Goal: Task Accomplishment & Management: Manage account settings

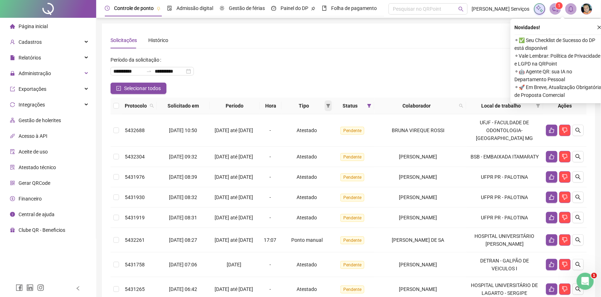
click at [330, 106] on icon "filter" at bounding box center [328, 106] width 4 height 4
click at [328, 118] on span "Ponto manual" at bounding box center [316, 120] width 31 height 6
click at [327, 156] on span "OK" at bounding box center [328, 157] width 7 height 8
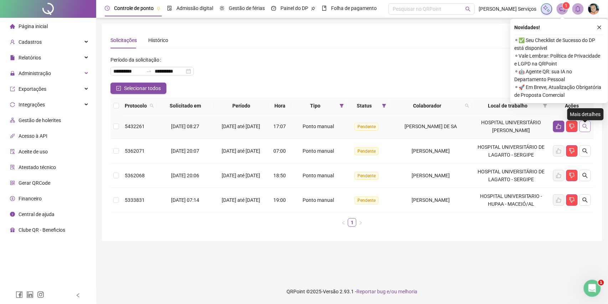
click at [584, 129] on icon "search" at bounding box center [586, 127] width 6 height 6
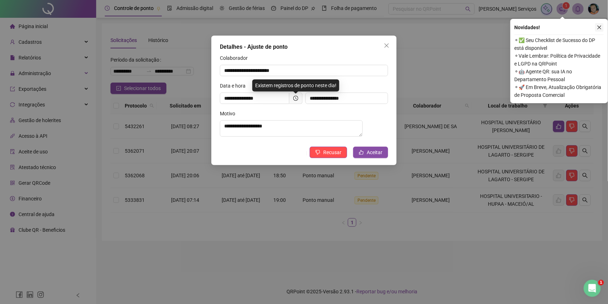
click at [596, 28] on button "button" at bounding box center [599, 27] width 9 height 9
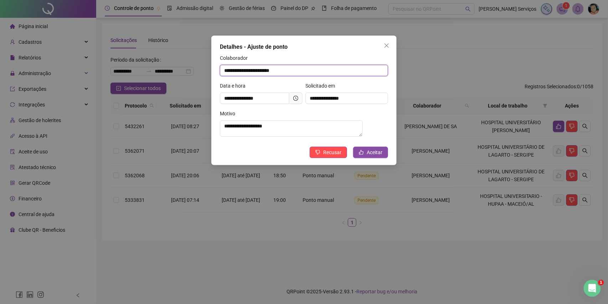
drag, startPoint x: 295, startPoint y: 70, endPoint x: 220, endPoint y: 73, distance: 75.6
click at [220, 73] on div "**********" at bounding box center [303, 101] width 185 height 130
click at [359, 153] on button "Aceitar" at bounding box center [370, 152] width 35 height 11
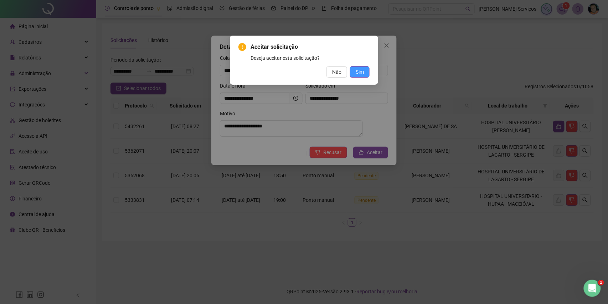
click at [358, 71] on span "Sim" at bounding box center [360, 72] width 8 height 8
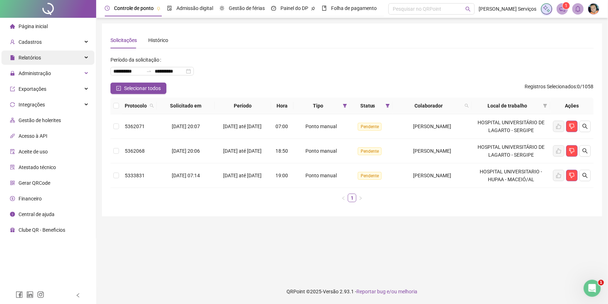
click at [56, 56] on div "Relatórios" at bounding box center [47, 58] width 93 height 14
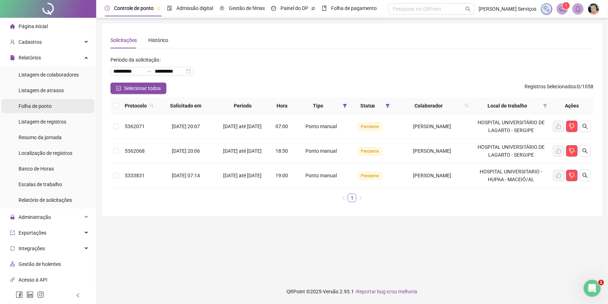
click at [52, 104] on span "Folha de ponto" at bounding box center [35, 106] width 33 height 6
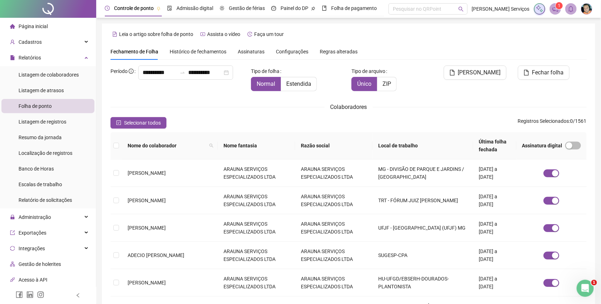
click at [256, 55] on div "Assinaturas" at bounding box center [251, 52] width 27 height 8
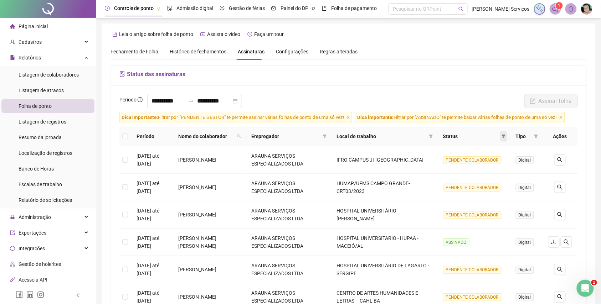
click at [501, 136] on span at bounding box center [503, 136] width 7 height 11
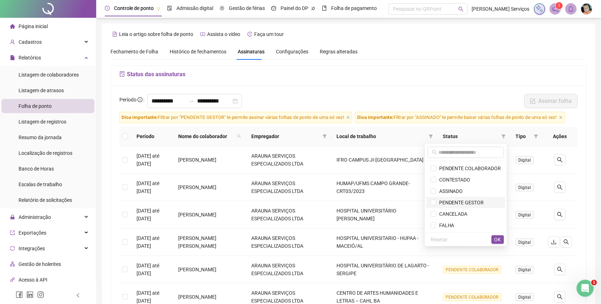
click at [451, 201] on span "PENDENTE GESTOR" at bounding box center [460, 203] width 48 height 6
click at [497, 237] on span "OK" at bounding box center [497, 240] width 7 height 8
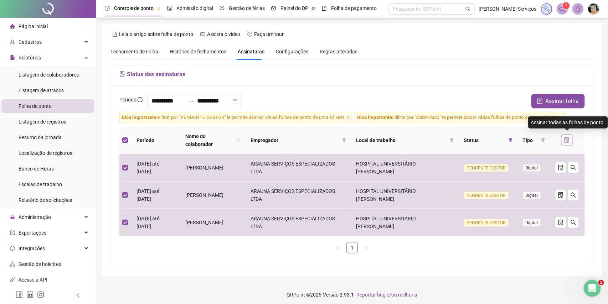
click at [569, 135] on button "button" at bounding box center [567, 140] width 11 height 11
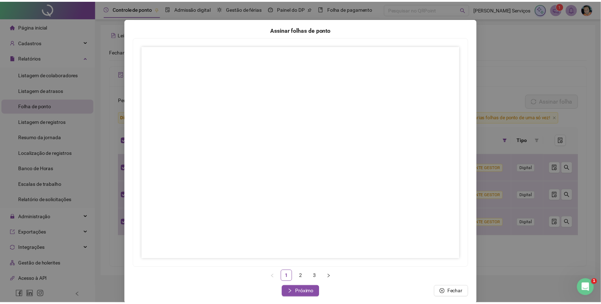
scroll to position [27, 0]
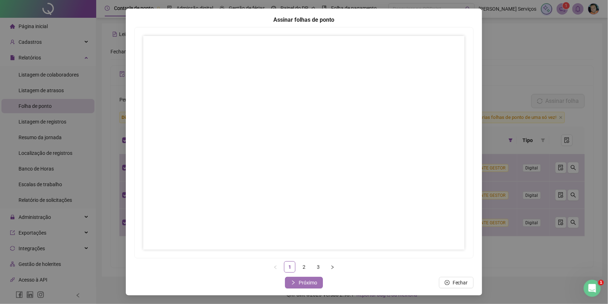
click at [307, 283] on span "Próximo" at bounding box center [308, 283] width 19 height 8
click at [299, 284] on span "Próximo" at bounding box center [308, 283] width 19 height 8
click at [304, 281] on span "Fechar" at bounding box center [308, 283] width 15 height 8
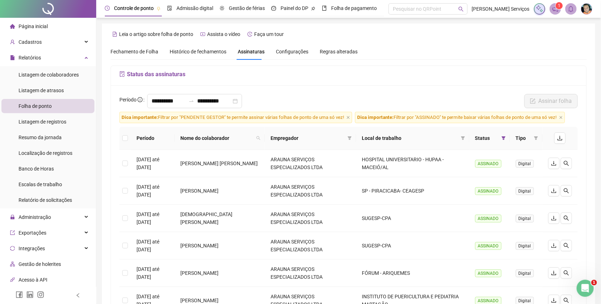
click at [156, 56] on div "Fechamento de Folha" at bounding box center [135, 51] width 48 height 16
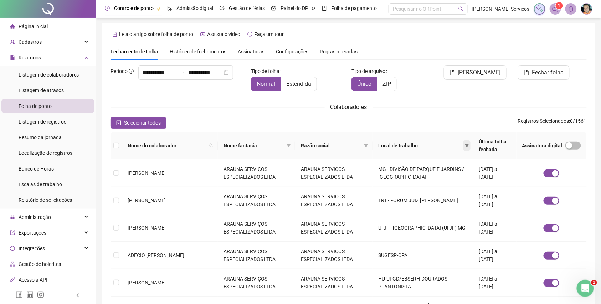
click at [463, 143] on span at bounding box center [466, 145] width 7 height 11
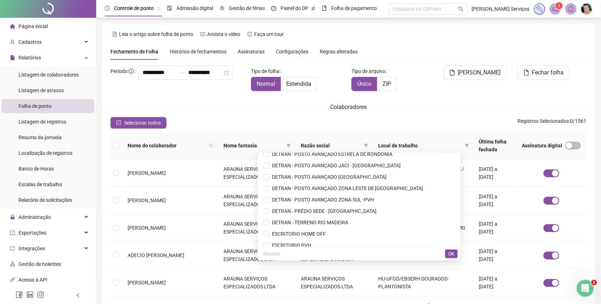
scroll to position [856, 0]
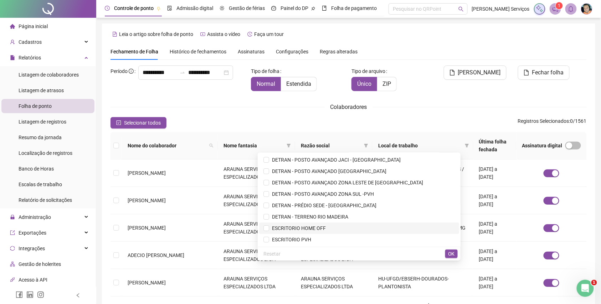
click at [337, 226] on ul "** AGENCIA DE RENDA - ESPIGAO AGENCIA DE RENDA - NOVA BRASILANDIA AGENCIA DE RE…" at bounding box center [359, 200] width 203 height 94
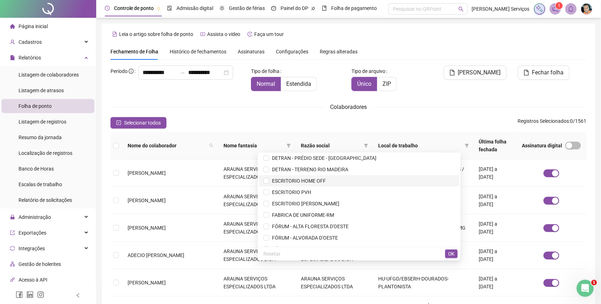
click at [327, 177] on span "ESCRITORIO HOME OFF" at bounding box center [358, 181] width 191 height 8
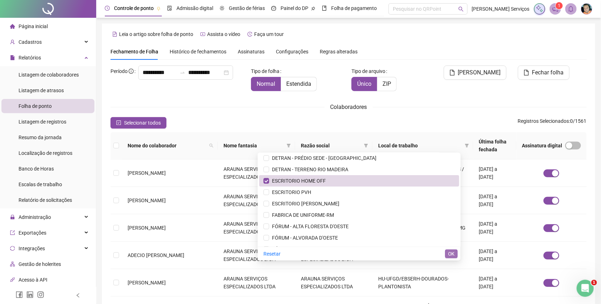
click at [454, 255] on span "OK" at bounding box center [451, 254] width 7 height 8
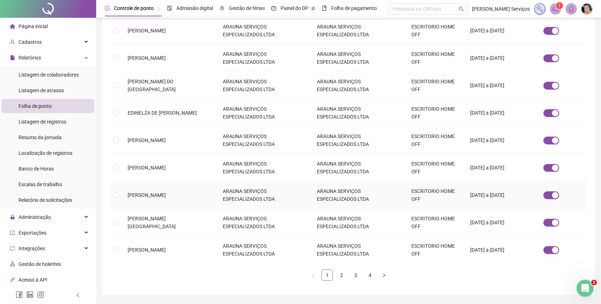
scroll to position [185, 0]
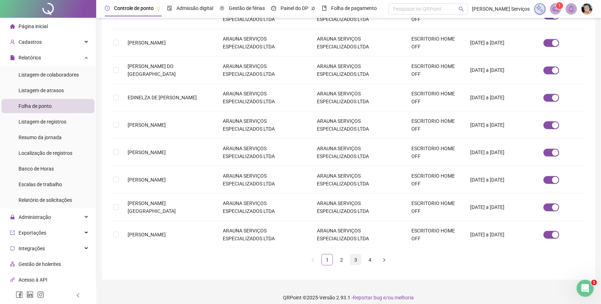
click at [361, 256] on link "3" at bounding box center [355, 260] width 11 height 11
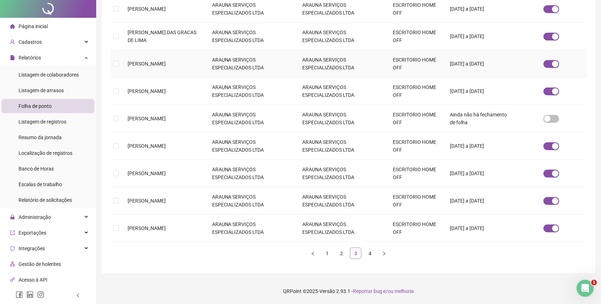
scroll to position [0, 0]
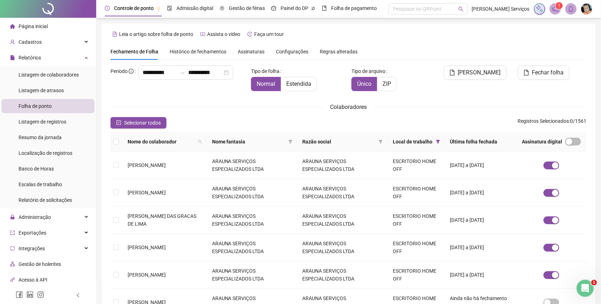
drag, startPoint x: 184, startPoint y: 170, endPoint x: 102, endPoint y: 170, distance: 82.7
click at [102, 170] on div "**********" at bounding box center [348, 241] width 493 height 434
copy table "Nome do colaborador Nome fantasia Razão social Local de trabalho Última folha f…"
click at [166, 168] on span "[PERSON_NAME]" at bounding box center [147, 166] width 38 height 6
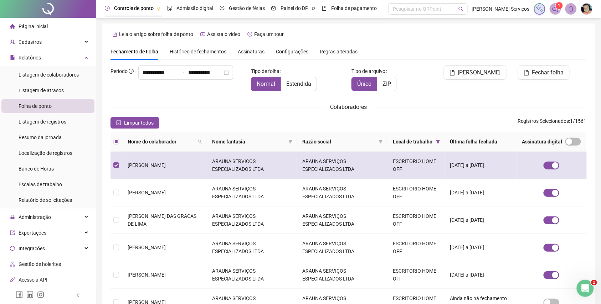
drag, startPoint x: 183, startPoint y: 168, endPoint x: 118, endPoint y: 174, distance: 64.8
click at [118, 174] on tr "[PERSON_NAME] ARAUNA SERVIÇOS ESPECIALIZADOS LTDA ARAUNA SERVIÇOS ESPECIALIZADO…" at bounding box center [349, 165] width 476 height 27
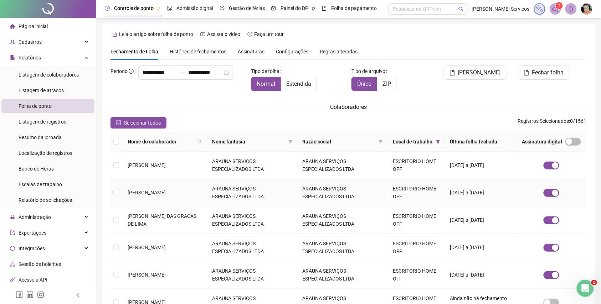
copy tr "[PERSON_NAME]"
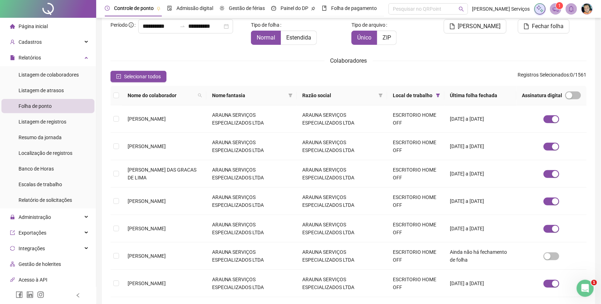
scroll to position [95, 0]
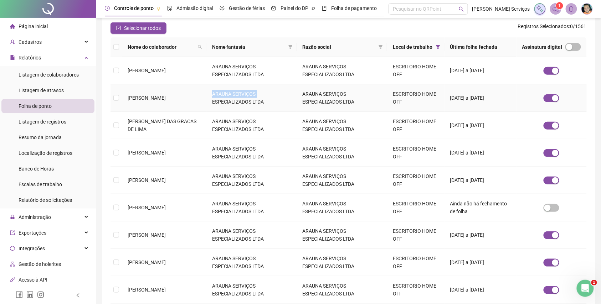
drag, startPoint x: 204, startPoint y: 99, endPoint x: 164, endPoint y: 102, distance: 39.7
click at [164, 102] on tr "[PERSON_NAME] ARAUNA SERVIÇOS ESPECIALIZADOS LTDA ARAUNA SERVIÇOS ESPECIALIZADO…" at bounding box center [349, 97] width 476 height 27
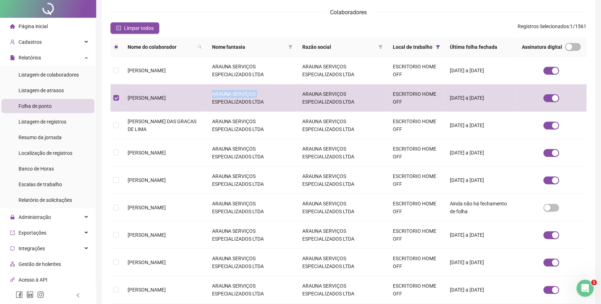
scroll to position [0, 0]
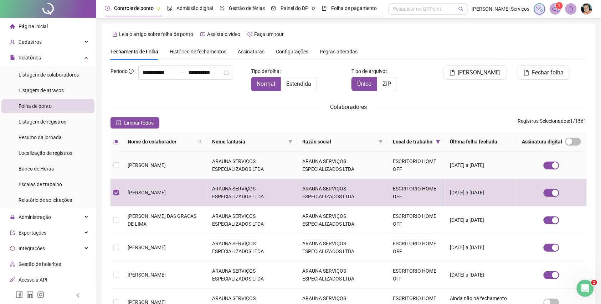
click at [193, 166] on td "[PERSON_NAME]" at bounding box center [164, 165] width 84 height 27
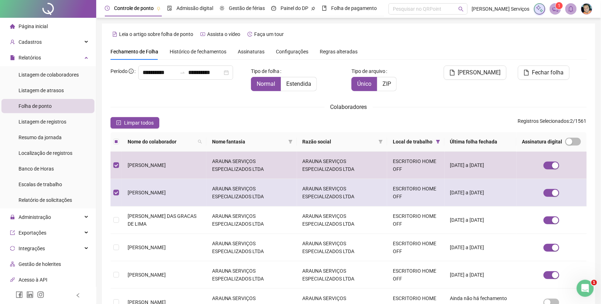
drag, startPoint x: 194, startPoint y: 200, endPoint x: 121, endPoint y: 207, distance: 73.0
click at [121, 207] on tr "[PERSON_NAME] ARAUNA SERVIÇOS ESPECIALIZADOS LTDA ARAUNA SERVIÇOS ESPECIALIZADO…" at bounding box center [349, 192] width 476 height 27
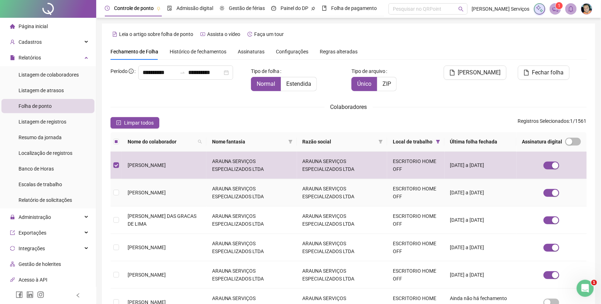
copy tr "[PERSON_NAME]"
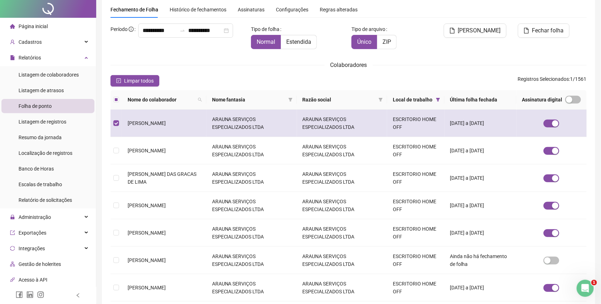
scroll to position [95, 0]
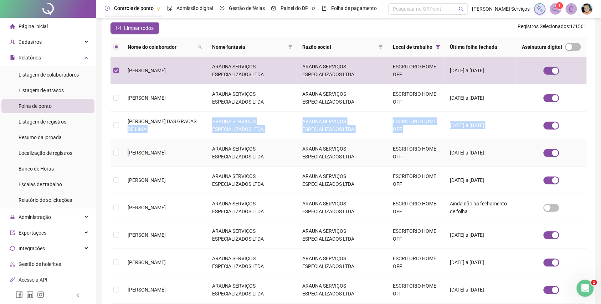
drag, startPoint x: 197, startPoint y: 127, endPoint x: 133, endPoint y: 140, distance: 65.4
click at [133, 140] on tbody "[PERSON_NAME] ARAUNA SERVIÇOS ESPECIALIZADOS LTDA ARAUNA SERVIÇOS ESPECIALIZADO…" at bounding box center [349, 194] width 476 height 275
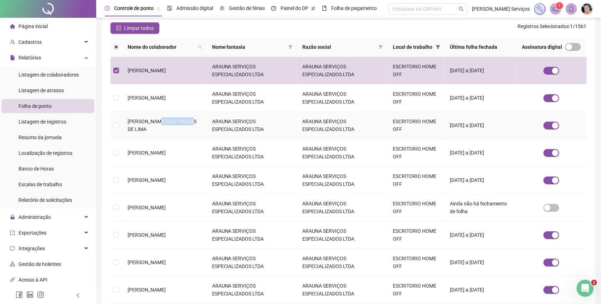
copy span "RACAS DE LIM"
drag, startPoint x: 191, startPoint y: 129, endPoint x: 128, endPoint y: 138, distance: 63.4
click at [128, 138] on td "[PERSON_NAME] DAS GRACAS DE LIMA" at bounding box center [164, 125] width 84 height 27
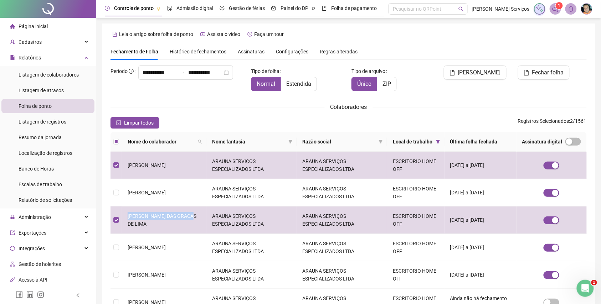
copy span "[PERSON_NAME] DAS GRACAS DE LIM"
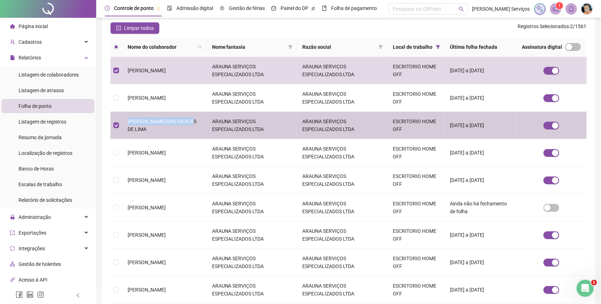
copy span "[PERSON_NAME] DAS GRACAS DE LIM"
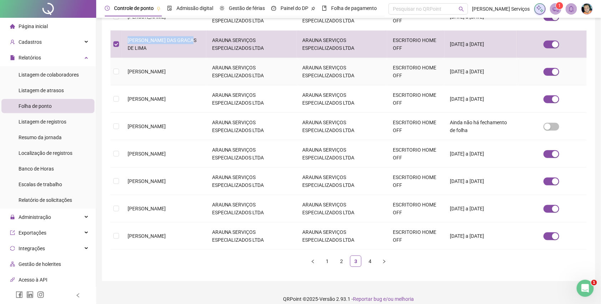
scroll to position [185, 0]
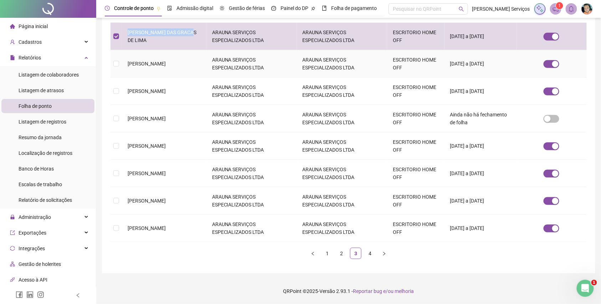
drag, startPoint x: 193, startPoint y: 67, endPoint x: 129, endPoint y: 76, distance: 64.8
click at [129, 76] on td "[PERSON_NAME]" at bounding box center [164, 63] width 84 height 27
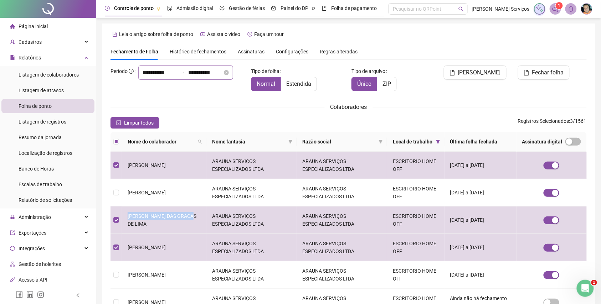
copy span "[PERSON_NAME]"
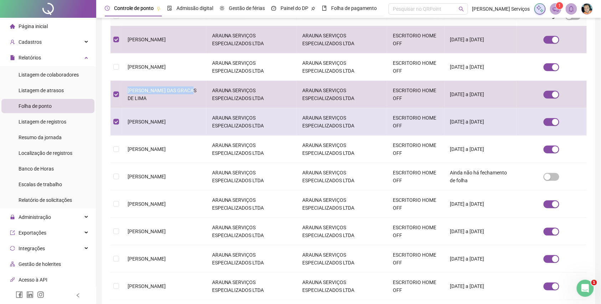
scroll to position [143, 0]
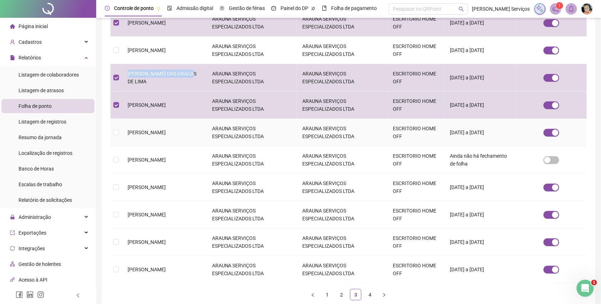
drag, startPoint x: 186, startPoint y: 134, endPoint x: 127, endPoint y: 137, distance: 59.2
click at [127, 137] on td "[PERSON_NAME]" at bounding box center [164, 132] width 84 height 27
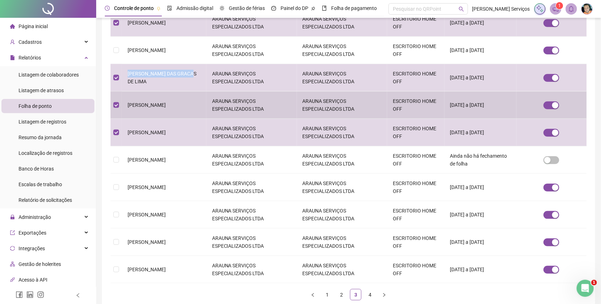
copy span "[PERSON_NAME]"
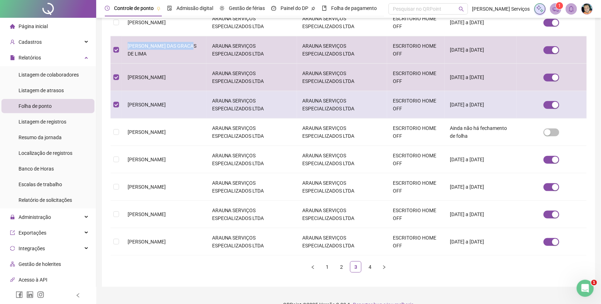
scroll to position [185, 0]
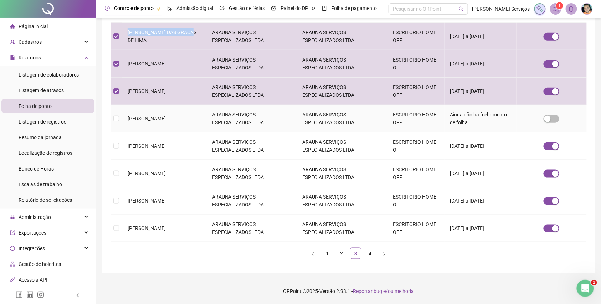
drag, startPoint x: 144, startPoint y: 125, endPoint x: 123, endPoint y: 116, distance: 22.8
click at [123, 116] on td "[PERSON_NAME]" at bounding box center [164, 118] width 84 height 27
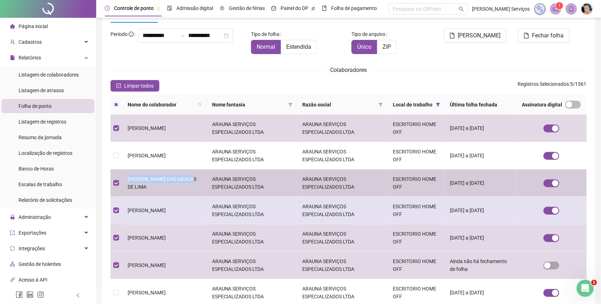
scroll to position [143, 0]
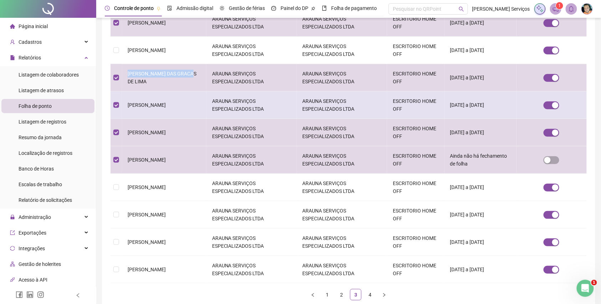
copy span "[PERSON_NAME]"
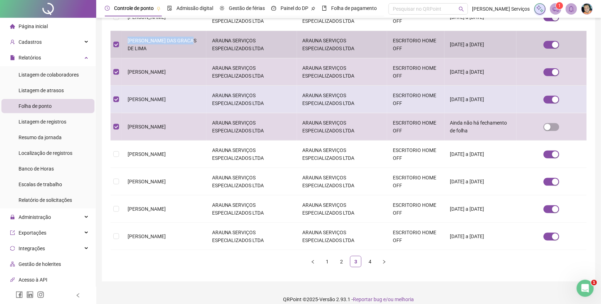
scroll to position [185, 0]
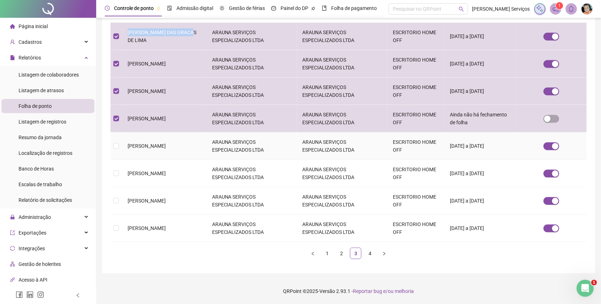
drag, startPoint x: 150, startPoint y: 149, endPoint x: 128, endPoint y: 144, distance: 22.9
click at [128, 144] on td "[PERSON_NAME]" at bounding box center [164, 146] width 84 height 27
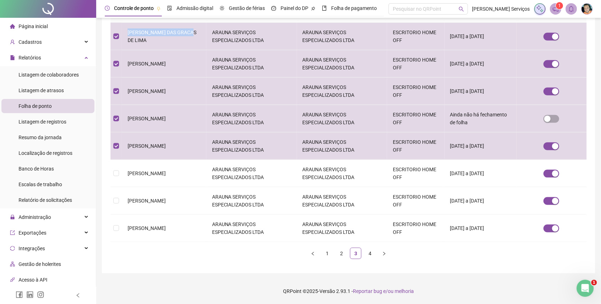
copy span "[PERSON_NAME]"
drag, startPoint x: 148, startPoint y: 177, endPoint x: 127, endPoint y: 173, distance: 21.2
click at [127, 173] on td "[PERSON_NAME]" at bounding box center [164, 173] width 84 height 27
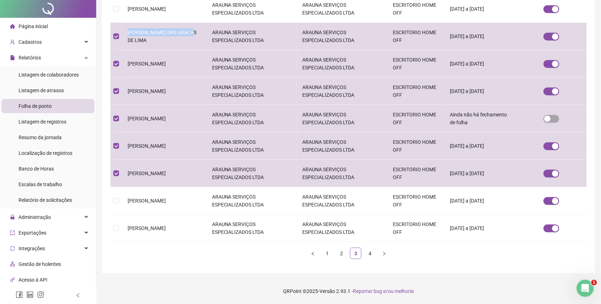
scroll to position [0, 0]
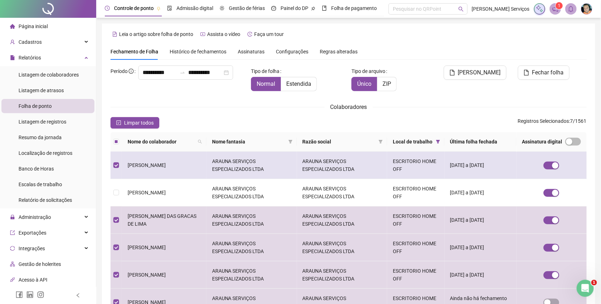
click at [127, 173] on td "[PERSON_NAME]" at bounding box center [164, 165] width 84 height 27
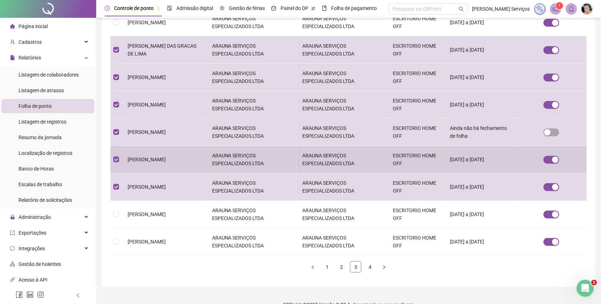
scroll to position [185, 0]
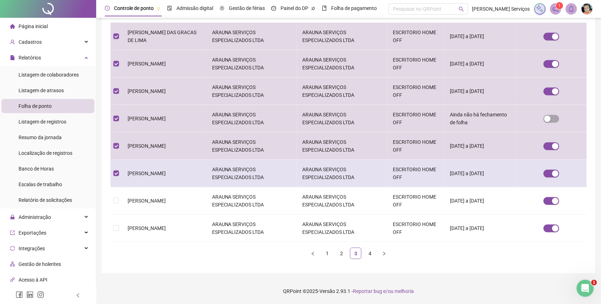
drag, startPoint x: 149, startPoint y: 181, endPoint x: 125, endPoint y: 173, distance: 25.0
click at [125, 173] on td "[PERSON_NAME]" at bounding box center [164, 173] width 84 height 27
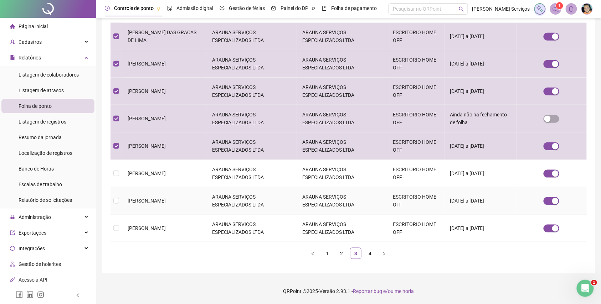
drag, startPoint x: 186, startPoint y: 201, endPoint x: 127, endPoint y: 204, distance: 59.3
click at [127, 204] on td "[PERSON_NAME]" at bounding box center [164, 201] width 84 height 27
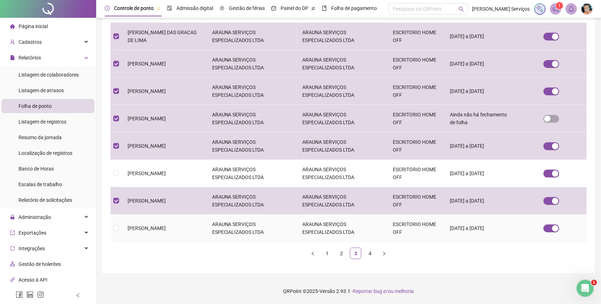
drag, startPoint x: 191, startPoint y: 226, endPoint x: 126, endPoint y: 227, distance: 65.3
click at [126, 227] on td "[PERSON_NAME]" at bounding box center [164, 228] width 84 height 27
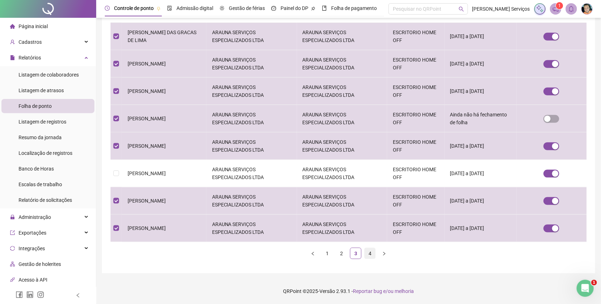
click at [367, 254] on link "4" at bounding box center [370, 253] width 11 height 11
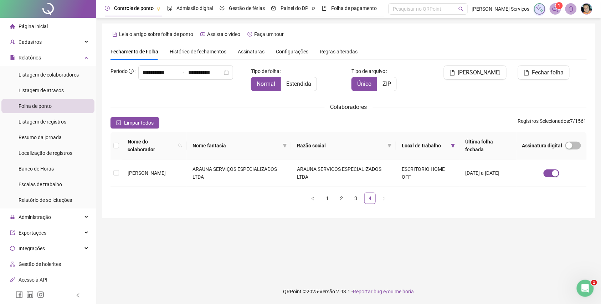
scroll to position [0, 0]
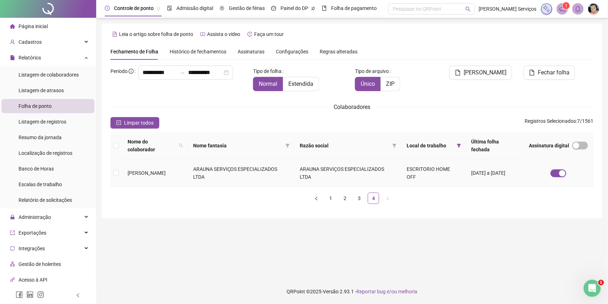
click at [118, 174] on tr "[PERSON_NAME] ANDRE ARAUNA SERVIÇOS ESPECIALIZADOS LTDA ARAUNA SERVIÇOS ESPECIA…" at bounding box center [352, 173] width 483 height 27
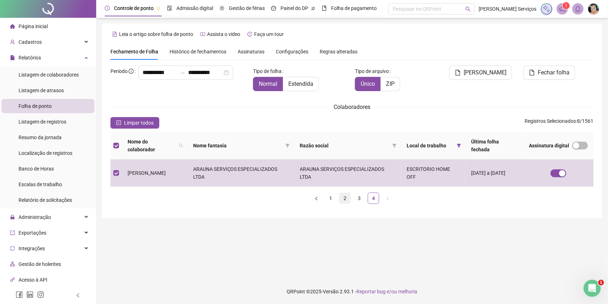
click at [344, 200] on link "2" at bounding box center [345, 198] width 11 height 11
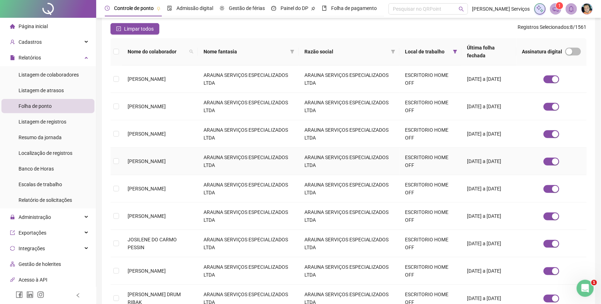
scroll to position [47, 0]
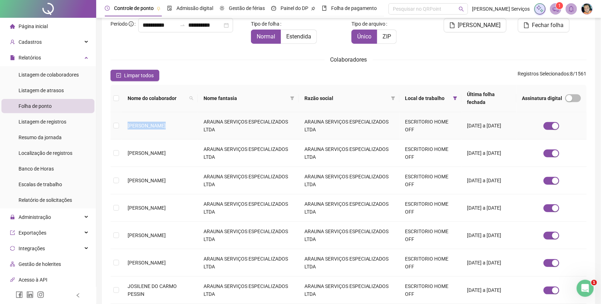
drag, startPoint x: 164, startPoint y: 119, endPoint x: 122, endPoint y: 121, distance: 42.8
click at [122, 121] on td "[PERSON_NAME]" at bounding box center [160, 125] width 76 height 27
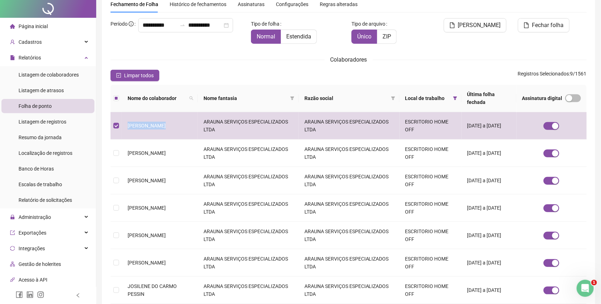
scroll to position [0, 0]
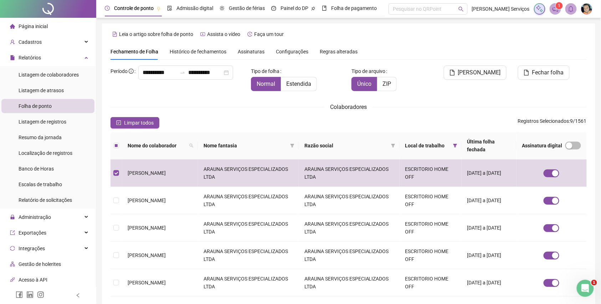
click at [210, 121] on div "Limpar todos Registros Selecionados : 9 / 1561" at bounding box center [349, 122] width 476 height 11
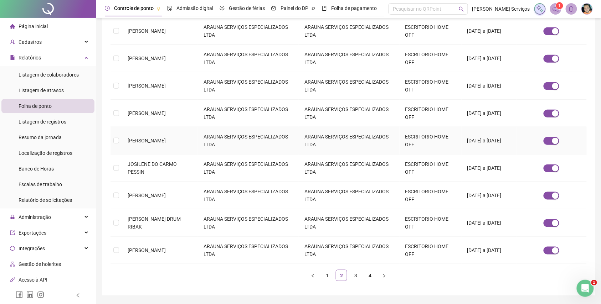
scroll to position [185, 0]
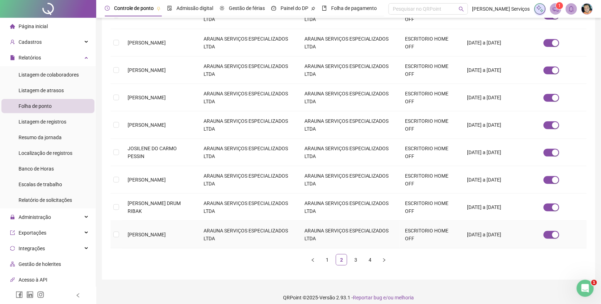
drag, startPoint x: 207, startPoint y: 225, endPoint x: 127, endPoint y: 227, distance: 80.3
click at [127, 227] on td "[PERSON_NAME]" at bounding box center [160, 234] width 76 height 27
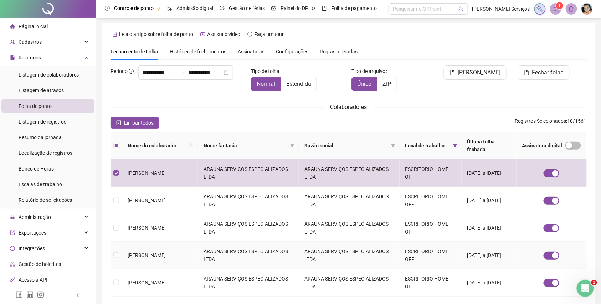
scroll to position [143, 0]
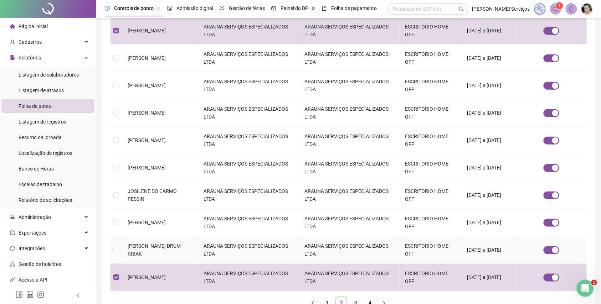
drag, startPoint x: 156, startPoint y: 248, endPoint x: 122, endPoint y: 239, distance: 36.0
click at [122, 239] on td "[PERSON_NAME] DRUM RIBAK" at bounding box center [160, 250] width 76 height 27
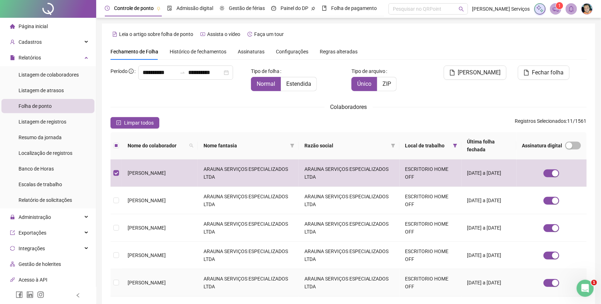
scroll to position [185, 0]
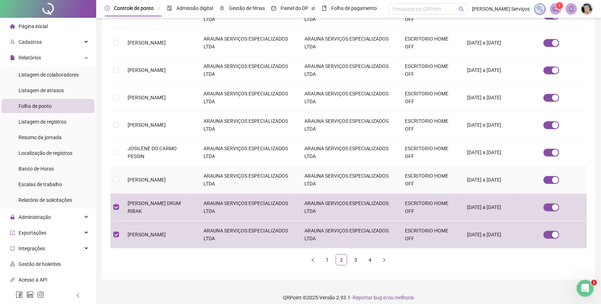
drag, startPoint x: 173, startPoint y: 177, endPoint x: 123, endPoint y: 173, distance: 50.4
click at [123, 173] on td "[PERSON_NAME]" at bounding box center [160, 179] width 76 height 27
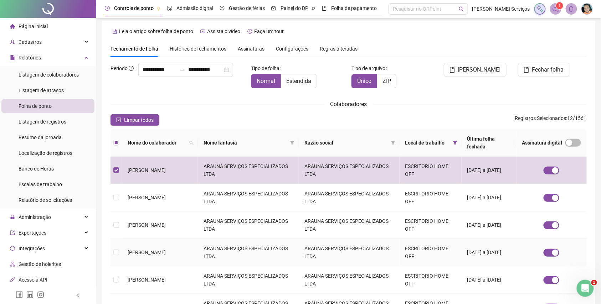
scroll to position [143, 0]
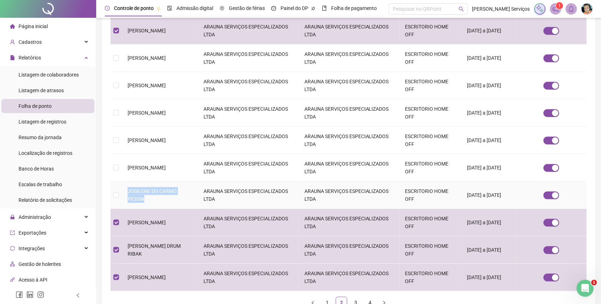
drag, startPoint x: 193, startPoint y: 191, endPoint x: 128, endPoint y: 194, distance: 65.3
click at [128, 194] on td "JOSILENE DO CARMO PESSIN" at bounding box center [160, 195] width 76 height 27
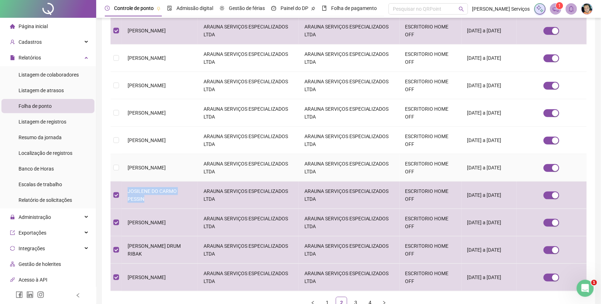
drag, startPoint x: 197, startPoint y: 160, endPoint x: 128, endPoint y: 163, distance: 68.5
click at [128, 165] on span "[PERSON_NAME]" at bounding box center [147, 168] width 38 height 6
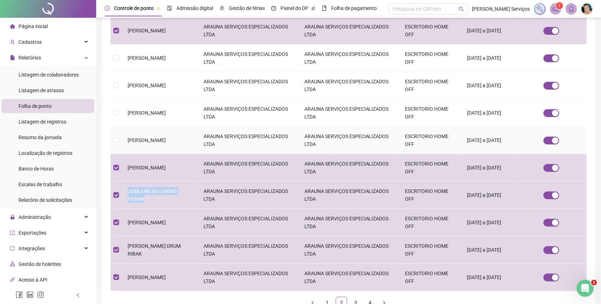
drag, startPoint x: 179, startPoint y: 132, endPoint x: 126, endPoint y: 135, distance: 52.9
click at [126, 135] on td "[PERSON_NAME]" at bounding box center [160, 140] width 76 height 27
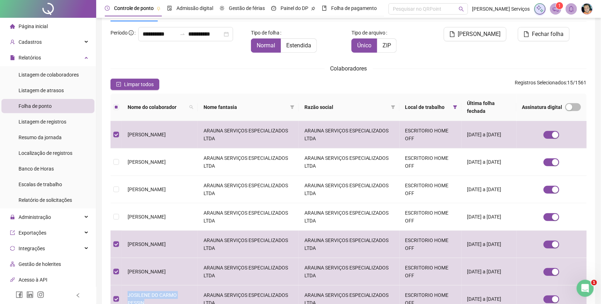
scroll to position [185, 0]
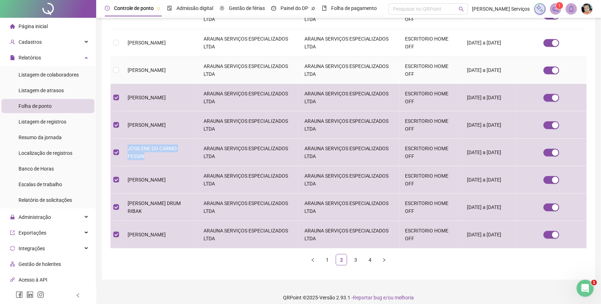
drag, startPoint x: 195, startPoint y: 64, endPoint x: 126, endPoint y: 66, distance: 68.8
click at [126, 66] on td "[PERSON_NAME]" at bounding box center [160, 70] width 76 height 27
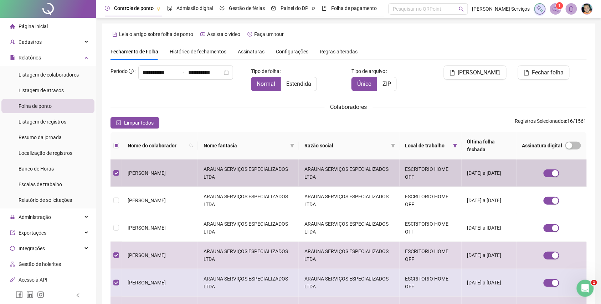
scroll to position [47, 0]
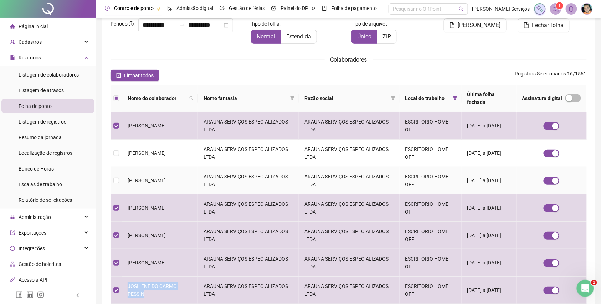
drag, startPoint x: 187, startPoint y: 177, endPoint x: 128, endPoint y: 177, distance: 59.5
click at [128, 177] on td "[PERSON_NAME]" at bounding box center [160, 180] width 76 height 27
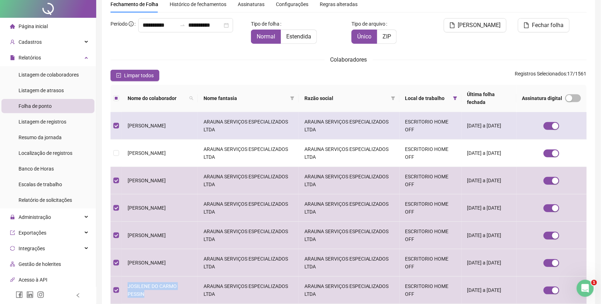
scroll to position [0, 0]
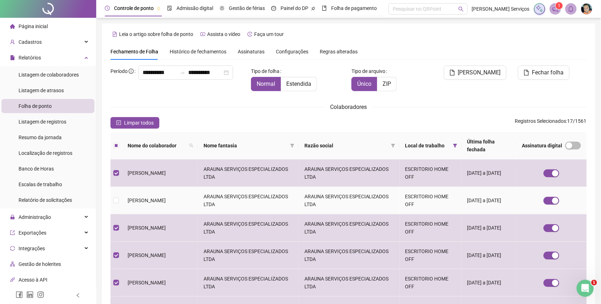
drag, startPoint x: 190, startPoint y: 190, endPoint x: 123, endPoint y: 199, distance: 67.6
click at [123, 199] on td "[PERSON_NAME]" at bounding box center [160, 200] width 76 height 27
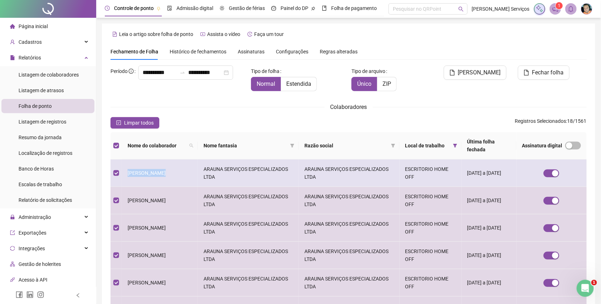
drag, startPoint x: 164, startPoint y: 163, endPoint x: 110, endPoint y: 165, distance: 53.9
click at [111, 165] on tr "JACY DE ABREU ARAUNA SERVIÇOS ESPECIALIZADOS LTDA ARAUNA SERVIÇOS ESPECIALIZADO…" at bounding box center [349, 173] width 476 height 27
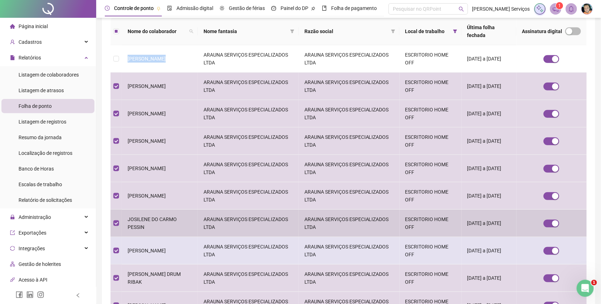
scroll to position [185, 0]
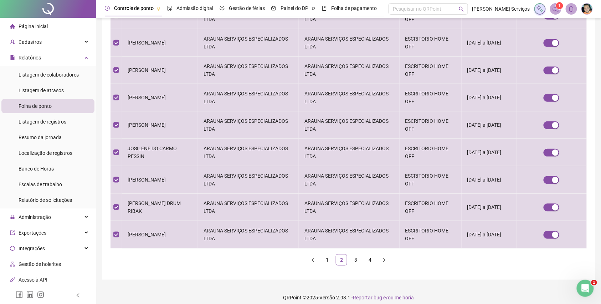
click at [330, 260] on div "Nome do colaborador Nome fantasia Razão social Local de trabalho Última folha f…" at bounding box center [349, 109] width 476 height 325
click at [327, 255] on link "1" at bounding box center [327, 260] width 11 height 11
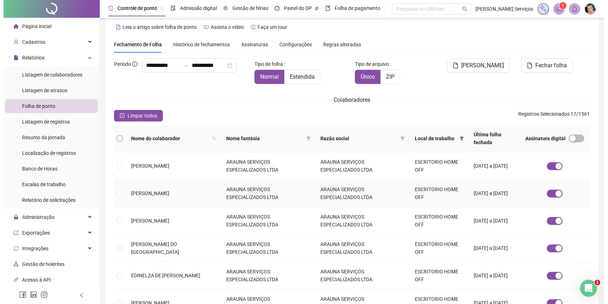
scroll to position [0, 0]
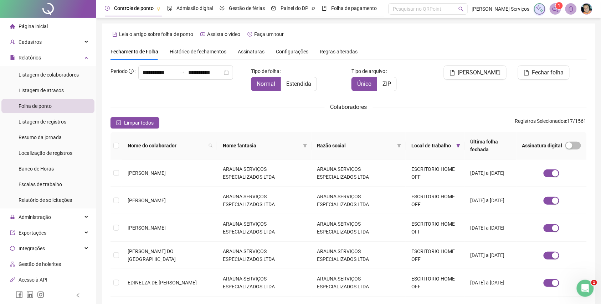
click at [238, 53] on span "Assinaturas" at bounding box center [251, 51] width 27 height 5
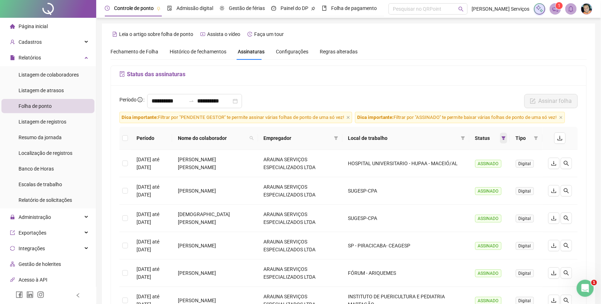
click at [504, 140] on icon "filter" at bounding box center [504, 138] width 4 height 4
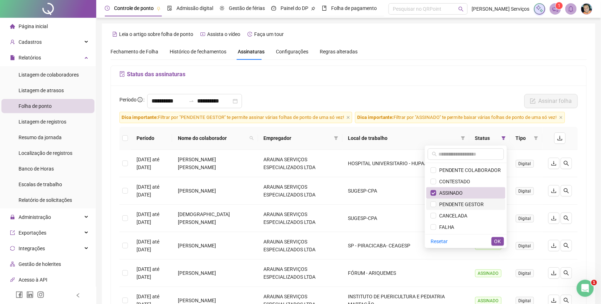
click at [478, 207] on span "PENDENTE GESTOR" at bounding box center [460, 205] width 48 height 6
click at [478, 199] on li "PENDENTE GESTOR" at bounding box center [465, 204] width 79 height 11
click at [478, 196] on span "ASSINADO" at bounding box center [466, 193] width 71 height 8
click at [480, 207] on span "PENDENTE GESTOR" at bounding box center [460, 205] width 48 height 6
click at [498, 239] on span "OK" at bounding box center [497, 242] width 7 height 8
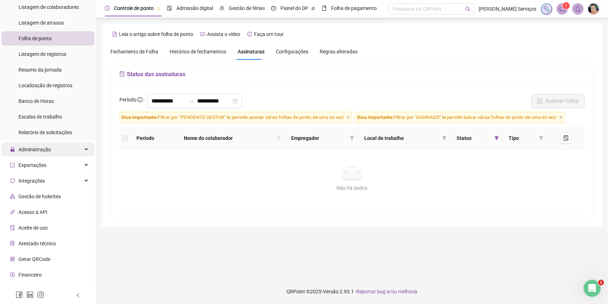
scroll to position [78, 0]
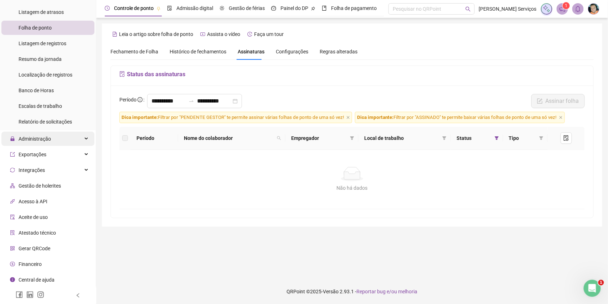
click at [75, 134] on div "Administração" at bounding box center [47, 139] width 93 height 14
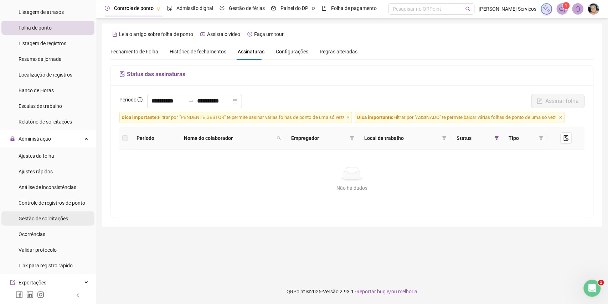
click at [42, 216] on span "Gestão de solicitações" at bounding box center [44, 219] width 50 height 6
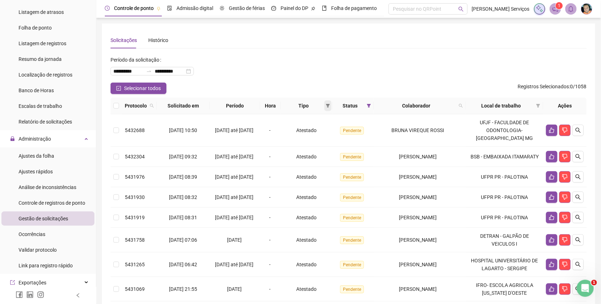
click at [332, 106] on span at bounding box center [327, 106] width 7 height 11
click at [326, 120] on span "Ponto manual" at bounding box center [315, 120] width 31 height 6
click at [324, 156] on button "OK" at bounding box center [328, 157] width 12 height 9
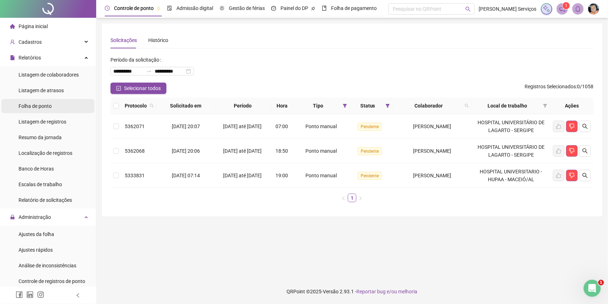
click at [59, 110] on li "Folha de ponto" at bounding box center [47, 106] width 93 height 14
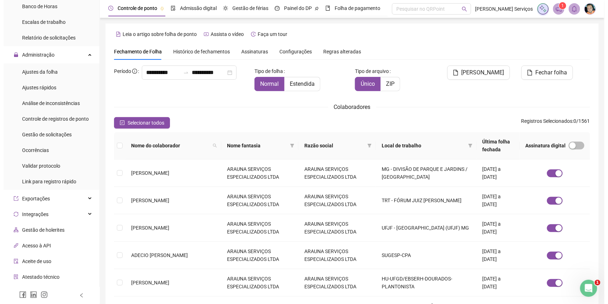
scroll to position [207, 0]
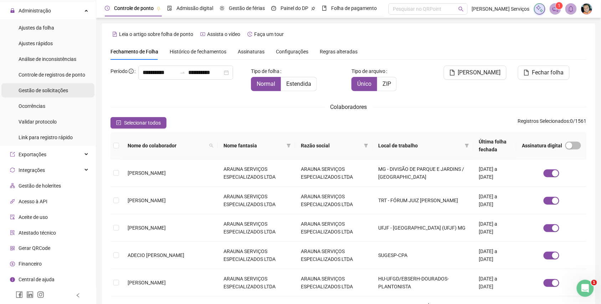
click at [50, 93] on span "Gestão de solicitações" at bounding box center [44, 91] width 50 height 6
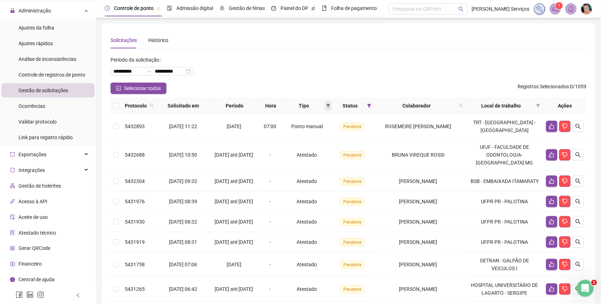
click at [330, 107] on icon "filter" at bounding box center [328, 106] width 4 height 4
click at [325, 117] on span "Ponto manual" at bounding box center [316, 120] width 31 height 6
click at [325, 155] on span "OK" at bounding box center [328, 157] width 7 height 8
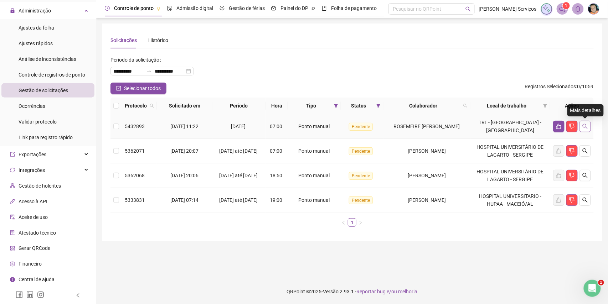
click at [586, 128] on icon "search" at bounding box center [586, 127] width 6 height 6
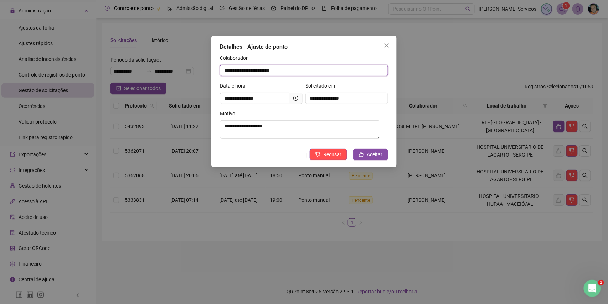
drag, startPoint x: 302, startPoint y: 69, endPoint x: 212, endPoint y: 72, distance: 89.9
click at [212, 72] on div "**********" at bounding box center [303, 102] width 185 height 132
click at [369, 160] on button "Aceitar" at bounding box center [370, 154] width 35 height 11
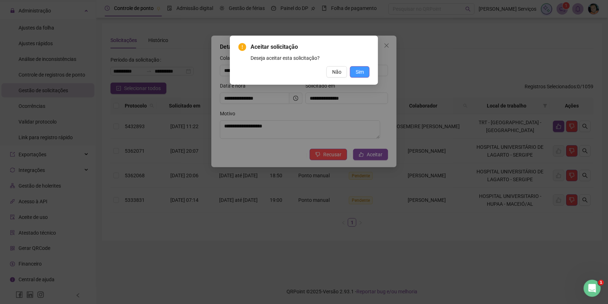
click at [365, 67] on button "Sim" at bounding box center [360, 71] width 20 height 11
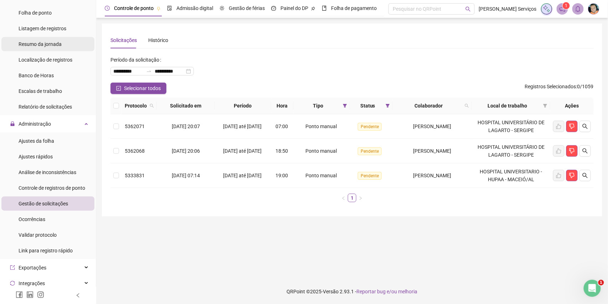
scroll to position [64, 0]
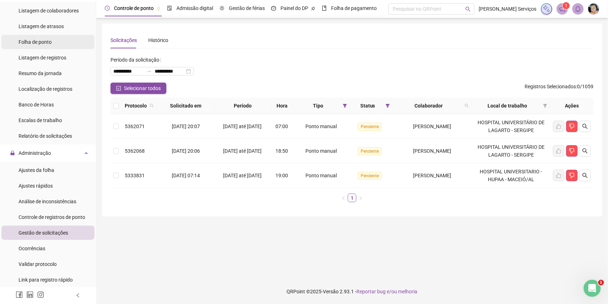
click at [49, 40] on span "Folha de ponto" at bounding box center [35, 42] width 33 height 6
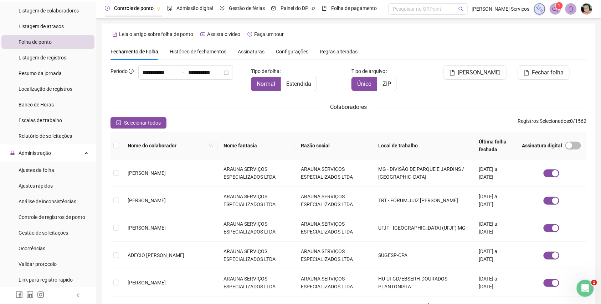
click at [255, 50] on span "Assinaturas" at bounding box center [251, 51] width 27 height 5
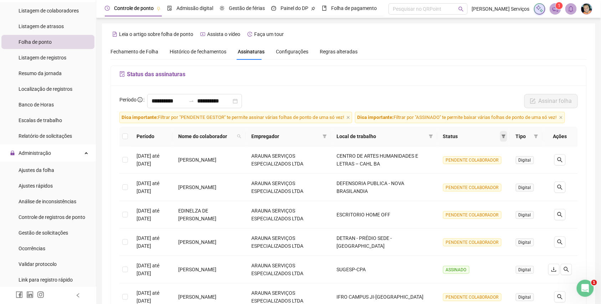
click at [503, 137] on icon "filter" at bounding box center [504, 137] width 4 height 4
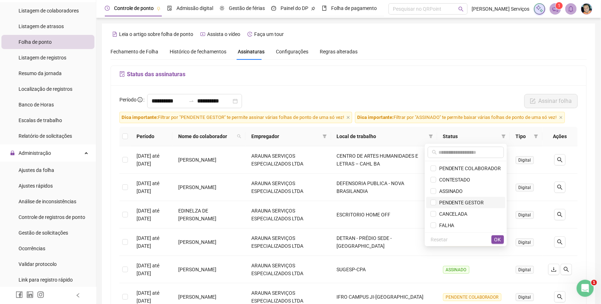
click at [481, 204] on span "PENDENTE GESTOR" at bounding box center [460, 203] width 48 height 6
click at [497, 237] on span "OK" at bounding box center [497, 240] width 7 height 8
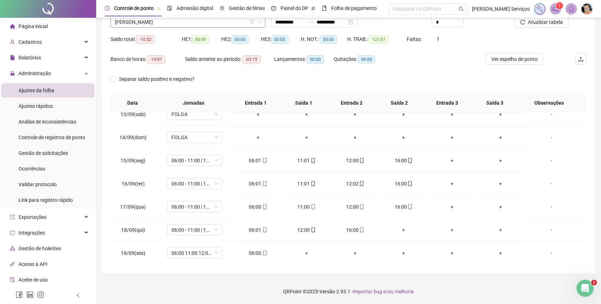
scroll to position [12891, 0]
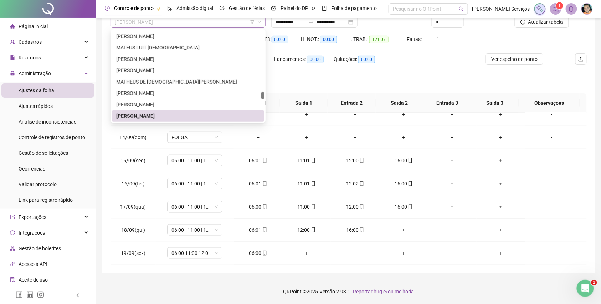
click at [178, 20] on span "MAUSINA MUNIZ DA SILVA" at bounding box center [188, 22] width 147 height 11
paste input "**********"
type input "**********"
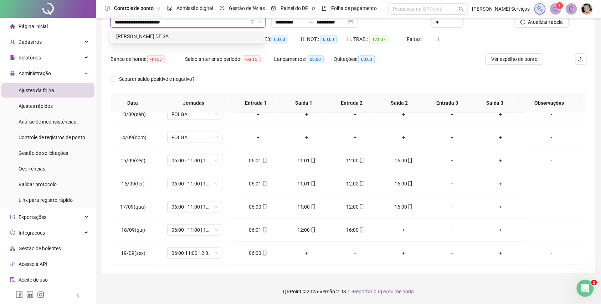
click at [183, 40] on div "[PERSON_NAME] DE SA" at bounding box center [188, 36] width 152 height 11
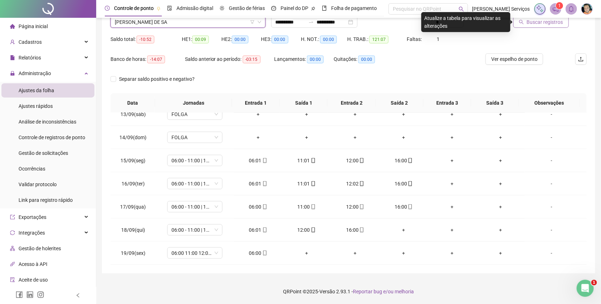
click at [554, 27] on button "Buscar registros" at bounding box center [541, 21] width 56 height 11
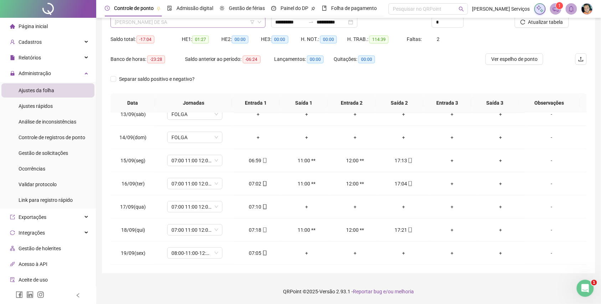
click at [213, 23] on span "[PERSON_NAME] DE SA" at bounding box center [188, 22] width 147 height 11
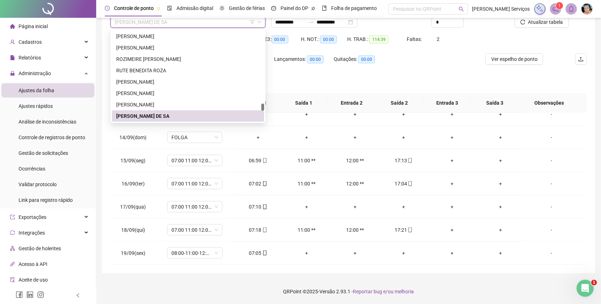
paste input "**********"
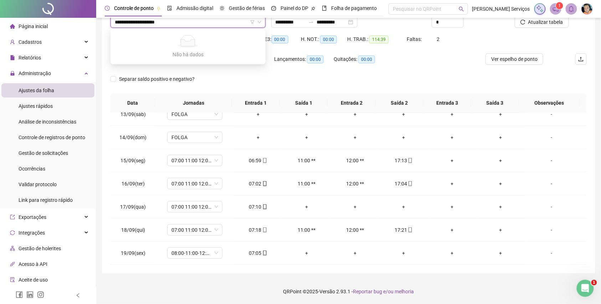
click at [126, 26] on input "**********" at bounding box center [185, 22] width 140 height 11
type input "**********"
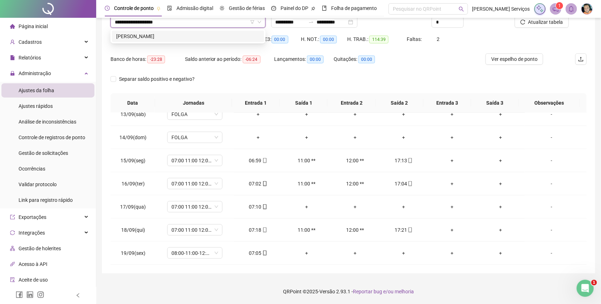
click at [211, 36] on div "[PERSON_NAME]" at bounding box center [188, 36] width 144 height 8
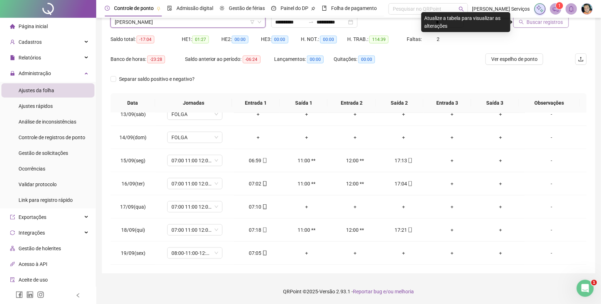
click at [535, 21] on span "Buscar registros" at bounding box center [545, 22] width 36 height 8
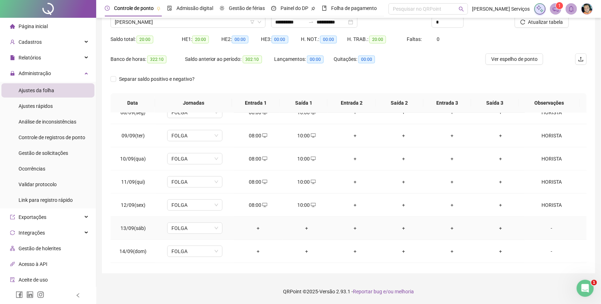
scroll to position [290, 0]
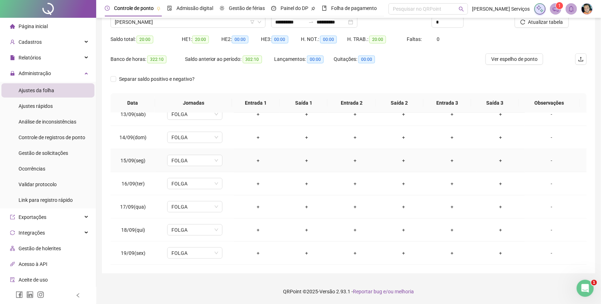
click at [258, 162] on div "+" at bounding box center [258, 161] width 37 height 8
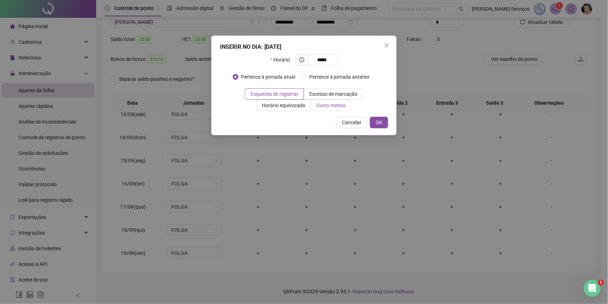
type input "*****"
click at [329, 103] on span "Outro motivo" at bounding box center [331, 106] width 29 height 6
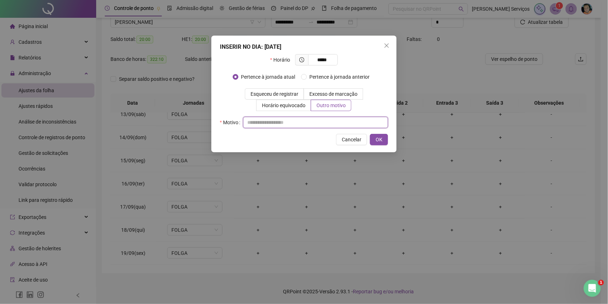
click at [324, 118] on input "text" at bounding box center [315, 122] width 145 height 11
type input "*"
click at [380, 139] on span "OK" at bounding box center [379, 140] width 7 height 8
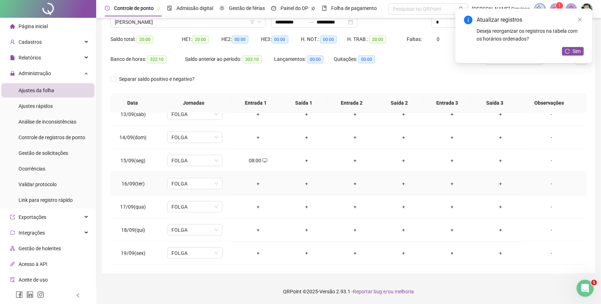
click at [260, 181] on div "+" at bounding box center [258, 184] width 37 height 8
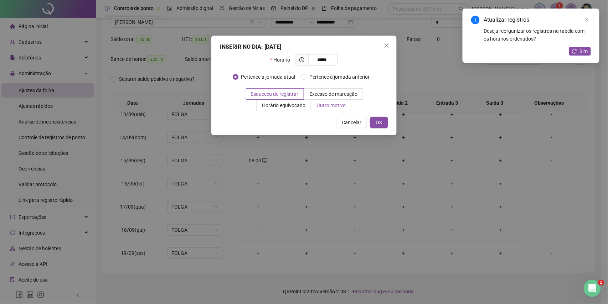
type input "*****"
click at [335, 106] on span "Outro motivo" at bounding box center [331, 106] width 29 height 6
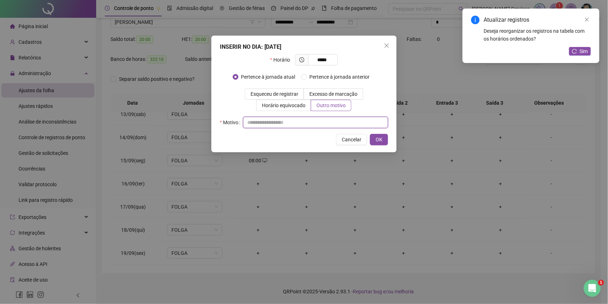
click at [328, 128] on input "text" at bounding box center [315, 122] width 145 height 11
click at [331, 125] on input "text" at bounding box center [315, 122] width 145 height 11
type input "*"
click at [379, 139] on span "OK" at bounding box center [379, 140] width 7 height 8
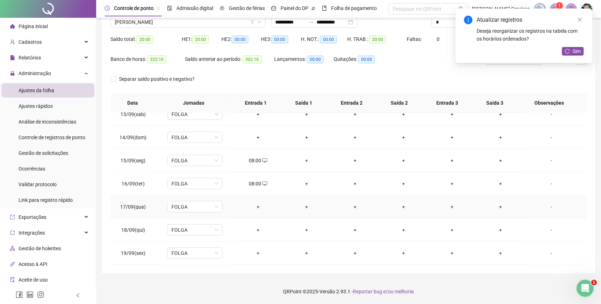
click at [259, 207] on div "+" at bounding box center [258, 207] width 37 height 8
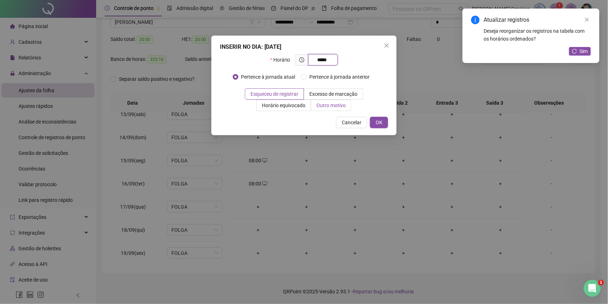
type input "*****"
click at [327, 103] on span "Outro motivo" at bounding box center [331, 106] width 29 height 6
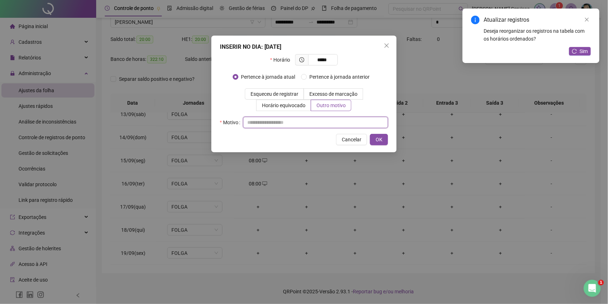
click at [322, 123] on input "text" at bounding box center [315, 122] width 145 height 11
type input "*"
click at [378, 140] on span "OK" at bounding box center [379, 140] width 7 height 8
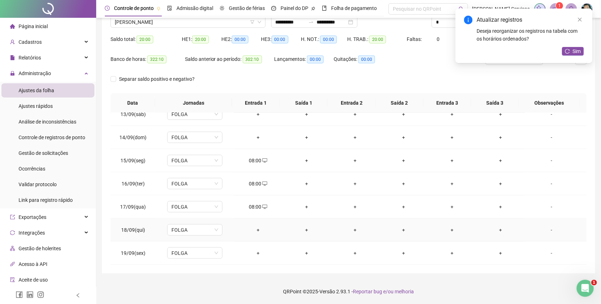
click at [258, 227] on div "+" at bounding box center [258, 230] width 37 height 8
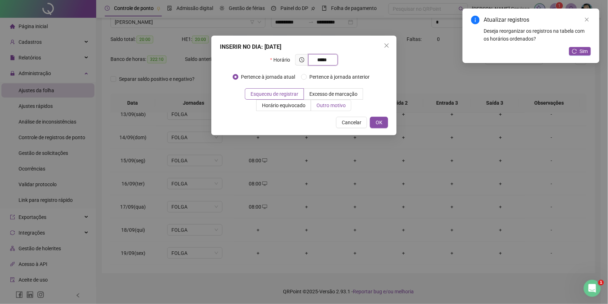
type input "*****"
click at [324, 100] on label "Outro motivo" at bounding box center [331, 105] width 40 height 11
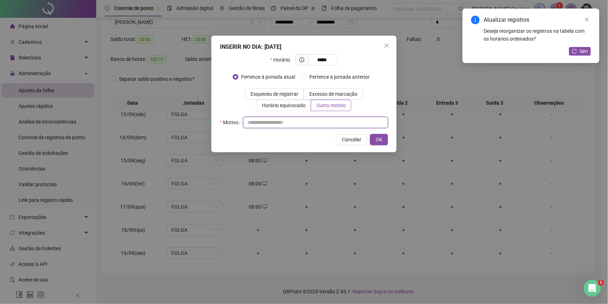
click at [321, 119] on input "text" at bounding box center [315, 122] width 145 height 11
type input "*"
click at [371, 139] on button "OK" at bounding box center [379, 139] width 18 height 11
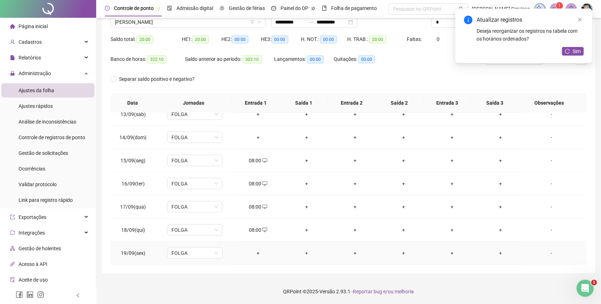
click at [260, 250] on div "+" at bounding box center [258, 254] width 37 height 8
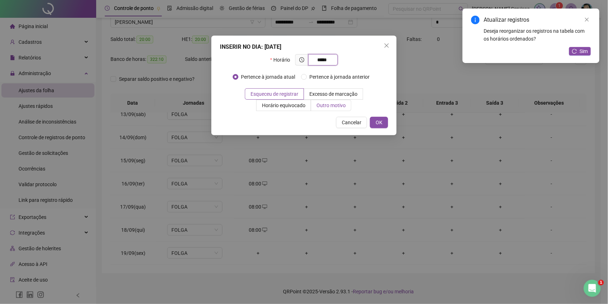
type input "*****"
click at [334, 103] on span "Outro motivo" at bounding box center [331, 106] width 29 height 6
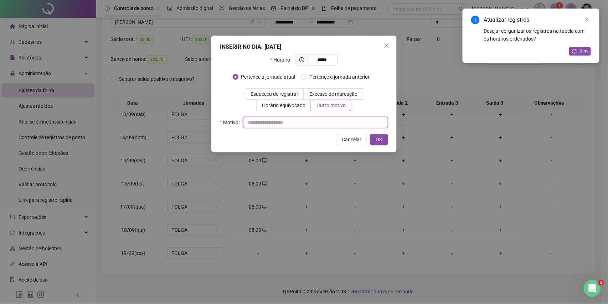
click at [334, 117] on input "text" at bounding box center [315, 122] width 145 height 11
type input "*"
click at [382, 145] on button "OK" at bounding box center [379, 139] width 18 height 11
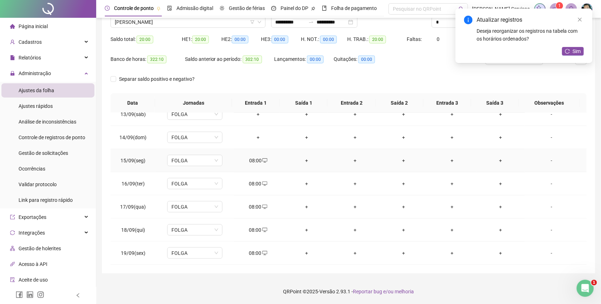
click at [304, 163] on div "+" at bounding box center [306, 161] width 37 height 8
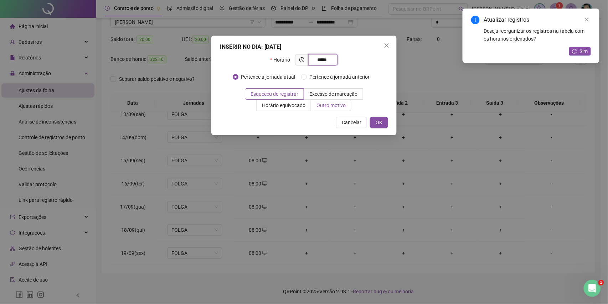
type input "*****"
click at [321, 104] on span "Outro motivo" at bounding box center [331, 106] width 29 height 6
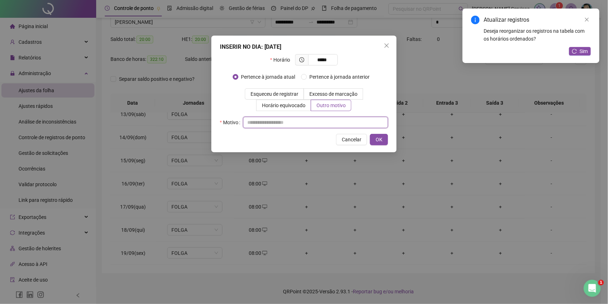
click at [328, 119] on input "text" at bounding box center [315, 122] width 145 height 11
type input "*"
click at [381, 139] on span "OK" at bounding box center [379, 140] width 7 height 8
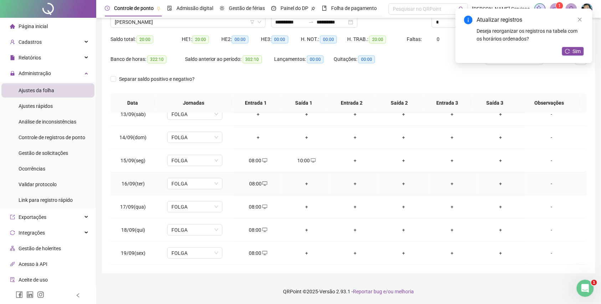
click at [301, 184] on div "+" at bounding box center [306, 184] width 37 height 8
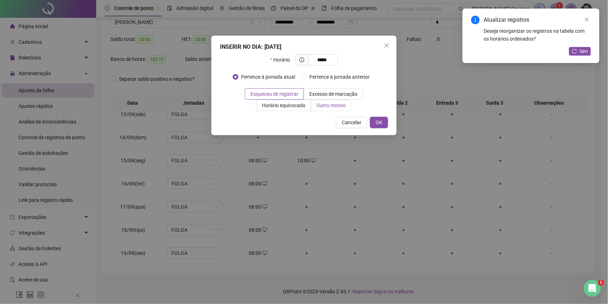
type input "*****"
click at [322, 111] on label "Outro motivo" at bounding box center [331, 105] width 40 height 11
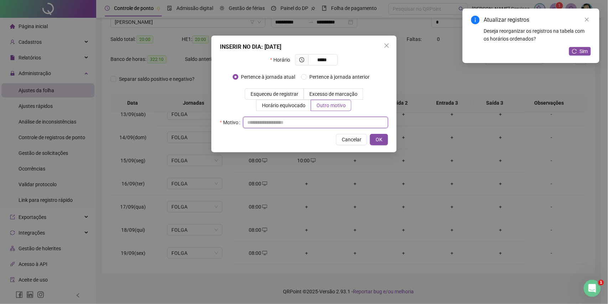
click at [316, 127] on input "text" at bounding box center [315, 122] width 145 height 11
type input "*"
click at [377, 136] on span "OK" at bounding box center [379, 140] width 7 height 8
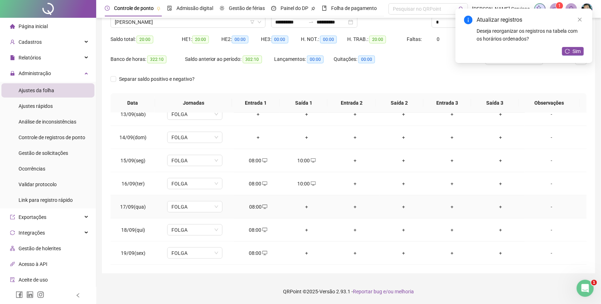
click at [305, 207] on div "+" at bounding box center [306, 207] width 37 height 8
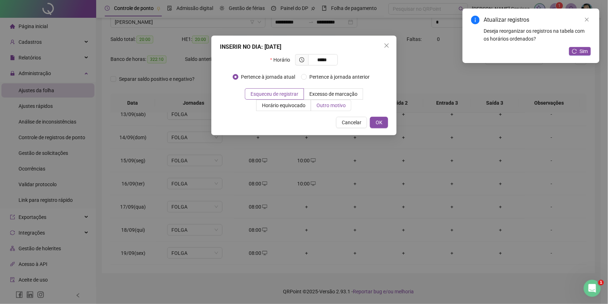
type input "*****"
click at [338, 108] on span "Outro motivo" at bounding box center [331, 106] width 29 height 6
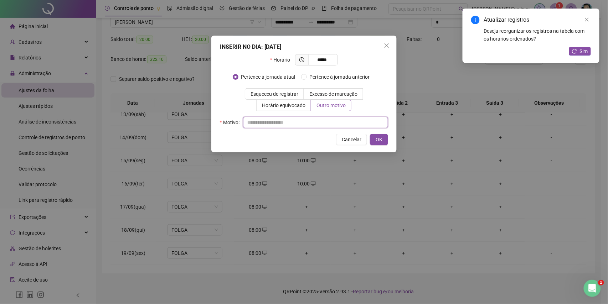
click at [353, 118] on input "text" at bounding box center [315, 122] width 145 height 11
type input "*"
click at [374, 141] on button "OK" at bounding box center [379, 139] width 18 height 11
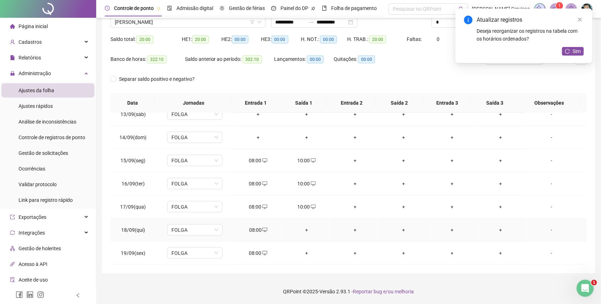
click at [308, 234] on td "+" at bounding box center [306, 230] width 48 height 23
click at [307, 232] on div "+" at bounding box center [306, 230] width 37 height 8
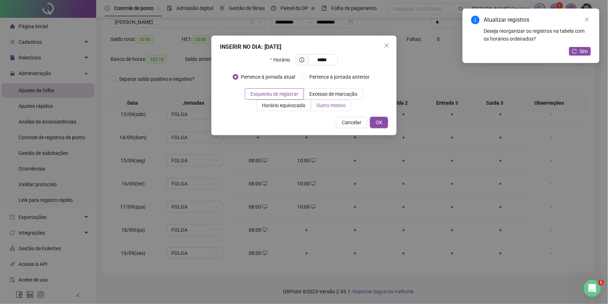
type input "*****"
click at [335, 107] on span "Outro motivo" at bounding box center [331, 106] width 29 height 6
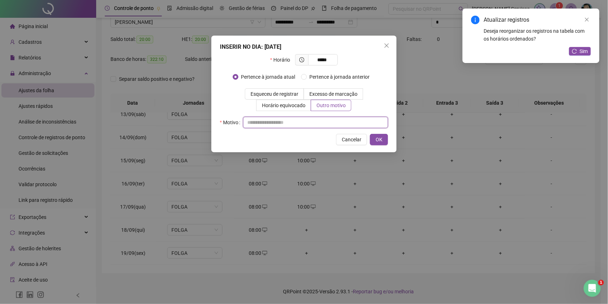
click at [327, 122] on input "text" at bounding box center [315, 122] width 145 height 11
type input "*"
click at [381, 144] on span "OK" at bounding box center [379, 140] width 7 height 8
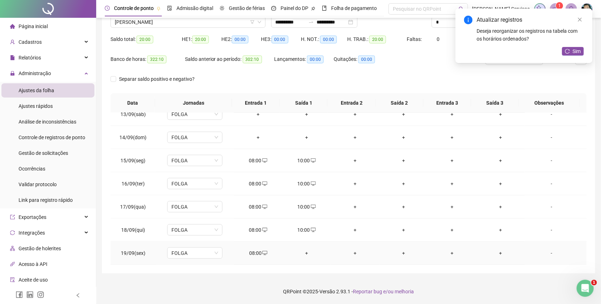
click at [306, 254] on div "+" at bounding box center [306, 254] width 37 height 8
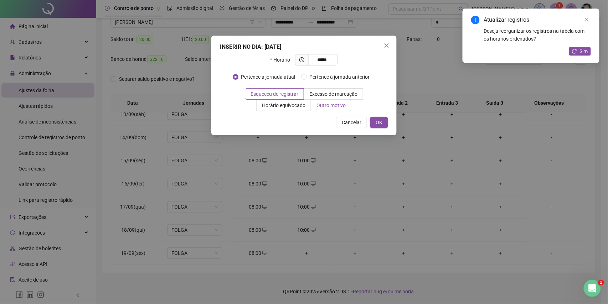
type input "*****"
click at [329, 108] on span "Outro motivo" at bounding box center [331, 106] width 29 height 6
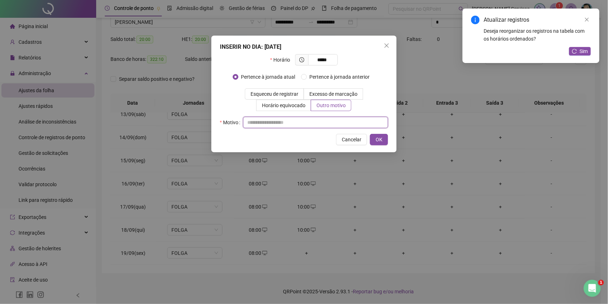
click at [324, 122] on input "text" at bounding box center [315, 122] width 145 height 11
type input "*"
click at [377, 140] on span "OK" at bounding box center [379, 140] width 7 height 8
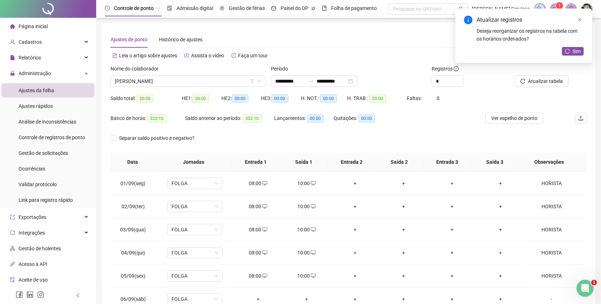
scroll to position [0, 0]
click at [538, 83] on span "Atualizar tabela" at bounding box center [545, 82] width 35 height 8
click at [173, 79] on span "[PERSON_NAME]" at bounding box center [188, 82] width 147 height 11
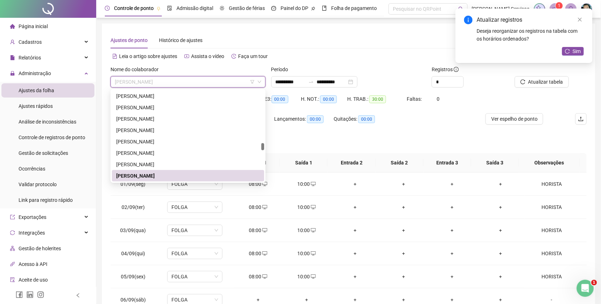
paste input "**********"
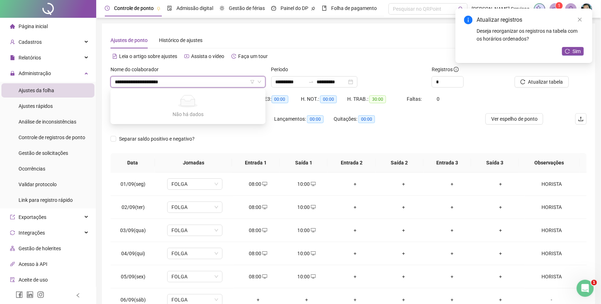
click at [128, 82] on input "**********" at bounding box center [185, 82] width 140 height 11
click at [184, 83] on input "**********" at bounding box center [185, 82] width 140 height 11
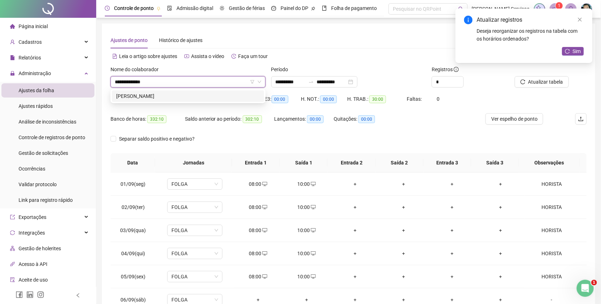
type input "**********"
click at [190, 97] on div "[PERSON_NAME]" at bounding box center [188, 96] width 144 height 8
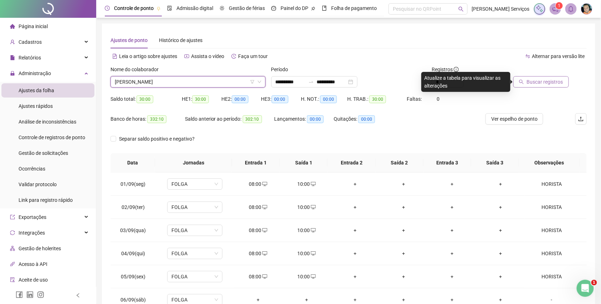
click at [533, 83] on span "Buscar registros" at bounding box center [545, 82] width 36 height 8
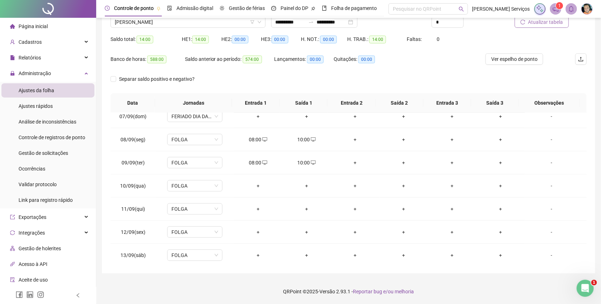
scroll to position [148, 0]
click at [259, 187] on div "+" at bounding box center [258, 185] width 37 height 8
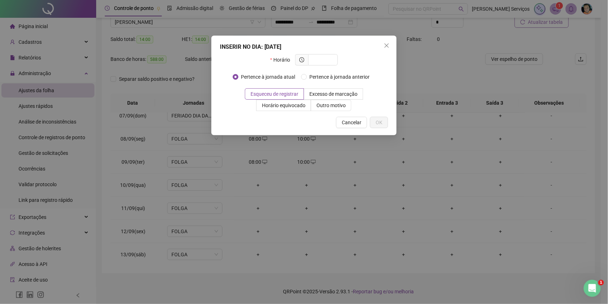
type input "*"
type input "*****"
click at [312, 104] on label "Outro motivo" at bounding box center [331, 105] width 40 height 11
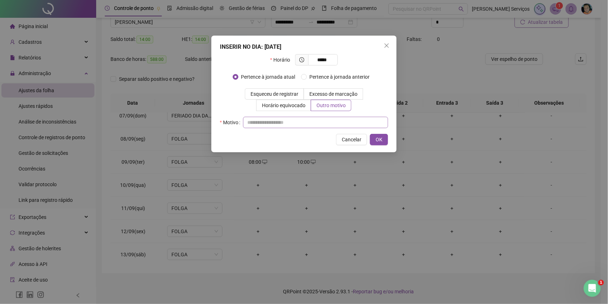
drag, startPoint x: 320, startPoint y: 116, endPoint x: 323, endPoint y: 124, distance: 9.0
click at [321, 119] on div "Horário ***** Pertence à jornada atual Pertence à jornada anterior Esqueceu de …" at bounding box center [304, 91] width 168 height 74
click at [323, 125] on input "text" at bounding box center [315, 122] width 145 height 11
type input "*"
click at [383, 139] on button "OK" at bounding box center [379, 139] width 18 height 11
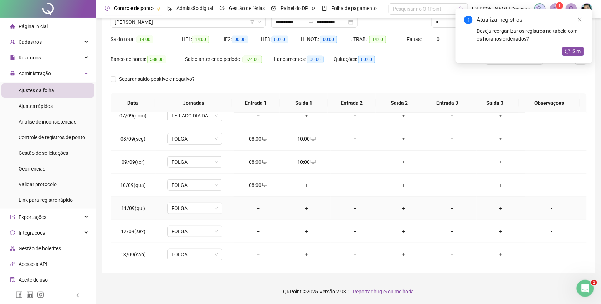
click at [262, 210] on div "+" at bounding box center [258, 209] width 37 height 8
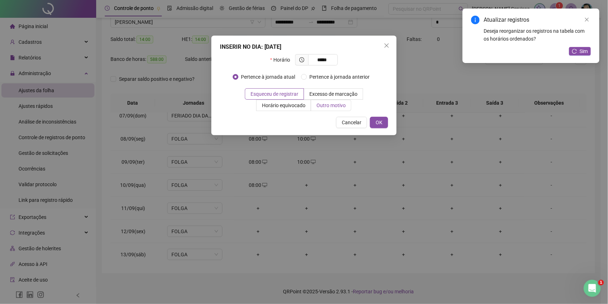
type input "*****"
click at [322, 103] on span "Outro motivo" at bounding box center [331, 106] width 29 height 6
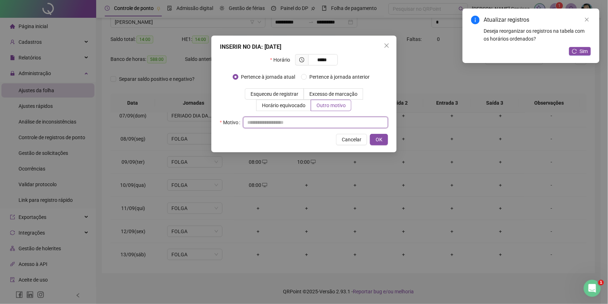
click at [323, 118] on input "text" at bounding box center [315, 122] width 145 height 11
click at [332, 124] on input "text" at bounding box center [315, 122] width 145 height 11
type input "*"
drag, startPoint x: 381, startPoint y: 143, endPoint x: 359, endPoint y: 194, distance: 55.4
click at [380, 143] on span "OK" at bounding box center [379, 140] width 7 height 8
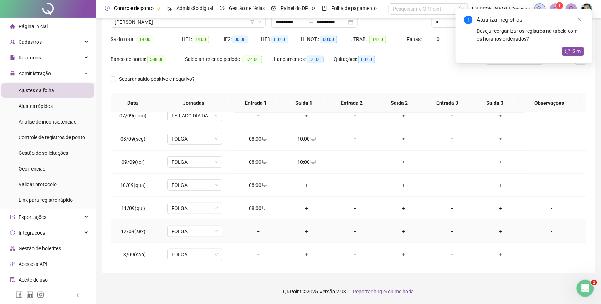
click at [258, 231] on div "+" at bounding box center [258, 232] width 37 height 8
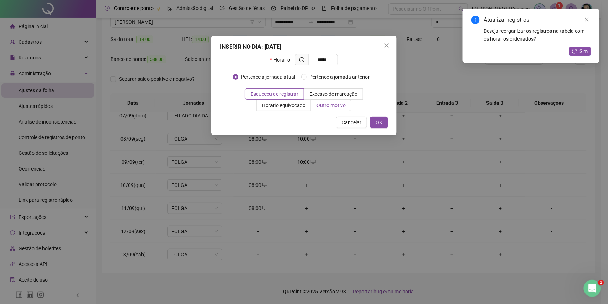
type input "*****"
click at [333, 110] on label "Outro motivo" at bounding box center [331, 105] width 40 height 11
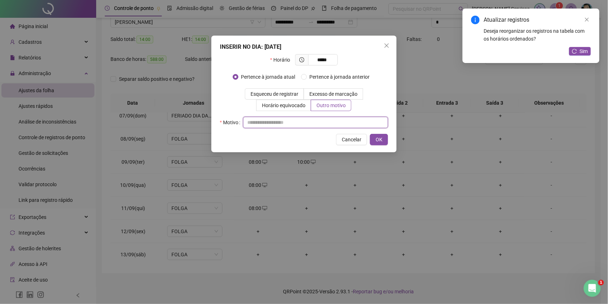
click at [333, 122] on input "text" at bounding box center [315, 122] width 145 height 11
type input "*"
click at [381, 142] on span "OK" at bounding box center [379, 140] width 7 height 8
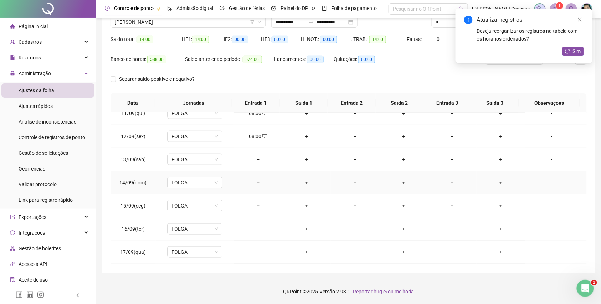
scroll to position [290, 0]
click at [257, 163] on div "+" at bounding box center [258, 161] width 37 height 8
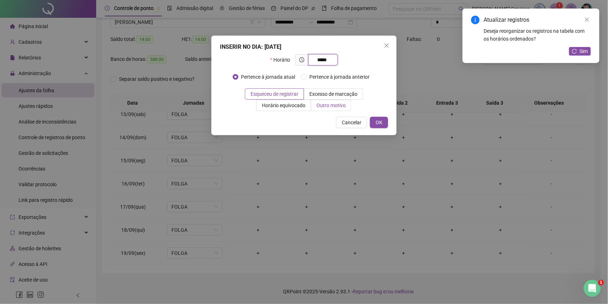
type input "*****"
click at [321, 106] on span "Outro motivo" at bounding box center [331, 106] width 29 height 6
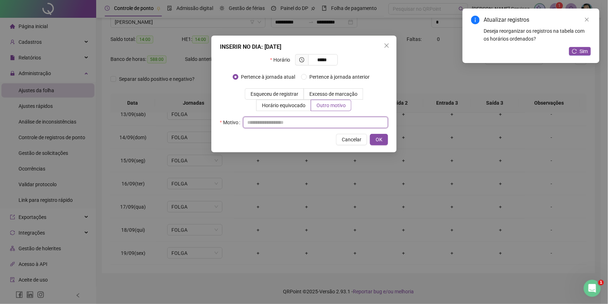
click at [321, 118] on input "text" at bounding box center [315, 122] width 145 height 11
type input "*"
click at [374, 139] on button "OK" at bounding box center [379, 139] width 18 height 11
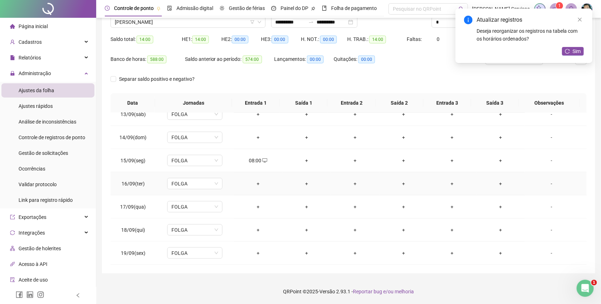
click at [252, 182] on div "+" at bounding box center [258, 184] width 37 height 8
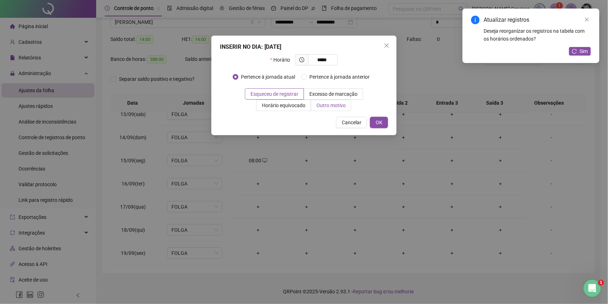
type input "*****"
click at [324, 107] on span "Outro motivo" at bounding box center [331, 106] width 29 height 6
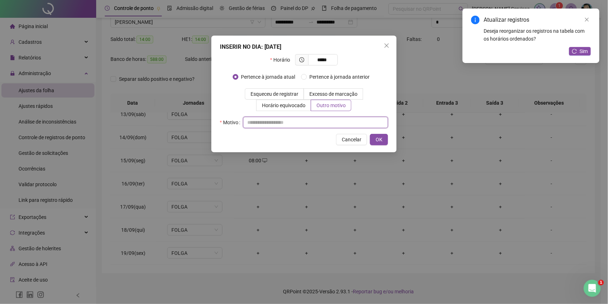
click at [334, 127] on input "text" at bounding box center [315, 122] width 145 height 11
type input "*"
click at [376, 142] on span "OK" at bounding box center [379, 140] width 7 height 8
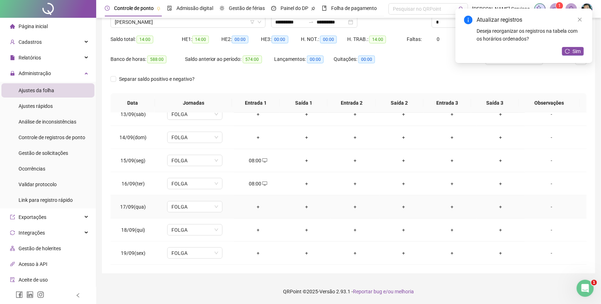
click at [251, 207] on div "+" at bounding box center [258, 207] width 37 height 8
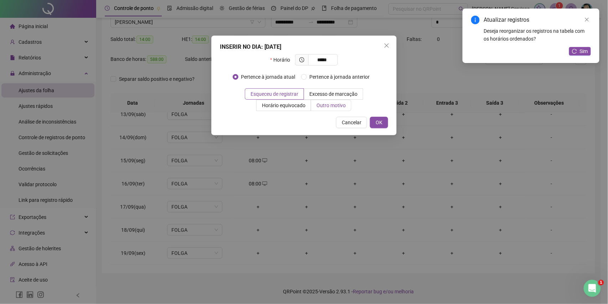
type input "*****"
click at [339, 107] on span "Outro motivo" at bounding box center [331, 106] width 29 height 6
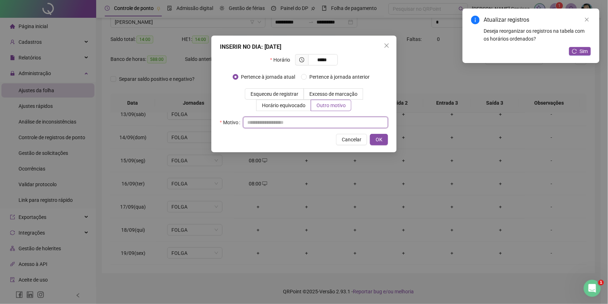
click at [320, 125] on input "text" at bounding box center [315, 122] width 145 height 11
type input "*"
click at [383, 137] on button "OK" at bounding box center [379, 139] width 18 height 11
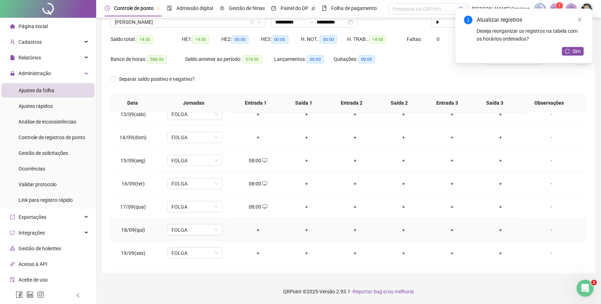
click at [259, 231] on div "+" at bounding box center [258, 230] width 37 height 8
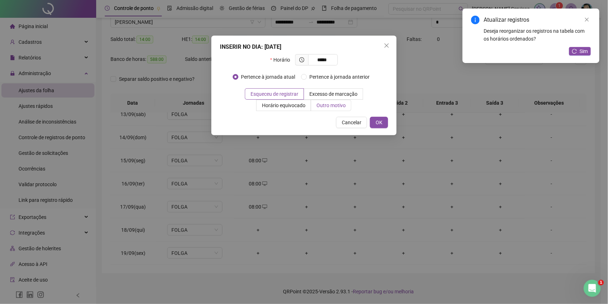
type input "*****"
click at [338, 110] on label "Outro motivo" at bounding box center [331, 105] width 40 height 11
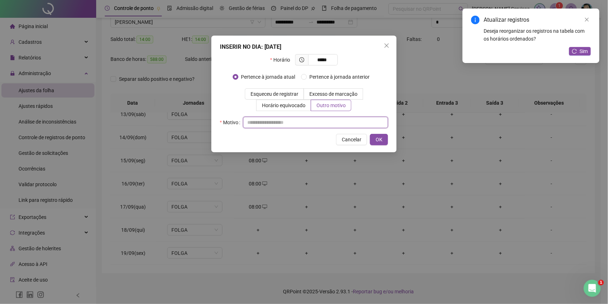
click at [320, 128] on input "text" at bounding box center [315, 122] width 145 height 11
type input "*"
click at [372, 138] on button "OK" at bounding box center [379, 139] width 18 height 11
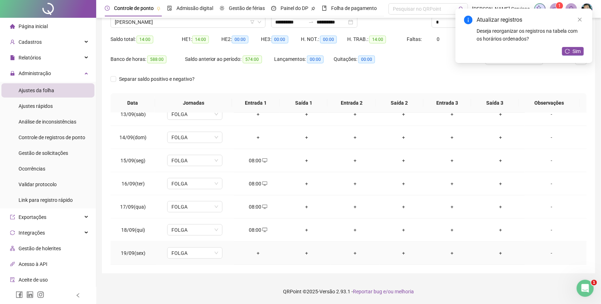
click at [255, 255] on div "+" at bounding box center [258, 254] width 37 height 8
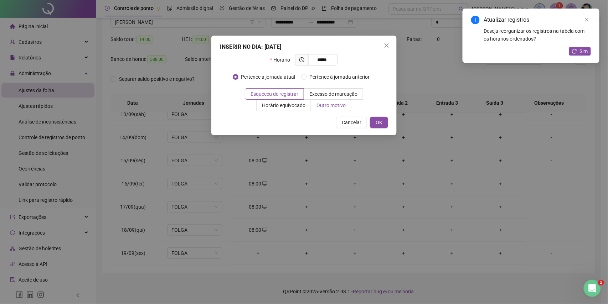
type input "*****"
click at [341, 106] on span "Outro motivo" at bounding box center [331, 106] width 29 height 6
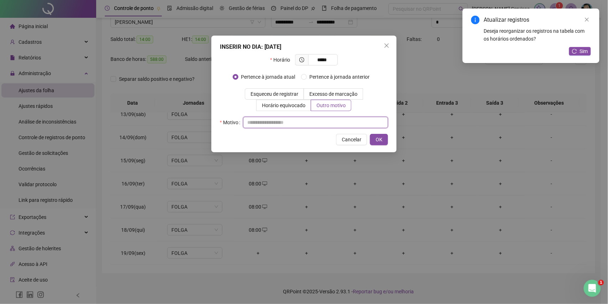
click at [335, 119] on input "text" at bounding box center [315, 122] width 145 height 11
type input "*"
click at [379, 140] on span "OK" at bounding box center [379, 140] width 7 height 8
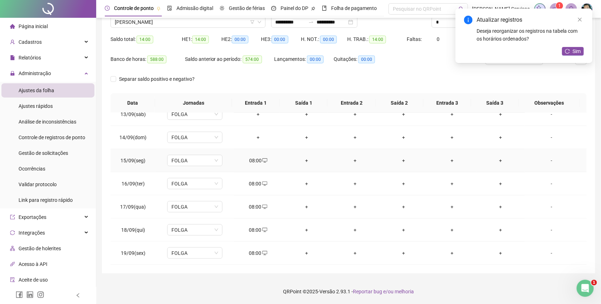
click at [303, 160] on div "+" at bounding box center [306, 161] width 37 height 8
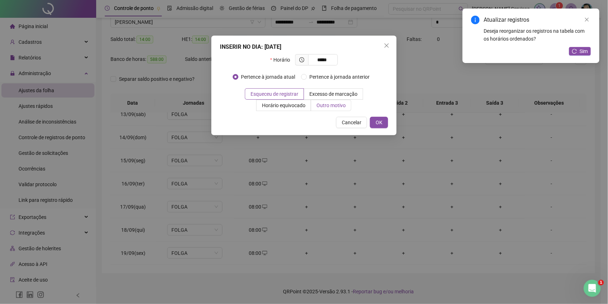
type input "*****"
click at [344, 106] on span "Outro motivo" at bounding box center [331, 106] width 29 height 6
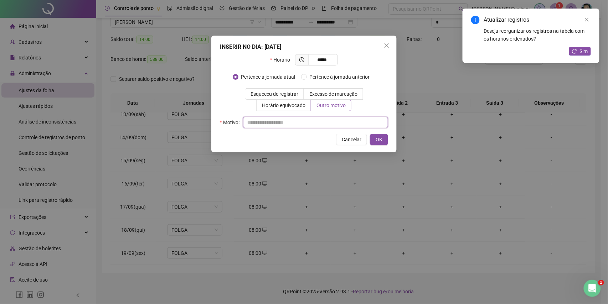
click at [342, 124] on input "text" at bounding box center [315, 122] width 145 height 11
type input "*"
drag, startPoint x: 389, startPoint y: 140, endPoint x: 380, endPoint y: 143, distance: 9.7
click at [389, 140] on div "INSERIR NO DIA : 15/09/2025 Horário ***** Pertence à jornada atual Pertence à j…" at bounding box center [303, 94] width 185 height 117
click at [377, 140] on span "OK" at bounding box center [379, 140] width 7 height 8
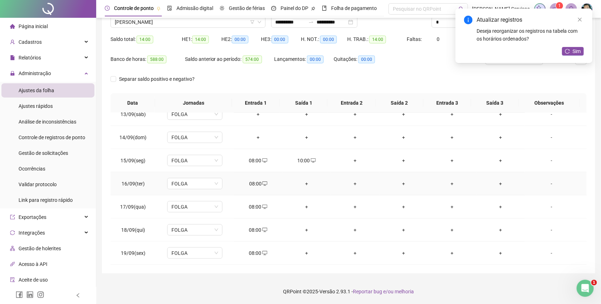
click at [304, 183] on div "+" at bounding box center [306, 184] width 37 height 8
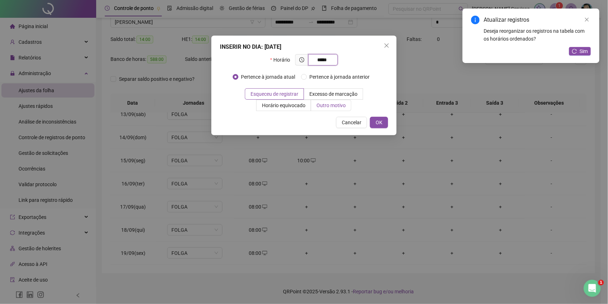
type input "*****"
click at [327, 110] on label "Outro motivo" at bounding box center [331, 105] width 40 height 11
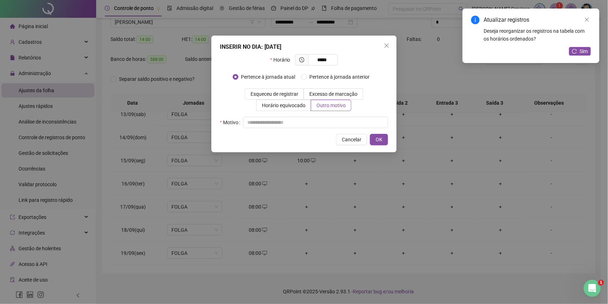
click at [325, 116] on div "Horário ***** Pertence à jornada atual Pertence à jornada anterior Esqueceu de …" at bounding box center [304, 91] width 168 height 74
click at [327, 125] on input "text" at bounding box center [315, 122] width 145 height 11
type input "*"
click at [376, 139] on span "OK" at bounding box center [379, 140] width 7 height 8
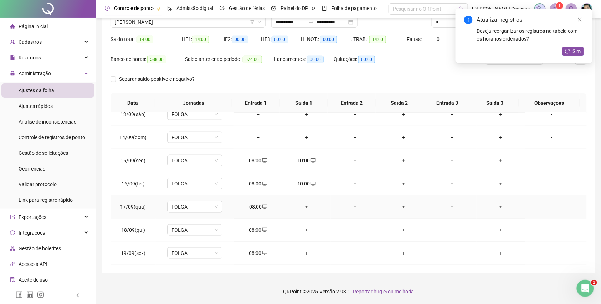
click at [304, 210] on div "+" at bounding box center [306, 207] width 37 height 8
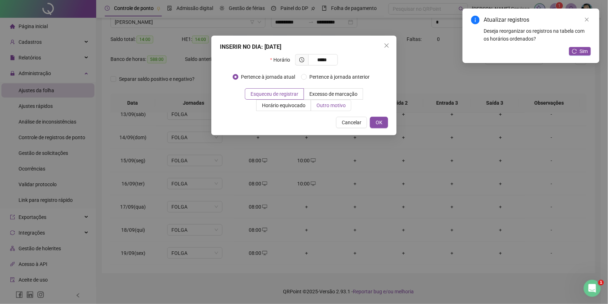
type input "*****"
click at [333, 104] on span "Outro motivo" at bounding box center [331, 106] width 29 height 6
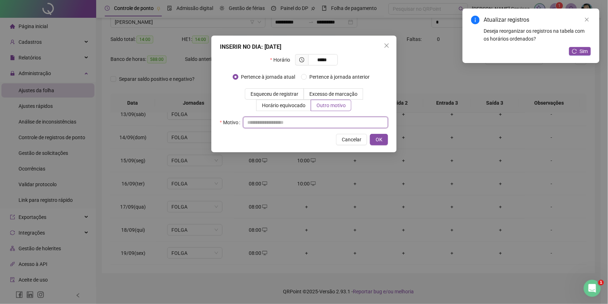
click at [340, 122] on input "text" at bounding box center [315, 122] width 145 height 11
type input "*"
click at [384, 136] on button "OK" at bounding box center [379, 139] width 18 height 11
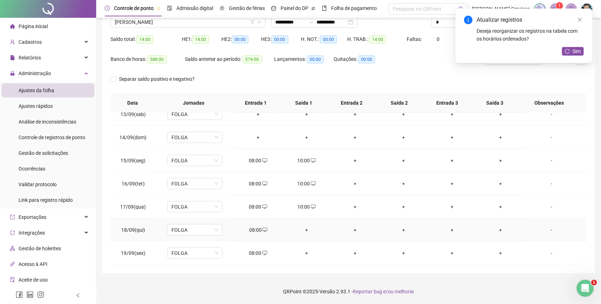
click at [307, 229] on div "+" at bounding box center [306, 230] width 37 height 8
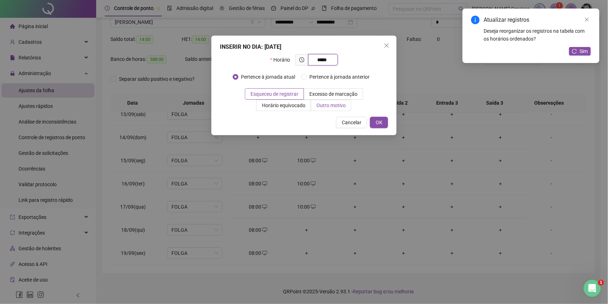
type input "*****"
click at [327, 108] on span "Outro motivo" at bounding box center [331, 106] width 29 height 6
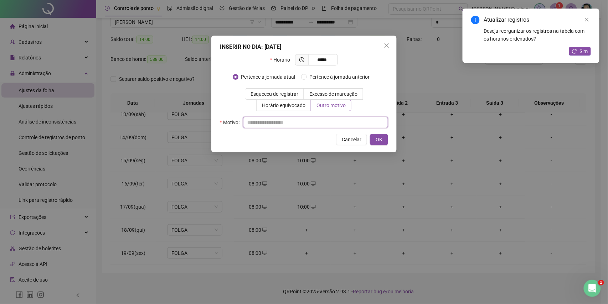
click at [330, 127] on input "text" at bounding box center [315, 122] width 145 height 11
type input "*"
click at [384, 135] on button "OK" at bounding box center [379, 139] width 18 height 11
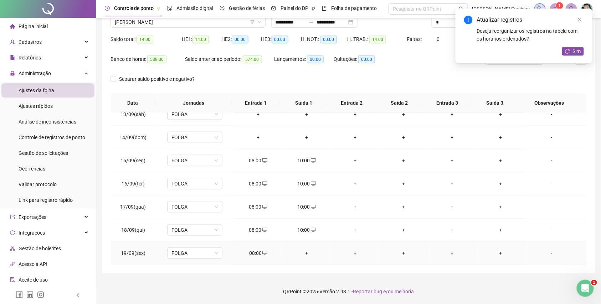
click at [302, 251] on div "+" at bounding box center [306, 254] width 37 height 8
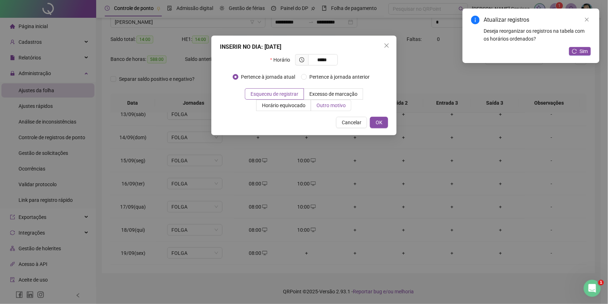
type input "*****"
click at [334, 108] on span "Outro motivo" at bounding box center [331, 106] width 29 height 6
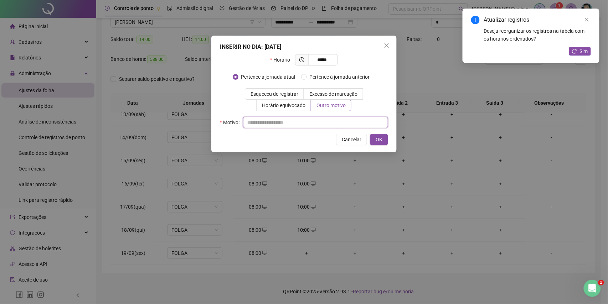
click at [326, 125] on input "text" at bounding box center [315, 122] width 145 height 11
type input "*"
click at [385, 142] on button "OK" at bounding box center [379, 139] width 18 height 11
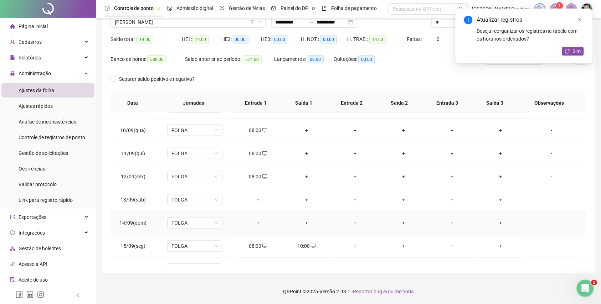
scroll to position [148, 0]
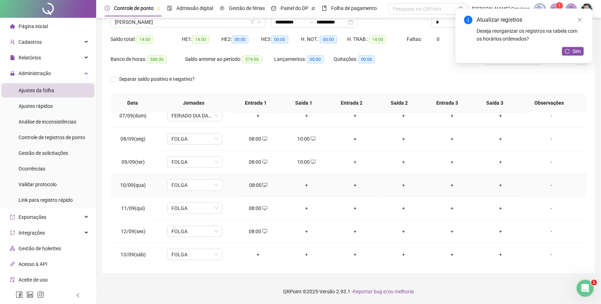
click at [303, 187] on div "+" at bounding box center [306, 185] width 37 height 8
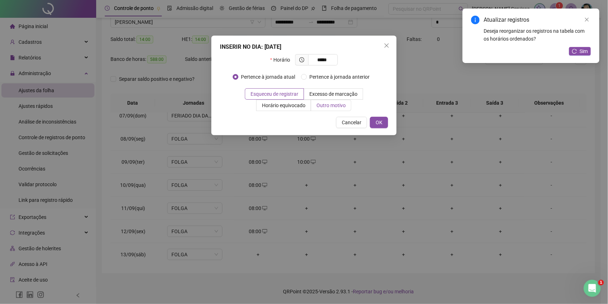
type input "*****"
click at [320, 106] on span "Outro motivo" at bounding box center [331, 106] width 29 height 6
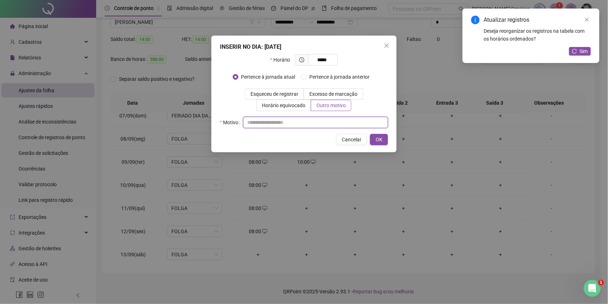
click at [316, 122] on input "text" at bounding box center [315, 122] width 145 height 11
type input "*"
click at [370, 146] on div "INSERIR NO DIA : 10/09/2025 Horário ***** Pertence à jornada atual Pertence à j…" at bounding box center [303, 94] width 185 height 117
click at [371, 145] on button "OK" at bounding box center [379, 139] width 18 height 11
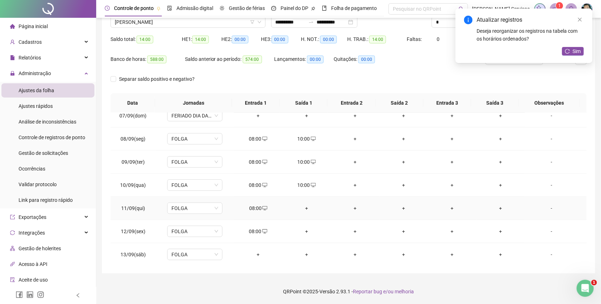
click at [303, 211] on div "+" at bounding box center [306, 209] width 37 height 8
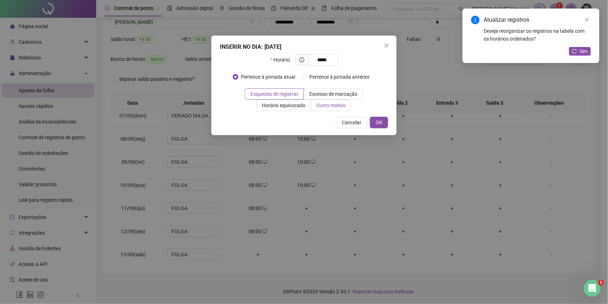
type input "*****"
drag, startPoint x: 324, startPoint y: 102, endPoint x: 323, endPoint y: 113, distance: 11.1
click at [324, 104] on span "Outro motivo" at bounding box center [331, 106] width 29 height 6
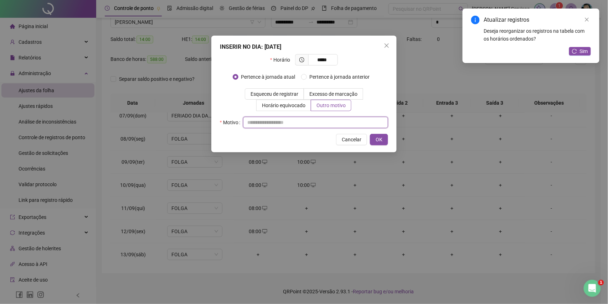
click at [321, 124] on input "text" at bounding box center [315, 122] width 145 height 11
type input "*"
click at [384, 143] on button "OK" at bounding box center [379, 139] width 18 height 11
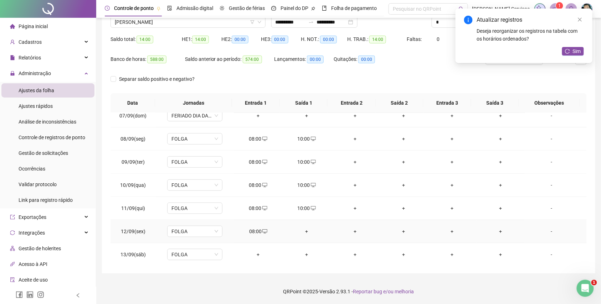
click at [306, 233] on div "+" at bounding box center [306, 232] width 37 height 8
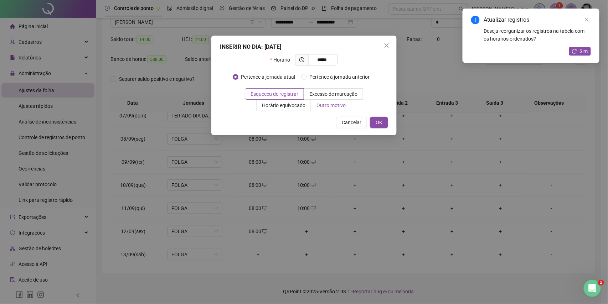
type input "*****"
click at [331, 108] on span "Outro motivo" at bounding box center [331, 106] width 29 height 6
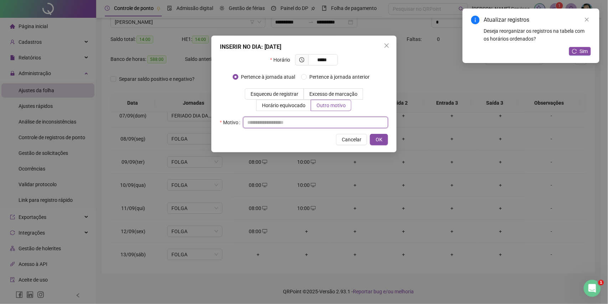
click at [324, 120] on input "text" at bounding box center [315, 122] width 145 height 11
type input "*"
click at [378, 140] on span "OK" at bounding box center [379, 140] width 7 height 8
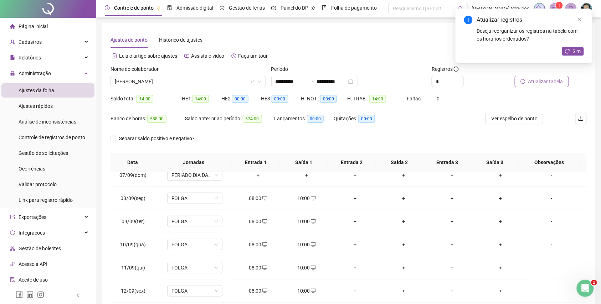
scroll to position [0, 0]
click at [533, 79] on span "Atualizar tabela" at bounding box center [545, 82] width 35 height 8
click at [173, 77] on span "[PERSON_NAME]" at bounding box center [188, 82] width 147 height 11
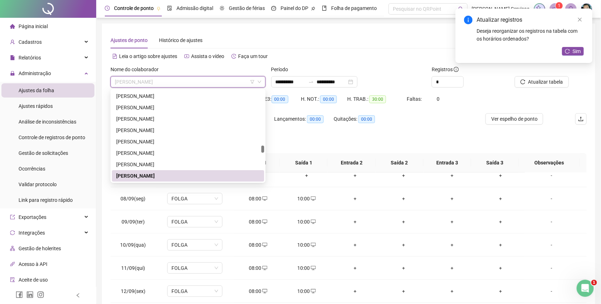
paste input "**********"
type input "**********"
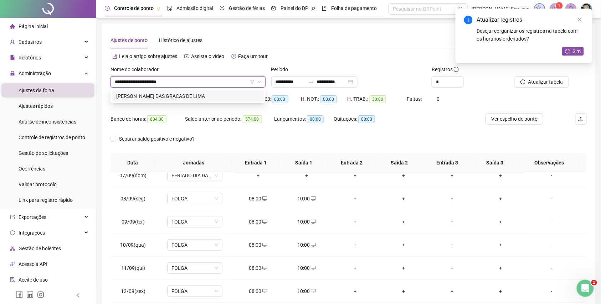
scroll to position [0, 0]
click at [196, 101] on div "[PERSON_NAME] DAS GRACAS DE LIMA" at bounding box center [188, 96] width 152 height 11
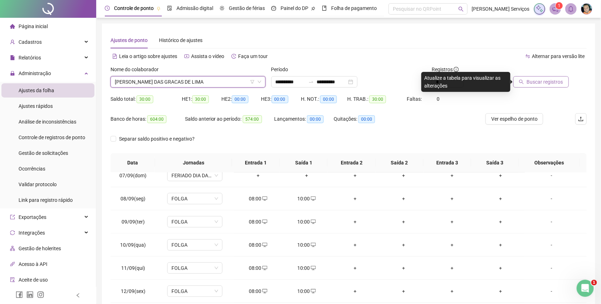
click at [535, 84] on span "Buscar registros" at bounding box center [545, 82] width 36 height 8
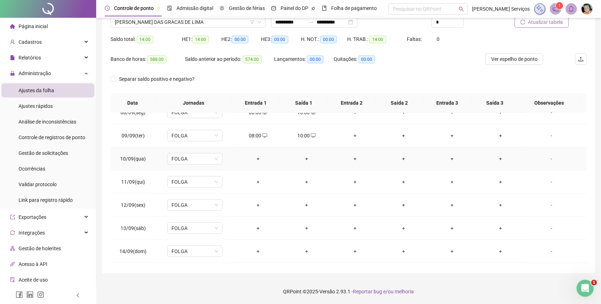
scroll to position [190, 0]
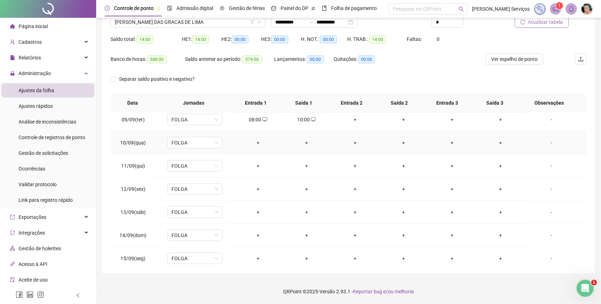
click at [253, 147] on div "+" at bounding box center [258, 143] width 37 height 8
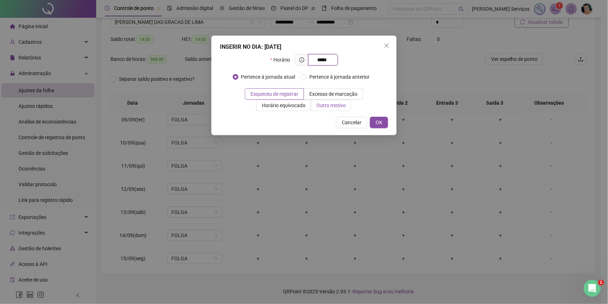
type input "*****"
click at [339, 106] on span "Outro motivo" at bounding box center [331, 106] width 29 height 6
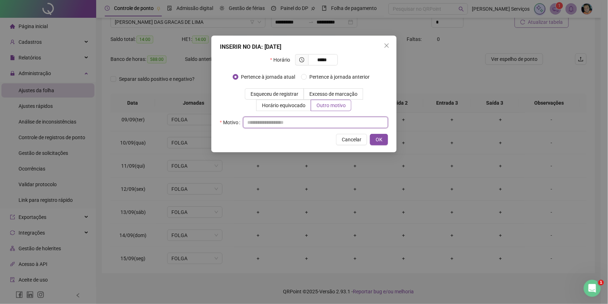
click at [340, 120] on input "text" at bounding box center [315, 122] width 145 height 11
type input "*"
click at [376, 142] on span "OK" at bounding box center [379, 140] width 7 height 8
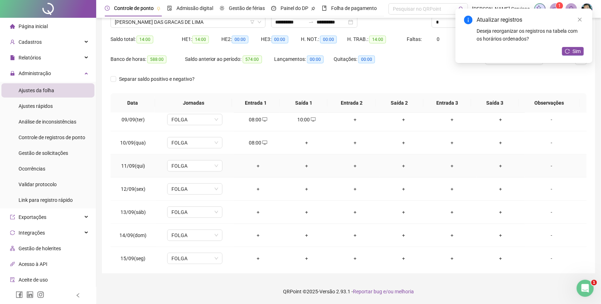
click at [252, 166] on div "+" at bounding box center [258, 166] width 37 height 8
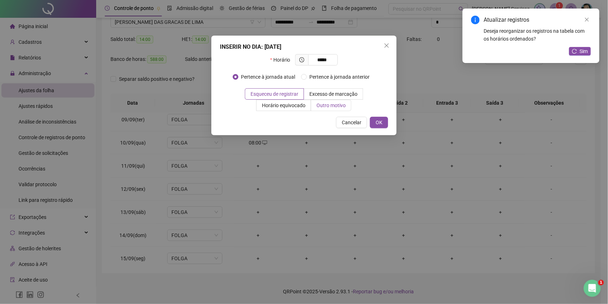
type input "*****"
click at [330, 110] on label "Outro motivo" at bounding box center [331, 105] width 40 height 11
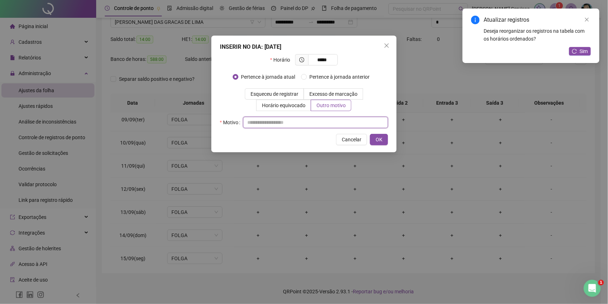
click at [334, 123] on input "text" at bounding box center [315, 122] width 145 height 11
type input "*"
click at [373, 139] on button "OK" at bounding box center [379, 139] width 18 height 11
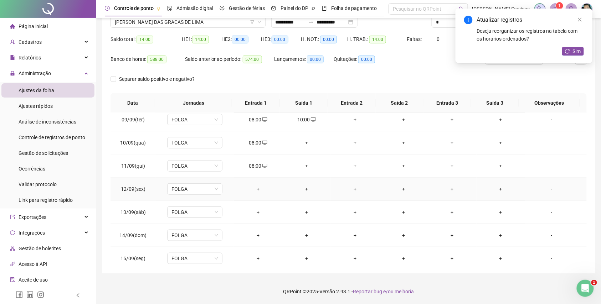
click at [257, 188] on div "+" at bounding box center [258, 189] width 37 height 8
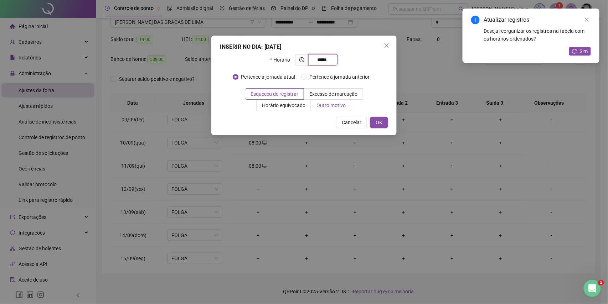
type input "*****"
click at [331, 104] on span "Outro motivo" at bounding box center [331, 106] width 29 height 6
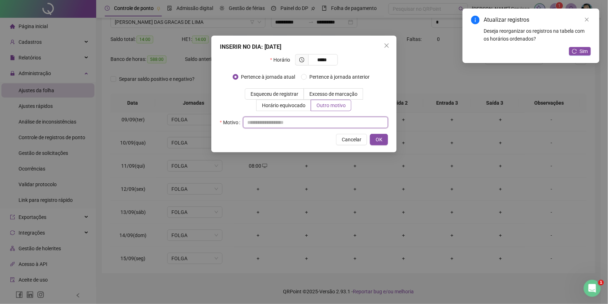
click at [322, 124] on input "text" at bounding box center [315, 122] width 145 height 11
type input "*"
click at [376, 140] on span "OK" at bounding box center [379, 140] width 7 height 8
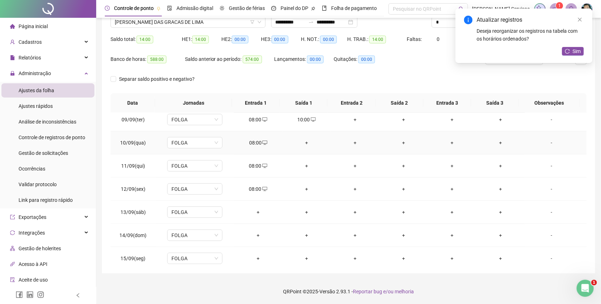
click at [300, 147] on div "+" at bounding box center [306, 143] width 37 height 8
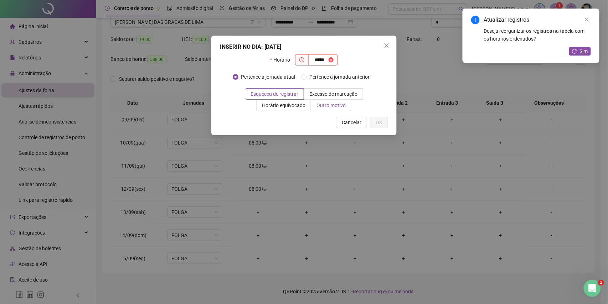
type input "*****"
click at [340, 103] on span "Outro motivo" at bounding box center [331, 106] width 29 height 6
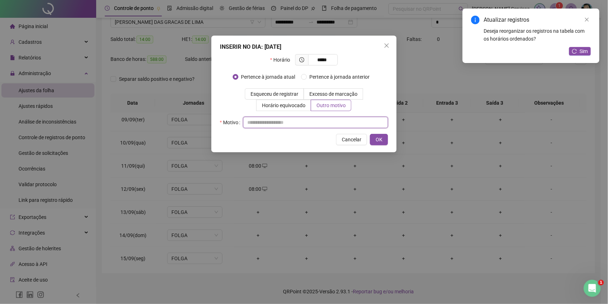
click at [341, 122] on input "text" at bounding box center [315, 122] width 145 height 11
type input "*"
click at [377, 133] on div "INSERIR NO DIA : 10/09/2025 Horário ***** Pertence à jornada atual Pertence à j…" at bounding box center [303, 94] width 185 height 117
click at [377, 135] on button "OK" at bounding box center [379, 139] width 18 height 11
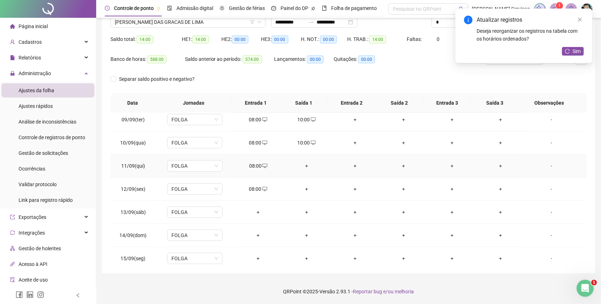
click at [299, 166] on div "+" at bounding box center [306, 166] width 37 height 8
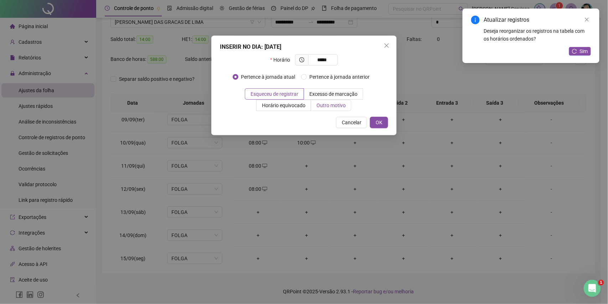
type input "*****"
click at [318, 104] on span "Outro motivo" at bounding box center [331, 106] width 29 height 6
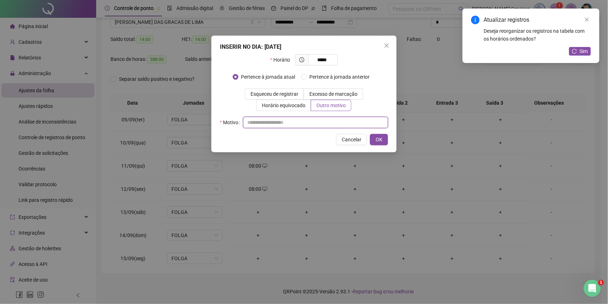
click at [318, 125] on input "text" at bounding box center [315, 122] width 145 height 11
type input "*"
click at [384, 137] on button "OK" at bounding box center [379, 139] width 18 height 11
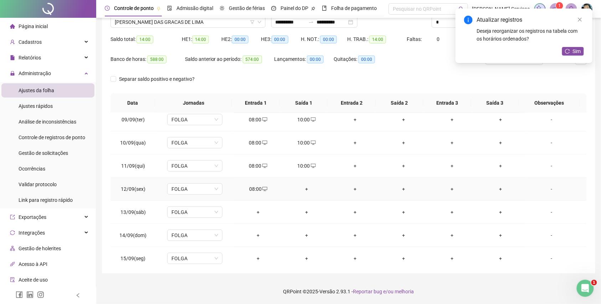
click at [302, 191] on div "+" at bounding box center [306, 189] width 37 height 8
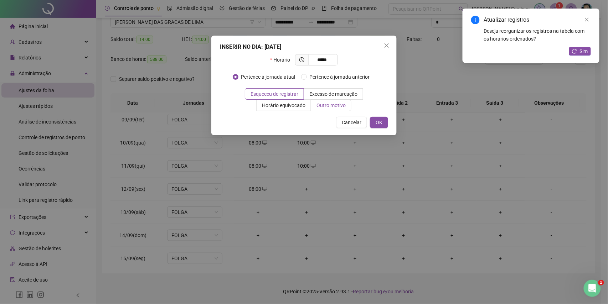
type input "*****"
click at [321, 104] on span "Outro motivo" at bounding box center [331, 106] width 29 height 6
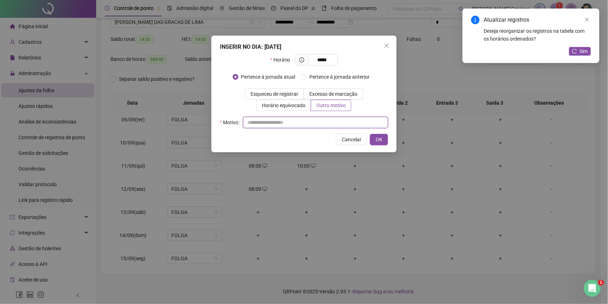
click at [323, 124] on input "text" at bounding box center [315, 122] width 145 height 11
type input "*"
click at [378, 144] on span "OK" at bounding box center [379, 140] width 7 height 8
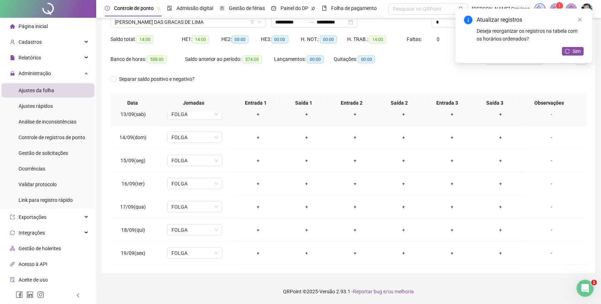
scroll to position [290, 0]
click at [257, 163] on div "+" at bounding box center [258, 161] width 37 height 8
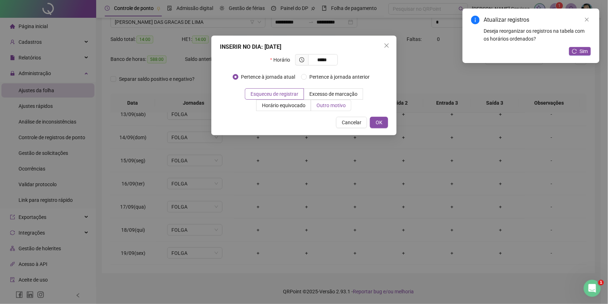
type input "*****"
click at [332, 106] on span "Outro motivo" at bounding box center [331, 106] width 29 height 6
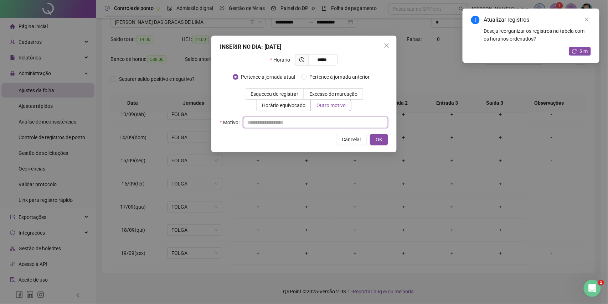
click at [334, 125] on input "text" at bounding box center [315, 122] width 145 height 11
type input "*"
click at [377, 139] on span "OK" at bounding box center [379, 140] width 7 height 8
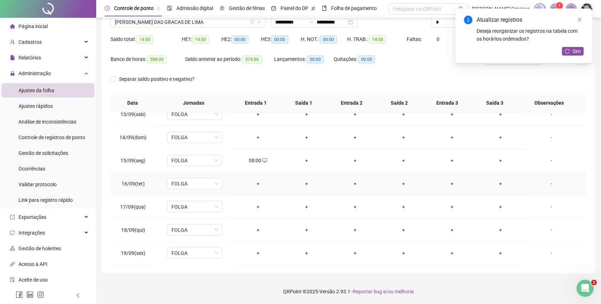
click at [256, 180] on div "+" at bounding box center [258, 184] width 37 height 8
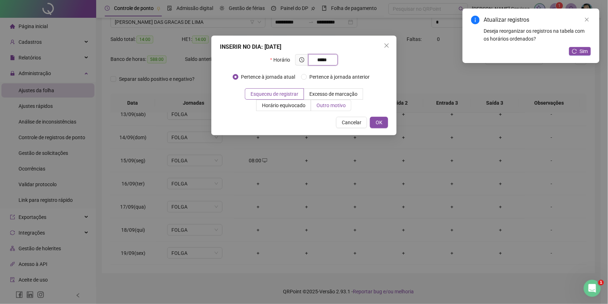
type input "*****"
click at [319, 107] on span "Outro motivo" at bounding box center [331, 106] width 29 height 6
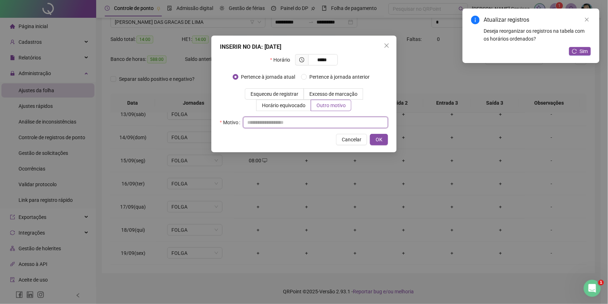
click at [319, 124] on input "text" at bounding box center [315, 122] width 145 height 11
type input "*"
click at [386, 137] on button "OK" at bounding box center [379, 139] width 18 height 11
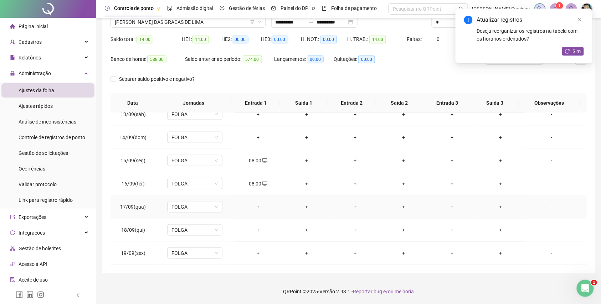
click at [252, 206] on div "+" at bounding box center [258, 207] width 37 height 8
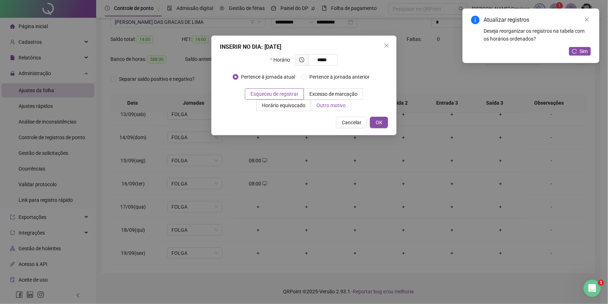
type input "*****"
click at [331, 106] on span "Outro motivo" at bounding box center [331, 106] width 29 height 6
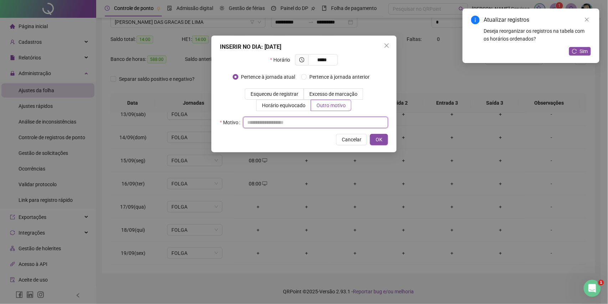
click at [331, 119] on input "text" at bounding box center [315, 122] width 145 height 11
type input "*"
click at [371, 142] on button "OK" at bounding box center [379, 139] width 18 height 11
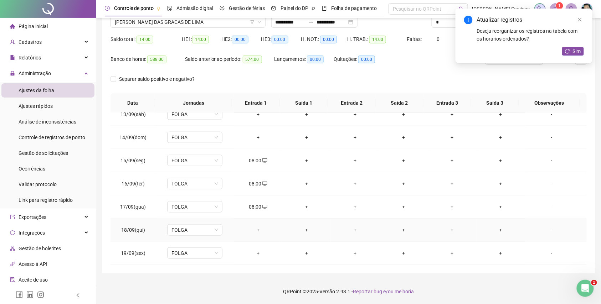
click at [257, 231] on div "+" at bounding box center [258, 230] width 37 height 8
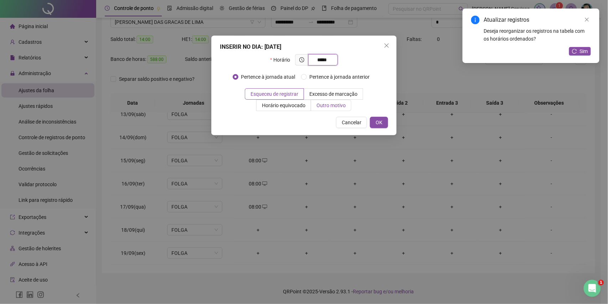
type input "*****"
click at [337, 105] on span "Outro motivo" at bounding box center [331, 106] width 29 height 6
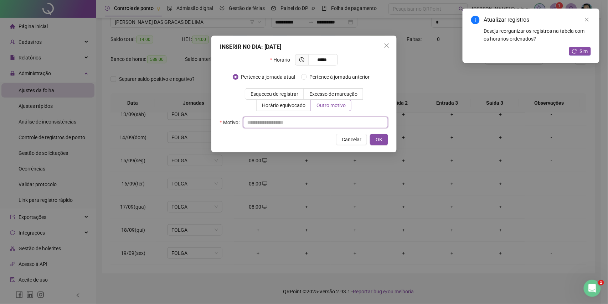
click at [338, 119] on input "text" at bounding box center [315, 122] width 145 height 11
type input "*"
click at [376, 143] on span "OK" at bounding box center [379, 140] width 7 height 8
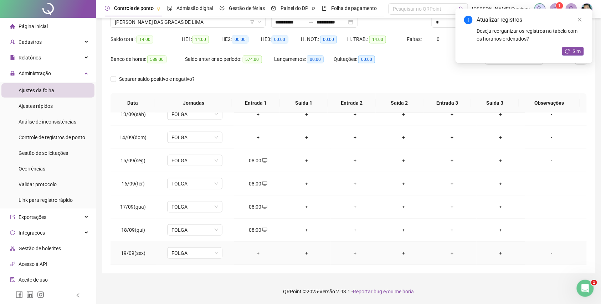
click at [257, 255] on div "+" at bounding box center [258, 254] width 37 height 8
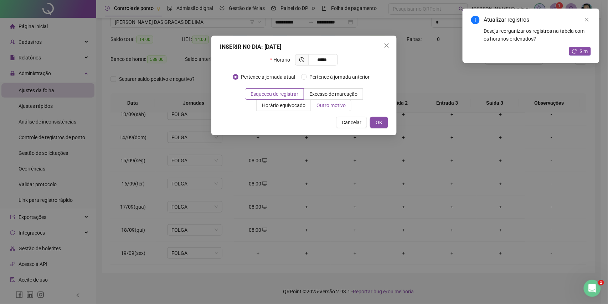
type input "*****"
click at [339, 104] on span "Outro motivo" at bounding box center [331, 106] width 29 height 6
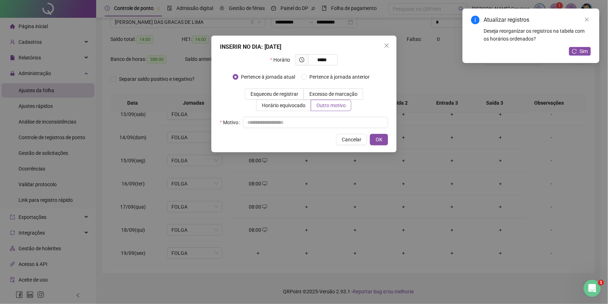
click at [322, 133] on div "INSERIR NO DIA : 19/09/2025 Horário ***** Pertence à jornada atual Pertence à j…" at bounding box center [303, 94] width 185 height 117
click at [327, 125] on input "text" at bounding box center [315, 122] width 145 height 11
type input "*"
drag, startPoint x: 374, startPoint y: 138, endPoint x: 327, endPoint y: 153, distance: 49.6
click at [374, 138] on button "OK" at bounding box center [379, 139] width 18 height 11
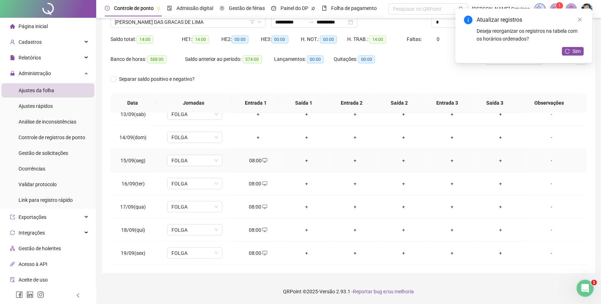
click at [308, 163] on div "+" at bounding box center [306, 161] width 37 height 8
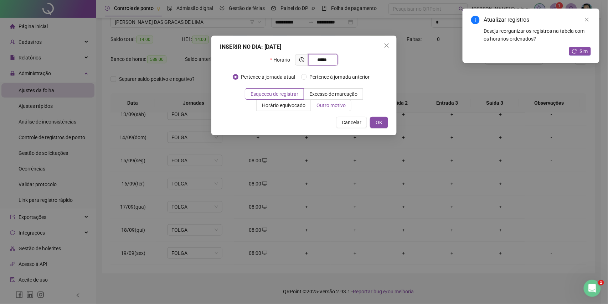
type input "*****"
click at [325, 108] on span "Outro motivo" at bounding box center [331, 106] width 29 height 6
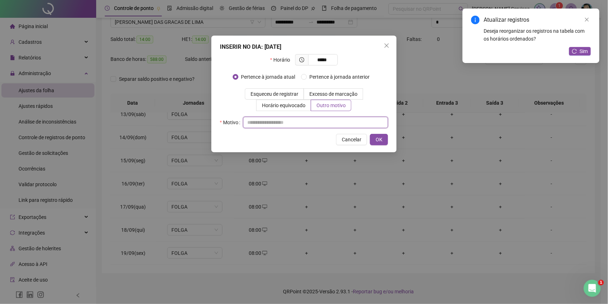
click at [312, 123] on input "text" at bounding box center [315, 122] width 145 height 11
type input "*"
click at [383, 137] on button "OK" at bounding box center [379, 139] width 18 height 11
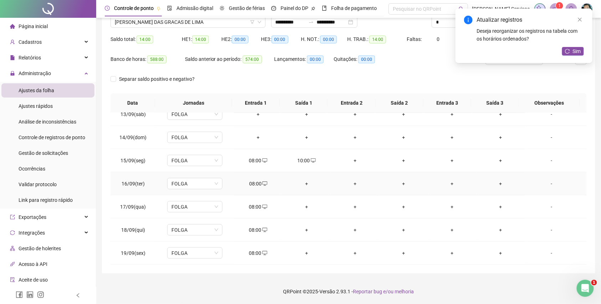
click at [312, 183] on div "+" at bounding box center [306, 184] width 37 height 8
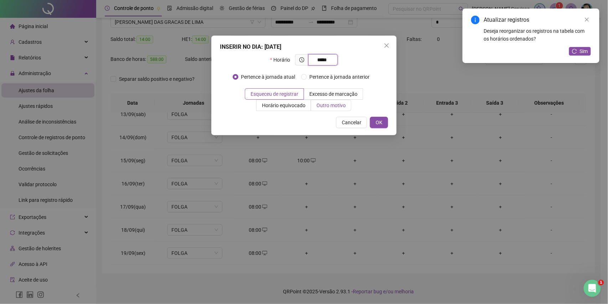
type input "*****"
click at [342, 110] on label "Outro motivo" at bounding box center [331, 105] width 40 height 11
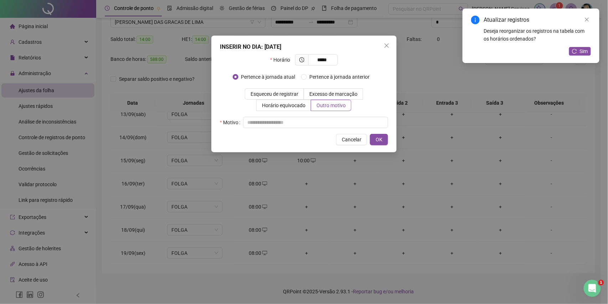
click at [341, 116] on div "Horário ***** Pertence à jornada atual Pertence à jornada anterior Esqueceu de …" at bounding box center [304, 91] width 168 height 74
click at [343, 120] on input "text" at bounding box center [315, 122] width 145 height 11
type input "*"
click at [371, 138] on button "OK" at bounding box center [379, 139] width 18 height 11
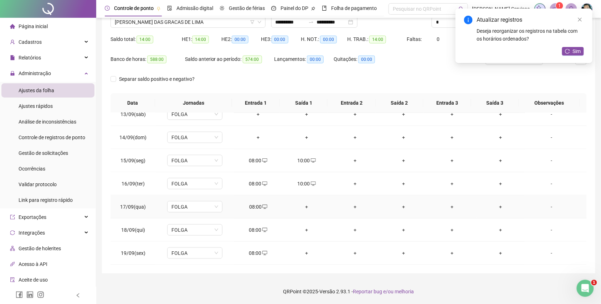
click at [307, 206] on div "+" at bounding box center [306, 207] width 37 height 8
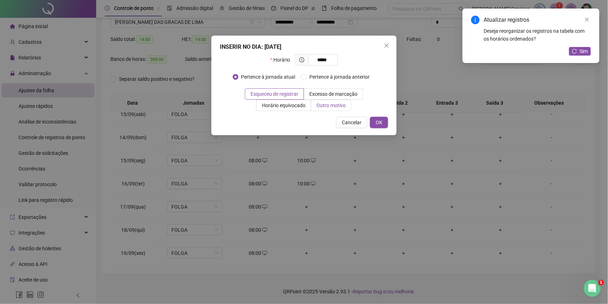
type input "*****"
drag, startPoint x: 334, startPoint y: 111, endPoint x: 331, endPoint y: 116, distance: 5.9
click at [334, 111] on label "Outro motivo" at bounding box center [331, 105] width 40 height 11
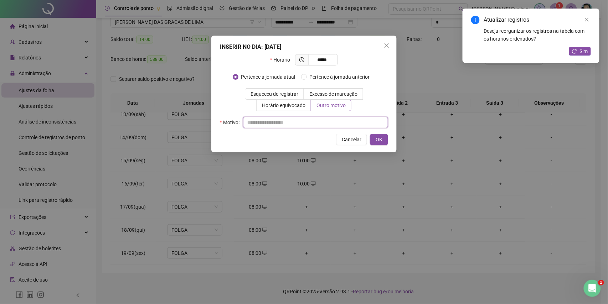
click at [334, 125] on input "text" at bounding box center [315, 122] width 145 height 11
type input "*"
click at [374, 138] on button "OK" at bounding box center [379, 139] width 18 height 11
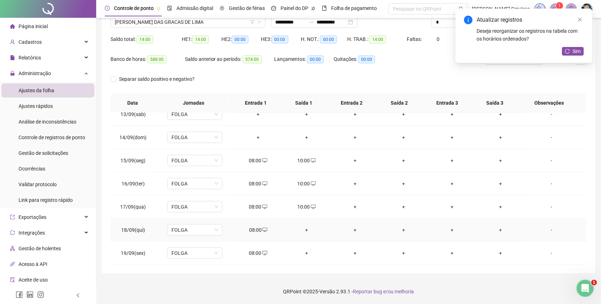
click at [304, 229] on div "+" at bounding box center [306, 230] width 37 height 8
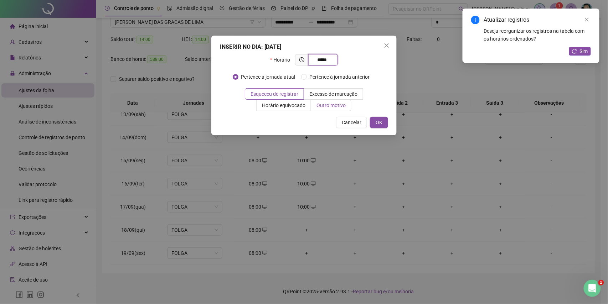
type input "*****"
click at [337, 107] on span "Outro motivo" at bounding box center [331, 106] width 29 height 6
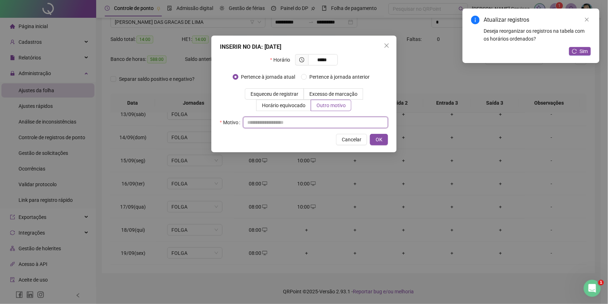
click at [320, 123] on input "text" at bounding box center [315, 122] width 145 height 11
type input "*"
click at [385, 138] on button "OK" at bounding box center [379, 139] width 18 height 11
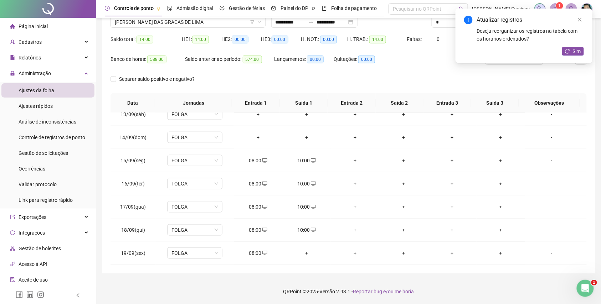
click at [299, 251] on div "+" at bounding box center [306, 254] width 37 height 8
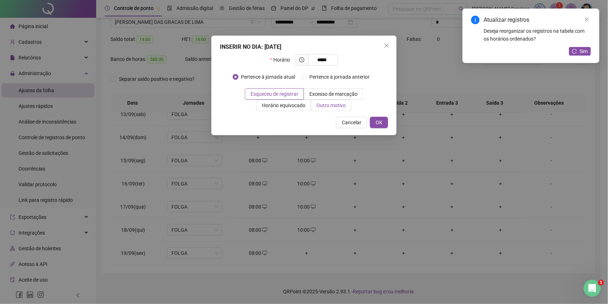
type input "*****"
click at [340, 109] on label "Outro motivo" at bounding box center [331, 105] width 40 height 11
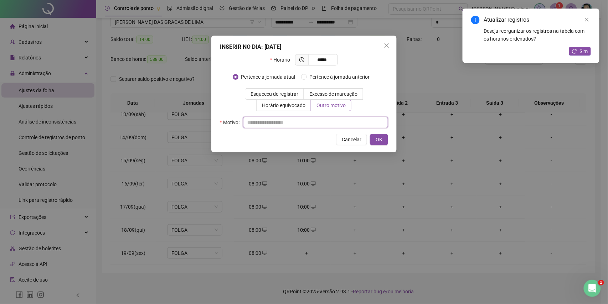
click at [341, 128] on input "text" at bounding box center [315, 122] width 145 height 11
click at [349, 125] on input "text" at bounding box center [315, 122] width 145 height 11
type input "*"
click at [384, 140] on button "OK" at bounding box center [379, 139] width 18 height 11
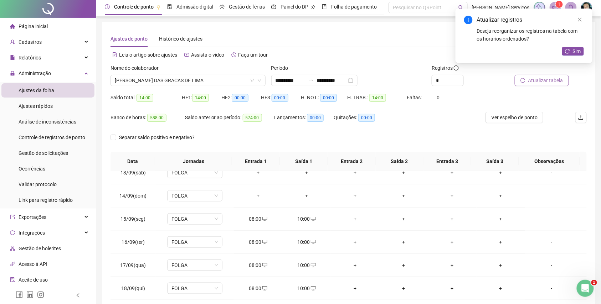
scroll to position [0, 0]
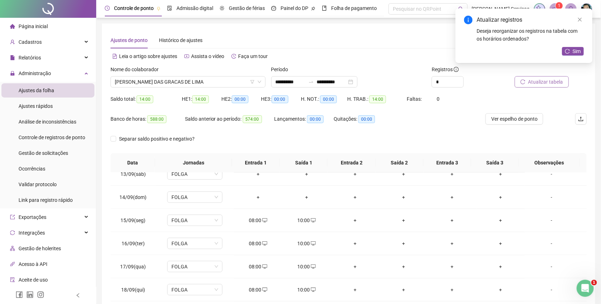
click at [543, 83] on span "Atualizar tabela" at bounding box center [545, 82] width 35 height 8
click at [180, 82] on span "[PERSON_NAME] DAS GRACAS DE LIMA" at bounding box center [188, 82] width 147 height 11
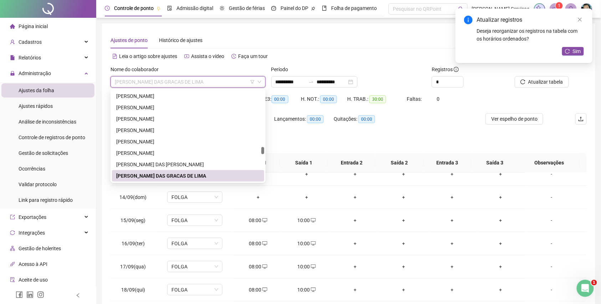
paste input "**********"
type input "**********"
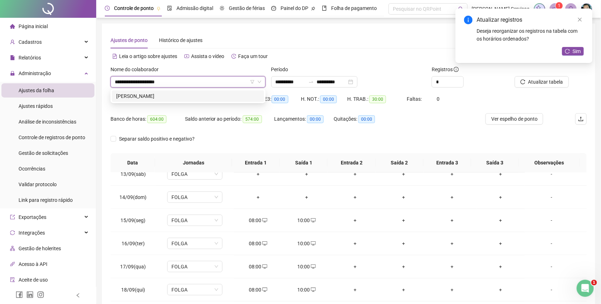
scroll to position [0, 0]
click at [186, 97] on div "[PERSON_NAME]" at bounding box center [188, 96] width 144 height 8
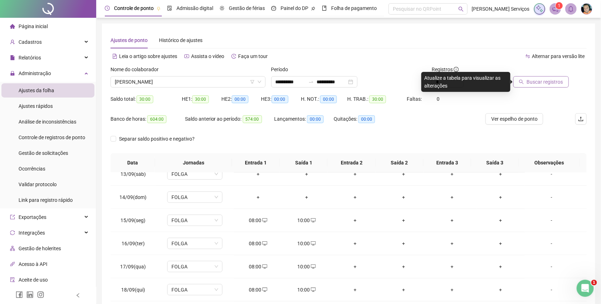
click at [516, 80] on button "Buscar registros" at bounding box center [541, 81] width 56 height 11
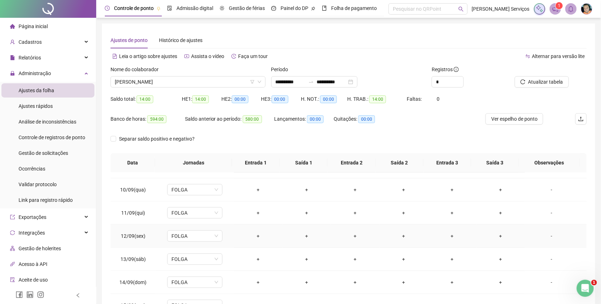
scroll to position [195, 0]
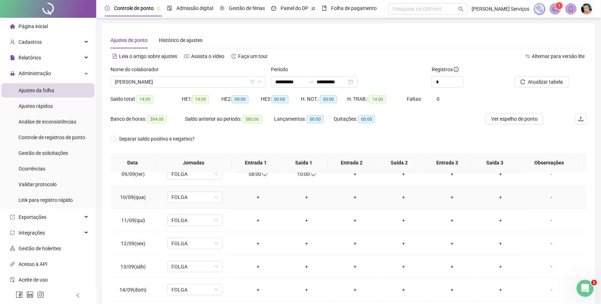
click at [257, 196] on div "+" at bounding box center [258, 198] width 37 height 8
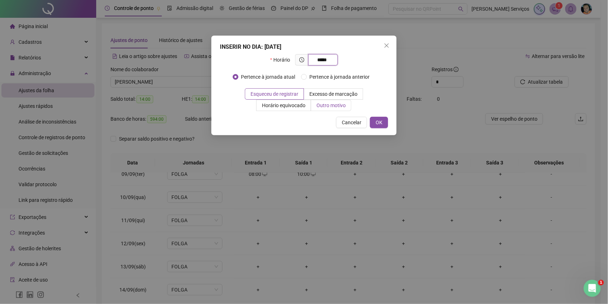
type input "*****"
click at [332, 111] on label "Outro motivo" at bounding box center [331, 105] width 40 height 11
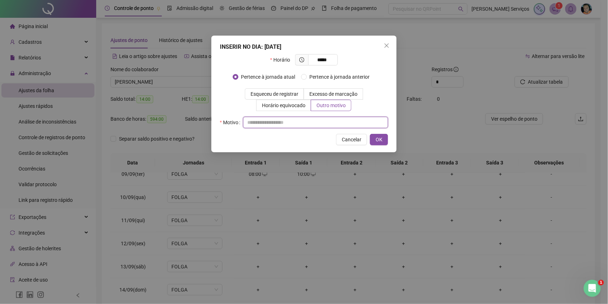
click at [325, 127] on input "text" at bounding box center [315, 122] width 145 height 11
type input "*"
click at [373, 139] on button "OK" at bounding box center [379, 139] width 18 height 11
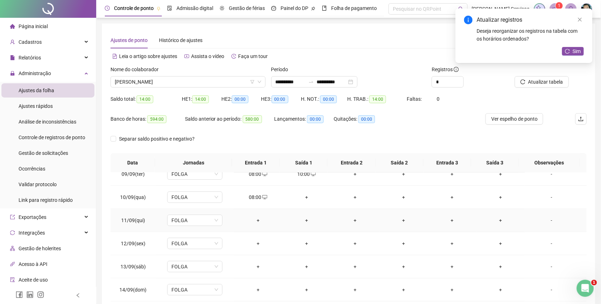
click at [254, 221] on div "+" at bounding box center [258, 221] width 37 height 8
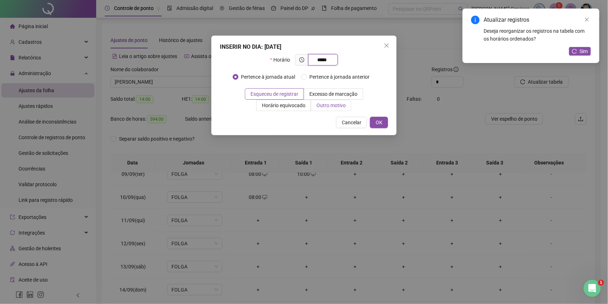
type input "*****"
click at [321, 103] on span "Outro motivo" at bounding box center [331, 106] width 29 height 6
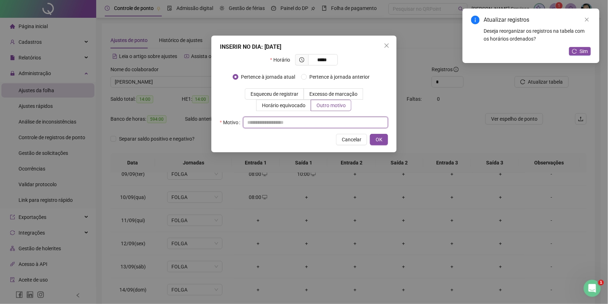
click at [321, 118] on input "text" at bounding box center [315, 122] width 145 height 11
type input "*"
click at [374, 140] on button "OK" at bounding box center [379, 139] width 18 height 11
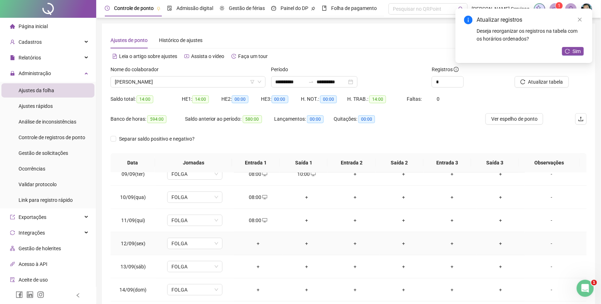
click at [260, 247] on div "+" at bounding box center [258, 244] width 37 height 8
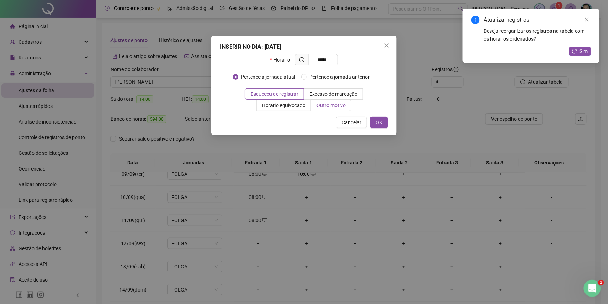
type input "*****"
click at [327, 110] on label "Outro motivo" at bounding box center [331, 105] width 40 height 11
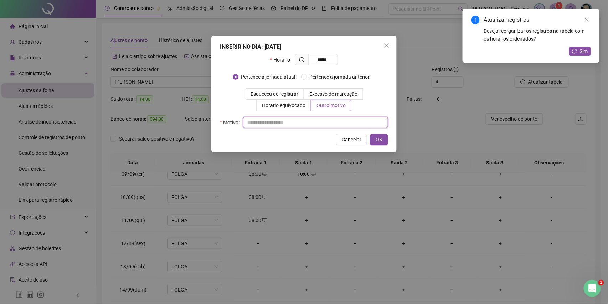
click at [321, 124] on input "text" at bounding box center [315, 122] width 145 height 11
type input "*"
click at [374, 142] on button "OK" at bounding box center [379, 139] width 18 height 11
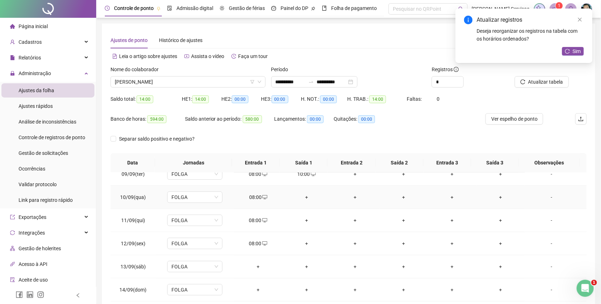
click at [308, 201] on div "+" at bounding box center [306, 198] width 37 height 8
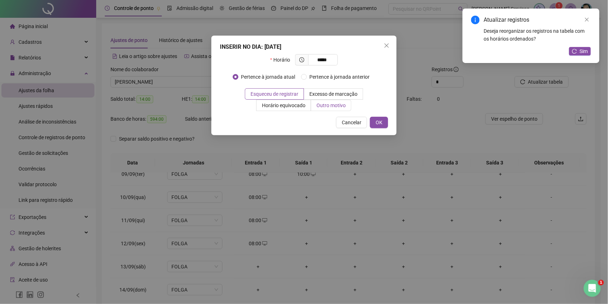
type input "*****"
click at [318, 106] on span "Outro motivo" at bounding box center [331, 106] width 29 height 6
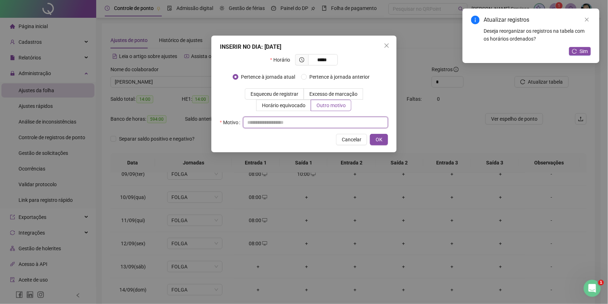
click at [306, 127] on input "text" at bounding box center [315, 122] width 145 height 11
type input "*"
click at [385, 141] on button "OK" at bounding box center [379, 139] width 18 height 11
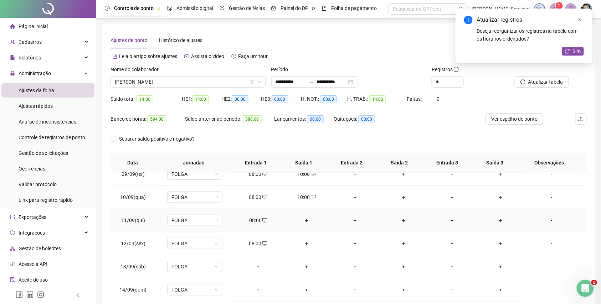
click at [306, 223] on div "+" at bounding box center [306, 221] width 37 height 8
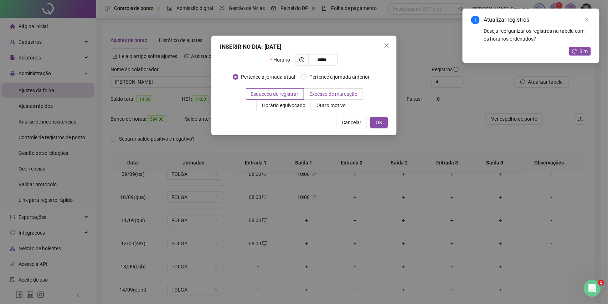
type input "*****"
click at [330, 99] on label "Excesso de marcação" at bounding box center [333, 93] width 59 height 11
click at [335, 108] on span "Outro motivo" at bounding box center [331, 106] width 29 height 6
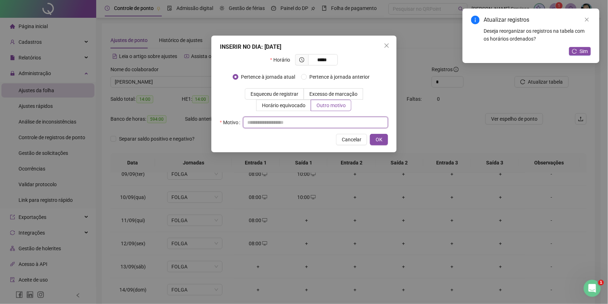
click at [331, 125] on input "text" at bounding box center [315, 122] width 145 height 11
type input "*"
click at [374, 137] on button "OK" at bounding box center [379, 139] width 18 height 11
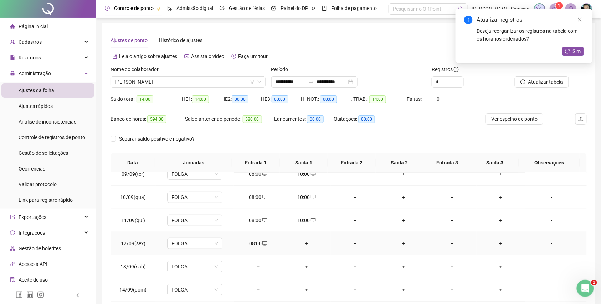
click at [304, 244] on div "+" at bounding box center [306, 244] width 37 height 8
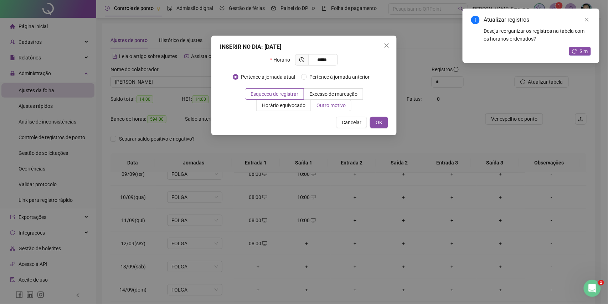
type input "*****"
click at [329, 106] on span "Outro motivo" at bounding box center [331, 106] width 29 height 6
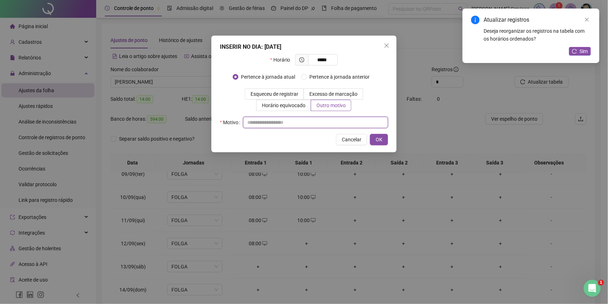
click at [326, 118] on input "text" at bounding box center [315, 122] width 145 height 11
type input "*"
click at [381, 143] on span "OK" at bounding box center [379, 140] width 7 height 8
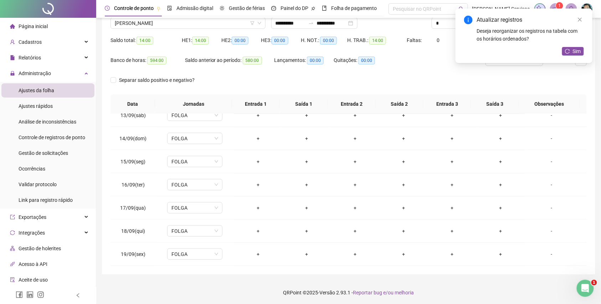
scroll to position [60, 0]
click at [260, 159] on div "+" at bounding box center [258, 161] width 37 height 8
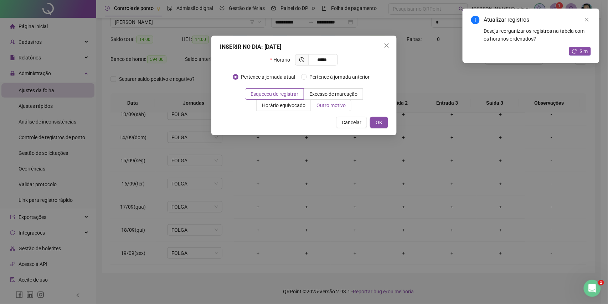
type input "*****"
click at [323, 105] on span "Outro motivo" at bounding box center [331, 106] width 29 height 6
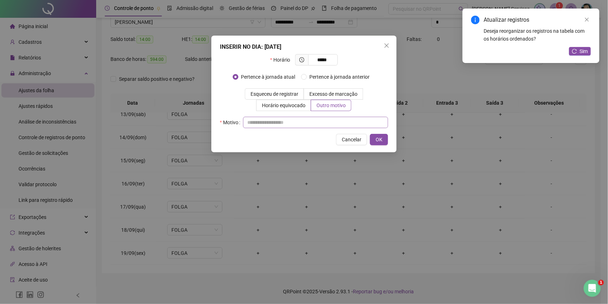
drag, startPoint x: 323, startPoint y: 111, endPoint x: 323, endPoint y: 117, distance: 6.8
click at [323, 112] on div "Horário ***** Pertence à jornada atual Pertence à jornada anterior Esqueceu de …" at bounding box center [304, 91] width 168 height 74
drag, startPoint x: 323, startPoint y: 119, endPoint x: 325, endPoint y: 123, distance: 4.8
click at [323, 120] on input "text" at bounding box center [315, 122] width 145 height 11
type input "*"
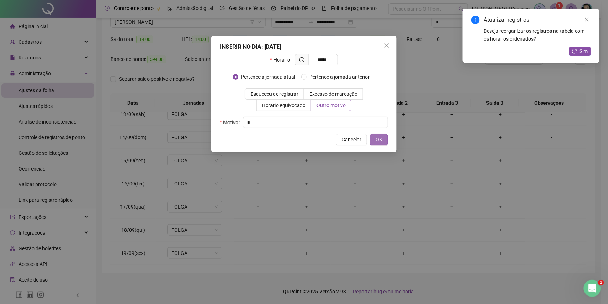
click at [374, 136] on button "OK" at bounding box center [379, 139] width 18 height 11
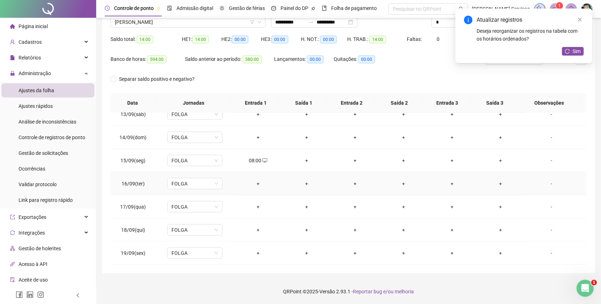
click at [254, 181] on div "+" at bounding box center [258, 184] width 37 height 8
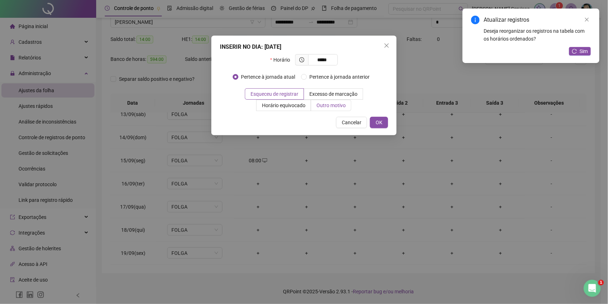
type input "*****"
click at [333, 108] on span "Outro motivo" at bounding box center [331, 106] width 29 height 6
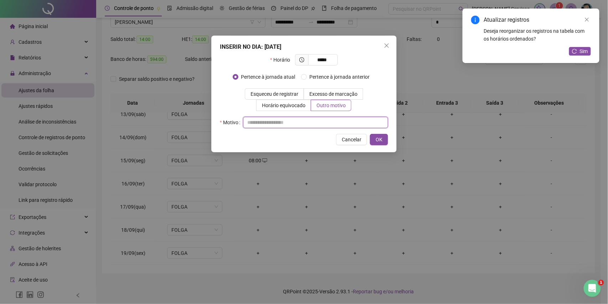
click at [334, 123] on input "text" at bounding box center [315, 122] width 145 height 11
type input "*"
click at [375, 138] on button "OK" at bounding box center [379, 139] width 18 height 11
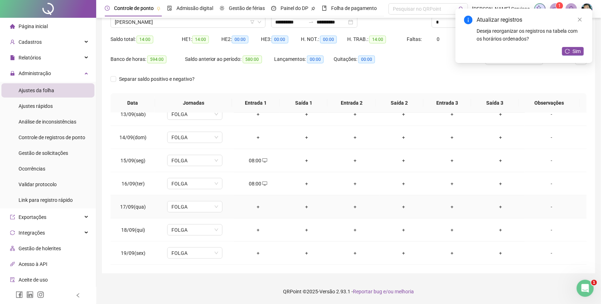
click at [250, 207] on div "+" at bounding box center [258, 207] width 37 height 8
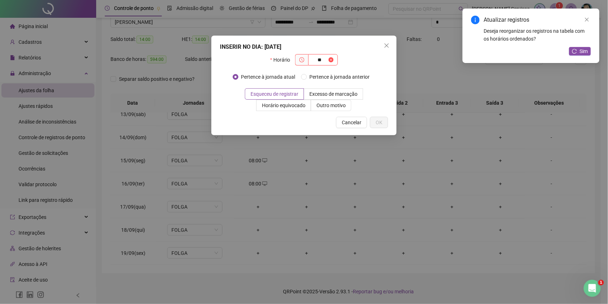
type input "*"
type input "*****"
click at [338, 109] on label "Outro motivo" at bounding box center [331, 105] width 40 height 11
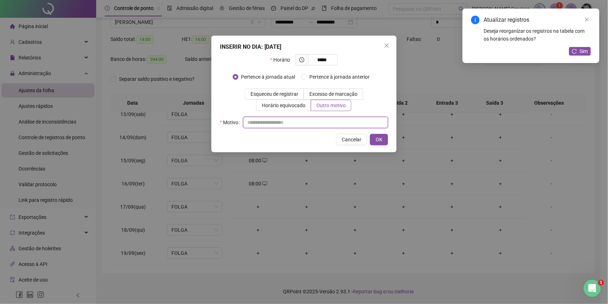
click at [334, 125] on input "text" at bounding box center [315, 122] width 145 height 11
type input "*"
click at [381, 145] on button "OK" at bounding box center [379, 139] width 18 height 11
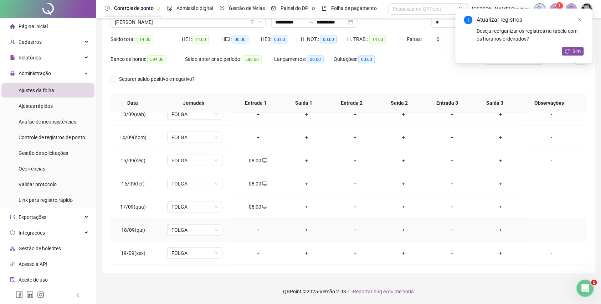
click at [255, 229] on div "+" at bounding box center [258, 230] width 37 height 8
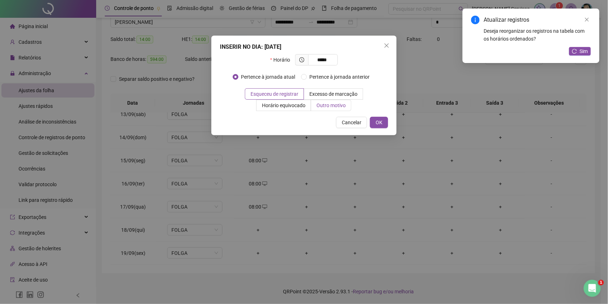
type input "*****"
click at [330, 108] on span "Outro motivo" at bounding box center [331, 106] width 29 height 6
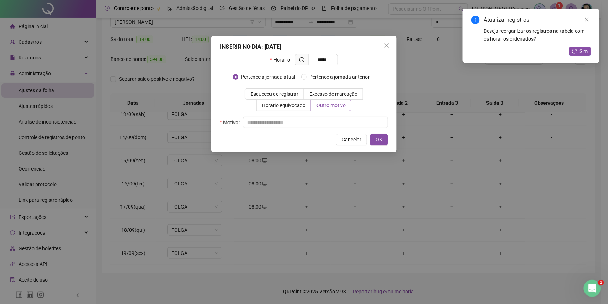
click at [324, 132] on div "INSERIR NO DIA : 18/09/2025 Horário ***** Pertence à jornada atual Pertence à j…" at bounding box center [303, 94] width 185 height 117
click at [328, 126] on input "text" at bounding box center [315, 122] width 145 height 11
type input "*"
click at [377, 138] on span "OK" at bounding box center [379, 140] width 7 height 8
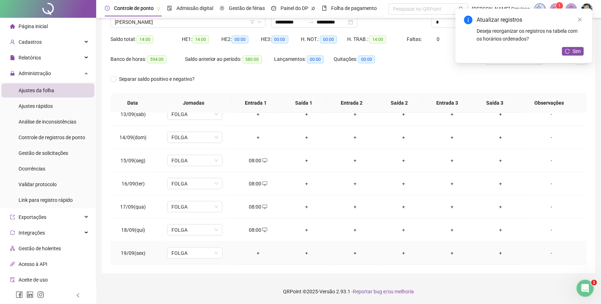
click at [255, 252] on div "+" at bounding box center [258, 254] width 37 height 8
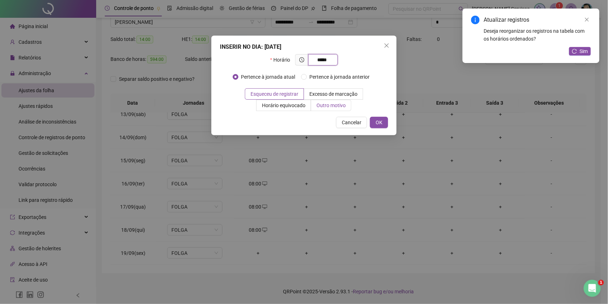
type input "*****"
click at [321, 108] on span "Outro motivo" at bounding box center [331, 106] width 29 height 6
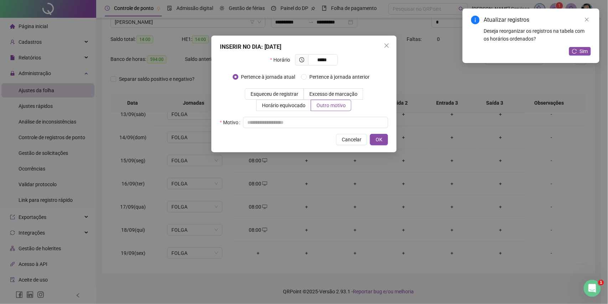
click at [314, 130] on div "INSERIR NO DIA : 19/09/2025 Horário ***** Pertence à jornada atual Pertence à j…" at bounding box center [303, 94] width 185 height 117
click at [317, 122] on input "text" at bounding box center [315, 122] width 145 height 11
type input "*"
click at [384, 142] on button "OK" at bounding box center [379, 139] width 18 height 11
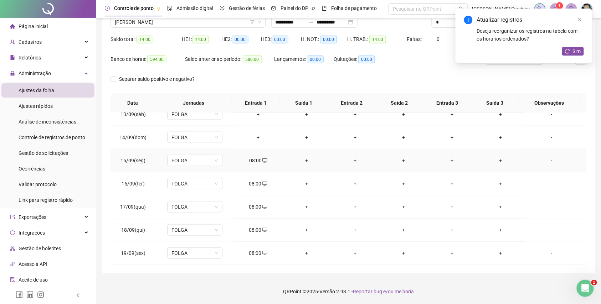
click at [304, 161] on div "+" at bounding box center [306, 161] width 37 height 8
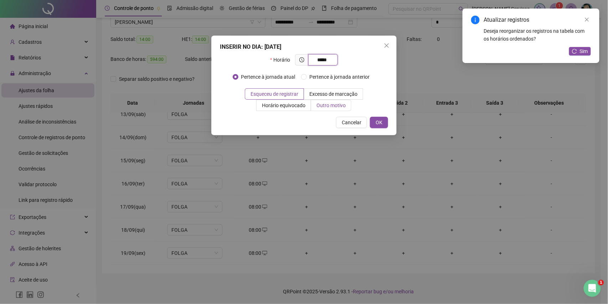
type input "*****"
click at [322, 105] on span "Outro motivo" at bounding box center [331, 106] width 29 height 6
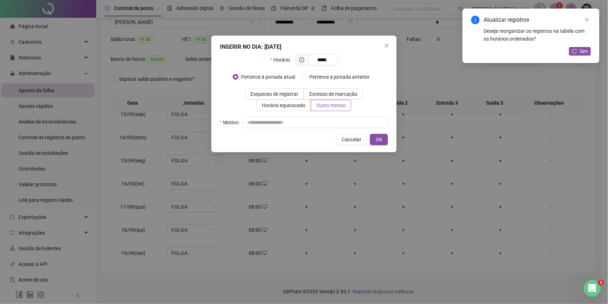
click at [317, 136] on div "Cancelar OK" at bounding box center [304, 139] width 168 height 11
click at [324, 119] on input "text" at bounding box center [315, 122] width 145 height 11
type input "*"
click at [379, 140] on span "OK" at bounding box center [379, 140] width 7 height 8
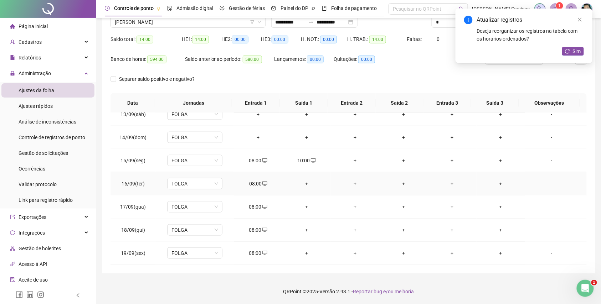
click at [304, 182] on div "+" at bounding box center [306, 184] width 37 height 8
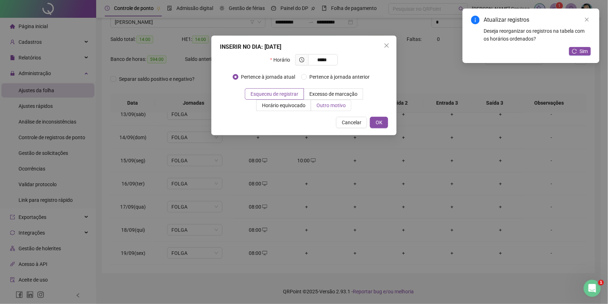
type input "*****"
click at [329, 103] on span "Outro motivo" at bounding box center [331, 106] width 29 height 6
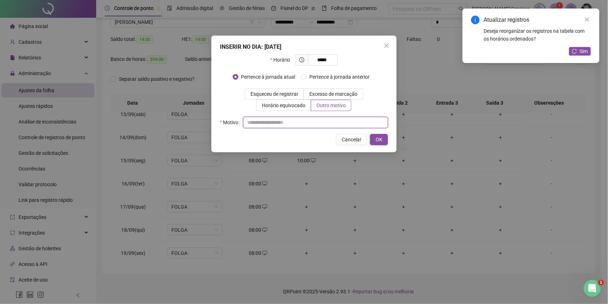
click at [324, 119] on input "text" at bounding box center [315, 122] width 145 height 11
type input "*"
click at [377, 140] on span "OK" at bounding box center [379, 140] width 7 height 8
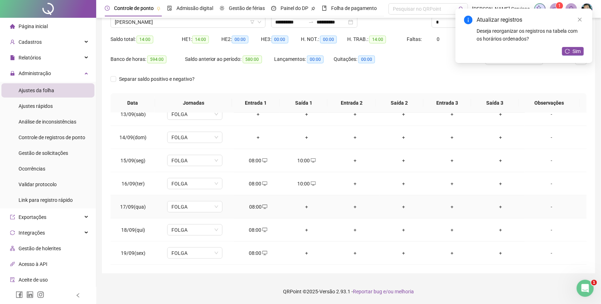
click at [310, 206] on div "+" at bounding box center [306, 207] width 37 height 8
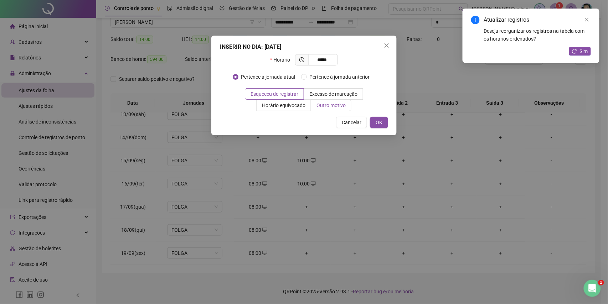
type input "*****"
click at [318, 107] on span "Outro motivo" at bounding box center [331, 106] width 29 height 6
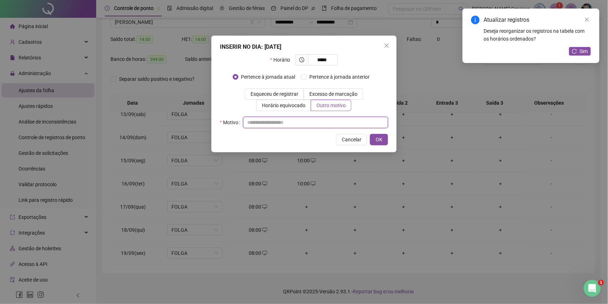
click at [309, 125] on input "text" at bounding box center [315, 122] width 145 height 11
type input "*"
click at [378, 143] on span "OK" at bounding box center [379, 140] width 7 height 8
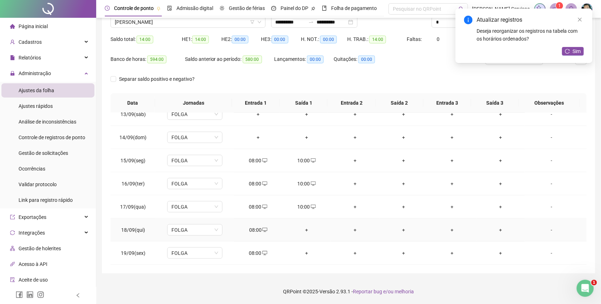
click at [310, 227] on div "+" at bounding box center [306, 230] width 37 height 8
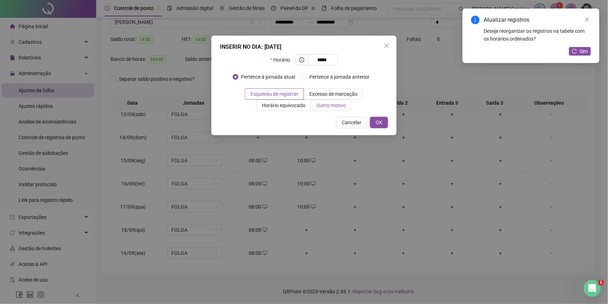
type input "*****"
click at [324, 103] on span "Outro motivo" at bounding box center [331, 106] width 29 height 6
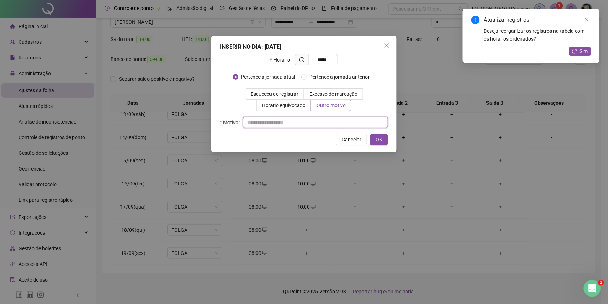
click at [317, 123] on input "text" at bounding box center [315, 122] width 145 height 11
type input "*"
click at [375, 137] on button "OK" at bounding box center [379, 139] width 18 height 11
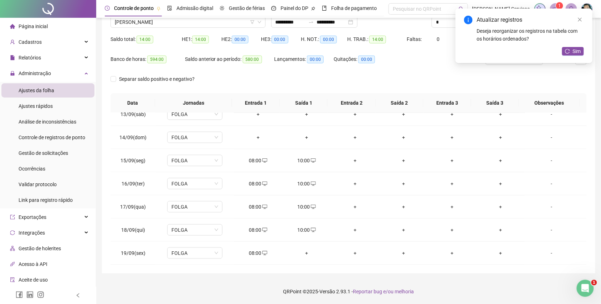
click at [306, 251] on div "+" at bounding box center [306, 254] width 37 height 8
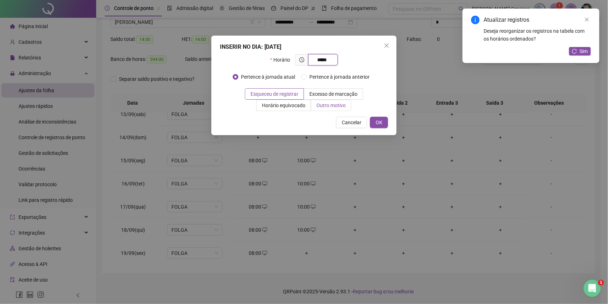
type input "*****"
click at [323, 110] on label "Outro motivo" at bounding box center [331, 105] width 40 height 11
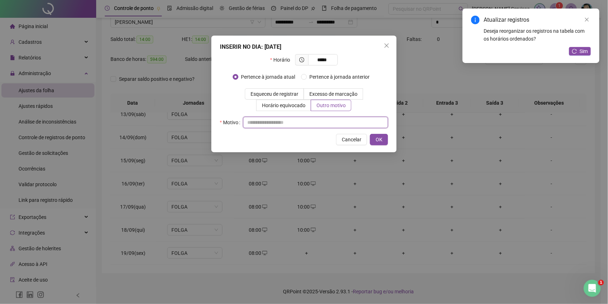
click at [313, 121] on input "text" at bounding box center [315, 122] width 145 height 11
type input "*"
click at [376, 140] on span "OK" at bounding box center [379, 140] width 7 height 8
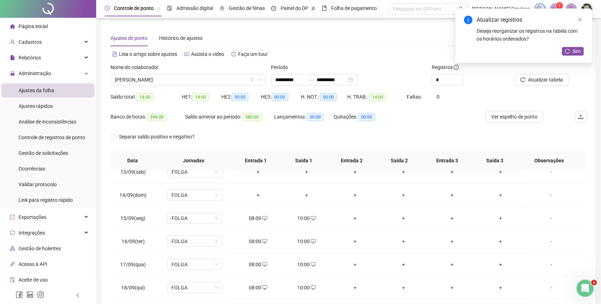
scroll to position [0, 0]
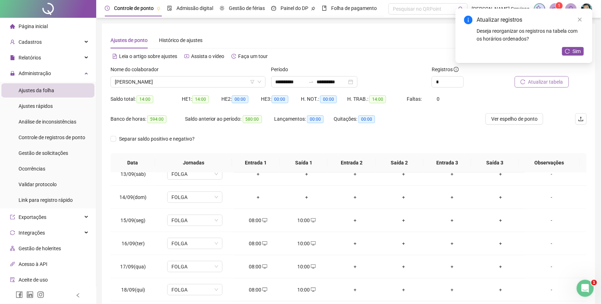
click at [538, 82] on span "Atualizar tabela" at bounding box center [545, 82] width 35 height 8
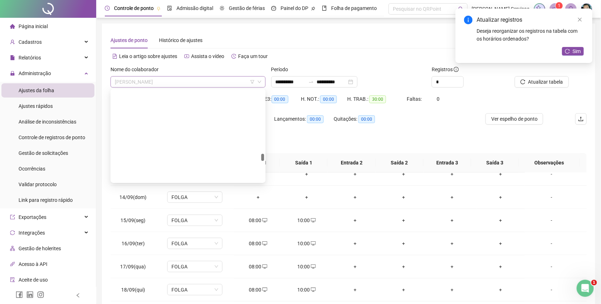
click at [201, 78] on span "[PERSON_NAME]" at bounding box center [188, 82] width 147 height 11
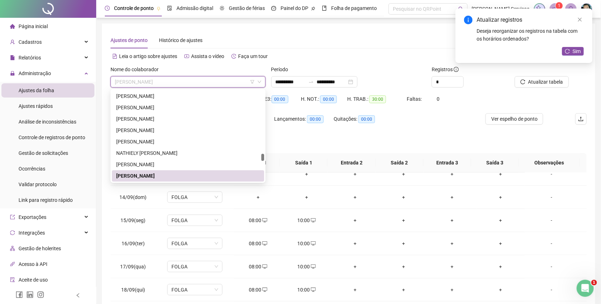
paste input "**********"
type input "**********"
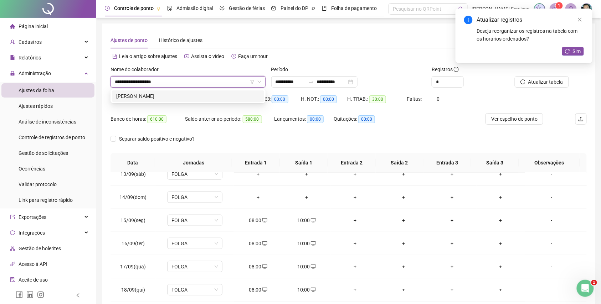
click at [207, 101] on div "[PERSON_NAME]" at bounding box center [188, 96] width 152 height 11
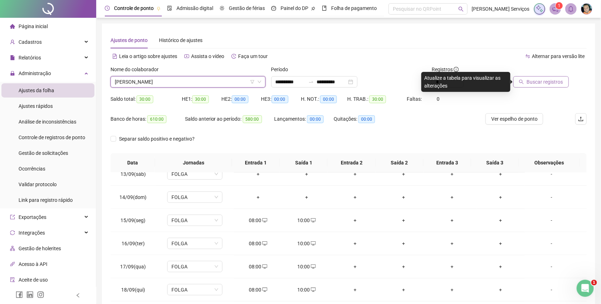
click at [555, 83] on span "Buscar registros" at bounding box center [545, 82] width 36 height 8
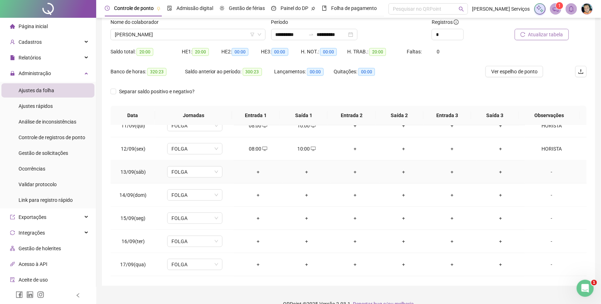
scroll to position [290, 0]
click at [256, 174] on div "+" at bounding box center [258, 173] width 37 height 8
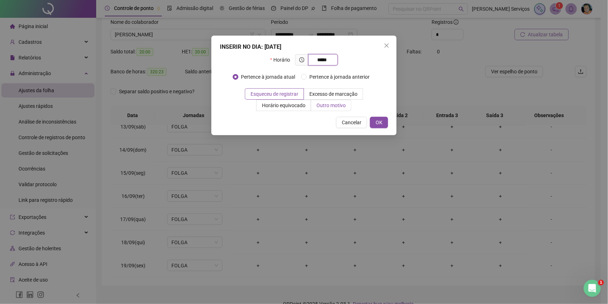
type input "*****"
click at [339, 110] on label "Outro motivo" at bounding box center [331, 105] width 40 height 11
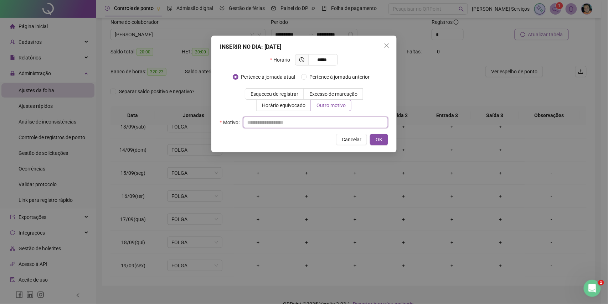
click at [327, 119] on input "text" at bounding box center [315, 122] width 145 height 11
click at [328, 125] on input "text" at bounding box center [315, 122] width 145 height 11
type input "*"
click at [373, 137] on button "OK" at bounding box center [379, 139] width 18 height 11
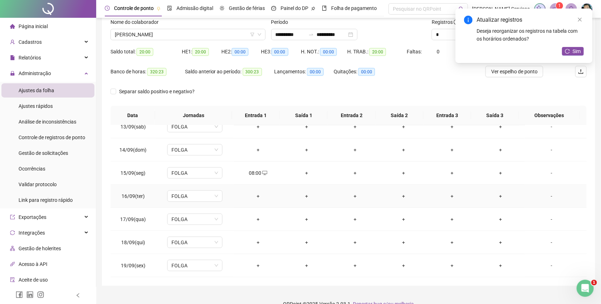
click at [260, 193] on div "+" at bounding box center [258, 197] width 37 height 8
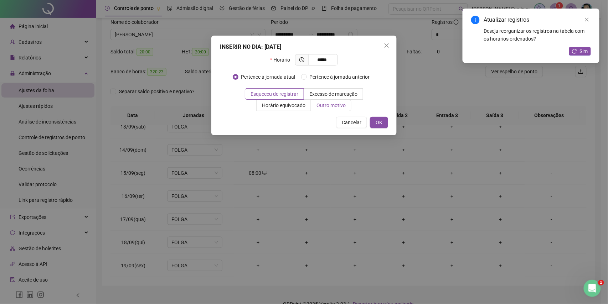
type input "*****"
click at [327, 108] on span "Outro motivo" at bounding box center [331, 106] width 29 height 6
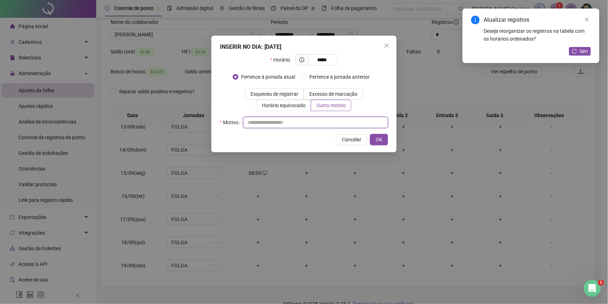
click at [323, 120] on input "text" at bounding box center [315, 122] width 145 height 11
type input "*"
click at [374, 137] on button "OK" at bounding box center [379, 139] width 18 height 11
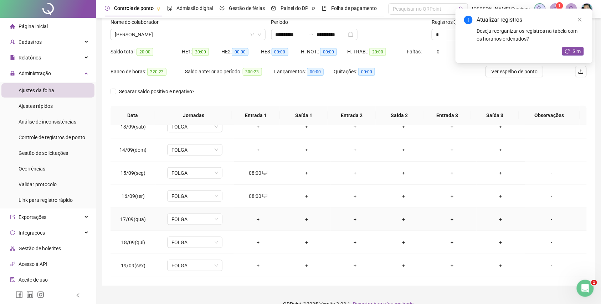
click at [250, 226] on td "+" at bounding box center [258, 219] width 48 height 23
click at [259, 222] on div "+" at bounding box center [258, 220] width 37 height 8
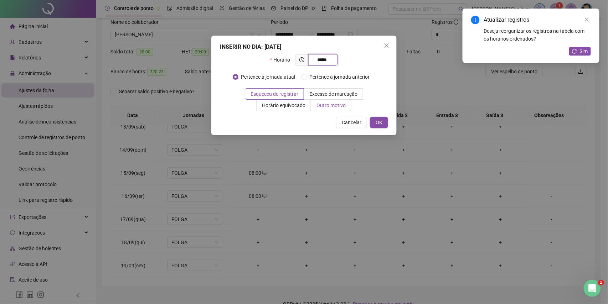
type input "*****"
click at [326, 107] on span "Outro motivo" at bounding box center [331, 106] width 29 height 6
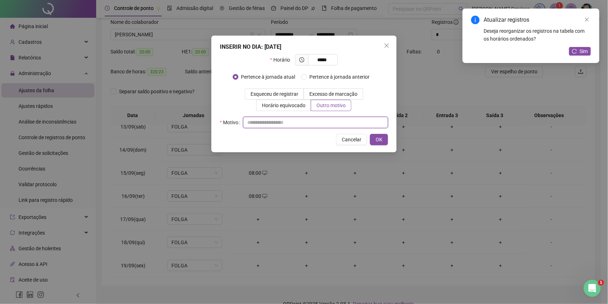
click at [322, 120] on input "text" at bounding box center [315, 122] width 145 height 11
type input "*"
click at [384, 140] on button "OK" at bounding box center [379, 139] width 18 height 11
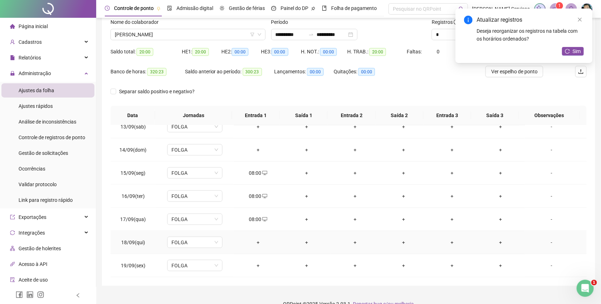
click at [261, 243] on div "+" at bounding box center [258, 243] width 37 height 8
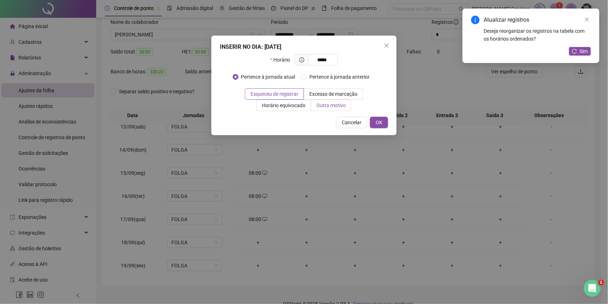
type input "*****"
click at [335, 103] on span "Outro motivo" at bounding box center [331, 106] width 29 height 6
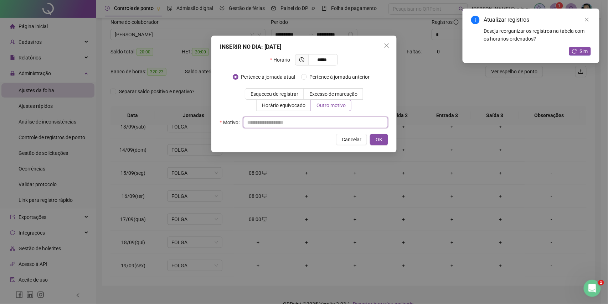
click at [327, 124] on input "text" at bounding box center [315, 122] width 145 height 11
type input "*"
click at [383, 140] on button "OK" at bounding box center [379, 139] width 18 height 11
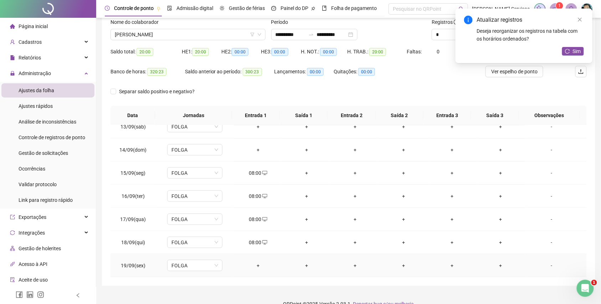
click at [260, 268] on div "+" at bounding box center [258, 266] width 37 height 8
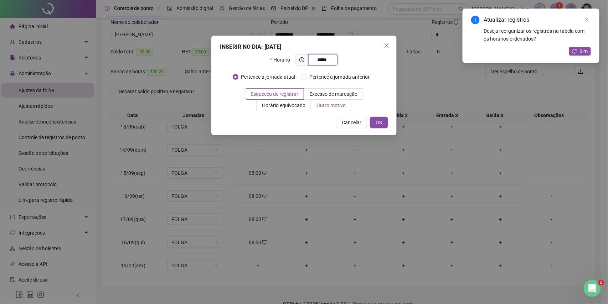
type input "*****"
click at [330, 110] on label "Outro motivo" at bounding box center [331, 105] width 40 height 11
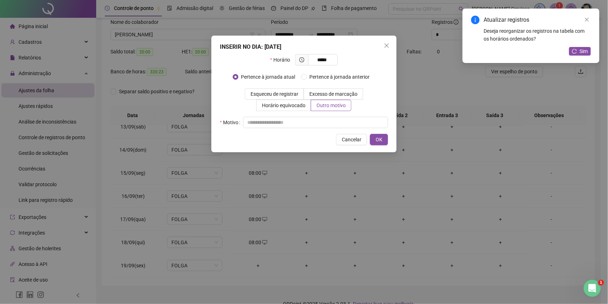
click at [330, 117] on div "Motivo" at bounding box center [304, 122] width 168 height 11
click at [330, 122] on input "text" at bounding box center [315, 122] width 145 height 11
type input "*"
click at [376, 137] on span "OK" at bounding box center [379, 140] width 7 height 8
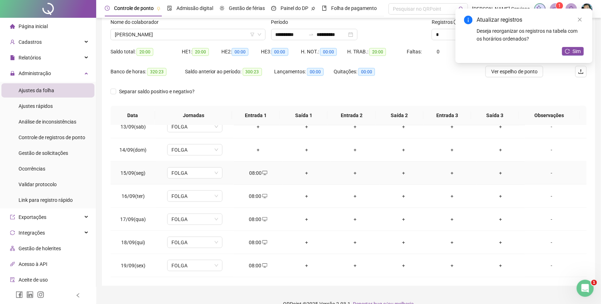
click at [309, 170] on div "+" at bounding box center [306, 173] width 37 height 8
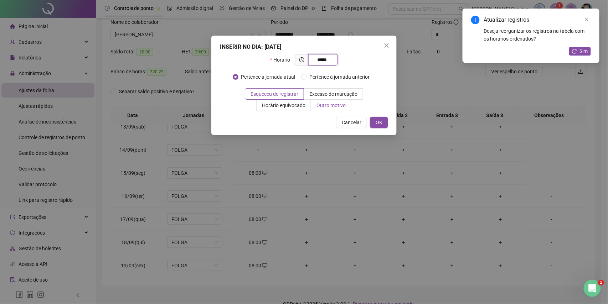
type input "*****"
click at [321, 103] on span "Outro motivo" at bounding box center [331, 106] width 29 height 6
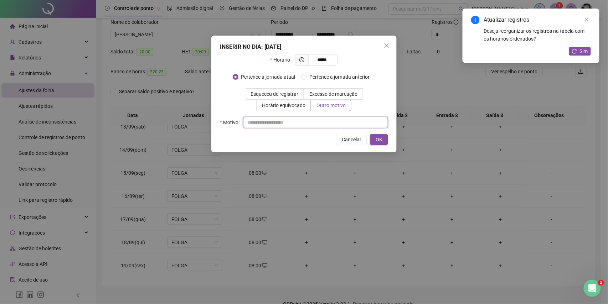
click at [324, 118] on input "text" at bounding box center [315, 122] width 145 height 11
type input "*"
click at [378, 142] on span "OK" at bounding box center [379, 140] width 7 height 8
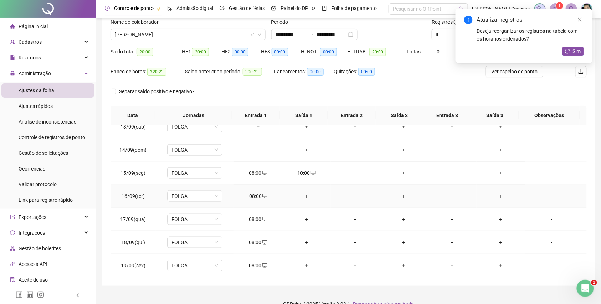
click at [299, 195] on div "+" at bounding box center [306, 197] width 37 height 8
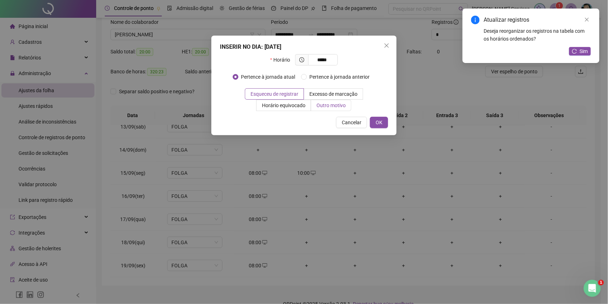
type input "*****"
click at [328, 106] on span "Outro motivo" at bounding box center [331, 106] width 29 height 6
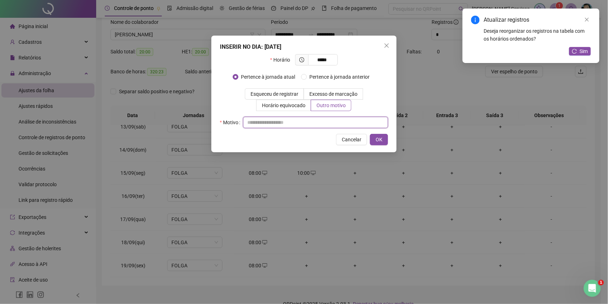
click at [325, 119] on input "text" at bounding box center [315, 122] width 145 height 11
type input "*"
click at [381, 138] on span "OK" at bounding box center [379, 140] width 7 height 8
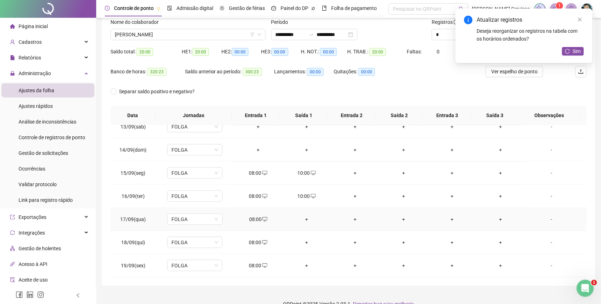
click at [303, 217] on div "+" at bounding box center [306, 220] width 37 height 8
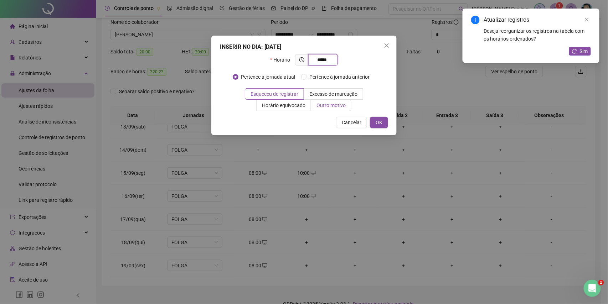
type input "*****"
click at [329, 106] on span "Outro motivo" at bounding box center [331, 106] width 29 height 6
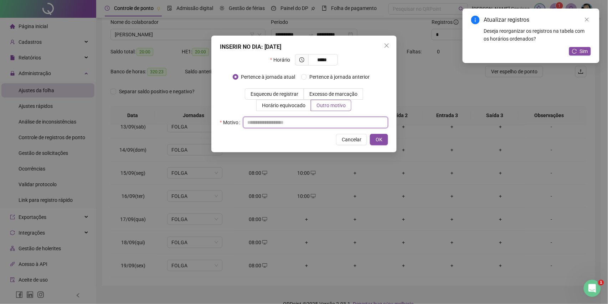
click at [344, 124] on input "text" at bounding box center [315, 122] width 145 height 11
type input "*"
click at [379, 142] on span "OK" at bounding box center [379, 140] width 7 height 8
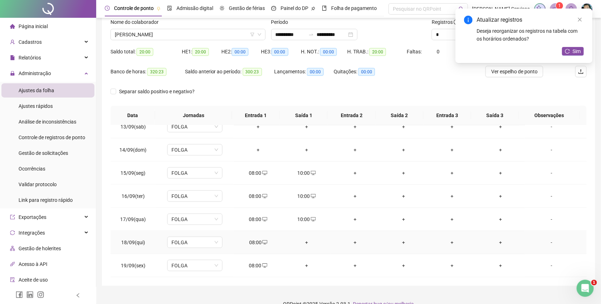
click at [300, 245] on div "+" at bounding box center [306, 243] width 37 height 8
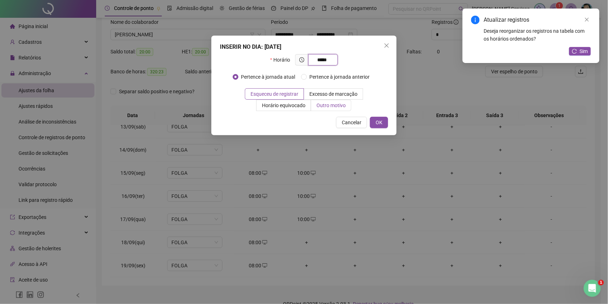
type input "*****"
click at [330, 108] on span "Outro motivo" at bounding box center [331, 106] width 29 height 6
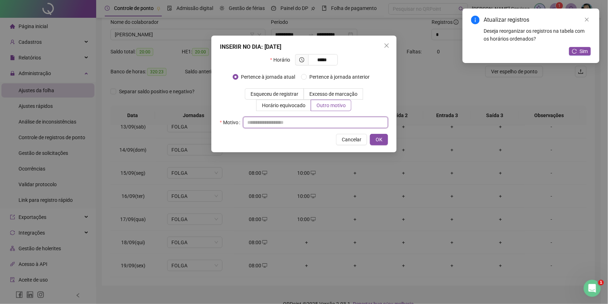
click at [315, 117] on input "text" at bounding box center [315, 122] width 145 height 11
type input "*"
click at [373, 138] on button "OK" at bounding box center [379, 139] width 18 height 11
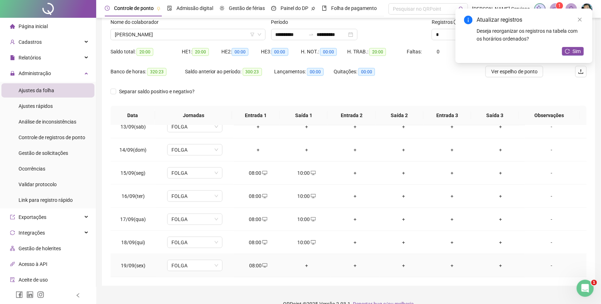
click at [302, 262] on div "+" at bounding box center [306, 266] width 37 height 8
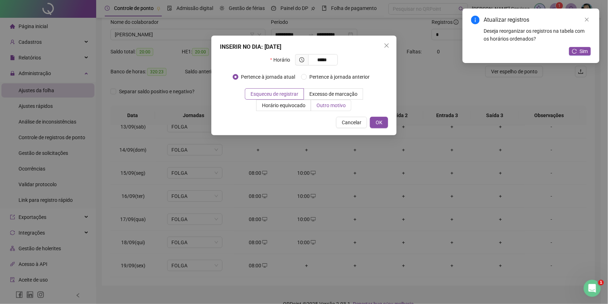
type input "*****"
click at [321, 104] on span "Outro motivo" at bounding box center [331, 106] width 29 height 6
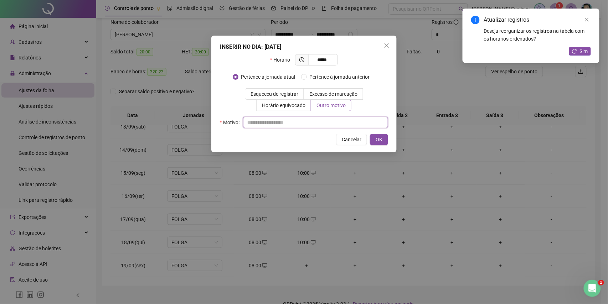
click at [321, 128] on input "text" at bounding box center [315, 122] width 145 height 11
click at [321, 125] on input "text" at bounding box center [315, 122] width 145 height 11
type input "*"
click at [374, 139] on button "OK" at bounding box center [379, 139] width 18 height 11
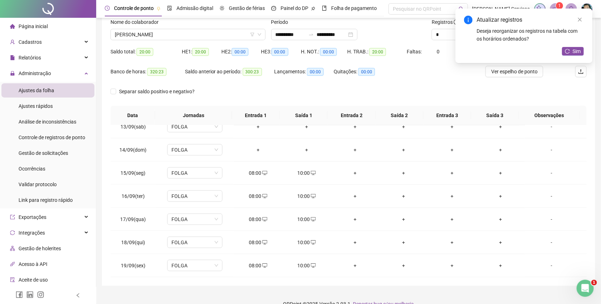
scroll to position [0, 0]
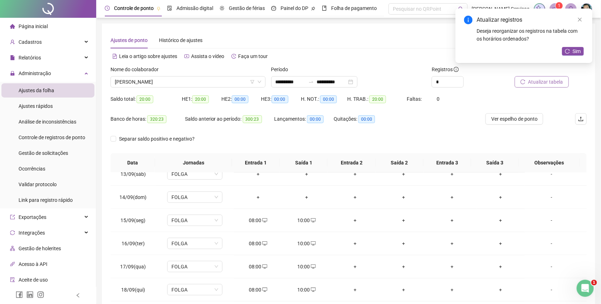
click at [535, 85] on span "Atualizar tabela" at bounding box center [545, 82] width 35 height 8
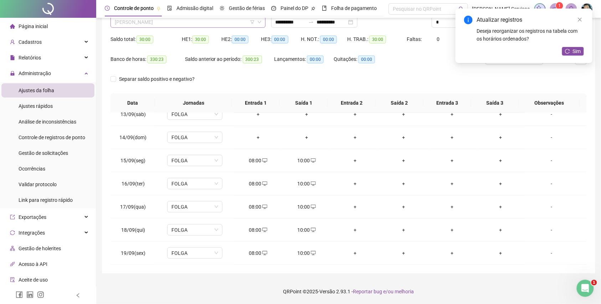
scroll to position [13781, 0]
click at [201, 24] on span "[PERSON_NAME]" at bounding box center [188, 22] width 147 height 11
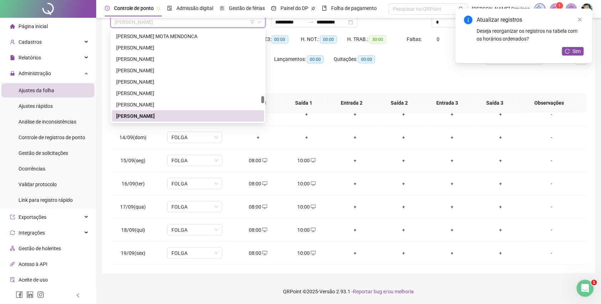
paste input "**********"
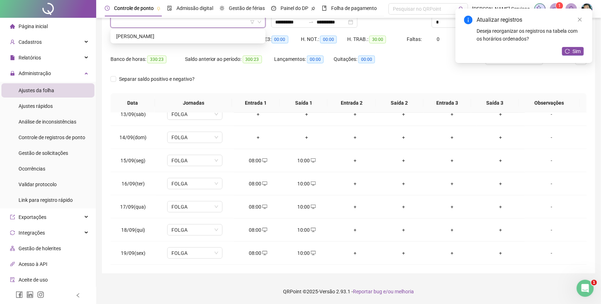
type input "**********"
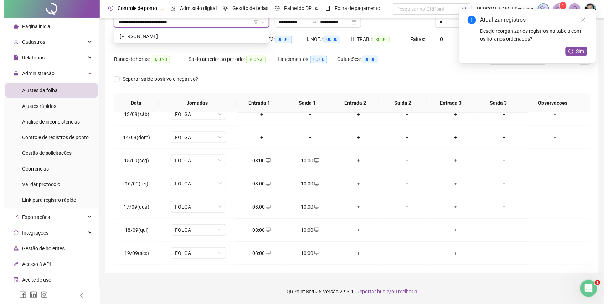
scroll to position [0, 0]
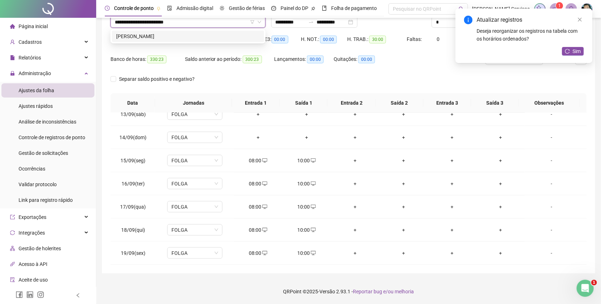
click at [191, 33] on div "[PERSON_NAME]" at bounding box center [188, 36] width 144 height 8
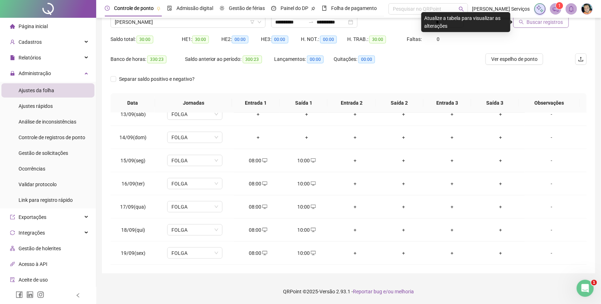
click at [528, 22] on button "Buscar registros" at bounding box center [541, 21] width 56 height 11
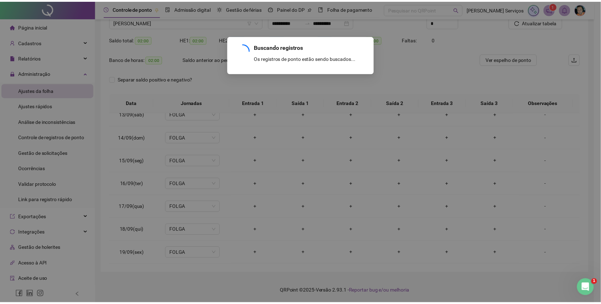
scroll to position [104, 0]
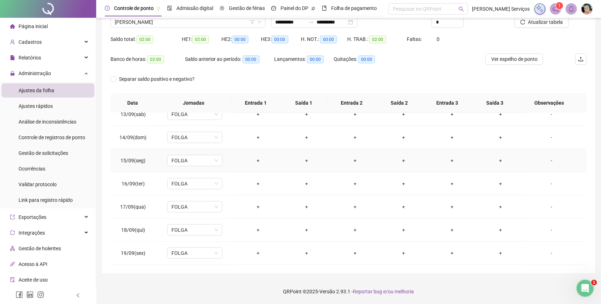
click at [258, 160] on div "+" at bounding box center [258, 161] width 37 height 8
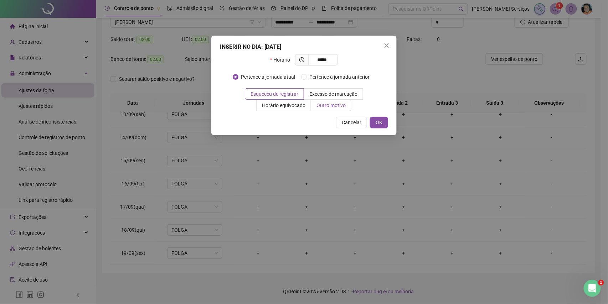
type input "*****"
click at [318, 108] on span "Outro motivo" at bounding box center [331, 106] width 29 height 6
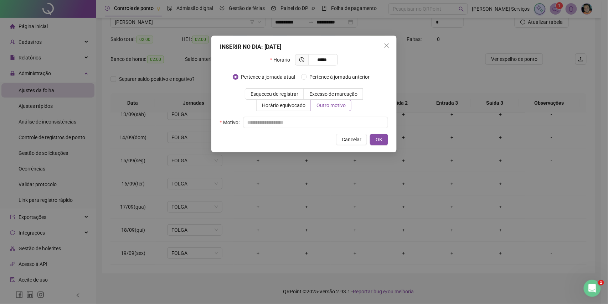
click at [318, 116] on div "Horário ***** Pertence à jornada atual Pertence à jornada anterior Esqueceu de …" at bounding box center [304, 91] width 168 height 74
click at [319, 119] on input "text" at bounding box center [315, 122] width 145 height 11
type input "*"
click at [374, 136] on button "OK" at bounding box center [379, 139] width 18 height 11
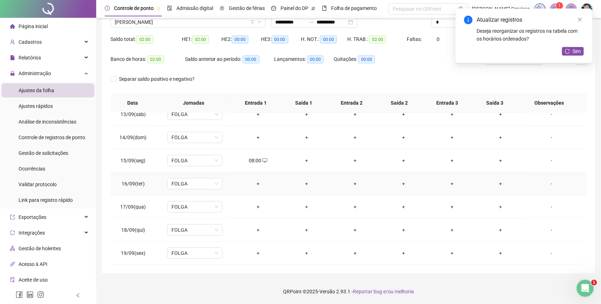
click at [256, 188] on td "+" at bounding box center [258, 184] width 48 height 23
click at [258, 187] on div "+" at bounding box center [258, 184] width 37 height 8
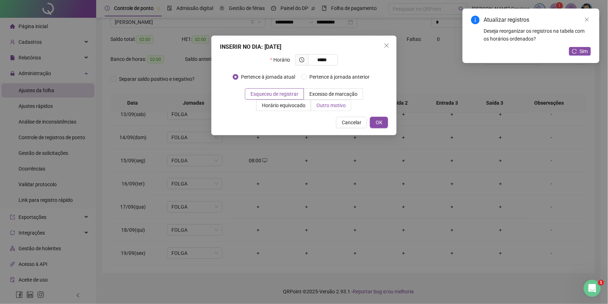
type input "*****"
click at [317, 111] on label "Outro motivo" at bounding box center [331, 105] width 40 height 11
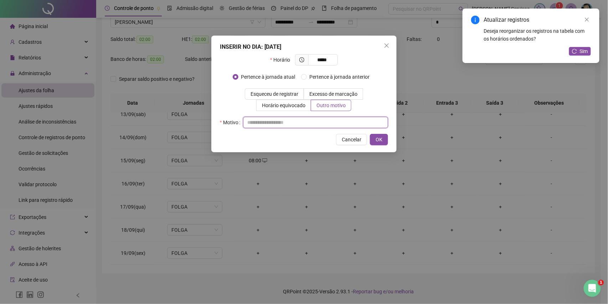
click at [310, 125] on input "text" at bounding box center [315, 122] width 145 height 11
type input "*"
click at [379, 142] on span "OK" at bounding box center [379, 140] width 7 height 8
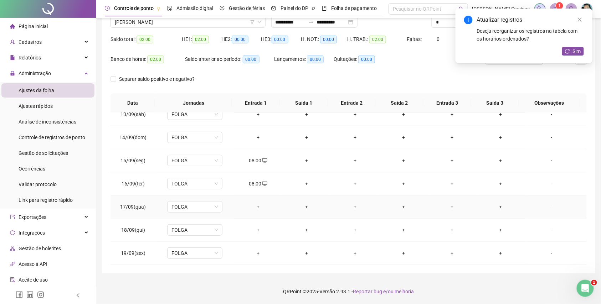
click at [250, 204] on div "+" at bounding box center [258, 207] width 37 height 8
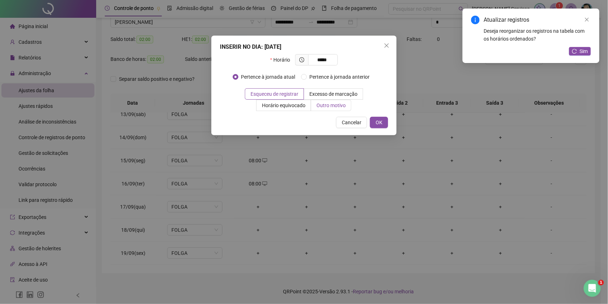
type input "*****"
click at [324, 101] on label "Outro motivo" at bounding box center [331, 105] width 40 height 11
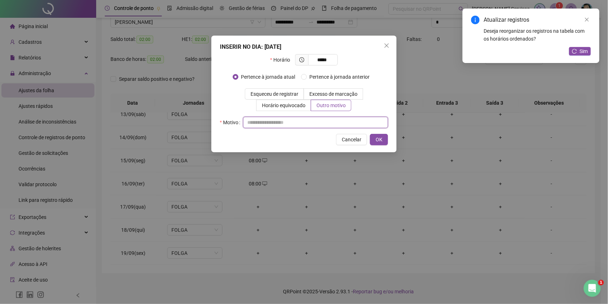
click at [306, 120] on input "text" at bounding box center [315, 122] width 145 height 11
click at [306, 121] on input "text" at bounding box center [315, 122] width 145 height 11
type input "*"
click at [376, 138] on span "OK" at bounding box center [379, 140] width 7 height 8
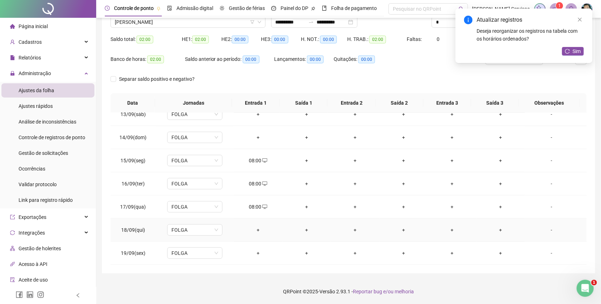
click at [257, 235] on td "+" at bounding box center [258, 230] width 48 height 23
click at [255, 227] on div "+" at bounding box center [258, 230] width 37 height 8
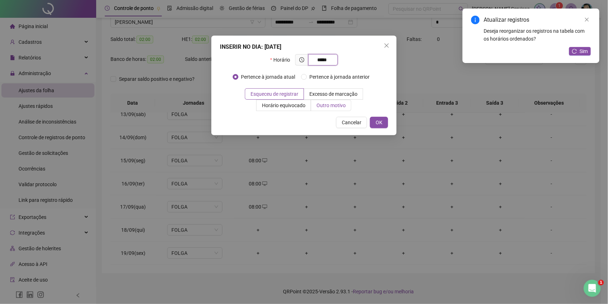
type input "*****"
click at [319, 107] on span "Outro motivo" at bounding box center [331, 106] width 29 height 6
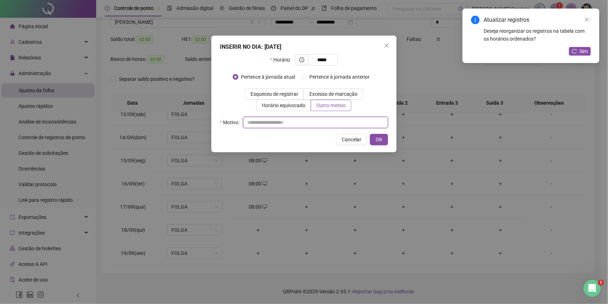
click at [306, 122] on input "text" at bounding box center [315, 122] width 145 height 11
type input "*"
click at [384, 142] on button "OK" at bounding box center [379, 139] width 18 height 11
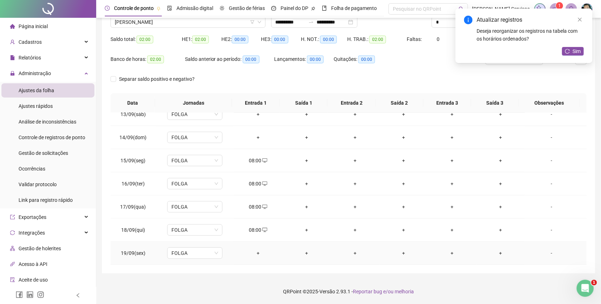
click at [257, 251] on div "+" at bounding box center [258, 254] width 37 height 8
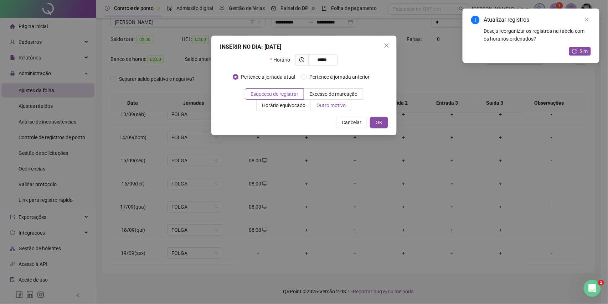
type input "*****"
click at [332, 111] on label "Outro motivo" at bounding box center [331, 105] width 40 height 11
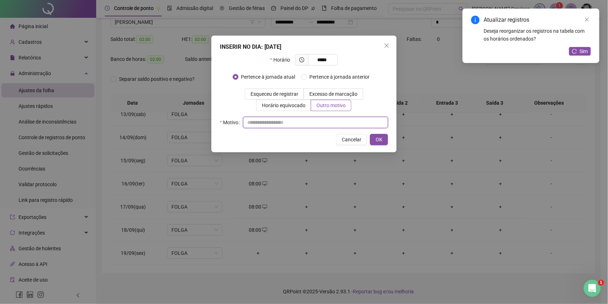
click at [318, 118] on input "text" at bounding box center [315, 122] width 145 height 11
type input "*"
click at [374, 141] on button "OK" at bounding box center [379, 139] width 18 height 11
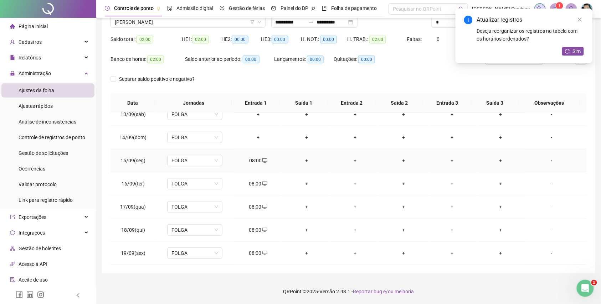
click at [306, 159] on div "+" at bounding box center [306, 161] width 37 height 8
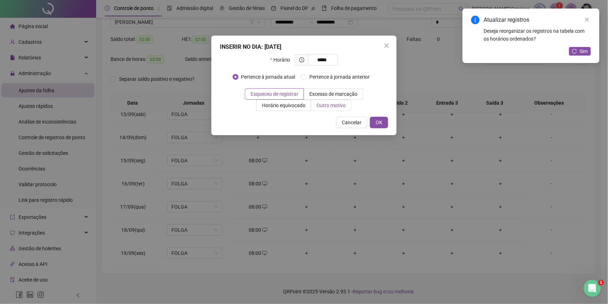
type input "*****"
click at [332, 106] on span "Outro motivo" at bounding box center [331, 106] width 29 height 6
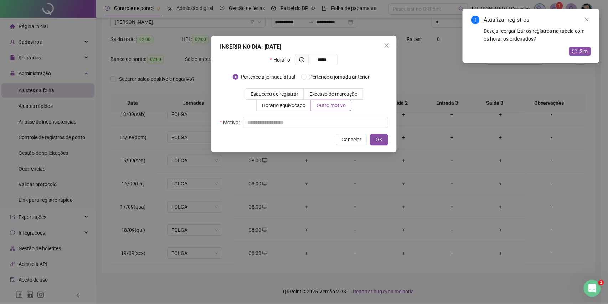
click at [324, 117] on div "Motivo" at bounding box center [304, 122] width 168 height 11
click at [324, 122] on input "text" at bounding box center [315, 122] width 145 height 11
type input "*"
click at [383, 140] on button "OK" at bounding box center [379, 139] width 18 height 11
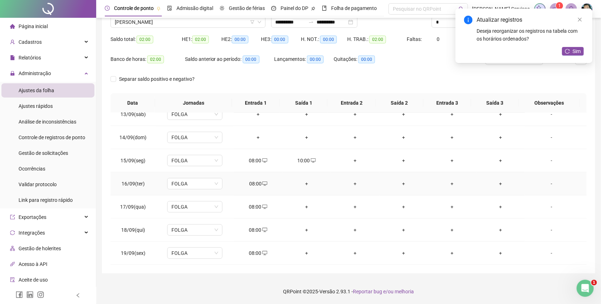
click at [301, 186] on div "+" at bounding box center [306, 184] width 37 height 8
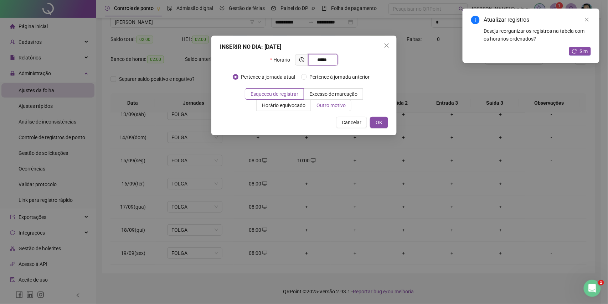
type input "*****"
click at [337, 107] on span "Outro motivo" at bounding box center [331, 106] width 29 height 6
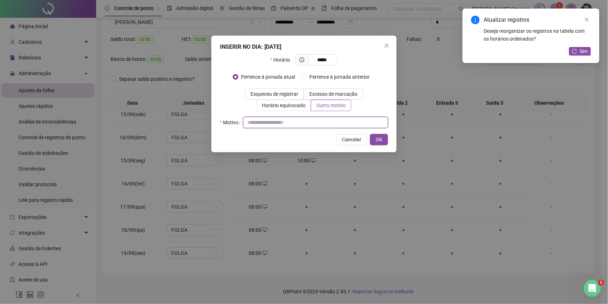
click at [329, 122] on input "text" at bounding box center [315, 122] width 145 height 11
type input "*"
click at [378, 138] on span "OK" at bounding box center [379, 140] width 7 height 8
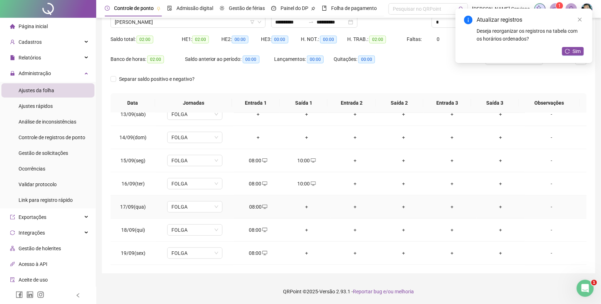
click at [303, 206] on div "+" at bounding box center [306, 207] width 37 height 8
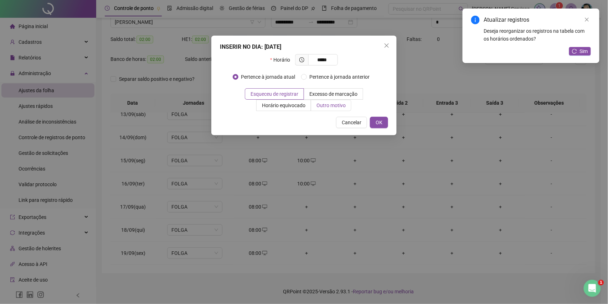
type input "*****"
click at [334, 108] on span "Outro motivo" at bounding box center [331, 106] width 29 height 6
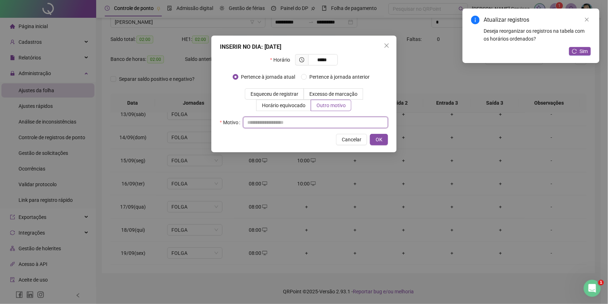
click at [334, 120] on input "text" at bounding box center [315, 122] width 145 height 11
type input "*"
click at [382, 142] on span "OK" at bounding box center [379, 140] width 7 height 8
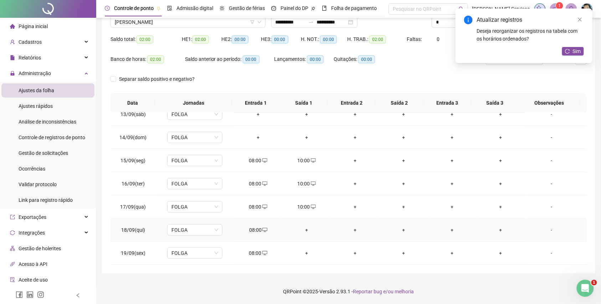
click at [311, 228] on div "+" at bounding box center [306, 230] width 37 height 8
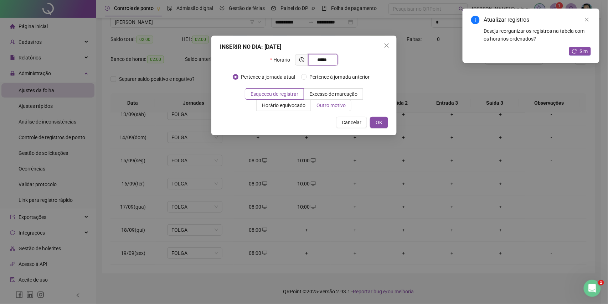
type input "*****"
drag, startPoint x: 327, startPoint y: 103, endPoint x: 314, endPoint y: 111, distance: 15.1
click at [326, 103] on span "Outro motivo" at bounding box center [331, 106] width 29 height 6
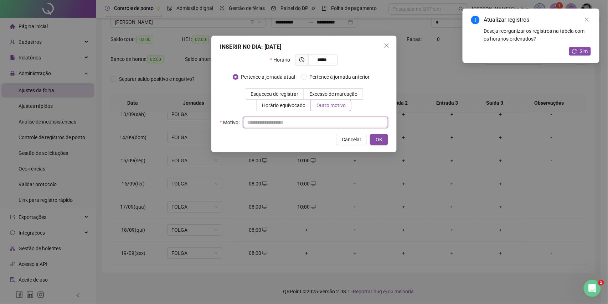
click at [312, 121] on input "text" at bounding box center [315, 122] width 145 height 11
type input "*"
click at [383, 139] on button "OK" at bounding box center [379, 139] width 18 height 11
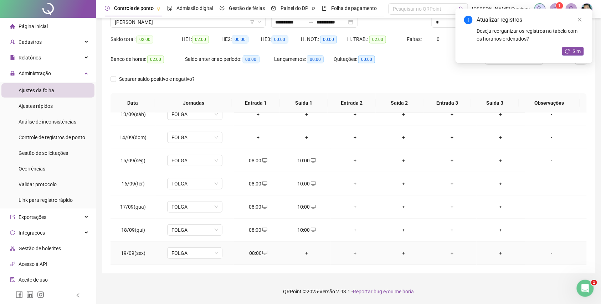
click at [308, 248] on td "+" at bounding box center [306, 253] width 48 height 23
click at [305, 251] on div "+" at bounding box center [306, 254] width 37 height 8
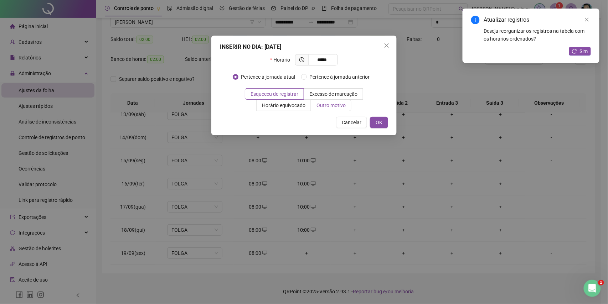
type input "*****"
click at [337, 106] on span "Outro motivo" at bounding box center [331, 106] width 29 height 6
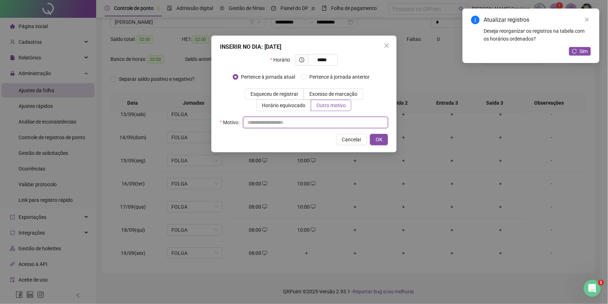
click at [317, 125] on input "text" at bounding box center [315, 122] width 145 height 11
type input "*"
click at [381, 139] on span "OK" at bounding box center [379, 140] width 7 height 8
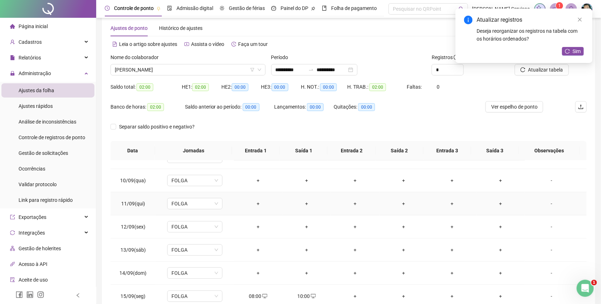
scroll to position [9, 0]
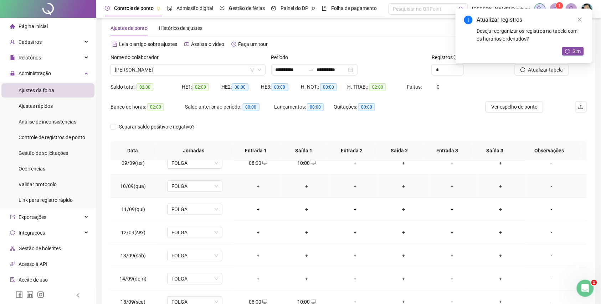
click at [257, 188] on div "+" at bounding box center [258, 187] width 37 height 8
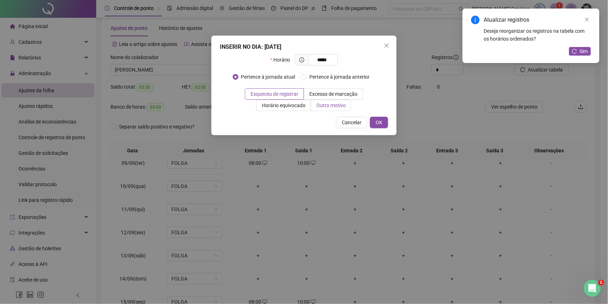
type input "*****"
click at [339, 106] on span "Outro motivo" at bounding box center [331, 106] width 29 height 6
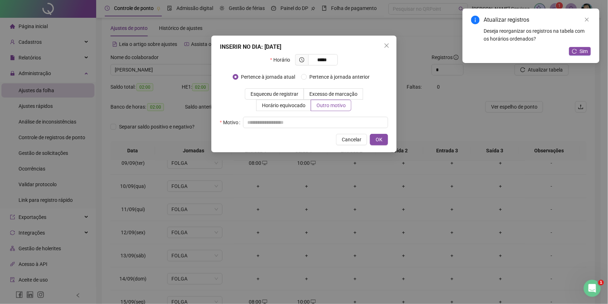
click at [316, 131] on div "INSERIR NO DIA : 10/09/2025 Horário ***** Pertence à jornada atual Pertence à j…" at bounding box center [303, 94] width 185 height 117
click at [330, 121] on input "text" at bounding box center [315, 122] width 145 height 11
type input "*"
click at [376, 143] on span "OK" at bounding box center [379, 140] width 7 height 8
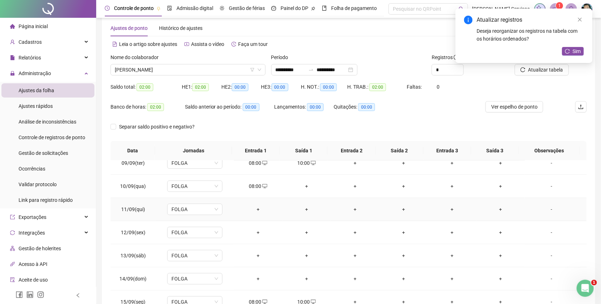
click at [255, 210] on div "+" at bounding box center [258, 210] width 37 height 8
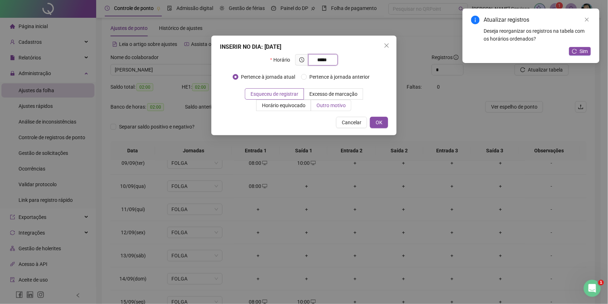
type input "*****"
click at [325, 106] on span "Outro motivo" at bounding box center [331, 106] width 29 height 6
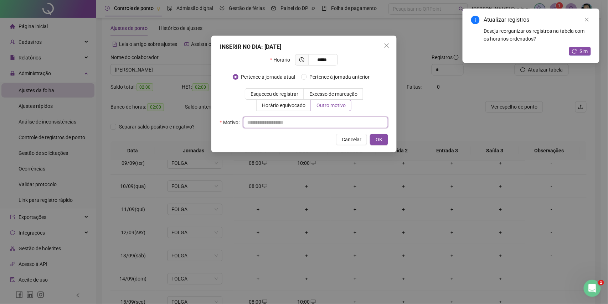
click at [324, 123] on input "text" at bounding box center [315, 122] width 145 height 11
type input "*"
click at [378, 137] on span "OK" at bounding box center [379, 140] width 7 height 8
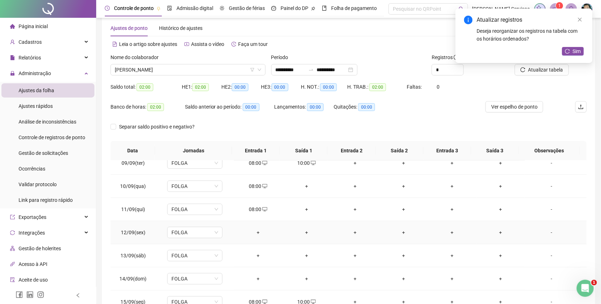
click at [257, 230] on div "+" at bounding box center [258, 233] width 37 height 8
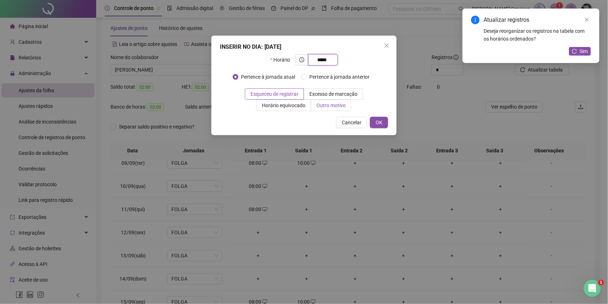
type input "*****"
click at [337, 111] on label "Outro motivo" at bounding box center [331, 105] width 40 height 11
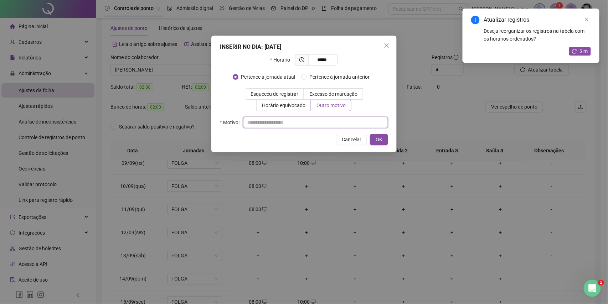
click at [337, 117] on input "text" at bounding box center [315, 122] width 145 height 11
type input "*"
click at [373, 141] on button "OK" at bounding box center [379, 139] width 18 height 11
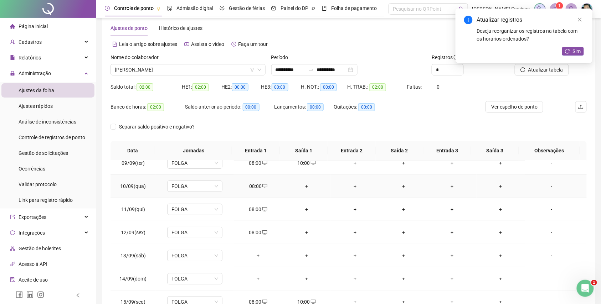
click at [297, 187] on div "+" at bounding box center [306, 187] width 37 height 8
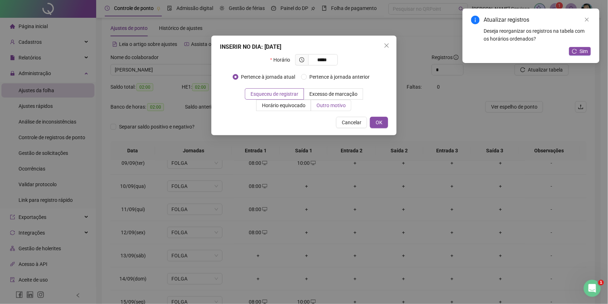
type input "*****"
click at [330, 106] on span "Outro motivo" at bounding box center [331, 106] width 29 height 6
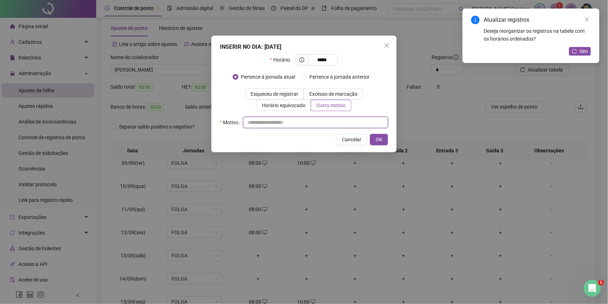
click at [320, 119] on input "text" at bounding box center [315, 122] width 145 height 11
type input "*"
click at [370, 139] on button "OK" at bounding box center [379, 139] width 18 height 11
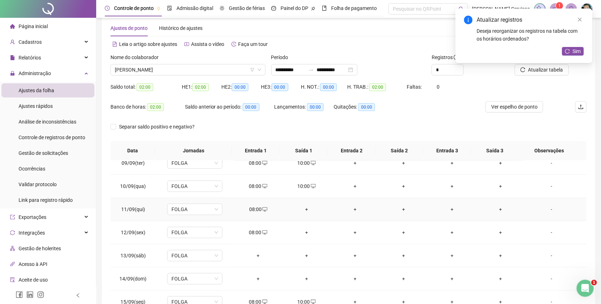
click at [307, 206] on div "+" at bounding box center [306, 210] width 37 height 8
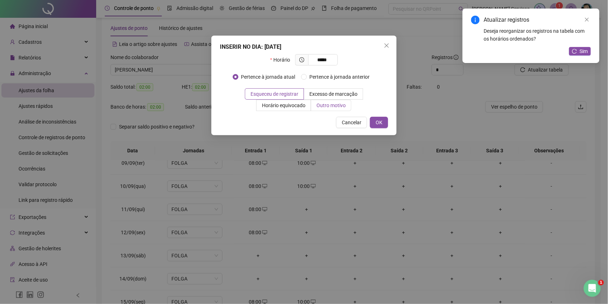
type input "*****"
click at [324, 109] on label "Outro motivo" at bounding box center [331, 105] width 40 height 11
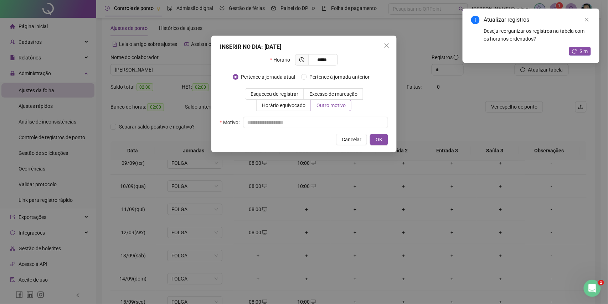
click at [324, 117] on div "Motivo" at bounding box center [304, 122] width 168 height 11
drag, startPoint x: 324, startPoint y: 117, endPoint x: 324, endPoint y: 122, distance: 5.0
click at [324, 122] on input "text" at bounding box center [315, 122] width 145 height 11
type input "*"
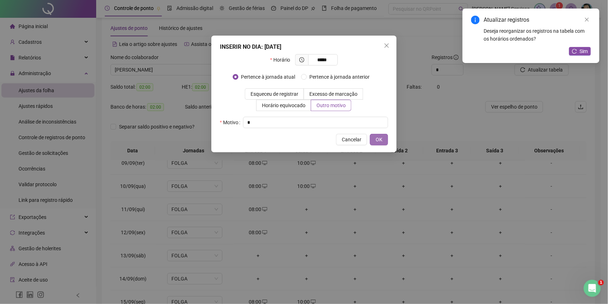
click at [381, 138] on span "OK" at bounding box center [379, 140] width 7 height 8
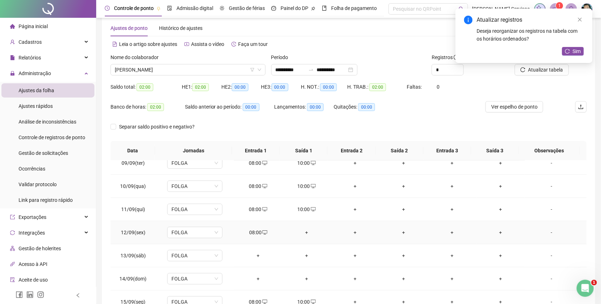
click at [302, 230] on div "+" at bounding box center [306, 233] width 37 height 8
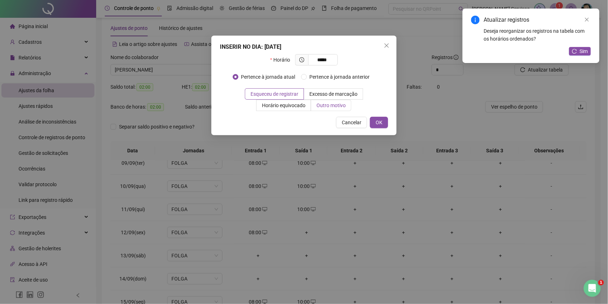
type input "*****"
click at [321, 101] on label "Outro motivo" at bounding box center [331, 105] width 40 height 11
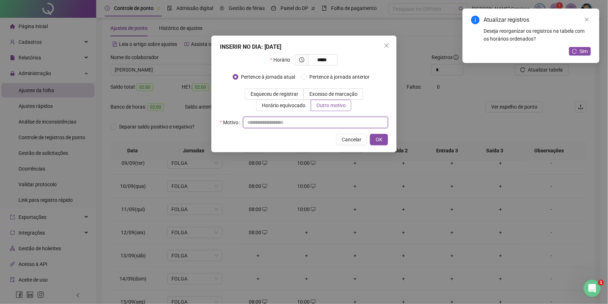
click at [322, 122] on input "text" at bounding box center [315, 122] width 145 height 11
type input "*"
click at [370, 143] on button "OK" at bounding box center [379, 139] width 18 height 11
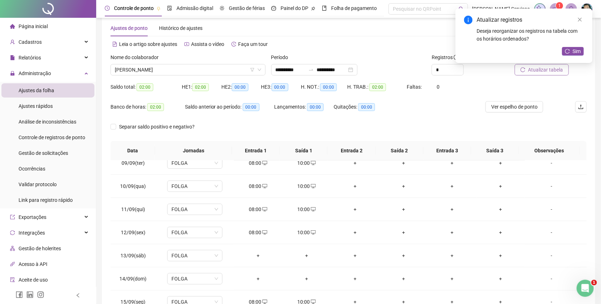
click at [534, 69] on span "Atualizar tabela" at bounding box center [545, 70] width 35 height 8
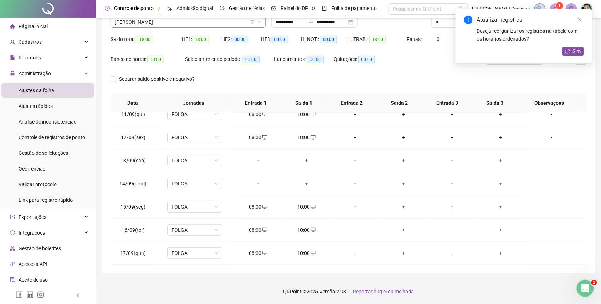
scroll to position [13907, 0]
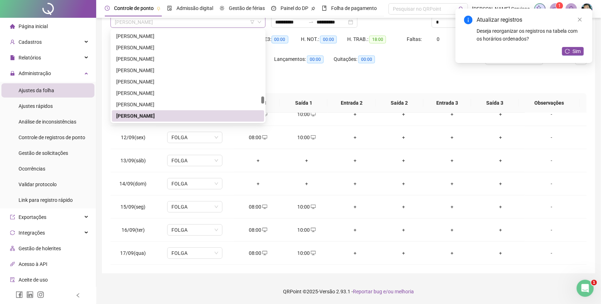
click at [203, 26] on span "[PERSON_NAME]" at bounding box center [188, 22] width 147 height 11
paste input "**********"
type input "**********"
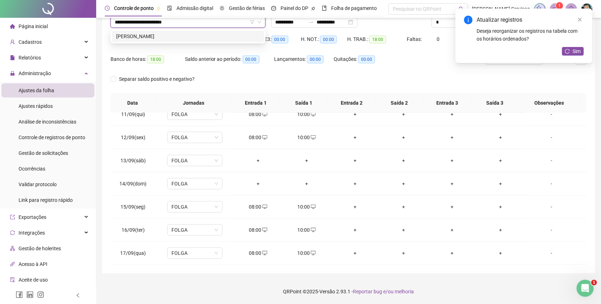
click at [205, 35] on div "[PERSON_NAME]" at bounding box center [188, 36] width 144 height 8
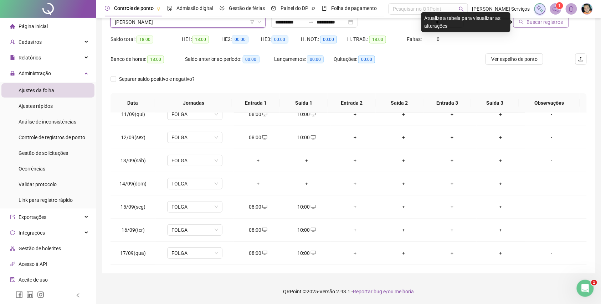
click at [564, 26] on button "Buscar registros" at bounding box center [541, 21] width 56 height 11
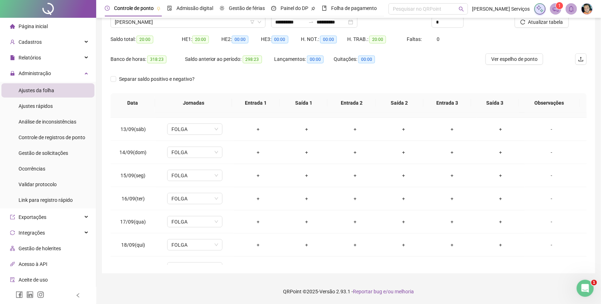
scroll to position [290, 0]
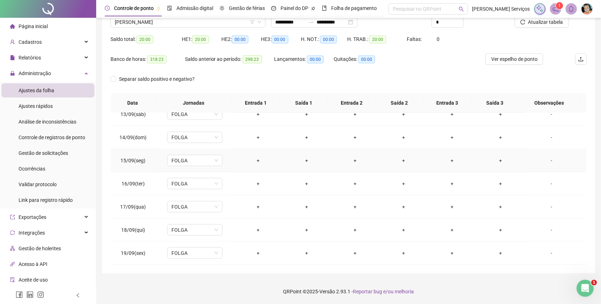
click at [253, 163] on div "+" at bounding box center [258, 161] width 37 height 8
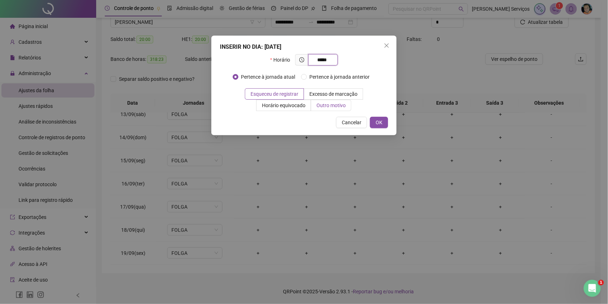
type input "*****"
click at [334, 108] on span "Outro motivo" at bounding box center [331, 106] width 29 height 6
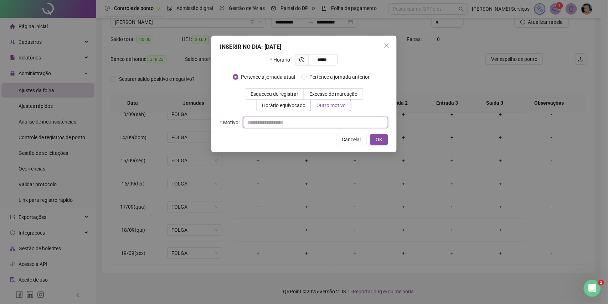
click at [328, 119] on input "text" at bounding box center [315, 122] width 145 height 11
type input "*"
click at [384, 137] on button "OK" at bounding box center [379, 139] width 18 height 11
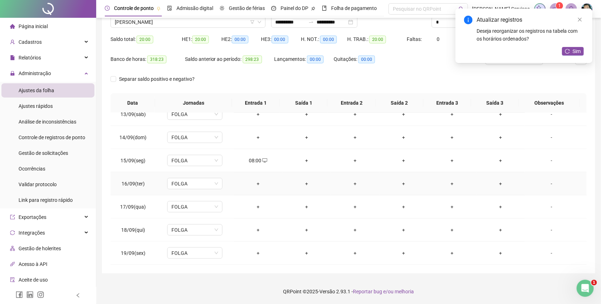
click at [257, 185] on div "+" at bounding box center [258, 184] width 37 height 8
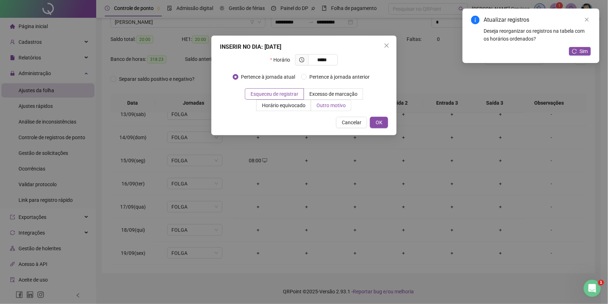
type input "*****"
click at [337, 106] on span "Outro motivo" at bounding box center [331, 106] width 29 height 6
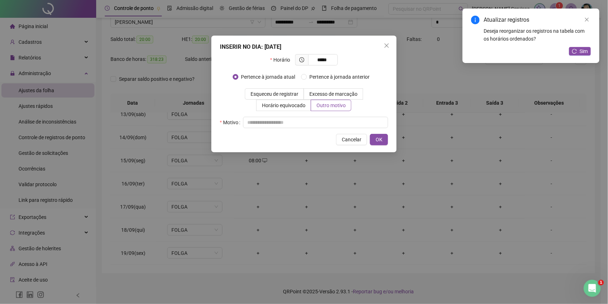
click at [334, 133] on div "INSERIR NO DIA : 16/09/2025 Horário ***** Pertence à jornada atual Pertence à j…" at bounding box center [303, 94] width 185 height 117
click at [333, 124] on input "text" at bounding box center [315, 122] width 145 height 11
type input "*"
click at [386, 142] on button "OK" at bounding box center [379, 139] width 18 height 11
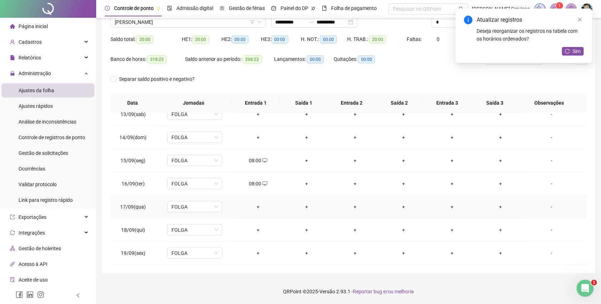
click at [261, 210] on div "+" at bounding box center [258, 207] width 37 height 8
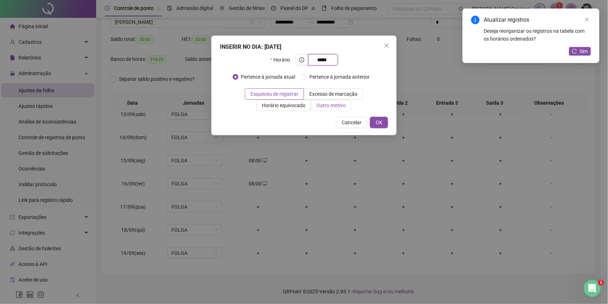
type input "*****"
click at [314, 111] on label "Outro motivo" at bounding box center [331, 105] width 40 height 11
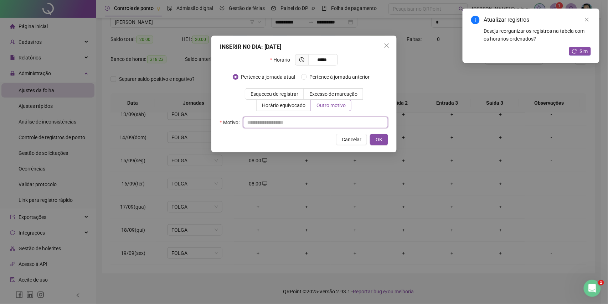
click at [318, 122] on input "text" at bounding box center [315, 122] width 145 height 11
type input "*"
click at [384, 139] on button "OK" at bounding box center [379, 139] width 18 height 11
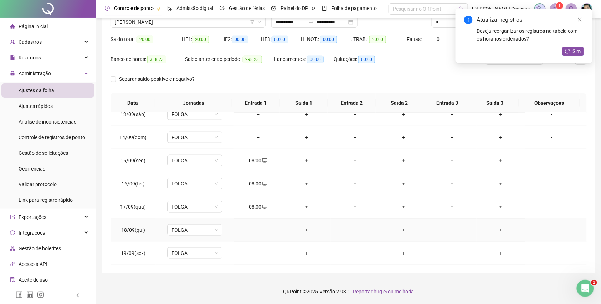
click at [254, 233] on div "+" at bounding box center [258, 230] width 37 height 8
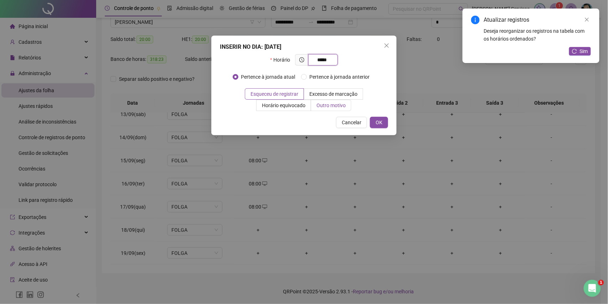
type input "*****"
click at [330, 106] on span "Outro motivo" at bounding box center [331, 106] width 29 height 6
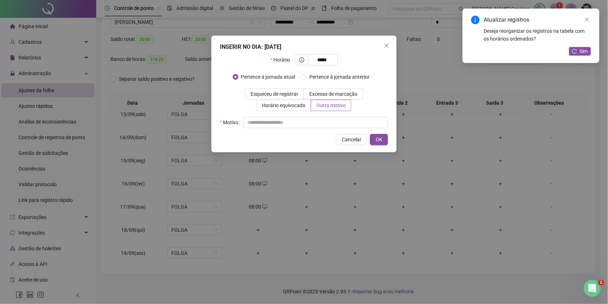
click at [330, 117] on div "Motivo" at bounding box center [304, 122] width 168 height 11
click at [330, 119] on input "text" at bounding box center [315, 122] width 145 height 11
click at [332, 126] on input "text" at bounding box center [315, 122] width 145 height 11
type input "*"
click at [379, 135] on button "OK" at bounding box center [379, 139] width 18 height 11
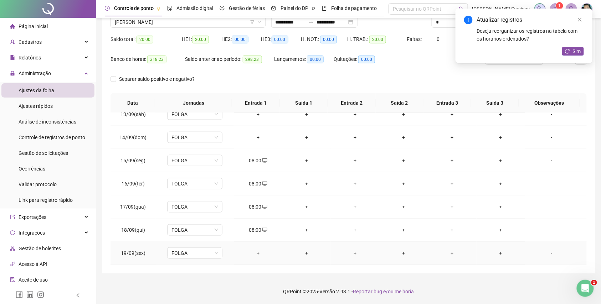
click at [252, 254] on div "+" at bounding box center [258, 254] width 37 height 8
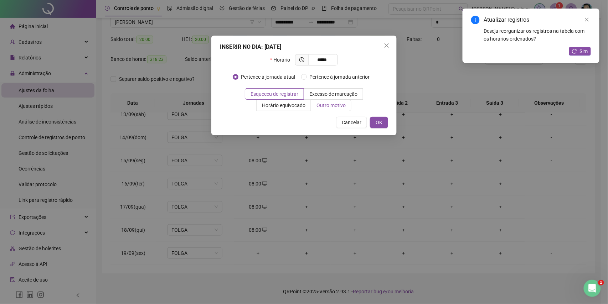
type input "*****"
click at [330, 103] on span "Outro motivo" at bounding box center [331, 106] width 29 height 6
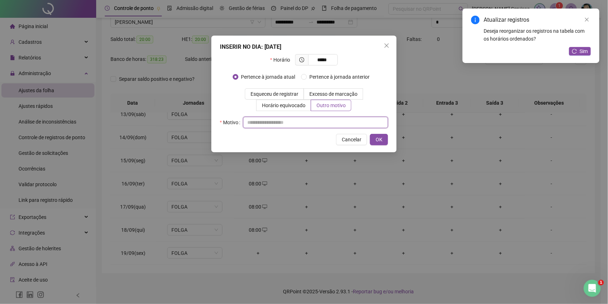
click at [330, 121] on input "text" at bounding box center [315, 122] width 145 height 11
type input "*"
click at [378, 140] on span "OK" at bounding box center [379, 140] width 7 height 8
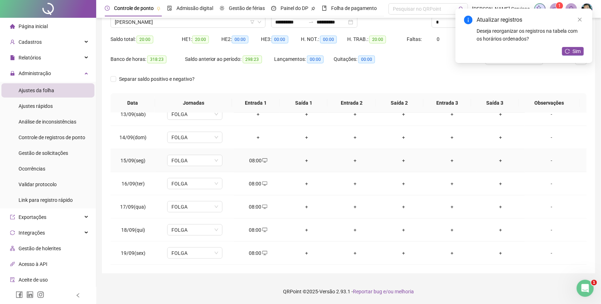
click at [305, 165] on td "+" at bounding box center [306, 160] width 48 height 23
click at [307, 160] on div "+" at bounding box center [306, 161] width 37 height 8
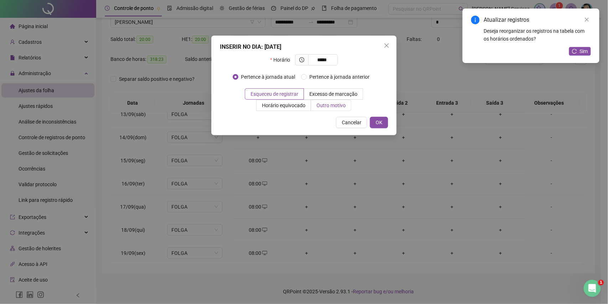
type input "*****"
click at [328, 109] on label "Outro motivo" at bounding box center [331, 105] width 40 height 11
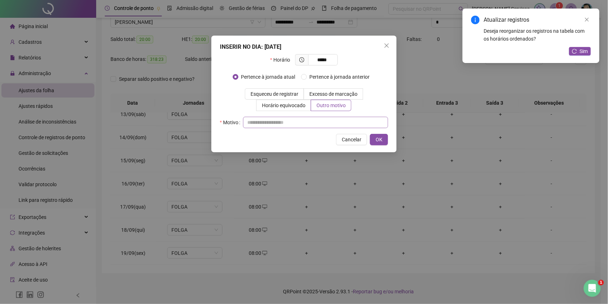
click at [319, 117] on div "Motivo" at bounding box center [304, 122] width 168 height 11
click at [384, 143] on button "OK" at bounding box center [379, 139] width 18 height 11
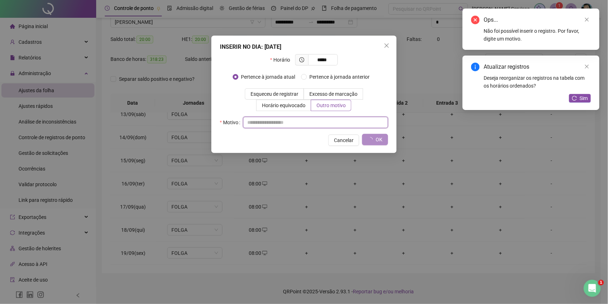
click at [327, 126] on input "text" at bounding box center [315, 122] width 145 height 11
type input "*"
click at [350, 141] on span "Cancelar" at bounding box center [344, 141] width 20 height 8
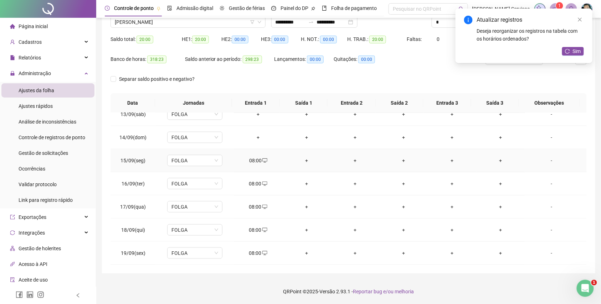
click at [347, 156] on td "+" at bounding box center [355, 160] width 48 height 23
click at [306, 163] on div "+" at bounding box center [306, 161] width 37 height 8
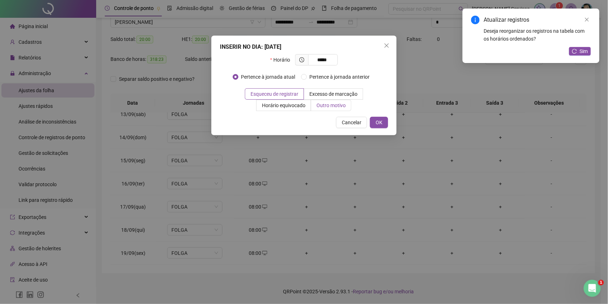
type input "*****"
click at [320, 106] on span "Outro motivo" at bounding box center [331, 106] width 29 height 6
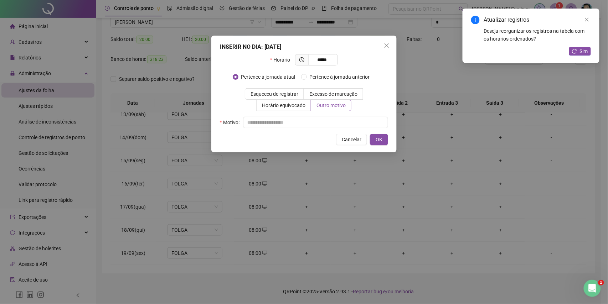
click at [318, 117] on div "Motivo" at bounding box center [304, 122] width 168 height 11
click at [320, 121] on input "text" at bounding box center [315, 122] width 145 height 11
type input "*"
click at [381, 135] on button "OK" at bounding box center [379, 139] width 18 height 11
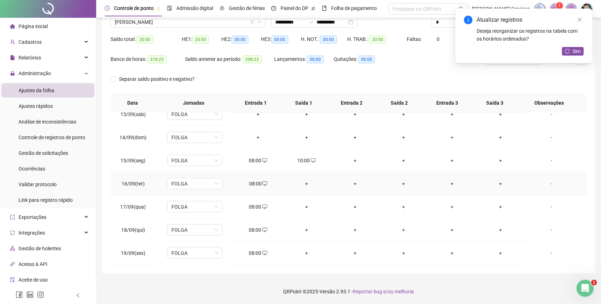
click at [308, 185] on div "+" at bounding box center [306, 184] width 37 height 8
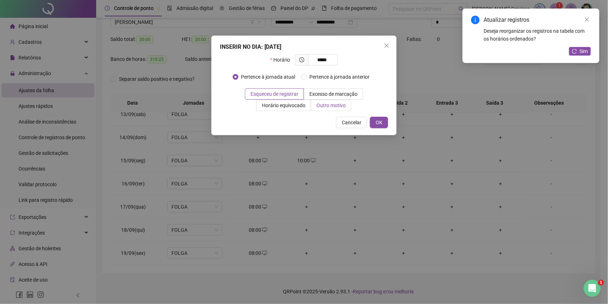
type input "*****"
click at [333, 106] on span "Outro motivo" at bounding box center [331, 106] width 29 height 6
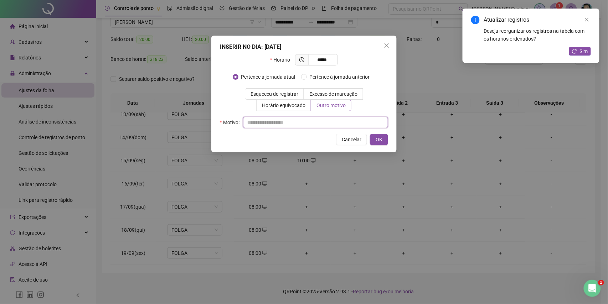
click at [339, 124] on input "text" at bounding box center [315, 122] width 145 height 11
click at [377, 137] on span "OK" at bounding box center [379, 140] width 7 height 8
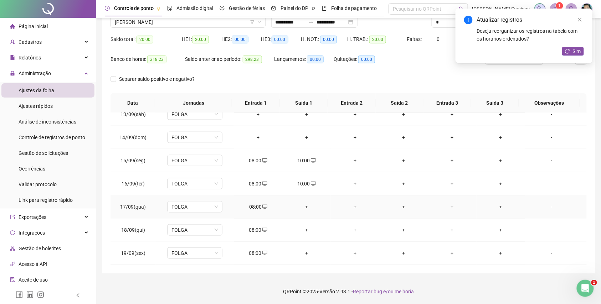
click at [301, 209] on div "+" at bounding box center [306, 207] width 37 height 8
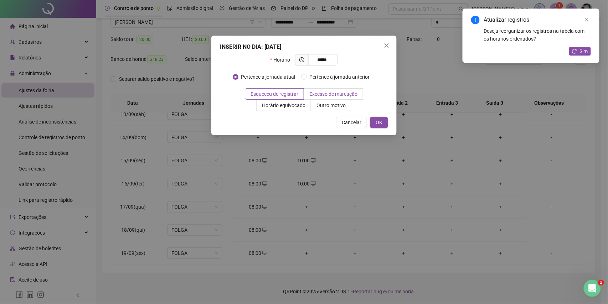
click at [335, 98] on label "Excesso de marcação" at bounding box center [333, 93] width 59 height 11
click at [340, 108] on span "Outro motivo" at bounding box center [331, 106] width 29 height 6
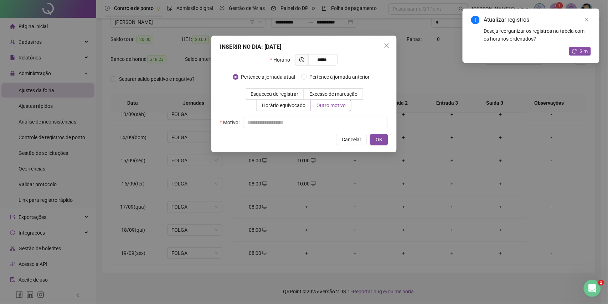
click at [339, 114] on div "Horário ***** Pertence à jornada atual Pertence à jornada anterior Esqueceu de …" at bounding box center [304, 91] width 168 height 74
click at [339, 118] on input "text" at bounding box center [315, 122] width 145 height 11
click at [376, 138] on span "OK" at bounding box center [379, 140] width 7 height 8
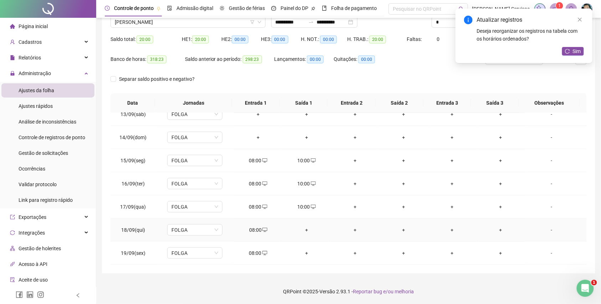
click at [307, 230] on div "+" at bounding box center [306, 230] width 37 height 8
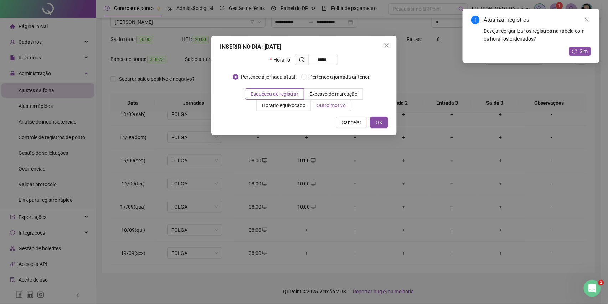
click at [334, 107] on span "Outro motivo" at bounding box center [331, 106] width 29 height 6
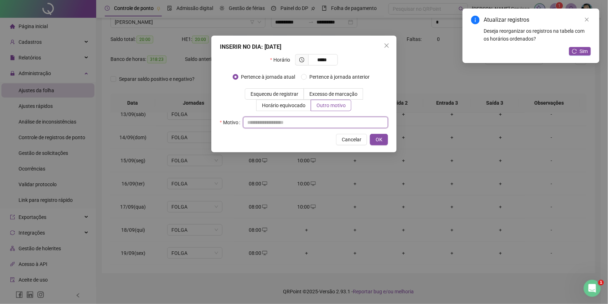
click at [334, 123] on input "text" at bounding box center [315, 122] width 145 height 11
click at [377, 142] on span "OK" at bounding box center [379, 140] width 7 height 8
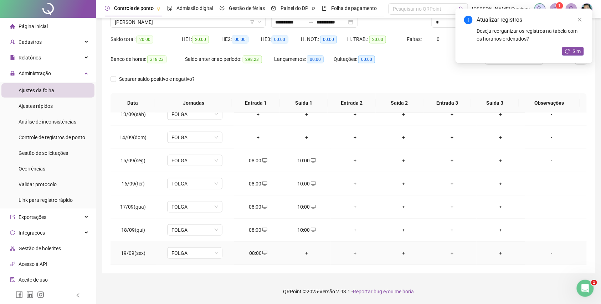
click at [303, 253] on div "+" at bounding box center [306, 254] width 37 height 8
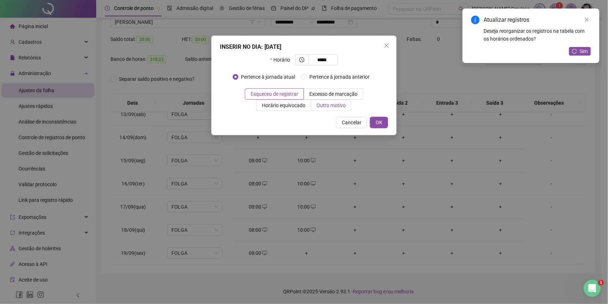
click at [328, 108] on span "Outro motivo" at bounding box center [331, 106] width 29 height 6
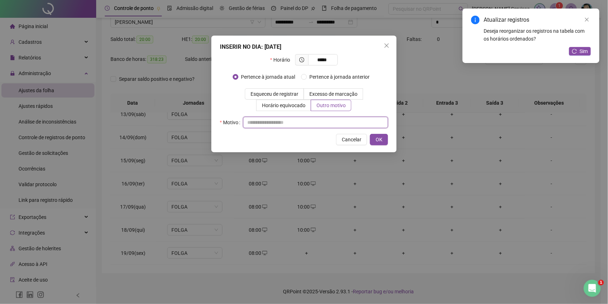
click at [332, 118] on input "text" at bounding box center [315, 122] width 145 height 11
click at [377, 137] on span "OK" at bounding box center [379, 140] width 7 height 8
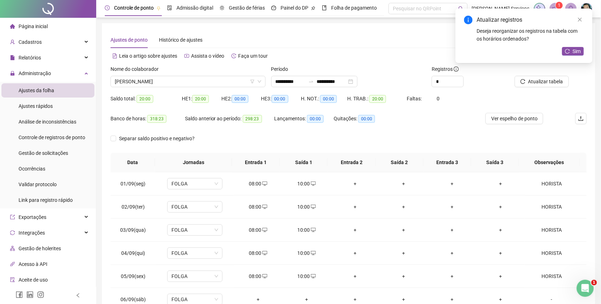
scroll to position [0, 0]
click at [531, 82] on span "Atualizar tabela" at bounding box center [545, 82] width 35 height 8
click at [183, 87] on div "[PERSON_NAME]" at bounding box center [188, 81] width 155 height 11
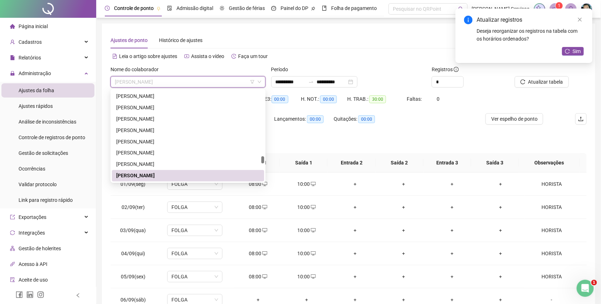
paste input "**********"
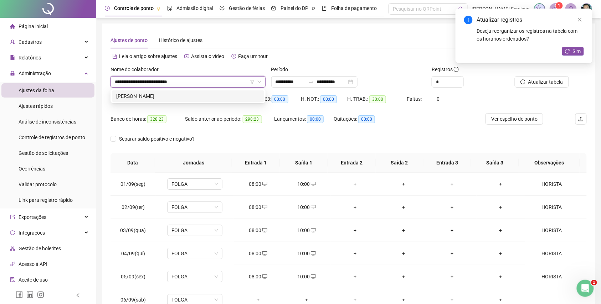
scroll to position [0, 0]
click at [189, 93] on div "[PERSON_NAME]" at bounding box center [188, 96] width 144 height 8
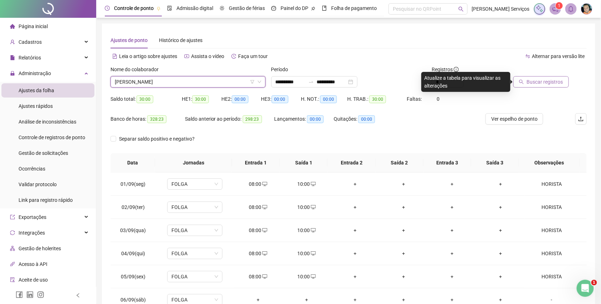
click at [537, 80] on span "Buscar registros" at bounding box center [545, 82] width 36 height 8
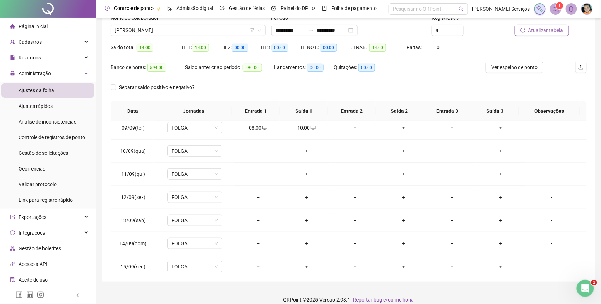
scroll to position [60, 0]
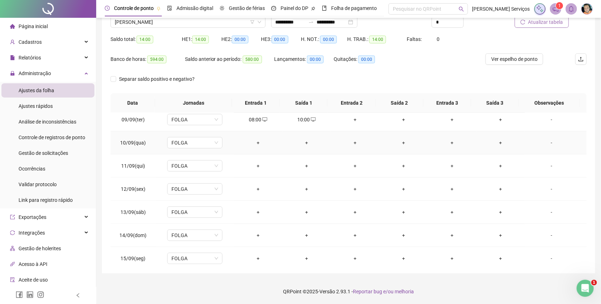
click at [256, 140] on div "+" at bounding box center [258, 143] width 37 height 8
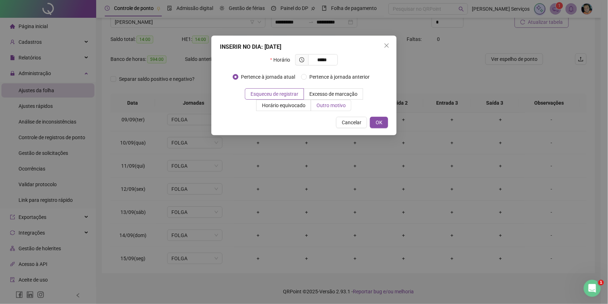
click at [322, 103] on span "Outro motivo" at bounding box center [331, 106] width 29 height 6
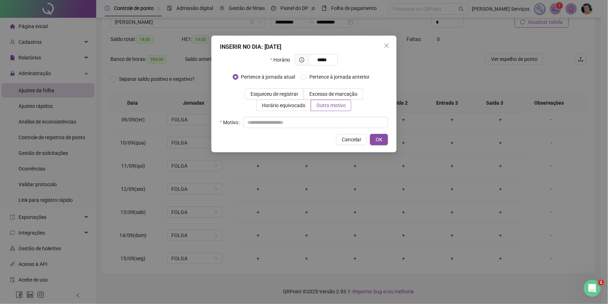
click at [327, 116] on div "Horário ***** Pertence à jornada atual Pertence à jornada anterior Esqueceu de …" at bounding box center [304, 91] width 168 height 74
click at [330, 122] on input "text" at bounding box center [315, 122] width 145 height 11
click at [383, 142] on button "OK" at bounding box center [379, 139] width 18 height 11
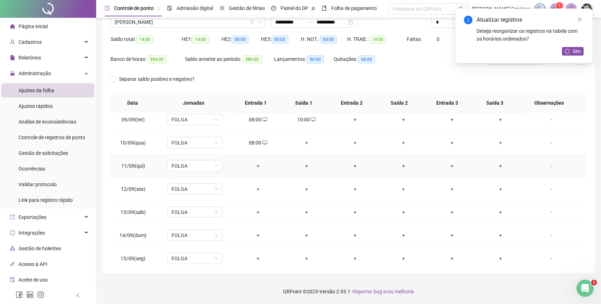
click at [258, 169] on div "+" at bounding box center [258, 166] width 37 height 8
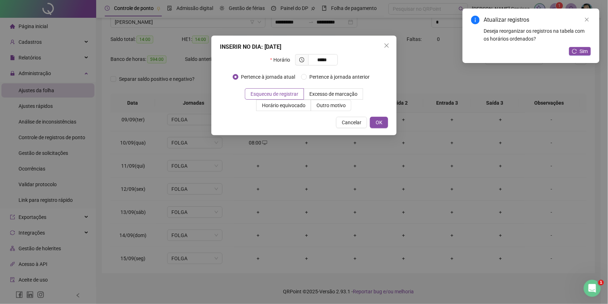
drag, startPoint x: 334, startPoint y: 105, endPoint x: 332, endPoint y: 121, distance: 16.5
click at [333, 105] on span "Outro motivo" at bounding box center [331, 106] width 29 height 6
click at [345, 104] on span "Outro motivo" at bounding box center [331, 106] width 29 height 6
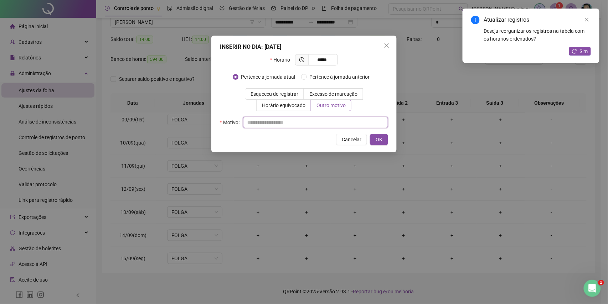
click at [343, 121] on input "text" at bounding box center [315, 122] width 145 height 11
click at [377, 136] on span "OK" at bounding box center [379, 140] width 7 height 8
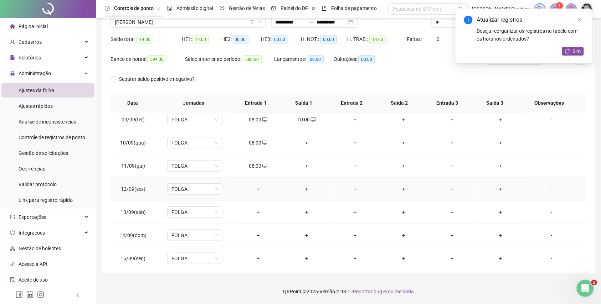
click at [260, 187] on div "+" at bounding box center [258, 189] width 37 height 8
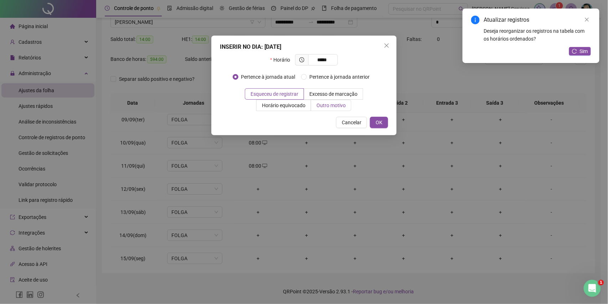
click at [334, 108] on span "Outro motivo" at bounding box center [331, 106] width 29 height 6
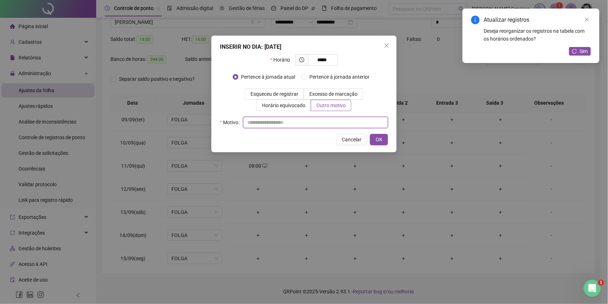
click at [329, 123] on input "text" at bounding box center [315, 122] width 145 height 11
click at [378, 142] on span "OK" at bounding box center [379, 140] width 7 height 8
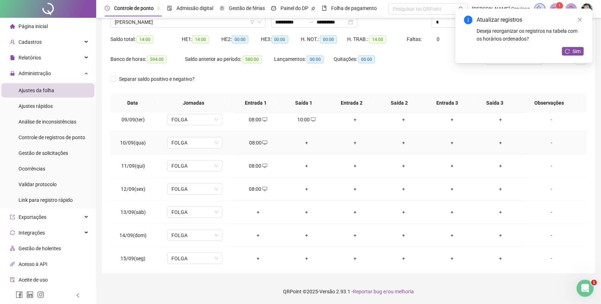
click at [303, 144] on div "+" at bounding box center [306, 143] width 37 height 8
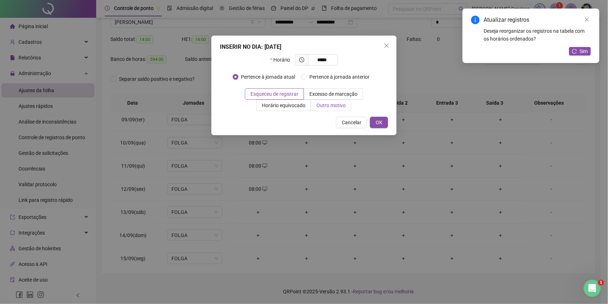
click at [328, 106] on span "Outro motivo" at bounding box center [331, 106] width 29 height 6
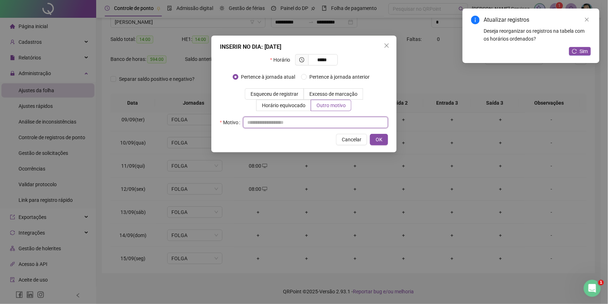
click at [329, 120] on input "text" at bounding box center [315, 122] width 145 height 11
click at [381, 138] on span "OK" at bounding box center [379, 140] width 7 height 8
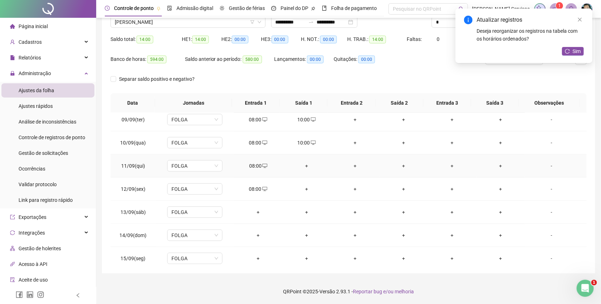
click at [303, 163] on td "+" at bounding box center [306, 166] width 48 height 23
drag, startPoint x: 306, startPoint y: 175, endPoint x: 306, endPoint y: 169, distance: 5.7
click at [306, 173] on td "+" at bounding box center [306, 166] width 48 height 23
click at [306, 169] on div "+" at bounding box center [306, 166] width 37 height 8
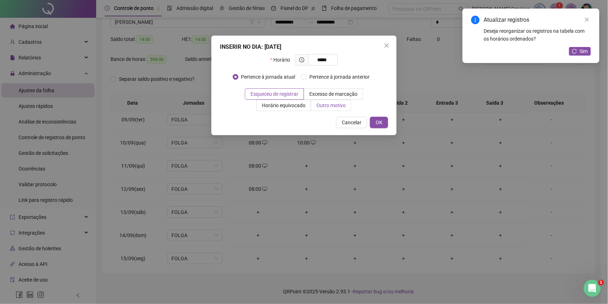
click at [324, 106] on span "Outro motivo" at bounding box center [331, 106] width 29 height 6
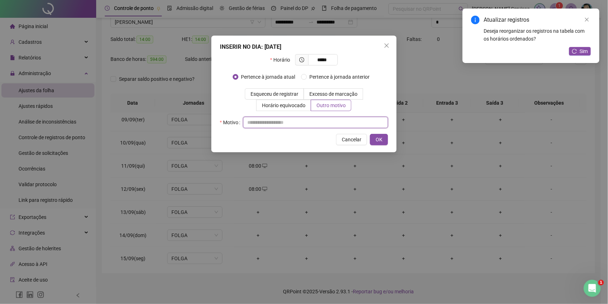
click at [324, 121] on input "text" at bounding box center [315, 122] width 145 height 11
click at [380, 137] on span "OK" at bounding box center [379, 140] width 7 height 8
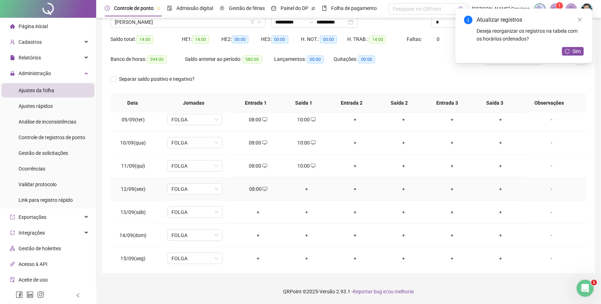
click at [302, 193] on div "+" at bounding box center [306, 189] width 37 height 8
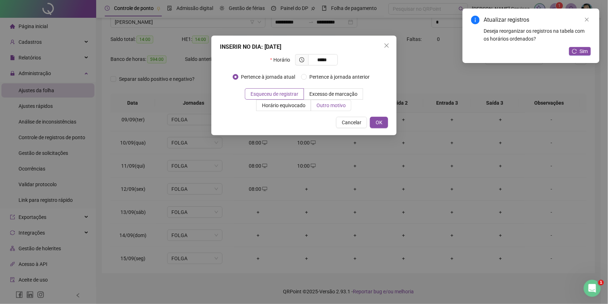
click at [334, 108] on span "Outro motivo" at bounding box center [331, 106] width 29 height 6
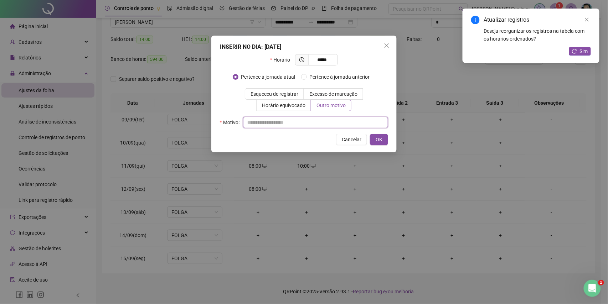
click at [332, 123] on input "text" at bounding box center [315, 122] width 145 height 11
click at [371, 138] on button "OK" at bounding box center [379, 139] width 18 height 11
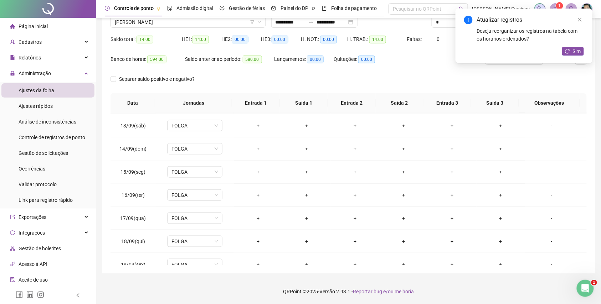
scroll to position [290, 0]
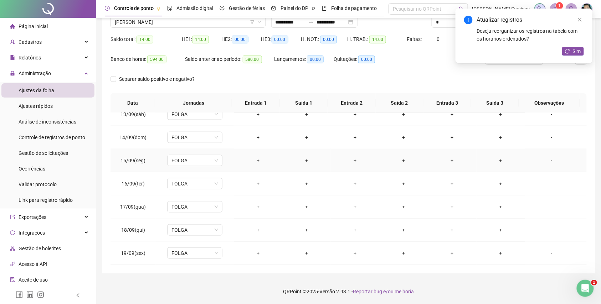
click at [257, 161] on div "+" at bounding box center [258, 161] width 37 height 8
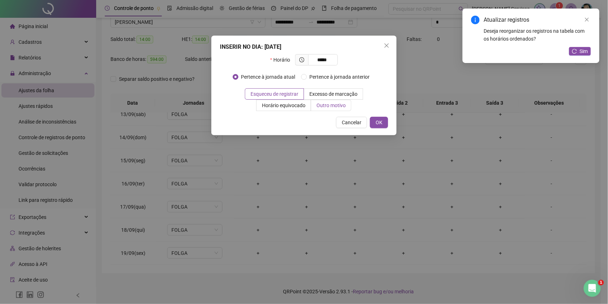
click at [315, 106] on label "Outro motivo" at bounding box center [331, 105] width 40 height 11
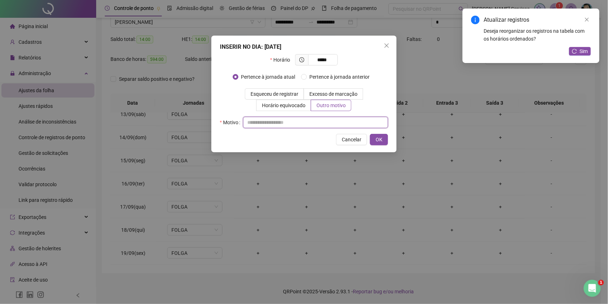
click at [322, 119] on input "text" at bounding box center [315, 122] width 145 height 11
click at [370, 139] on button "OK" at bounding box center [379, 139] width 18 height 11
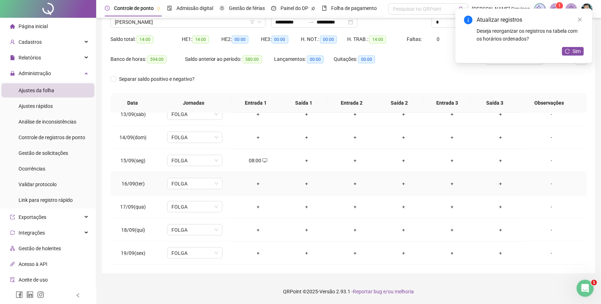
click at [257, 181] on div "+" at bounding box center [258, 184] width 37 height 8
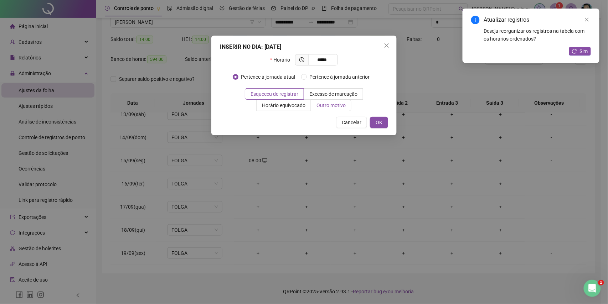
click at [323, 101] on label "Outro motivo" at bounding box center [331, 105] width 40 height 11
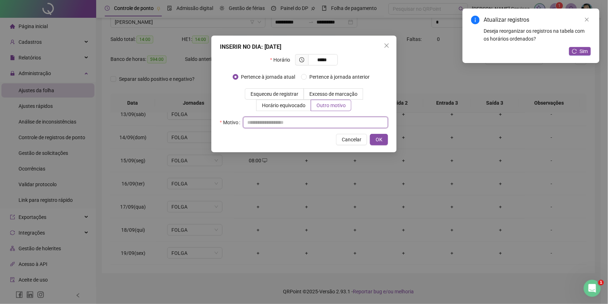
click at [319, 117] on input "text" at bounding box center [315, 122] width 145 height 11
drag, startPoint x: 383, startPoint y: 139, endPoint x: 311, endPoint y: 169, distance: 77.7
click at [379, 142] on button "OK" at bounding box center [379, 139] width 18 height 11
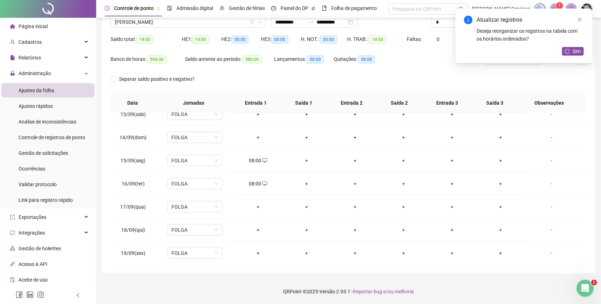
click at [251, 209] on div "+" at bounding box center [258, 207] width 37 height 8
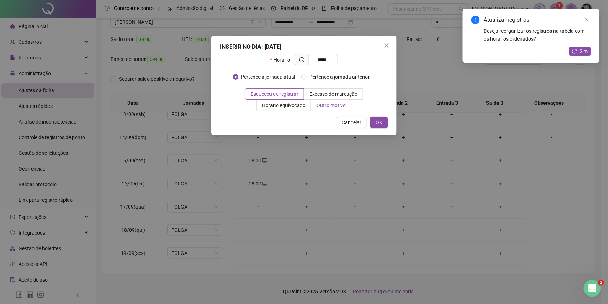
click at [330, 111] on label "Outro motivo" at bounding box center [331, 105] width 40 height 11
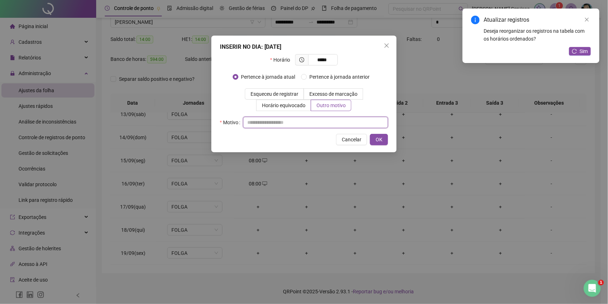
click at [330, 123] on input "text" at bounding box center [315, 122] width 145 height 11
click at [378, 140] on span "OK" at bounding box center [379, 140] width 7 height 8
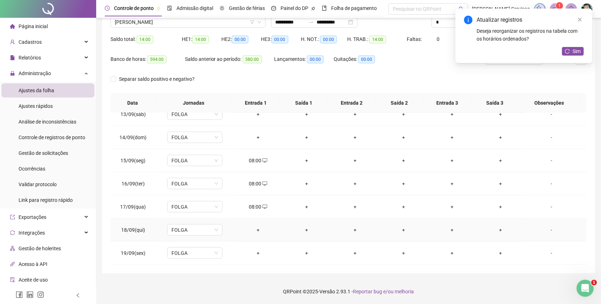
click at [253, 228] on div "+" at bounding box center [258, 230] width 37 height 8
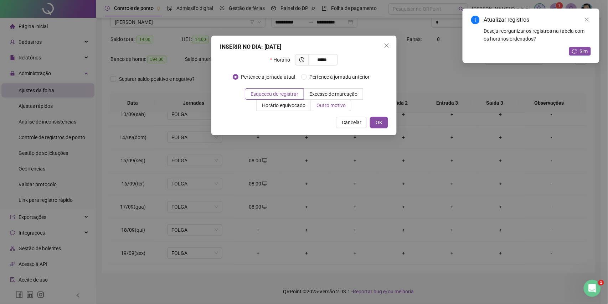
click at [329, 103] on span "Outro motivo" at bounding box center [331, 106] width 29 height 6
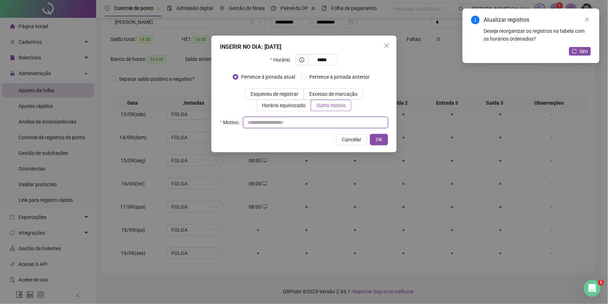
click at [333, 123] on input "text" at bounding box center [315, 122] width 145 height 11
click at [371, 137] on button "OK" at bounding box center [379, 139] width 18 height 11
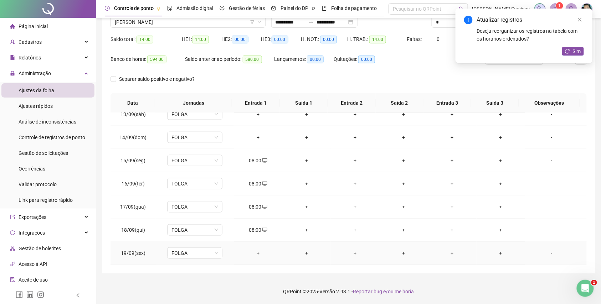
click at [256, 248] on td "+" at bounding box center [258, 253] width 48 height 23
click at [256, 250] on div "+" at bounding box center [258, 254] width 37 height 8
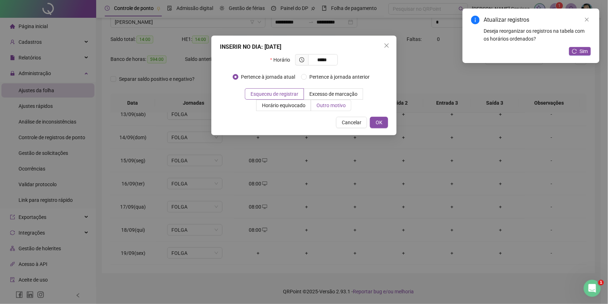
click at [324, 107] on span "Outro motivo" at bounding box center [331, 106] width 29 height 6
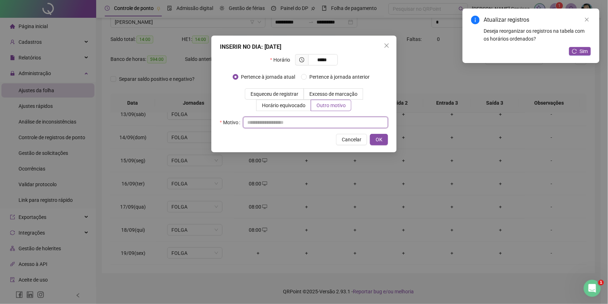
click at [329, 121] on input "text" at bounding box center [315, 122] width 145 height 11
click at [386, 142] on button "OK" at bounding box center [379, 139] width 18 height 11
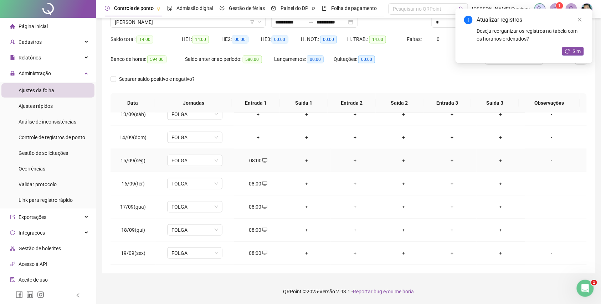
click at [300, 161] on div "+" at bounding box center [306, 161] width 37 height 8
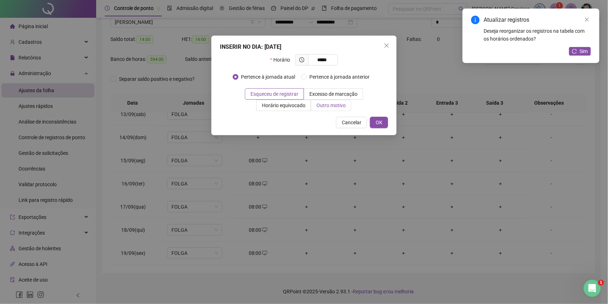
click at [329, 107] on span "Outro motivo" at bounding box center [331, 106] width 29 height 6
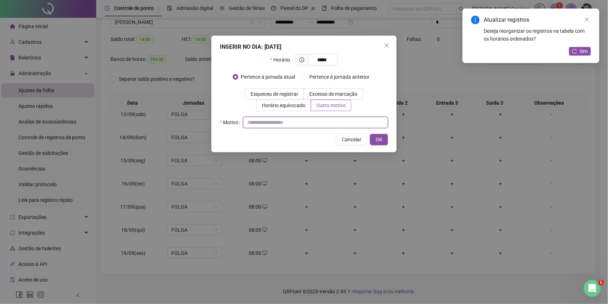
click at [330, 124] on input "text" at bounding box center [315, 122] width 145 height 11
click at [374, 143] on button "OK" at bounding box center [379, 139] width 18 height 11
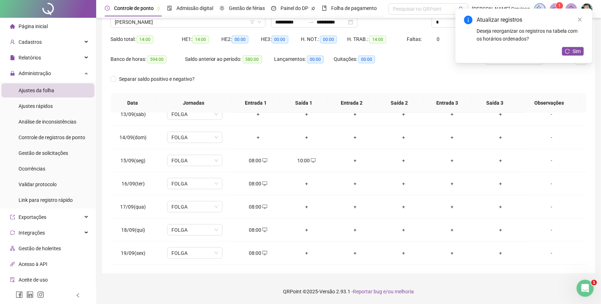
click at [306, 183] on div "+" at bounding box center [306, 184] width 37 height 8
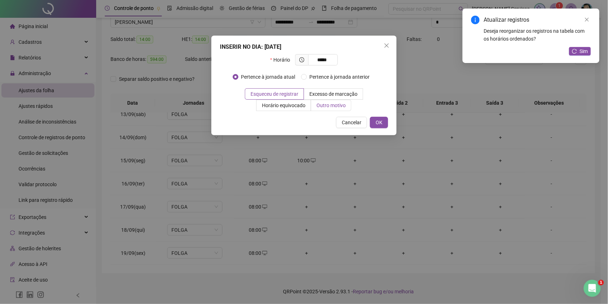
click at [325, 104] on span "Outro motivo" at bounding box center [331, 106] width 29 height 6
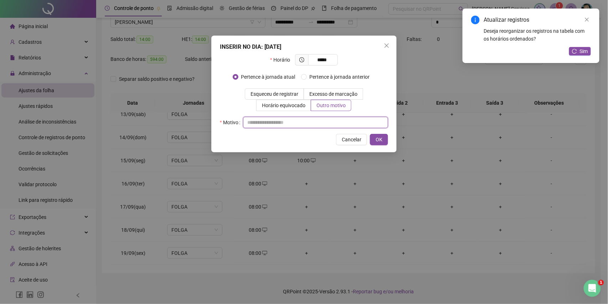
click at [326, 127] on input "text" at bounding box center [315, 122] width 145 height 11
click at [379, 144] on span "OK" at bounding box center [379, 140] width 7 height 8
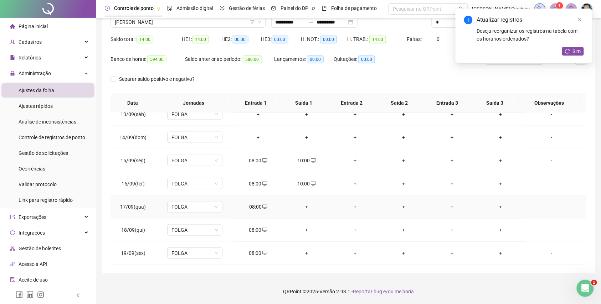
click at [307, 204] on div "+" at bounding box center [306, 207] width 37 height 8
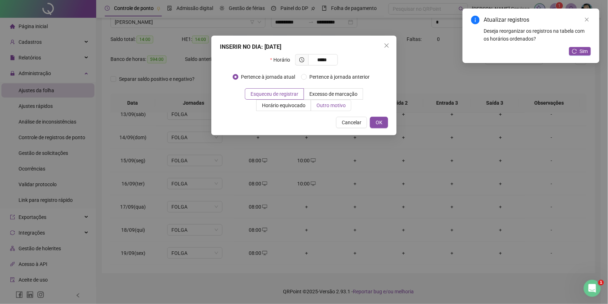
click at [329, 109] on label "Outro motivo" at bounding box center [331, 105] width 40 height 11
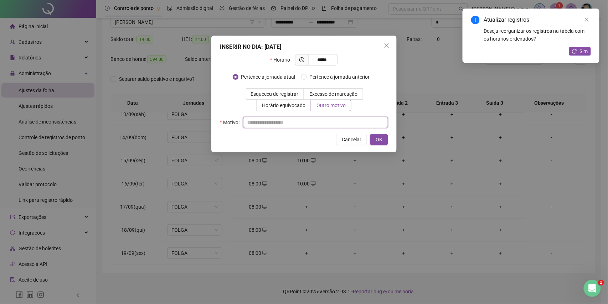
click at [328, 125] on input "text" at bounding box center [315, 122] width 145 height 11
click at [374, 140] on button "OK" at bounding box center [379, 139] width 18 height 11
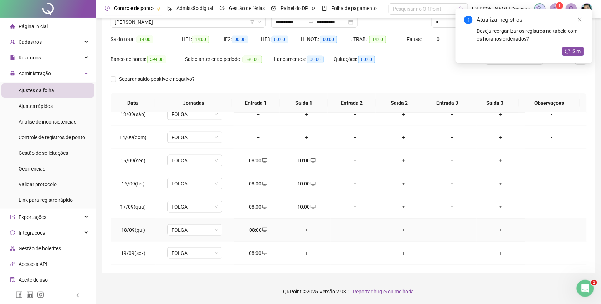
click at [302, 226] on td "+" at bounding box center [306, 230] width 48 height 23
click at [302, 232] on div "+" at bounding box center [306, 230] width 37 height 8
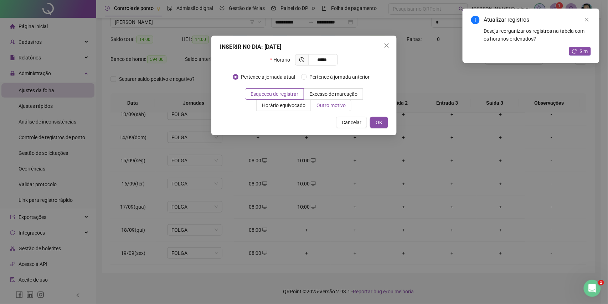
click at [329, 104] on span "Outro motivo" at bounding box center [331, 106] width 29 height 6
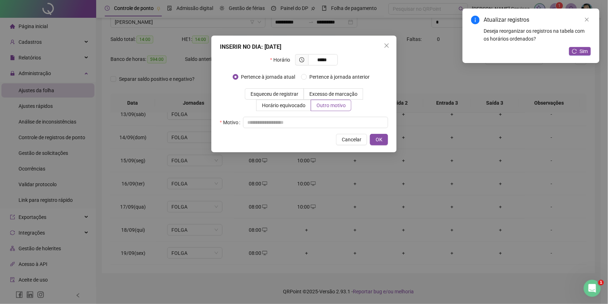
click at [331, 129] on div "INSERIR NO DIA : 18/09/2025 Horário ***** Pertence à jornada atual Pertence à j…" at bounding box center [303, 94] width 185 height 117
click at [339, 127] on input "text" at bounding box center [315, 122] width 145 height 11
click at [381, 139] on span "OK" at bounding box center [379, 140] width 7 height 8
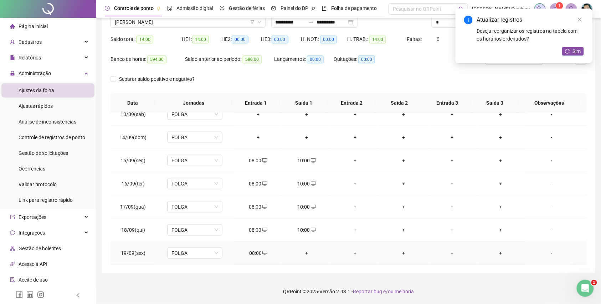
click at [308, 251] on div "+" at bounding box center [306, 254] width 37 height 8
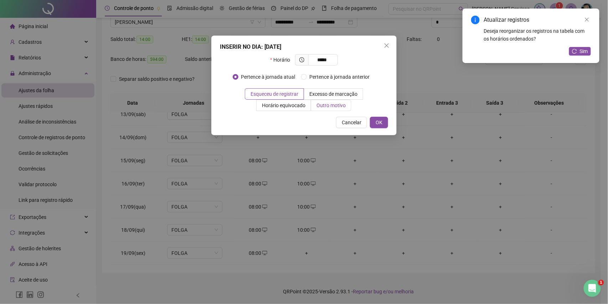
click at [333, 108] on span "Outro motivo" at bounding box center [331, 106] width 29 height 6
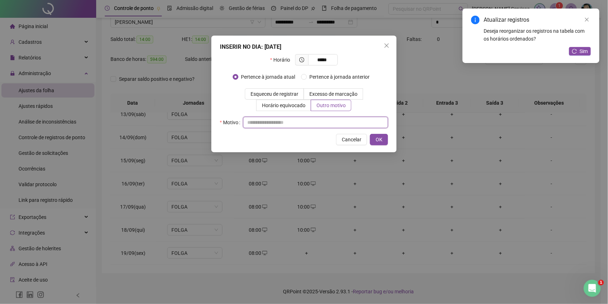
click at [333, 119] on input "text" at bounding box center [315, 122] width 145 height 11
click at [384, 139] on button "OK" at bounding box center [379, 139] width 18 height 11
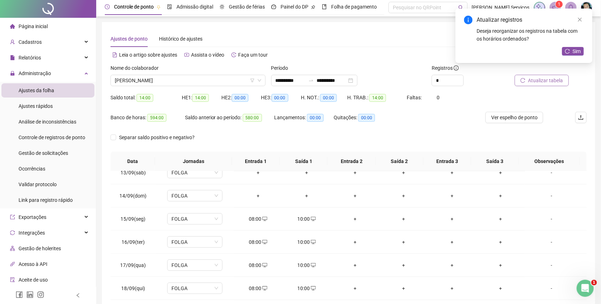
scroll to position [0, 0]
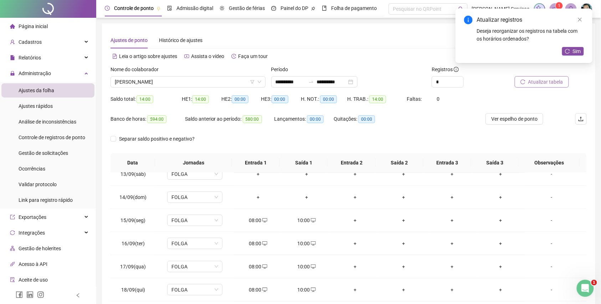
click at [539, 82] on span "Atualizar tabela" at bounding box center [545, 82] width 35 height 8
click at [177, 83] on span "[PERSON_NAME]" at bounding box center [188, 82] width 147 height 11
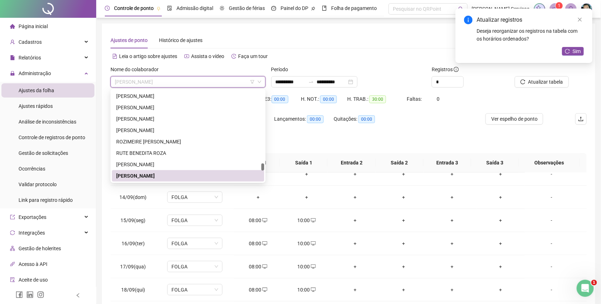
paste input "**********"
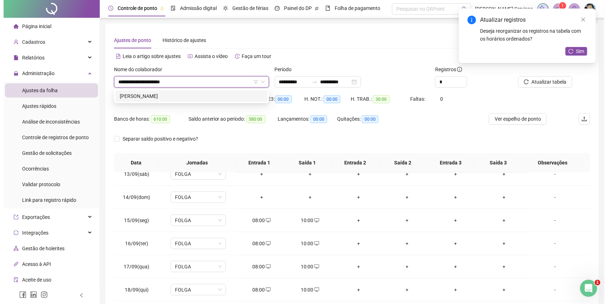
scroll to position [0, 0]
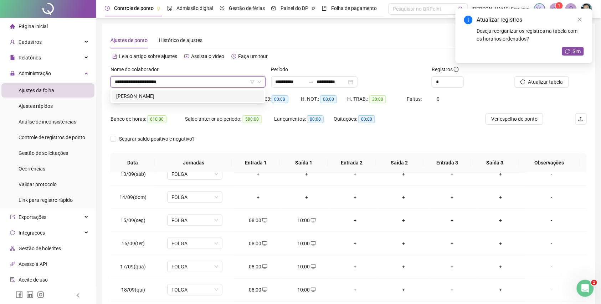
click at [200, 98] on div "[PERSON_NAME]" at bounding box center [188, 96] width 144 height 8
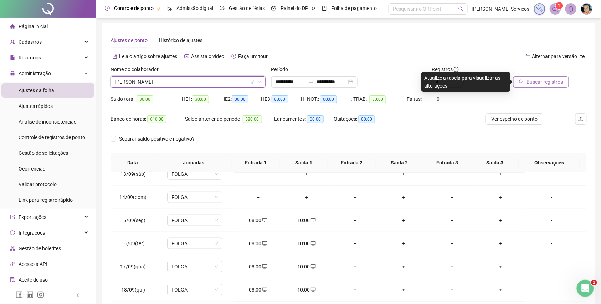
click at [523, 79] on button "Buscar registros" at bounding box center [541, 81] width 56 height 11
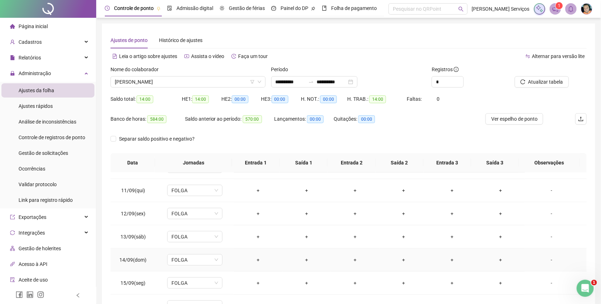
scroll to position [195, 0]
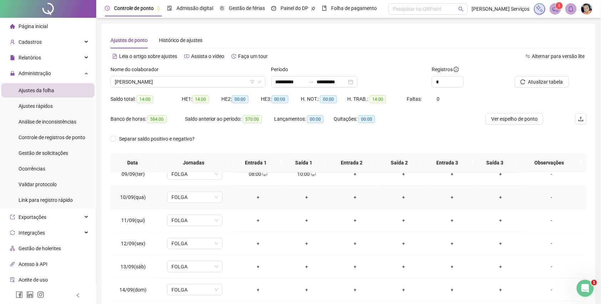
click at [259, 197] on div "+" at bounding box center [258, 198] width 37 height 8
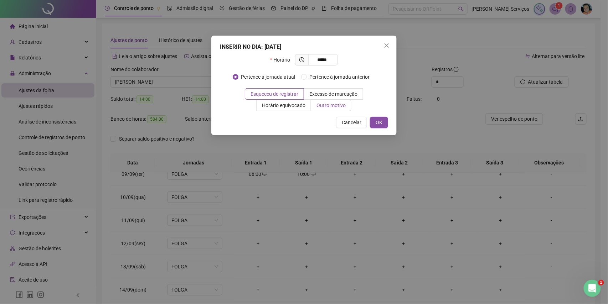
click at [334, 106] on span "Outro motivo" at bounding box center [331, 106] width 29 height 6
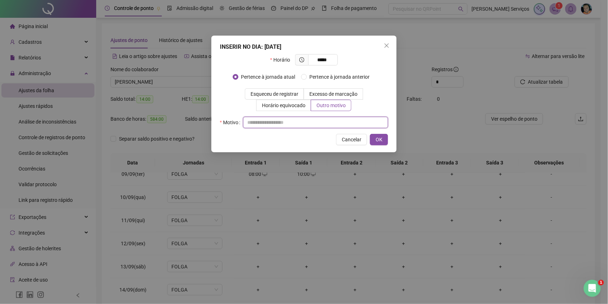
click at [334, 123] on input "text" at bounding box center [315, 122] width 145 height 11
click at [377, 138] on span "OK" at bounding box center [379, 140] width 7 height 8
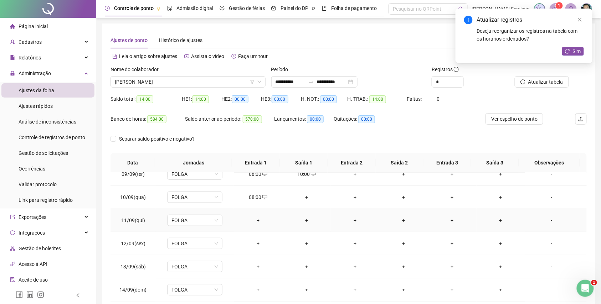
click at [255, 222] on div "+" at bounding box center [258, 221] width 37 height 8
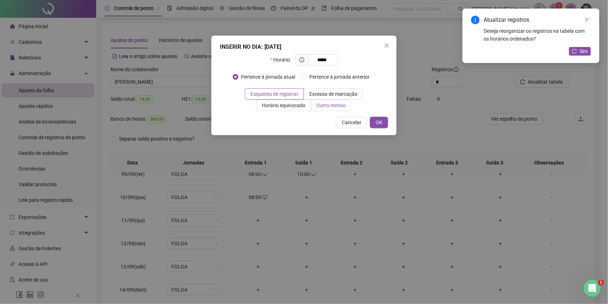
click at [334, 103] on span "Outro motivo" at bounding box center [331, 106] width 29 height 6
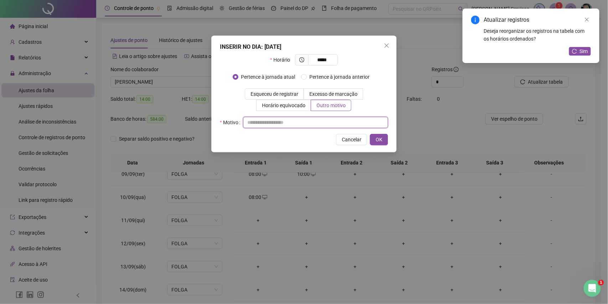
click at [341, 127] on input "text" at bounding box center [315, 122] width 145 height 11
click at [345, 124] on input "text" at bounding box center [315, 122] width 145 height 11
click at [378, 140] on span "OK" at bounding box center [379, 140] width 7 height 8
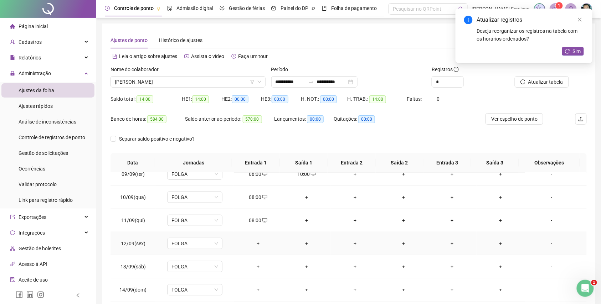
click at [256, 242] on div "+" at bounding box center [258, 244] width 37 height 8
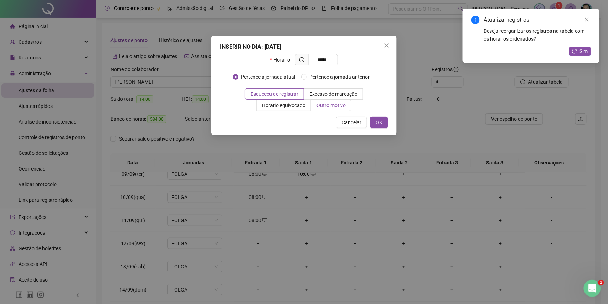
click at [334, 108] on span "Outro motivo" at bounding box center [331, 106] width 29 height 6
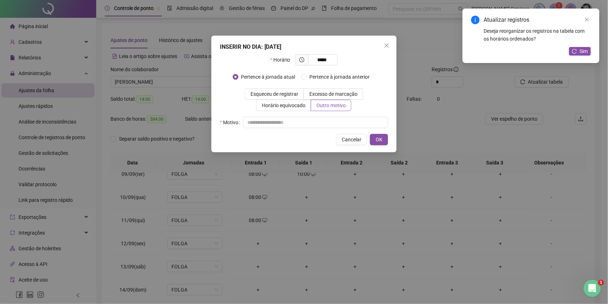
click at [318, 131] on div "INSERIR NO DIA : 12/09/2025 Horário ***** Pertence à jornada atual Pertence à j…" at bounding box center [303, 94] width 185 height 117
click at [327, 127] on input "text" at bounding box center [315, 122] width 145 height 11
click at [370, 139] on button "OK" at bounding box center [379, 139] width 18 height 11
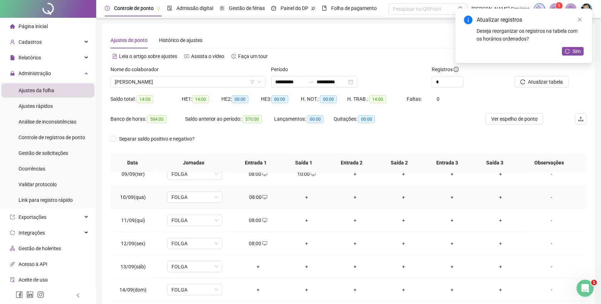
click at [307, 191] on td "+" at bounding box center [306, 197] width 48 height 23
click at [306, 201] on div "+" at bounding box center [306, 198] width 37 height 8
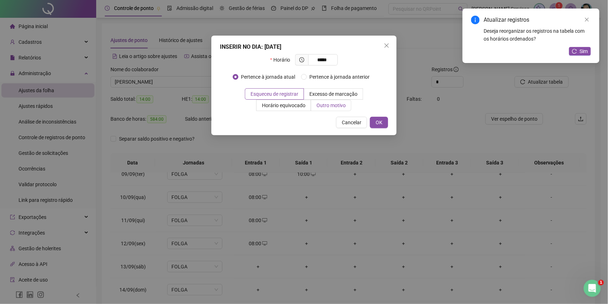
click at [331, 103] on span "Outro motivo" at bounding box center [331, 106] width 29 height 6
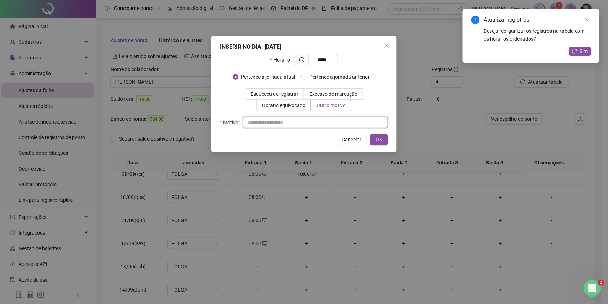
click at [318, 120] on input "text" at bounding box center [315, 122] width 145 height 11
click at [379, 141] on span "OK" at bounding box center [379, 140] width 7 height 8
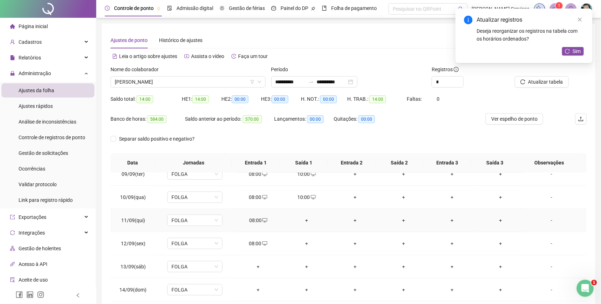
click at [302, 219] on div "+" at bounding box center [306, 221] width 37 height 8
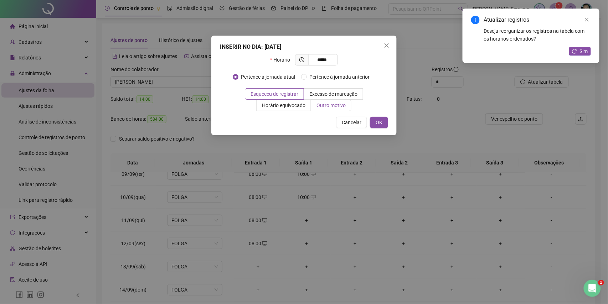
click at [339, 110] on label "Outro motivo" at bounding box center [331, 105] width 40 height 11
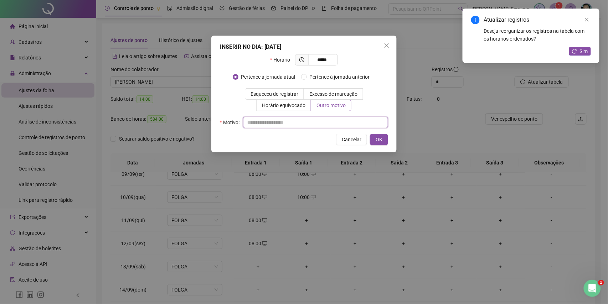
click at [324, 122] on input "text" at bounding box center [315, 122] width 145 height 11
click at [378, 138] on span "OK" at bounding box center [379, 140] width 7 height 8
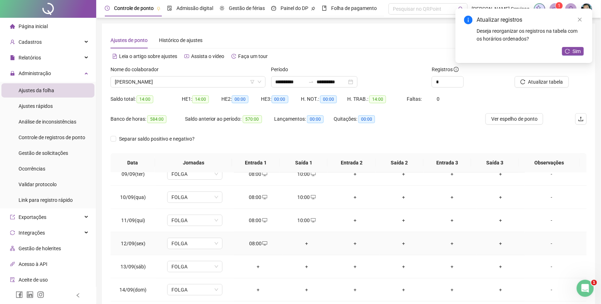
click at [306, 245] on div "+" at bounding box center [306, 244] width 37 height 8
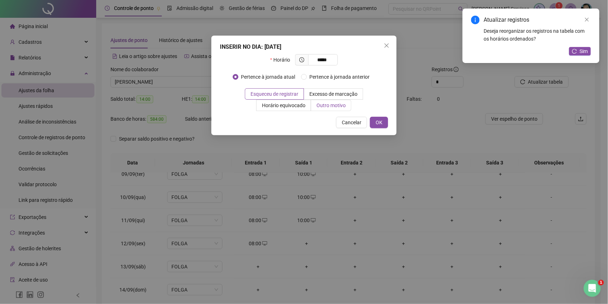
click at [325, 104] on span "Outro motivo" at bounding box center [331, 106] width 29 height 6
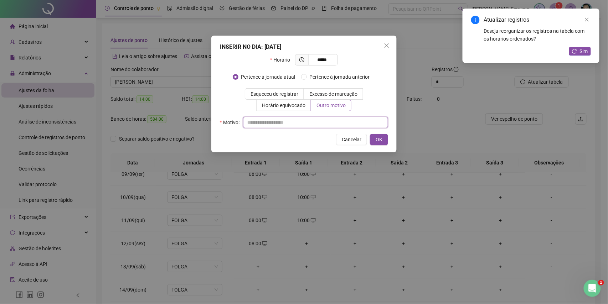
click at [323, 119] on input "text" at bounding box center [315, 122] width 145 height 11
click at [376, 141] on span "OK" at bounding box center [379, 140] width 7 height 8
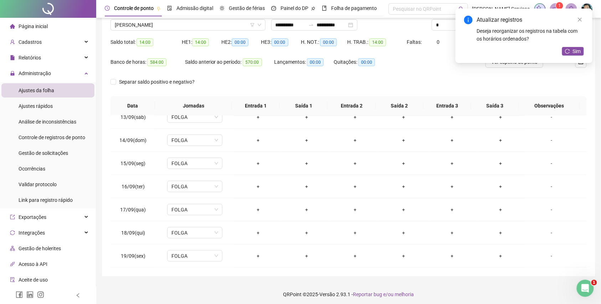
scroll to position [60, 0]
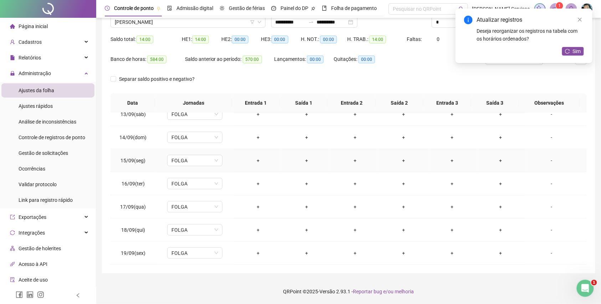
click at [258, 158] on div "+" at bounding box center [258, 161] width 37 height 8
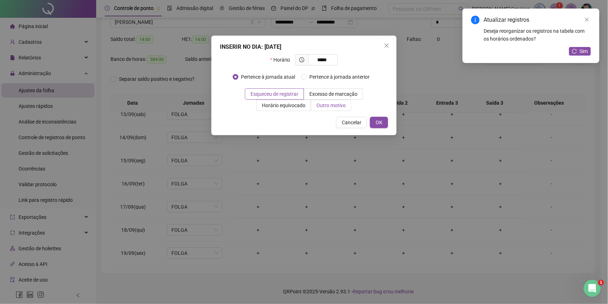
click at [340, 106] on span "Outro motivo" at bounding box center [331, 106] width 29 height 6
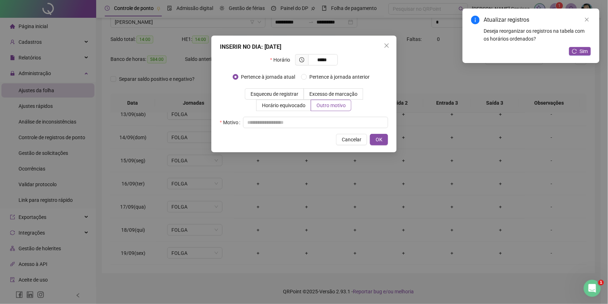
click at [328, 114] on div "Horário ***** Pertence à jornada atual Pertence à jornada anterior Esqueceu de …" at bounding box center [304, 91] width 168 height 74
click at [328, 118] on input "text" at bounding box center [315, 122] width 145 height 11
click at [380, 139] on span "OK" at bounding box center [379, 140] width 7 height 8
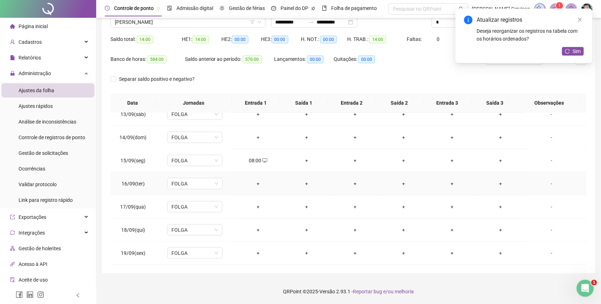
click at [256, 187] on div "+" at bounding box center [258, 184] width 37 height 8
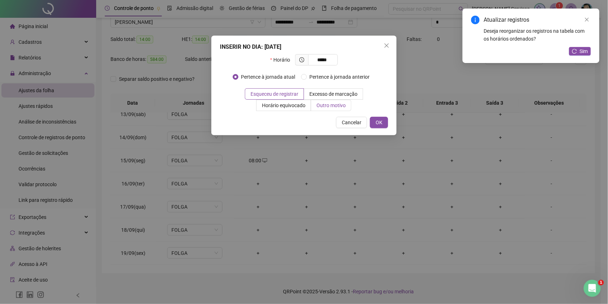
click at [327, 105] on span "Outro motivo" at bounding box center [331, 106] width 29 height 6
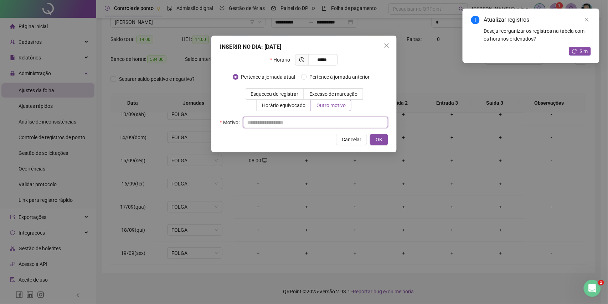
click at [330, 123] on input "text" at bounding box center [315, 122] width 145 height 11
click at [384, 139] on button "OK" at bounding box center [379, 139] width 18 height 11
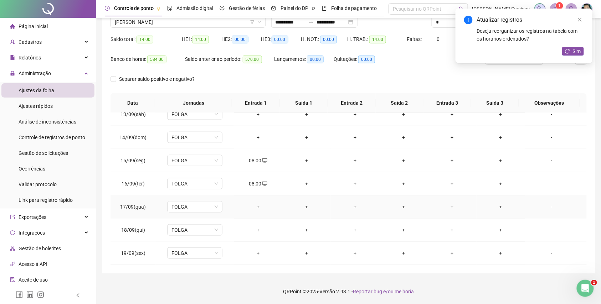
click at [256, 209] on div "+" at bounding box center [258, 207] width 37 height 8
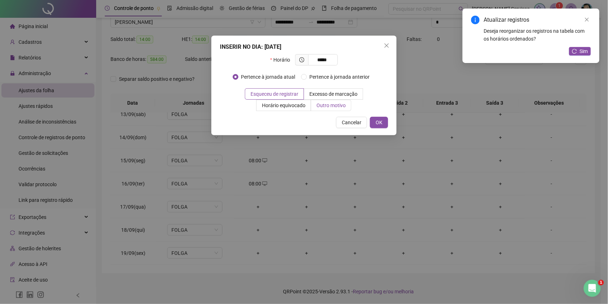
click at [326, 110] on label "Outro motivo" at bounding box center [331, 105] width 40 height 11
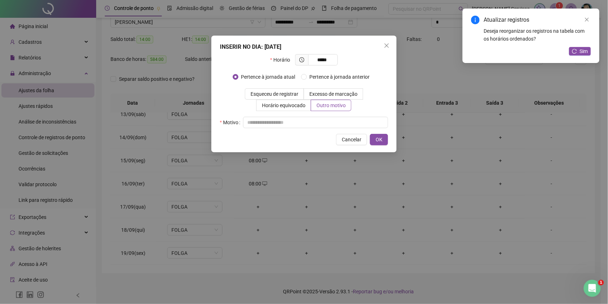
click at [322, 115] on div "Horário ***** Pertence à jornada atual Pertence à jornada anterior Esqueceu de …" at bounding box center [304, 91] width 168 height 74
click at [322, 117] on div "Motivo" at bounding box center [304, 122] width 168 height 11
click at [380, 147] on div "INSERIR NO DIA : 17/09/2025 Horário ***** Pertence à jornada atual Pertence à j…" at bounding box center [303, 94] width 185 height 117
click at [380, 139] on span "OK" at bounding box center [379, 140] width 7 height 8
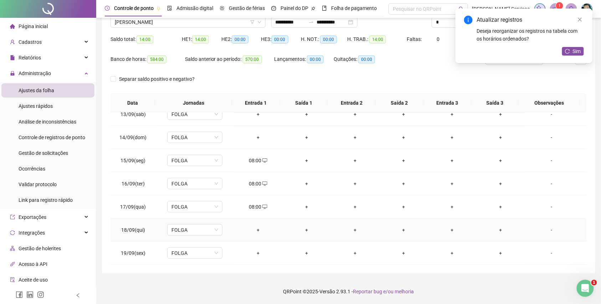
click at [255, 230] on div "+" at bounding box center [258, 230] width 37 height 8
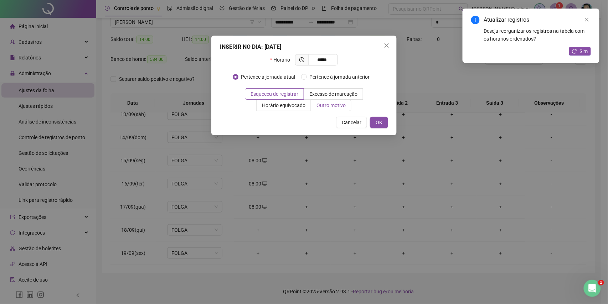
click at [324, 108] on span "Outro motivo" at bounding box center [331, 106] width 29 height 6
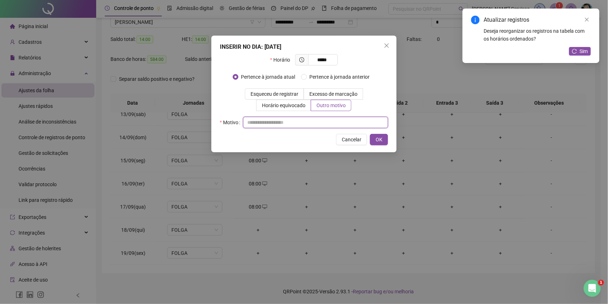
click at [317, 120] on input "text" at bounding box center [315, 122] width 145 height 11
click at [376, 138] on span "OK" at bounding box center [379, 140] width 7 height 8
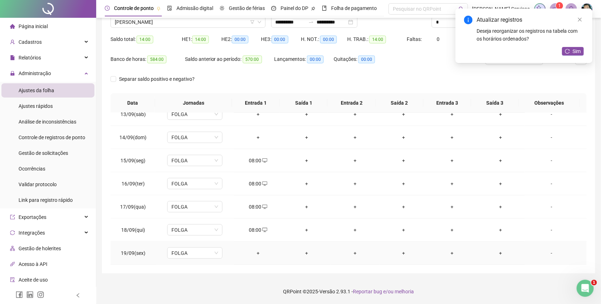
click at [256, 253] on div "+" at bounding box center [258, 254] width 37 height 8
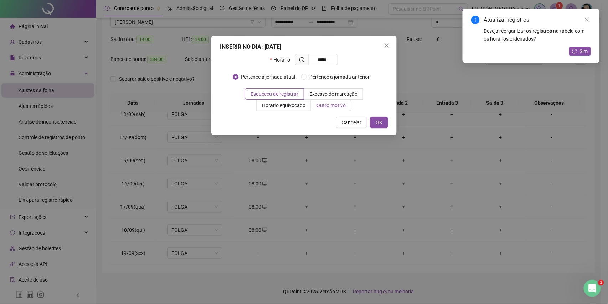
click at [331, 106] on span "Outro motivo" at bounding box center [331, 106] width 29 height 6
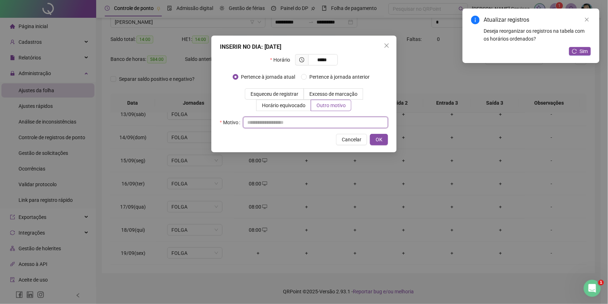
click at [328, 125] on input "text" at bounding box center [315, 122] width 145 height 11
click at [378, 142] on span "OK" at bounding box center [379, 140] width 7 height 8
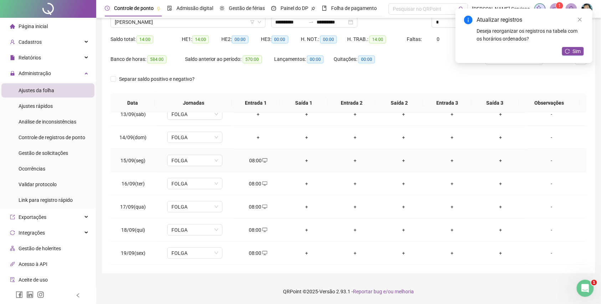
click at [305, 163] on div "+" at bounding box center [306, 161] width 37 height 8
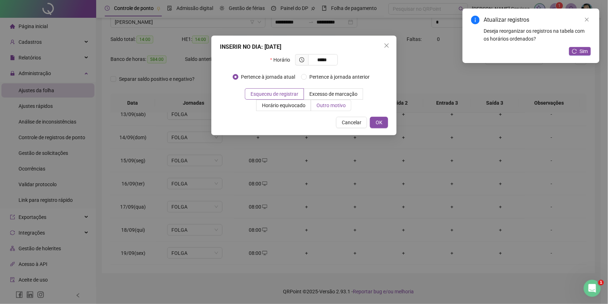
click at [335, 107] on span "Outro motivo" at bounding box center [331, 106] width 29 height 6
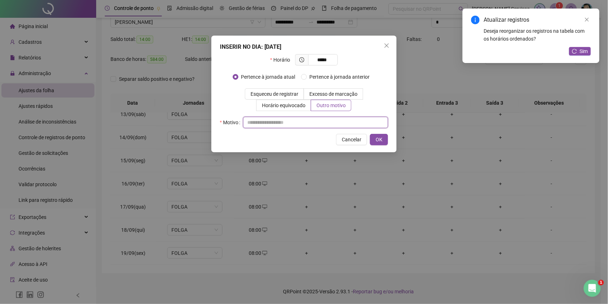
click at [337, 118] on input "text" at bounding box center [315, 122] width 145 height 11
click at [383, 140] on button "OK" at bounding box center [379, 139] width 18 height 11
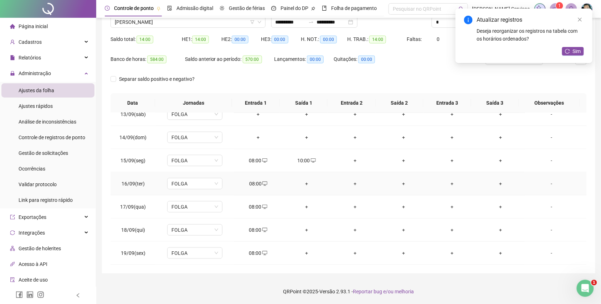
click at [304, 184] on div "+" at bounding box center [306, 184] width 37 height 8
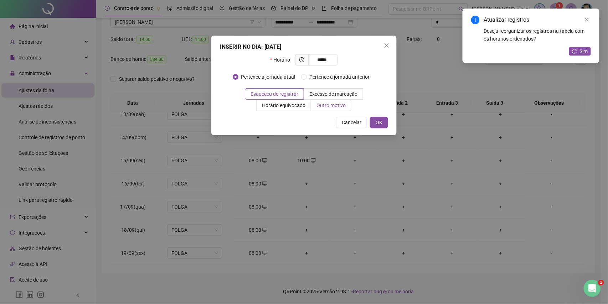
click at [331, 109] on label "Outro motivo" at bounding box center [331, 105] width 40 height 11
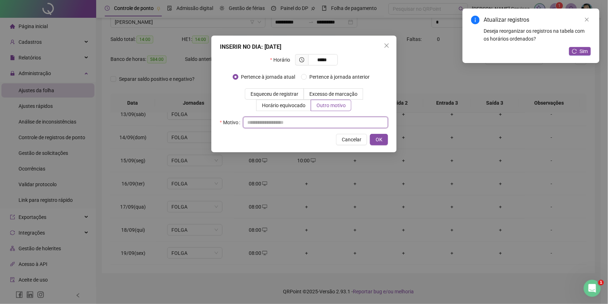
click at [329, 121] on input "text" at bounding box center [315, 122] width 145 height 11
click at [380, 140] on span "OK" at bounding box center [379, 140] width 7 height 8
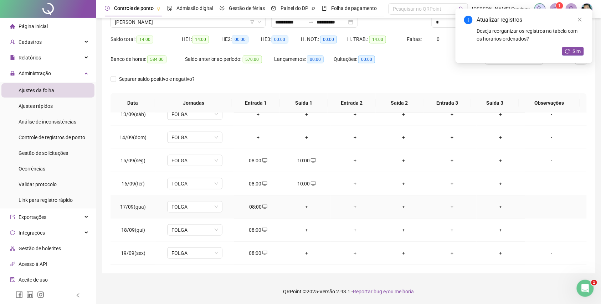
click at [305, 206] on div "+" at bounding box center [306, 207] width 37 height 8
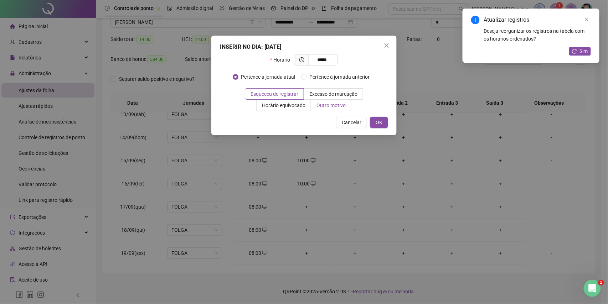
click at [334, 103] on span "Outro motivo" at bounding box center [331, 106] width 29 height 6
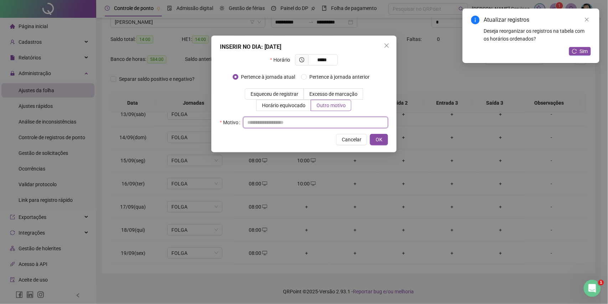
click at [334, 118] on input "text" at bounding box center [315, 122] width 145 height 11
click at [375, 137] on button "OK" at bounding box center [379, 139] width 18 height 11
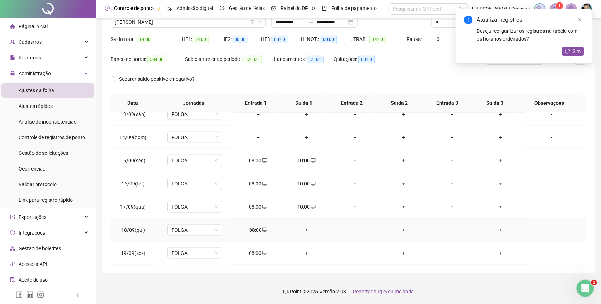
click at [304, 230] on div "+" at bounding box center [306, 230] width 37 height 8
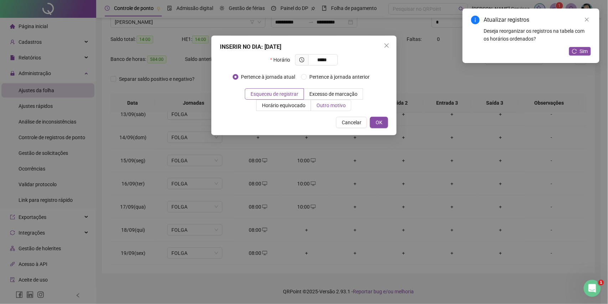
click at [342, 103] on span "Outro motivo" at bounding box center [331, 106] width 29 height 6
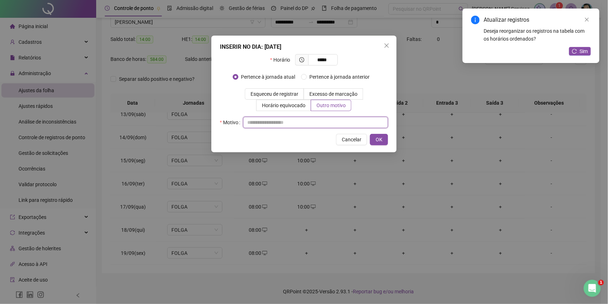
click at [335, 127] on input "text" at bounding box center [315, 122] width 145 height 11
click at [374, 140] on button "OK" at bounding box center [379, 139] width 18 height 11
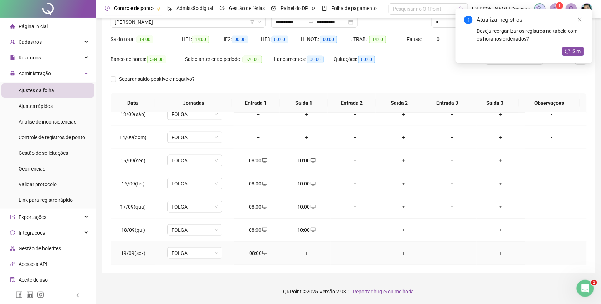
click at [304, 254] on div "+" at bounding box center [306, 254] width 37 height 8
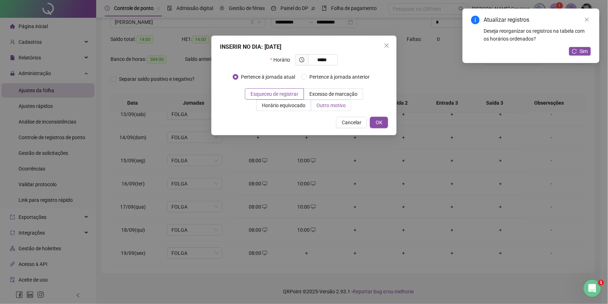
click at [332, 108] on span "Outro motivo" at bounding box center [331, 106] width 29 height 6
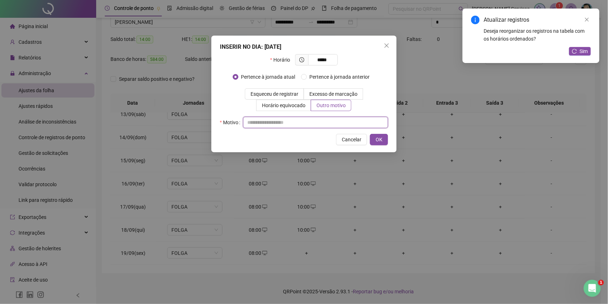
click at [332, 118] on input "text" at bounding box center [315, 122] width 145 height 11
click at [382, 135] on button "OK" at bounding box center [379, 139] width 18 height 11
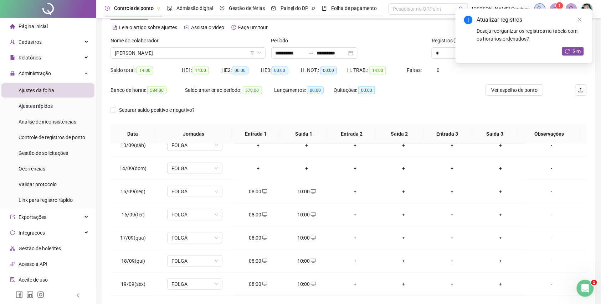
scroll to position [0, 0]
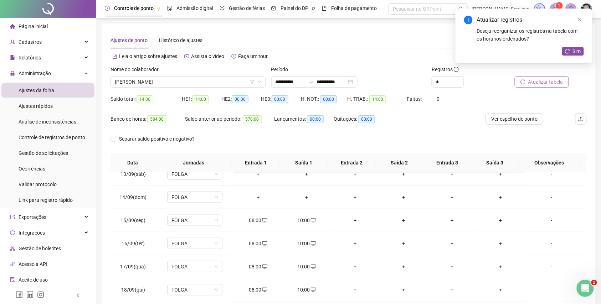
click at [538, 86] on button "Atualizar tabela" at bounding box center [542, 81] width 54 height 11
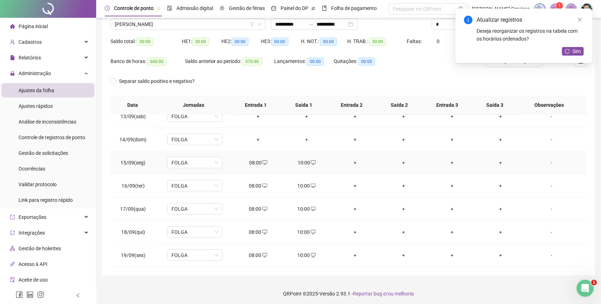
scroll to position [60, 0]
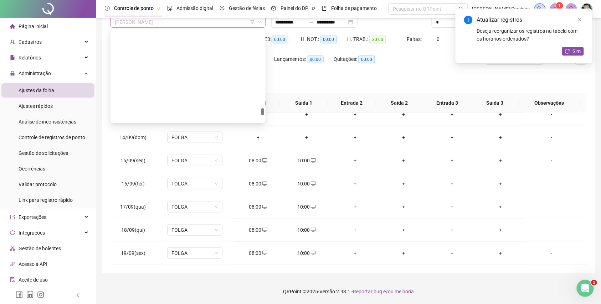
click at [193, 26] on span "[PERSON_NAME]" at bounding box center [188, 22] width 147 height 11
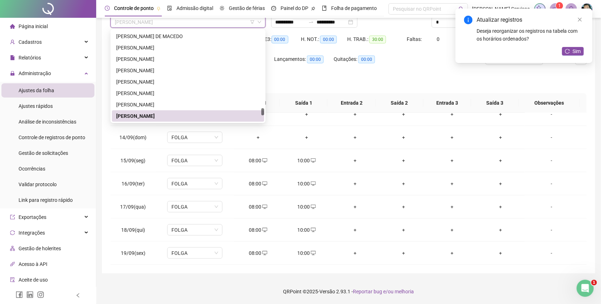
paste input "**********"
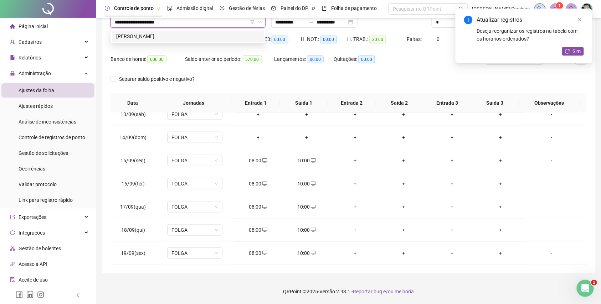
click at [191, 35] on div "[PERSON_NAME]" at bounding box center [188, 36] width 144 height 8
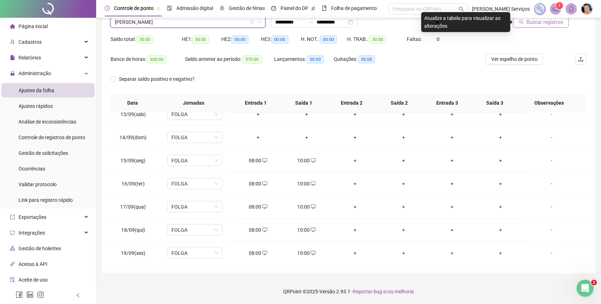
click at [528, 21] on button "Buscar registros" at bounding box center [541, 21] width 56 height 11
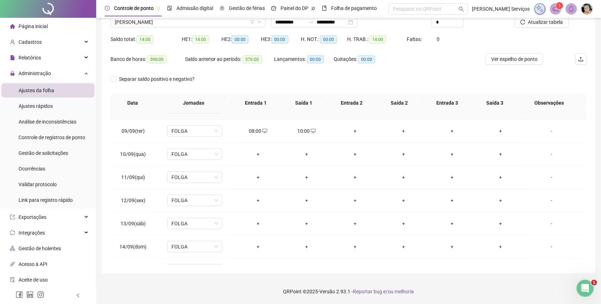
scroll to position [195, 0]
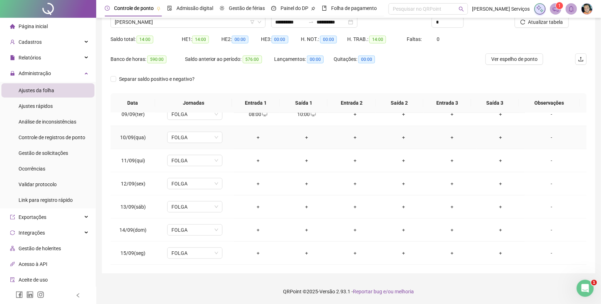
click at [260, 139] on div "+" at bounding box center [258, 138] width 37 height 8
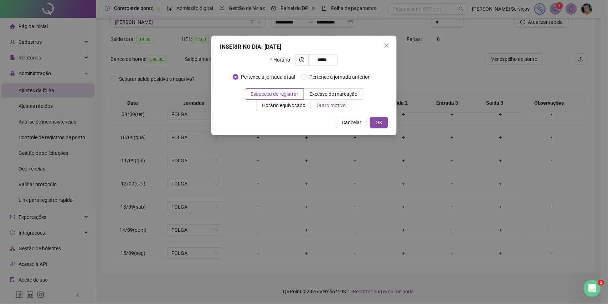
click at [327, 107] on span "Outro motivo" at bounding box center [331, 106] width 29 height 6
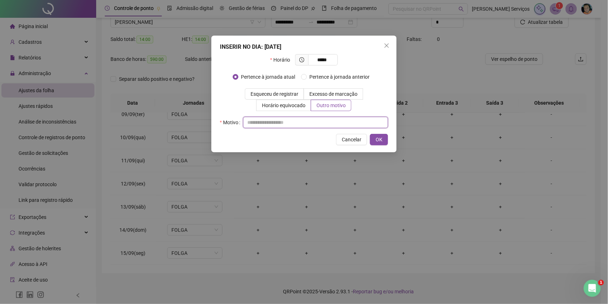
click at [323, 121] on input "text" at bounding box center [315, 122] width 145 height 11
click at [373, 140] on button "OK" at bounding box center [379, 139] width 18 height 11
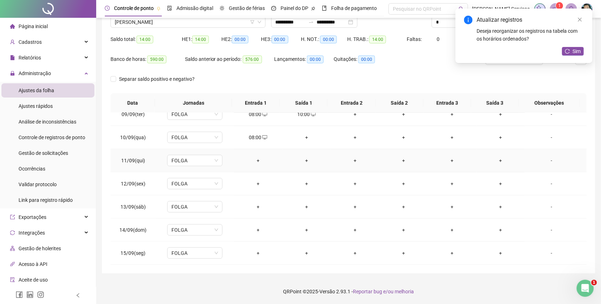
click at [260, 160] on div "+" at bounding box center [258, 161] width 37 height 8
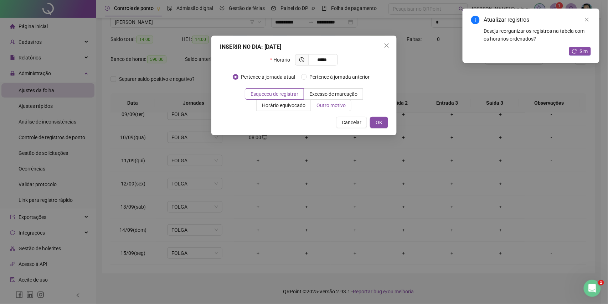
click at [343, 103] on span "Outro motivo" at bounding box center [331, 106] width 29 height 6
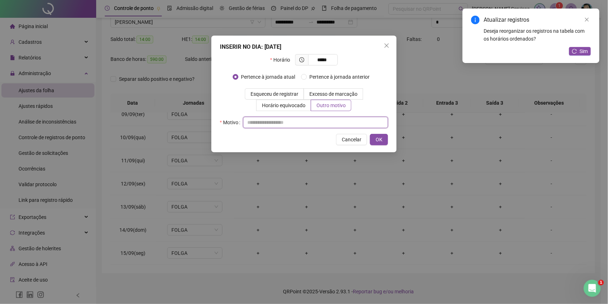
click at [324, 123] on input "text" at bounding box center [315, 122] width 145 height 11
click at [380, 140] on span "OK" at bounding box center [379, 140] width 7 height 8
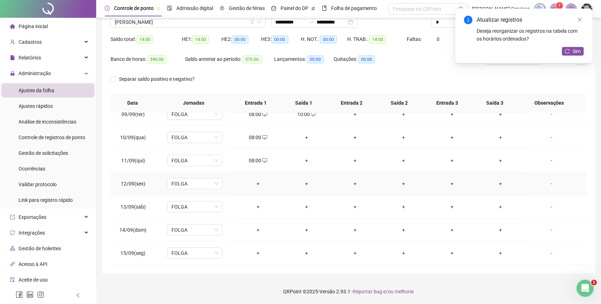
click at [254, 185] on div "+" at bounding box center [258, 184] width 37 height 8
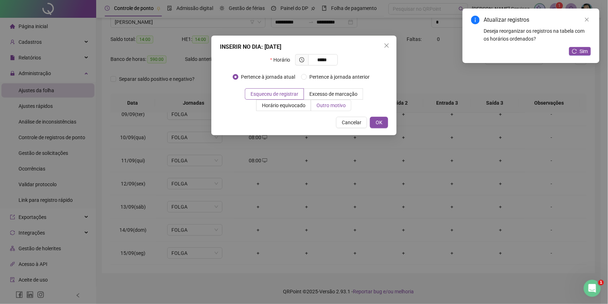
click at [325, 107] on span "Outro motivo" at bounding box center [331, 106] width 29 height 6
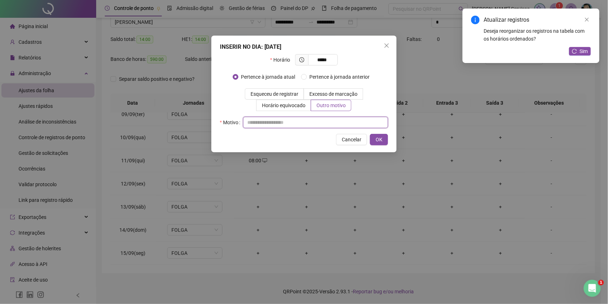
click at [321, 119] on input "text" at bounding box center [315, 122] width 145 height 11
click at [376, 138] on span "OK" at bounding box center [379, 140] width 7 height 8
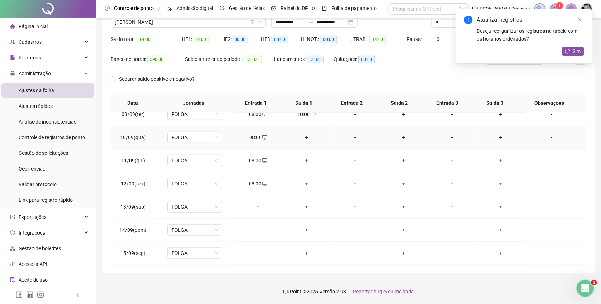
click at [310, 139] on div "+" at bounding box center [306, 138] width 37 height 8
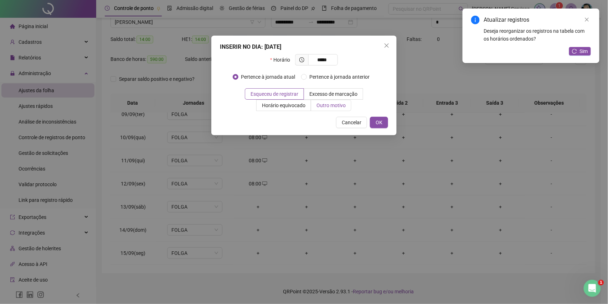
click at [325, 108] on span "Outro motivo" at bounding box center [331, 106] width 29 height 6
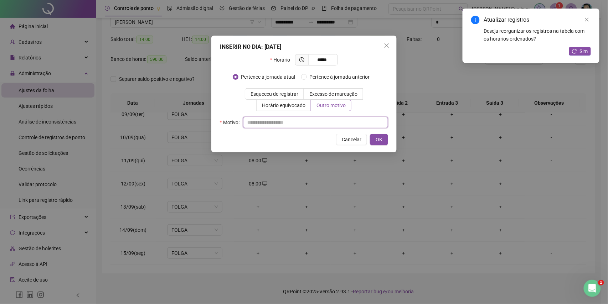
click at [327, 121] on input "text" at bounding box center [315, 122] width 145 height 11
click at [378, 145] on button "OK" at bounding box center [379, 139] width 18 height 11
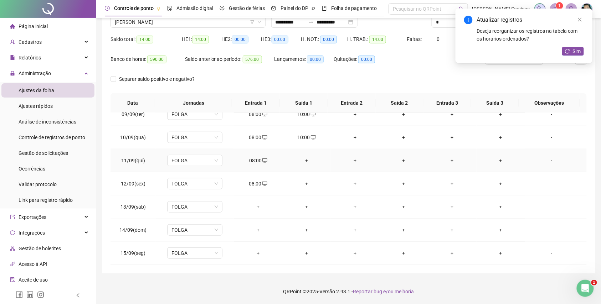
click at [309, 169] on td "+" at bounding box center [306, 160] width 48 height 23
click at [302, 159] on div "+" at bounding box center [306, 161] width 37 height 8
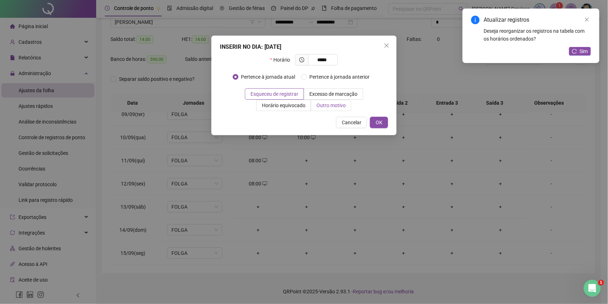
click at [332, 111] on label "Outro motivo" at bounding box center [331, 105] width 40 height 11
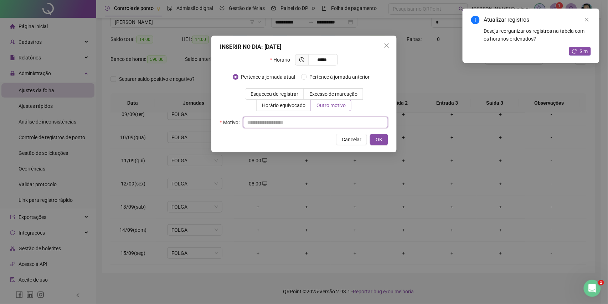
click at [329, 125] on input "text" at bounding box center [315, 122] width 145 height 11
click at [379, 140] on span "OK" at bounding box center [379, 140] width 7 height 8
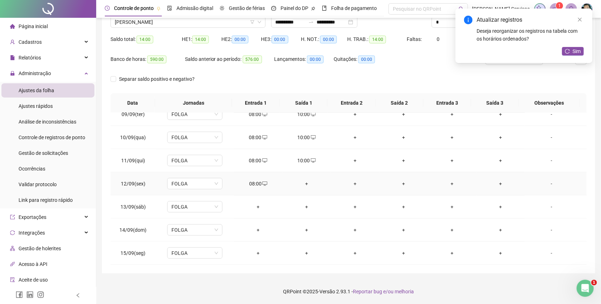
click at [303, 188] on div "+" at bounding box center [306, 184] width 37 height 8
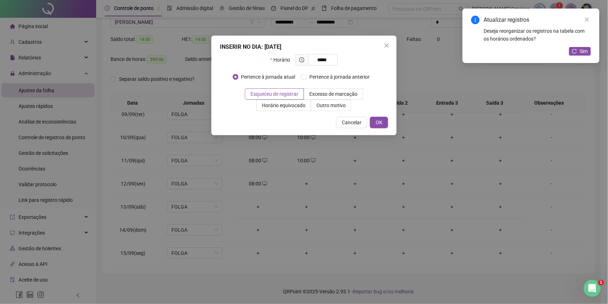
drag, startPoint x: 323, startPoint y: 99, endPoint x: 320, endPoint y: 118, distance: 18.8
click at [320, 102] on div "Esqueceu de registrar Excesso de marcação Horário equivocado Outro motivo" at bounding box center [304, 99] width 168 height 23
click at [324, 110] on label "Outro motivo" at bounding box center [331, 105] width 40 height 11
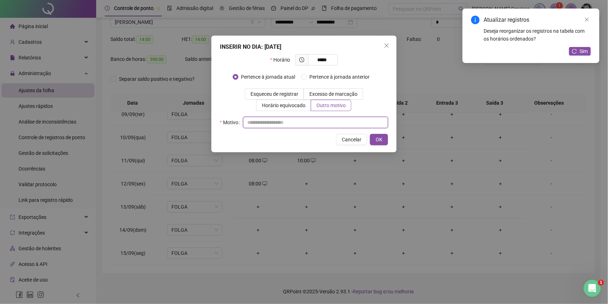
click at [316, 128] on input "text" at bounding box center [315, 122] width 145 height 11
click at [377, 143] on span "OK" at bounding box center [379, 140] width 7 height 8
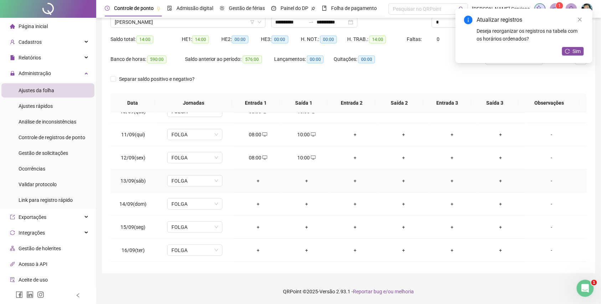
scroll to position [290, 0]
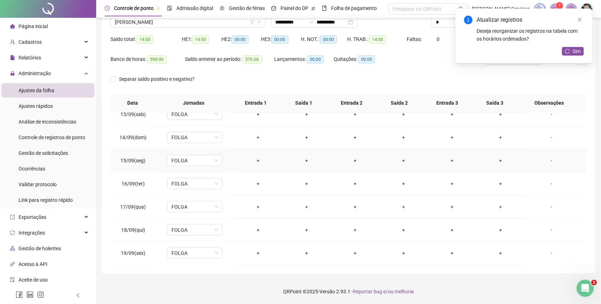
click at [257, 164] on div "+" at bounding box center [258, 161] width 37 height 8
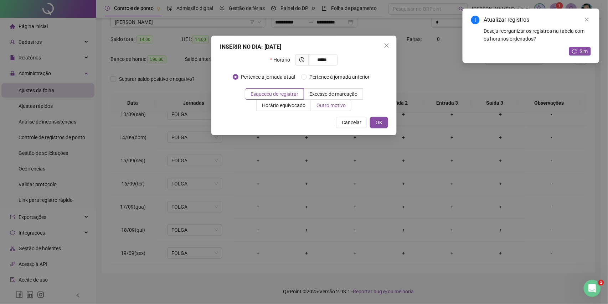
click at [324, 106] on span "Outro motivo" at bounding box center [331, 106] width 29 height 6
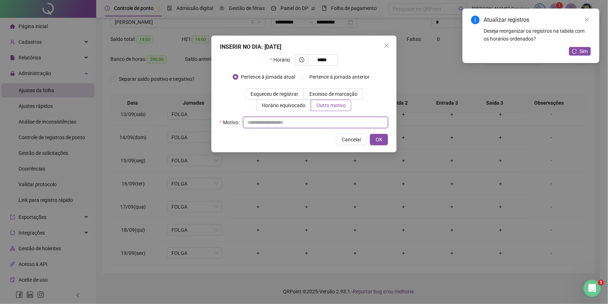
click at [323, 120] on input "text" at bounding box center [315, 122] width 145 height 11
click at [380, 140] on span "OK" at bounding box center [379, 140] width 7 height 8
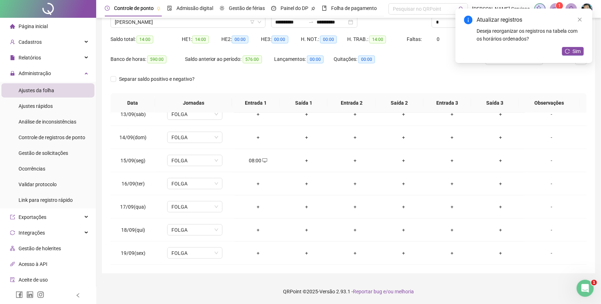
click at [256, 185] on div "+" at bounding box center [258, 184] width 37 height 8
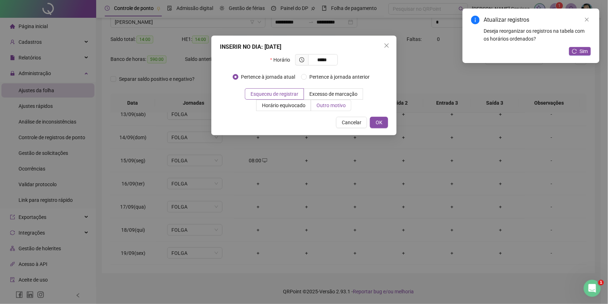
click at [325, 105] on span "Outro motivo" at bounding box center [331, 106] width 29 height 6
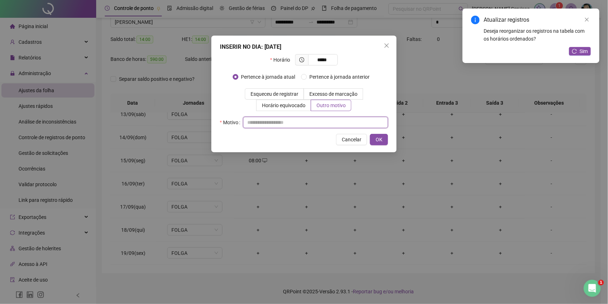
click at [322, 128] on input "text" at bounding box center [315, 122] width 145 height 11
click at [384, 139] on button "OK" at bounding box center [379, 139] width 18 height 11
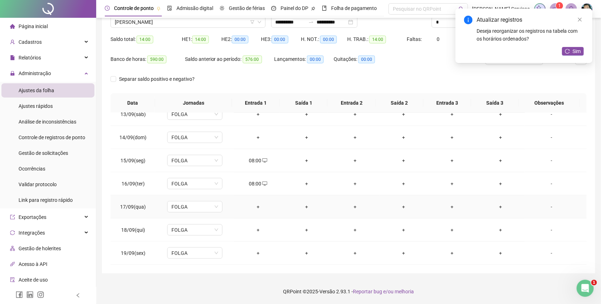
click at [255, 200] on td "+" at bounding box center [258, 207] width 48 height 23
click at [255, 201] on td "+" at bounding box center [258, 207] width 48 height 23
click at [255, 205] on div "+" at bounding box center [258, 207] width 37 height 8
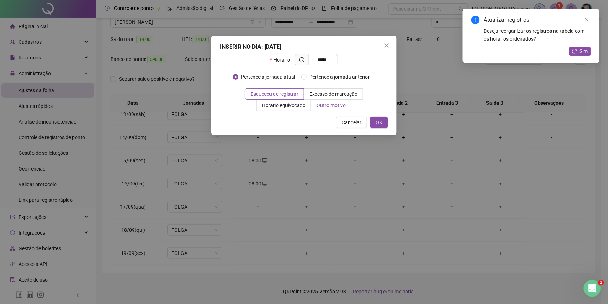
click at [348, 103] on label "Outro motivo" at bounding box center [331, 105] width 40 height 11
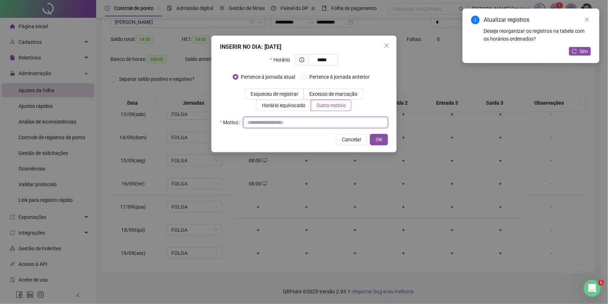
click at [337, 120] on input "text" at bounding box center [315, 122] width 145 height 11
click at [376, 142] on span "OK" at bounding box center [379, 140] width 7 height 8
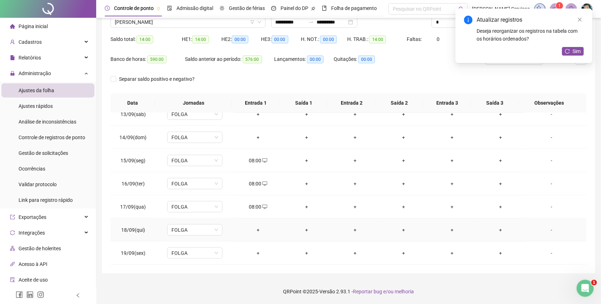
click at [254, 232] on div "+" at bounding box center [258, 230] width 37 height 8
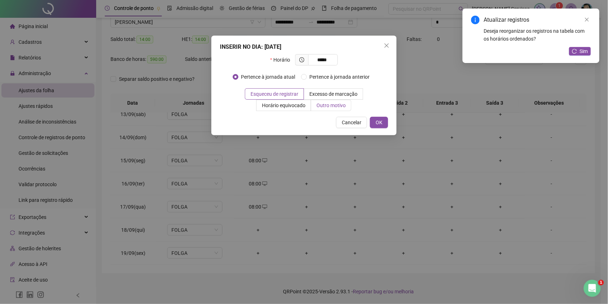
click at [335, 106] on span "Outro motivo" at bounding box center [331, 106] width 29 height 6
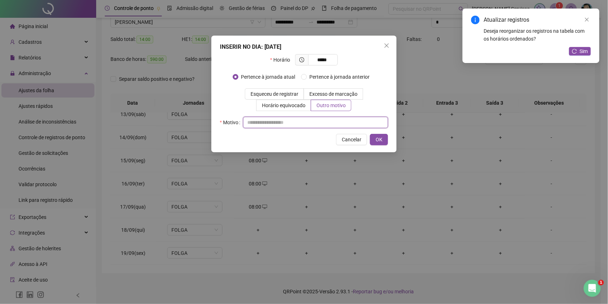
click at [333, 118] on input "text" at bounding box center [315, 122] width 145 height 11
click at [376, 138] on span "OK" at bounding box center [379, 140] width 7 height 8
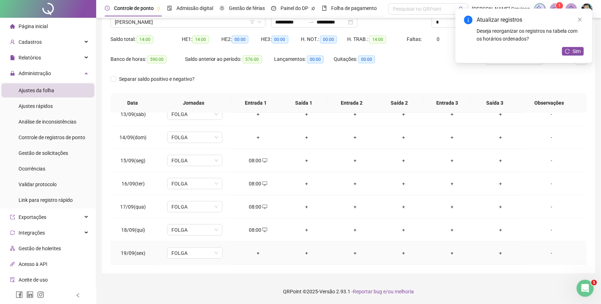
click at [255, 251] on div "+" at bounding box center [258, 254] width 37 height 8
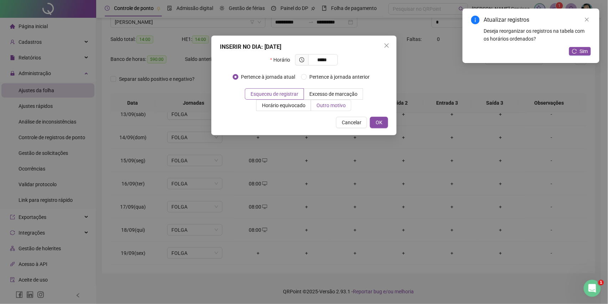
click at [337, 104] on span "Outro motivo" at bounding box center [331, 106] width 29 height 6
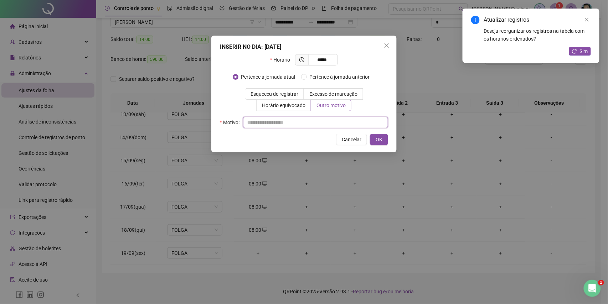
click at [334, 126] on input "text" at bounding box center [315, 122] width 145 height 11
click at [371, 139] on button "OK" at bounding box center [379, 139] width 18 height 11
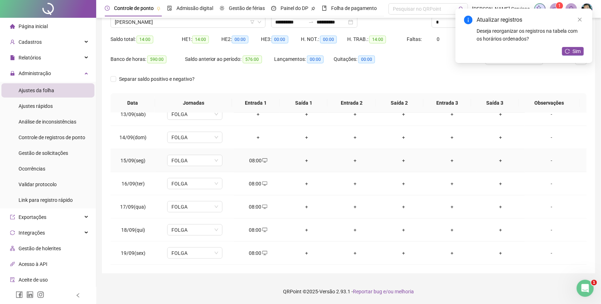
click at [301, 162] on div "+" at bounding box center [306, 161] width 37 height 8
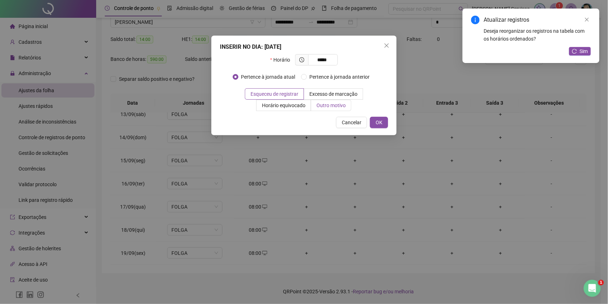
click at [329, 110] on label "Outro motivo" at bounding box center [331, 105] width 40 height 11
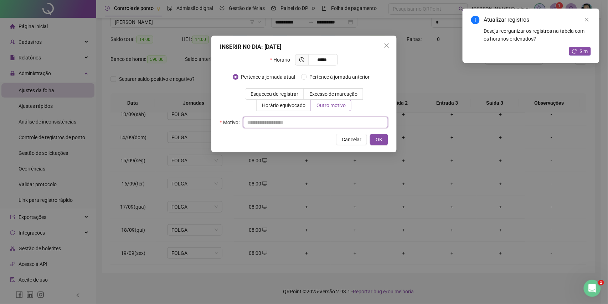
click at [328, 117] on input "text" at bounding box center [315, 122] width 145 height 11
click at [378, 140] on span "OK" at bounding box center [379, 140] width 7 height 8
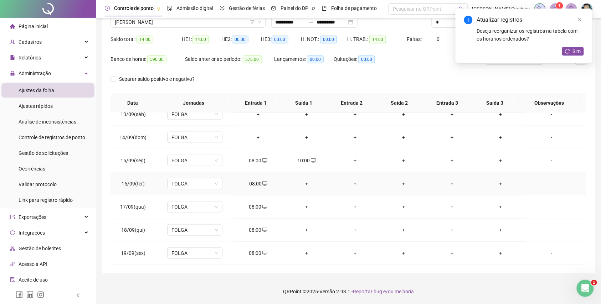
click at [304, 180] on div "+" at bounding box center [306, 184] width 37 height 8
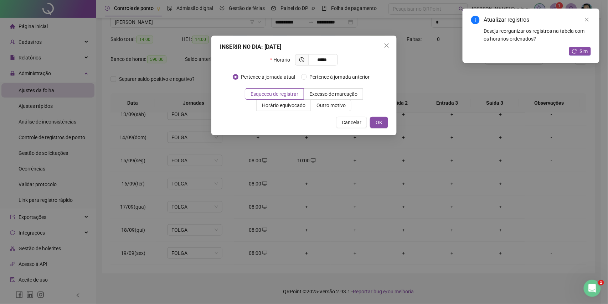
click at [339, 113] on div "INSERIR NO DIA : 16/09/2025 Horário ***** Pertence à jornada atual Pertence à j…" at bounding box center [303, 86] width 185 height 100
click at [341, 107] on span "Outro motivo" at bounding box center [331, 106] width 29 height 6
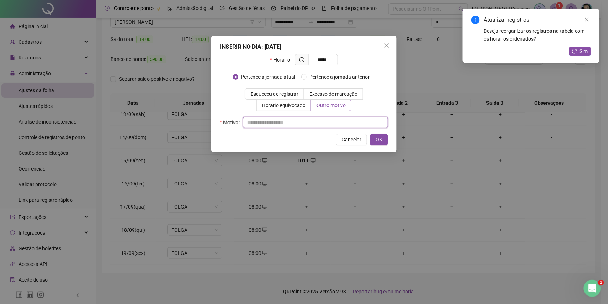
click at [329, 119] on input "text" at bounding box center [315, 122] width 145 height 11
click at [379, 139] on span "OK" at bounding box center [379, 140] width 7 height 8
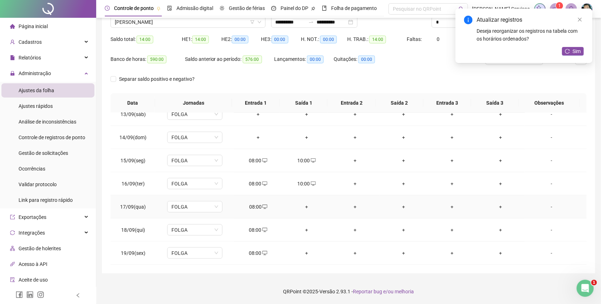
click at [300, 208] on div "+" at bounding box center [306, 207] width 37 height 8
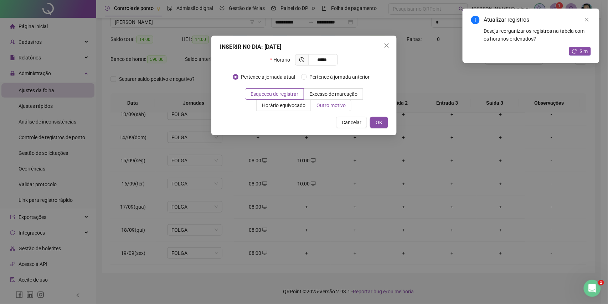
click at [328, 107] on span "Outro motivo" at bounding box center [331, 106] width 29 height 6
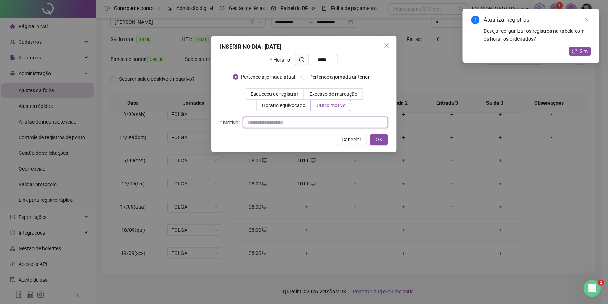
click at [328, 123] on input "text" at bounding box center [315, 122] width 145 height 11
click at [377, 140] on span "OK" at bounding box center [379, 140] width 7 height 8
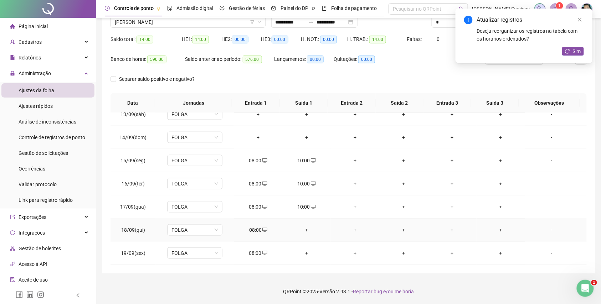
click at [301, 233] on div "+" at bounding box center [306, 230] width 37 height 8
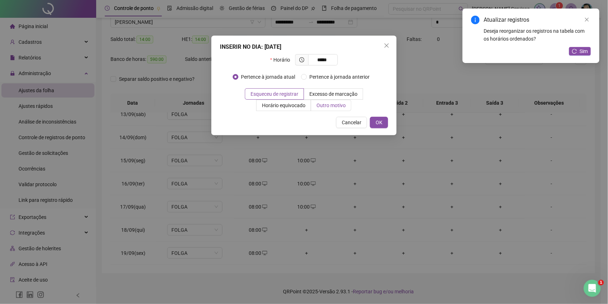
click at [334, 103] on span "Outro motivo" at bounding box center [331, 106] width 29 height 6
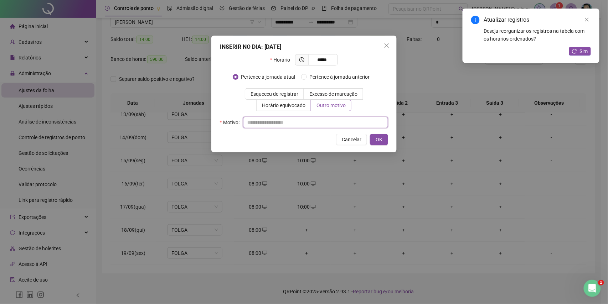
click at [330, 118] on input "text" at bounding box center [315, 122] width 145 height 11
click at [384, 137] on button "OK" at bounding box center [379, 139] width 18 height 11
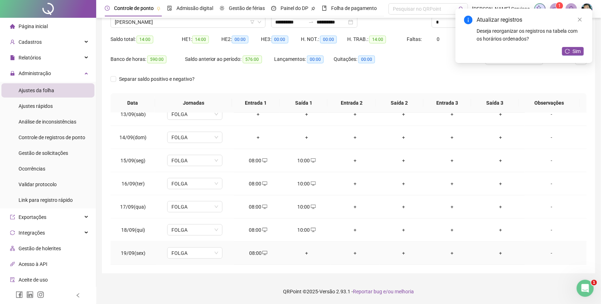
click at [306, 250] on div "+" at bounding box center [306, 254] width 37 height 8
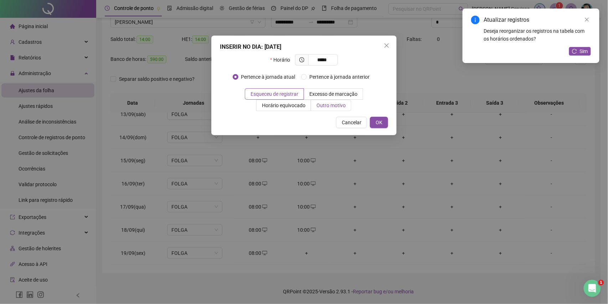
click at [330, 104] on span "Outro motivo" at bounding box center [331, 106] width 29 height 6
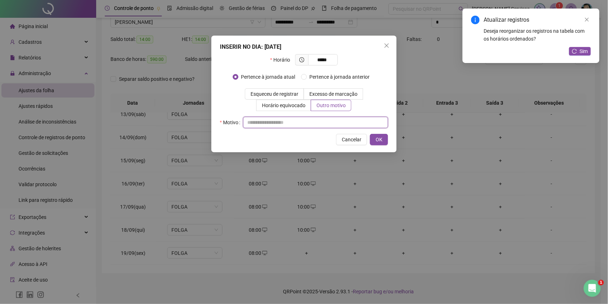
click at [319, 127] on input "text" at bounding box center [315, 122] width 145 height 11
click at [382, 141] on span "OK" at bounding box center [379, 140] width 7 height 8
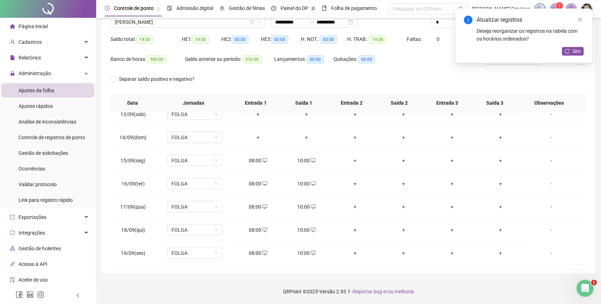
scroll to position [12, 0]
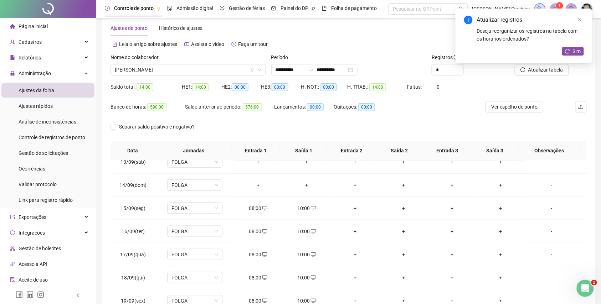
click at [549, 63] on div "Atualizar registros Deseja reorganizar os registros na tabela com os horários o…" at bounding box center [524, 36] width 137 height 55
click at [545, 70] on span "Atualizar tabela" at bounding box center [545, 70] width 35 height 8
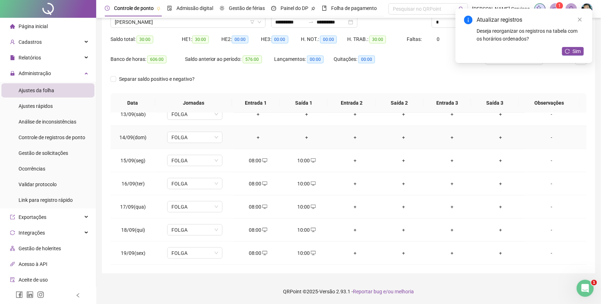
scroll to position [290, 0]
click at [181, 24] on span "[PERSON_NAME]" at bounding box center [188, 22] width 147 height 11
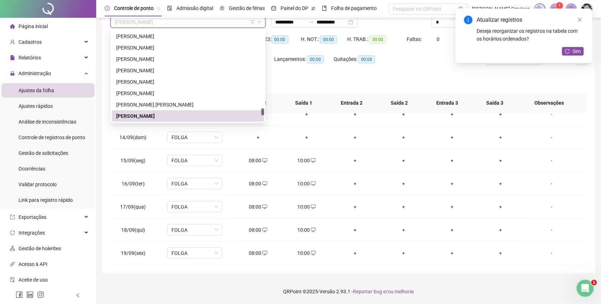
paste input "**********"
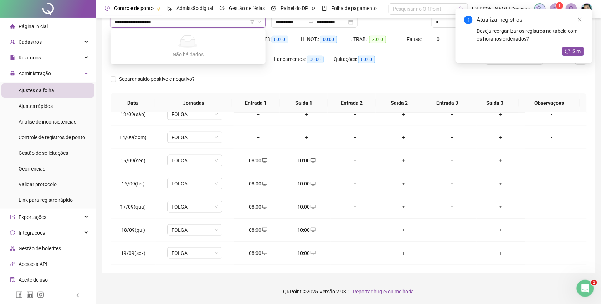
click at [116, 22] on input "**********" at bounding box center [185, 22] width 140 height 11
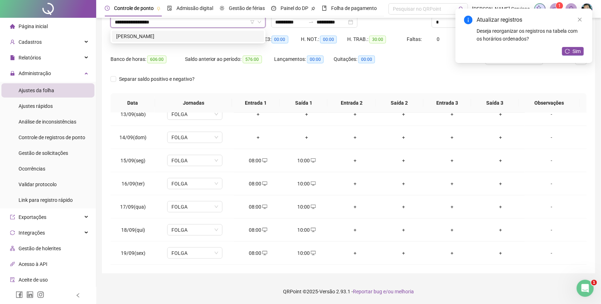
click at [155, 40] on div "[PERSON_NAME]" at bounding box center [188, 36] width 152 height 11
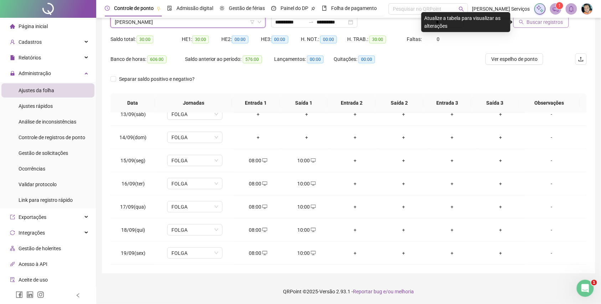
click at [521, 26] on button "Buscar registros" at bounding box center [541, 21] width 56 height 11
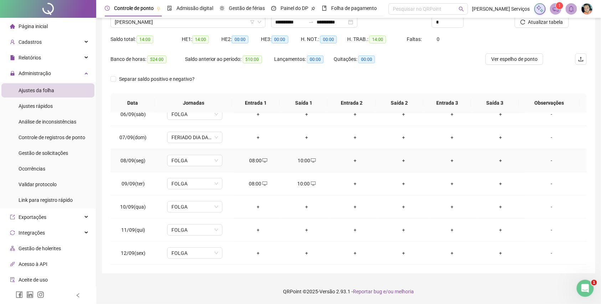
scroll to position [143, 0]
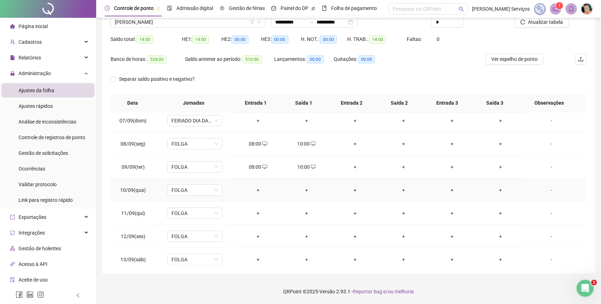
click at [258, 189] on div "+" at bounding box center [258, 190] width 37 height 8
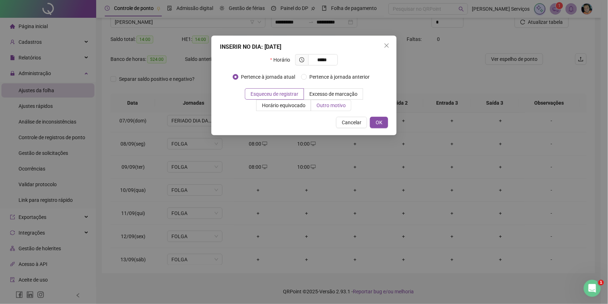
click at [334, 106] on span "Outro motivo" at bounding box center [331, 106] width 29 height 6
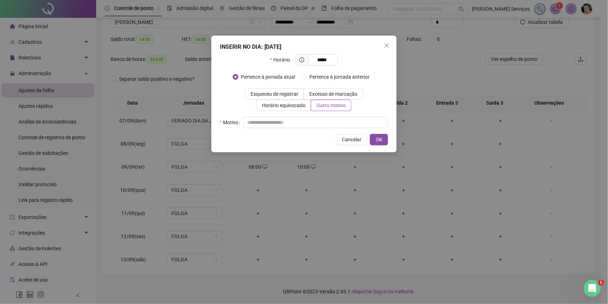
click at [338, 117] on div "Motivo" at bounding box center [304, 122] width 168 height 11
click at [337, 121] on input "text" at bounding box center [315, 122] width 145 height 11
click at [382, 143] on span "OK" at bounding box center [379, 140] width 7 height 8
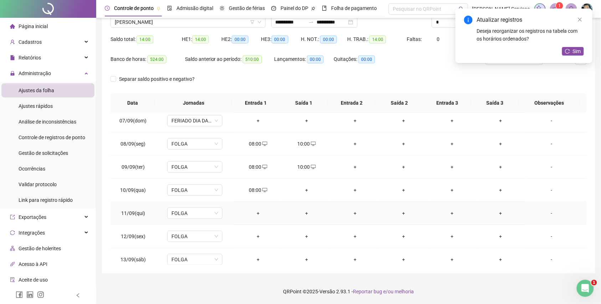
click at [258, 216] on div "+" at bounding box center [258, 214] width 37 height 8
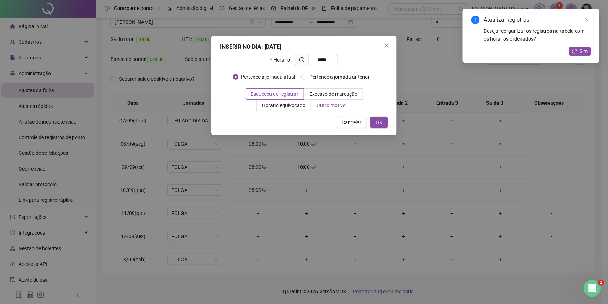
click at [325, 108] on span "Outro motivo" at bounding box center [331, 106] width 29 height 6
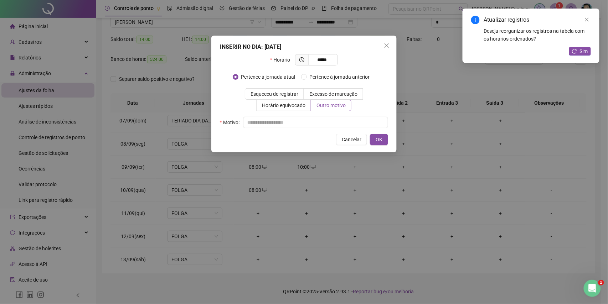
click at [318, 116] on div "Horário ***** Pertence à jornada atual Pertence à jornada anterior Esqueceu de …" at bounding box center [304, 91] width 168 height 74
click at [317, 119] on input "text" at bounding box center [315, 122] width 145 height 11
click at [372, 139] on button "OK" at bounding box center [379, 139] width 18 height 11
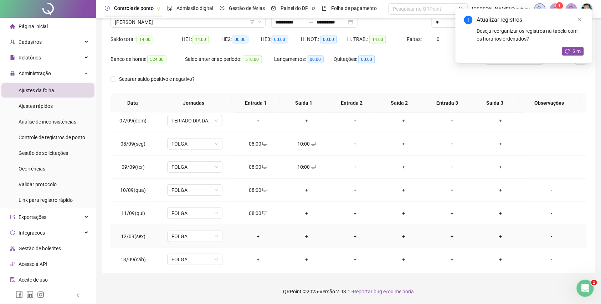
click at [255, 231] on td "+" at bounding box center [258, 236] width 48 height 23
click at [257, 229] on td "+" at bounding box center [258, 236] width 48 height 23
click at [259, 237] on div "+" at bounding box center [258, 237] width 37 height 8
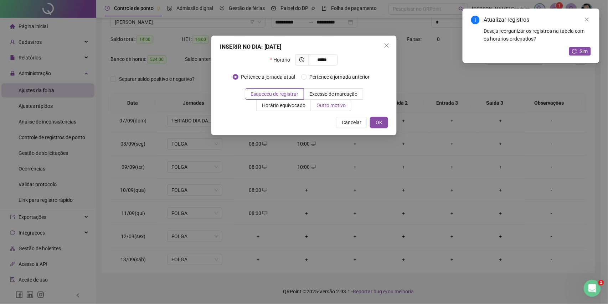
click at [341, 106] on span "Outro motivo" at bounding box center [331, 106] width 29 height 6
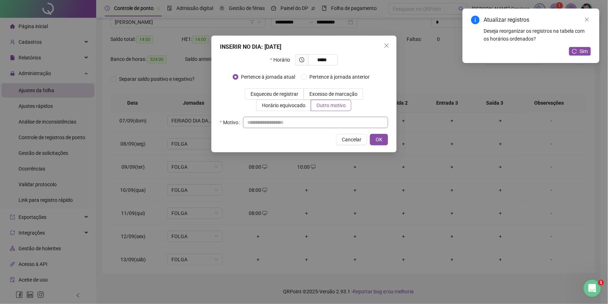
click at [338, 123] on div "Motivo" at bounding box center [304, 122] width 168 height 11
click at [338, 123] on input "text" at bounding box center [315, 122] width 145 height 11
click at [381, 141] on span "OK" at bounding box center [379, 140] width 7 height 8
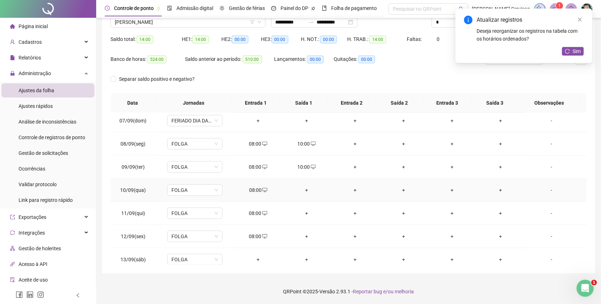
click at [301, 193] on div "+" at bounding box center [306, 190] width 37 height 8
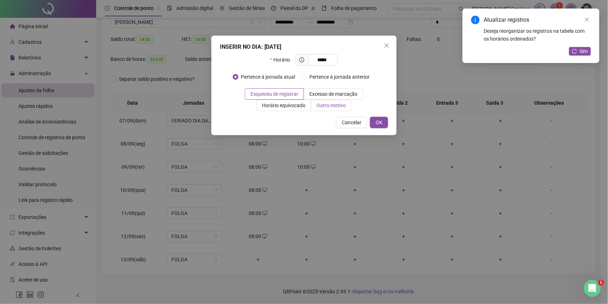
click at [328, 106] on span "Outro motivo" at bounding box center [331, 106] width 29 height 6
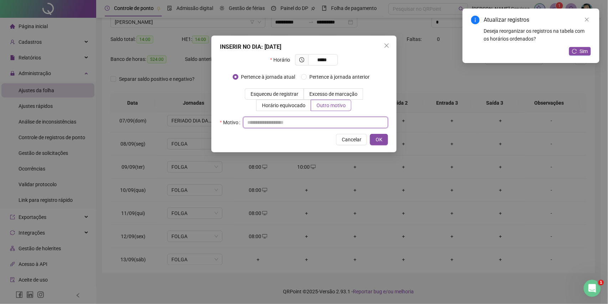
click at [323, 119] on input "text" at bounding box center [315, 122] width 145 height 11
click at [377, 140] on span "OK" at bounding box center [379, 140] width 7 height 8
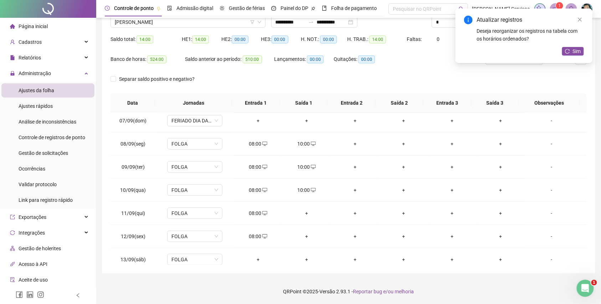
click at [304, 217] on div "+" at bounding box center [306, 214] width 37 height 8
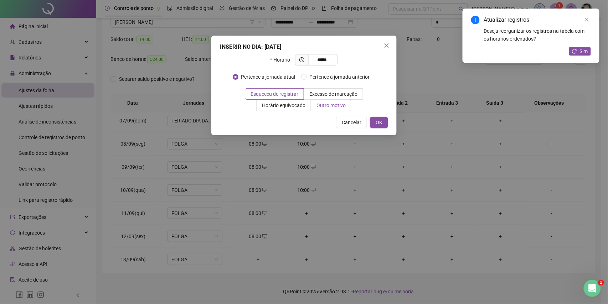
click at [337, 110] on label "Outro motivo" at bounding box center [331, 105] width 40 height 11
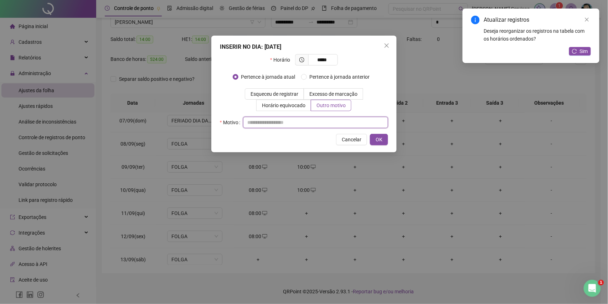
click at [334, 121] on input "text" at bounding box center [315, 122] width 145 height 11
click at [378, 140] on span "OK" at bounding box center [379, 140] width 7 height 8
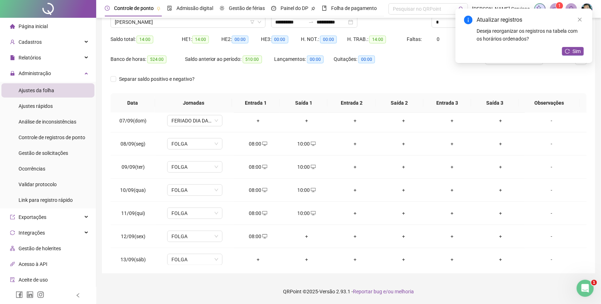
click at [305, 239] on div "+" at bounding box center [306, 237] width 37 height 8
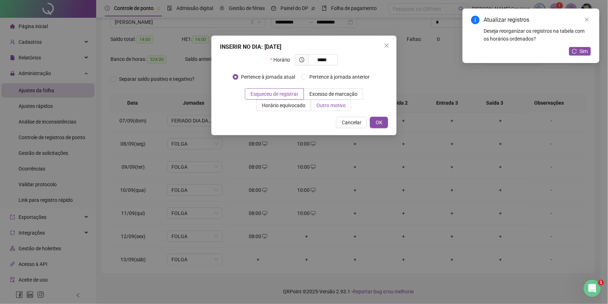
click at [324, 111] on label "Outro motivo" at bounding box center [331, 105] width 40 height 11
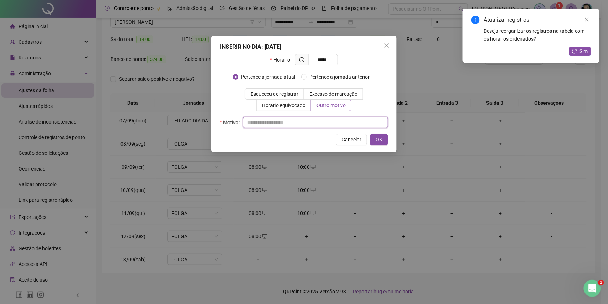
click at [324, 123] on input "text" at bounding box center [315, 122] width 145 height 11
click at [379, 145] on button "OK" at bounding box center [379, 139] width 18 height 11
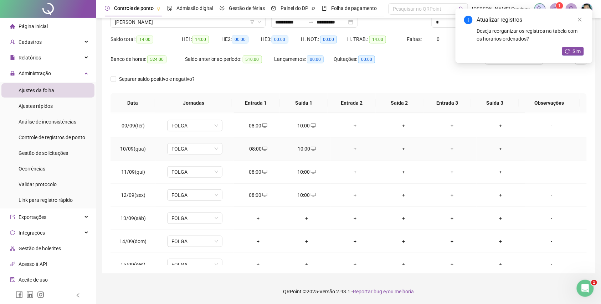
scroll to position [285, 0]
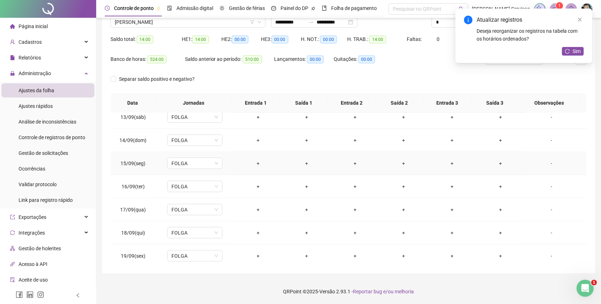
click at [255, 170] on td "+" at bounding box center [258, 163] width 48 height 23
copy div "+"
click at [255, 168] on div "+" at bounding box center [258, 164] width 37 height 8
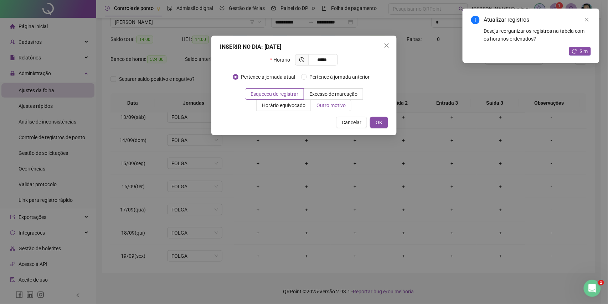
click at [343, 104] on span "Outro motivo" at bounding box center [331, 106] width 29 height 6
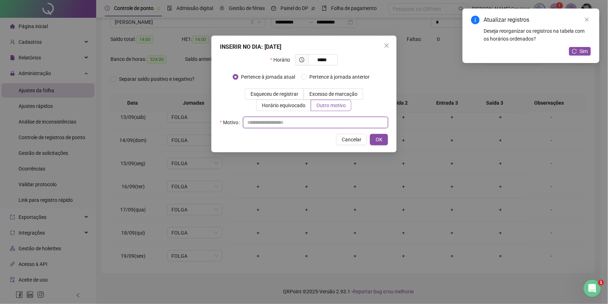
click at [324, 118] on input "text" at bounding box center [315, 122] width 145 height 11
click at [379, 138] on span "OK" at bounding box center [379, 140] width 7 height 8
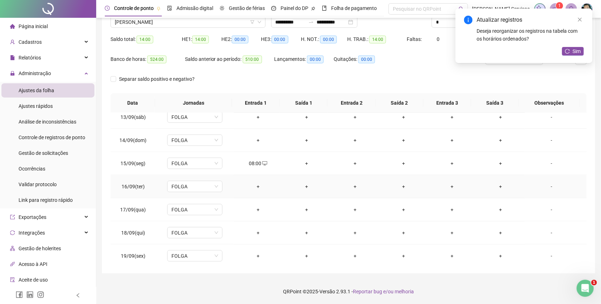
click at [258, 191] on div "+" at bounding box center [258, 187] width 37 height 8
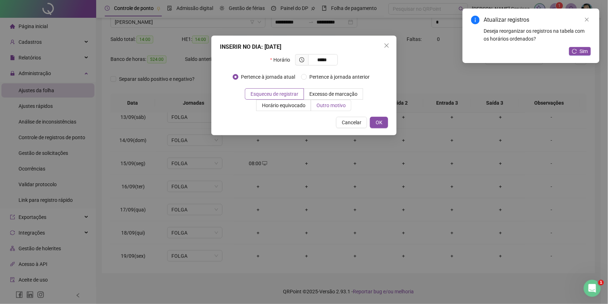
click at [337, 104] on span "Outro motivo" at bounding box center [331, 106] width 29 height 6
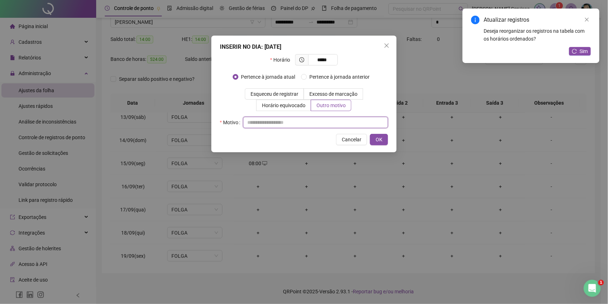
click at [332, 119] on input "text" at bounding box center [315, 122] width 145 height 11
click at [376, 139] on span "OK" at bounding box center [379, 140] width 7 height 8
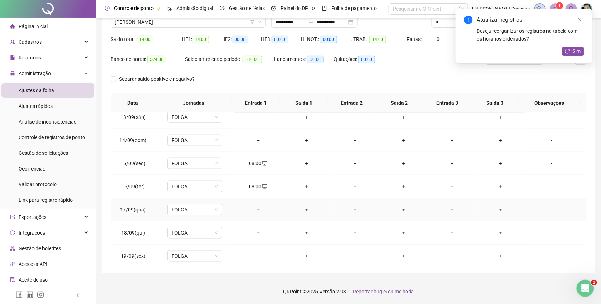
click at [256, 213] on div "+" at bounding box center [258, 210] width 37 height 8
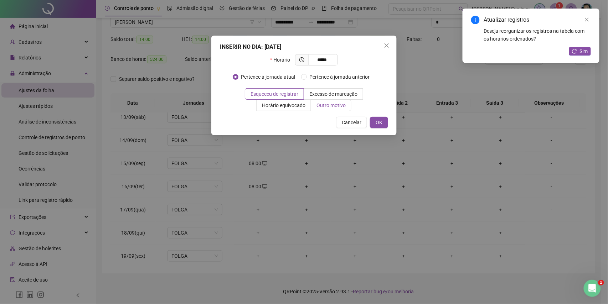
click at [334, 107] on span "Outro motivo" at bounding box center [331, 106] width 29 height 6
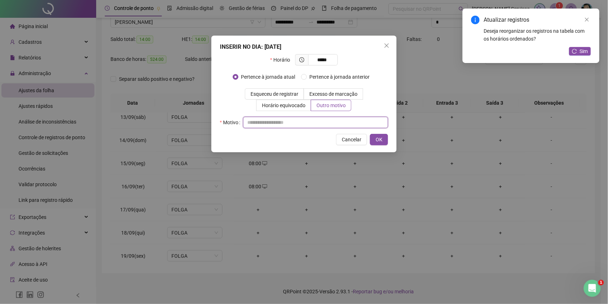
click at [337, 123] on input "text" at bounding box center [315, 122] width 145 height 11
click at [379, 139] on span "OK" at bounding box center [379, 140] width 7 height 8
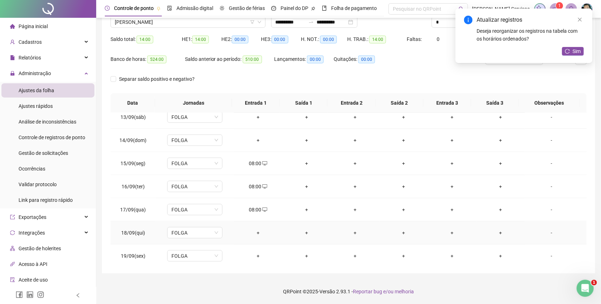
click at [252, 233] on div "+" at bounding box center [258, 233] width 37 height 8
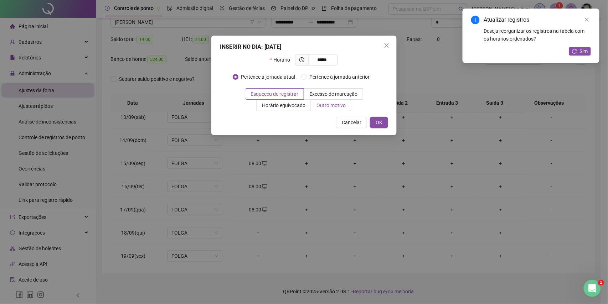
click at [321, 108] on span "Outro motivo" at bounding box center [331, 106] width 29 height 6
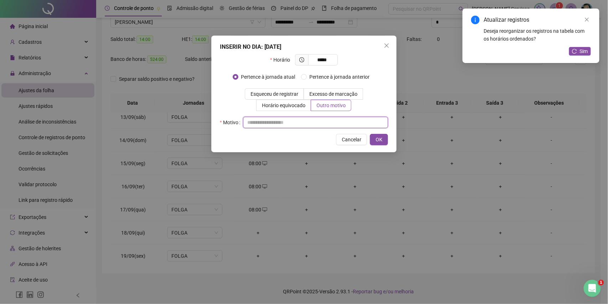
click at [324, 125] on input "text" at bounding box center [315, 122] width 145 height 11
click at [380, 140] on span "OK" at bounding box center [379, 140] width 7 height 8
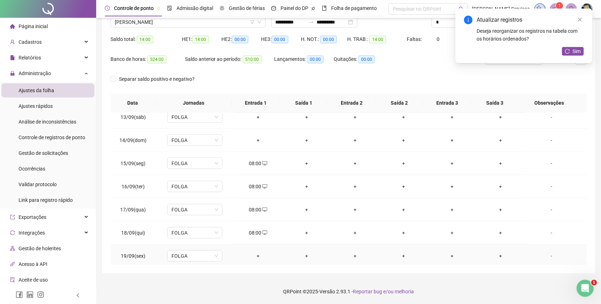
click at [254, 260] on div "+" at bounding box center [258, 256] width 37 height 8
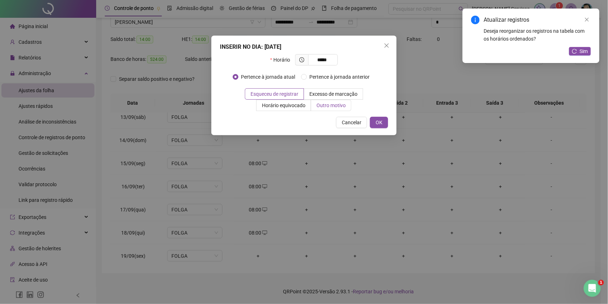
click at [328, 107] on span "Outro motivo" at bounding box center [331, 106] width 29 height 6
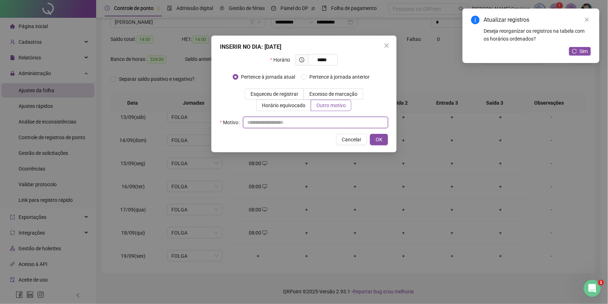
click at [324, 123] on input "text" at bounding box center [315, 122] width 145 height 11
click at [391, 139] on div "INSERIR NO DIA : 19/09/2025 Horário ***** Pertence à jornada atual Pertence à j…" at bounding box center [303, 94] width 185 height 117
click at [380, 140] on span "OK" at bounding box center [379, 140] width 7 height 8
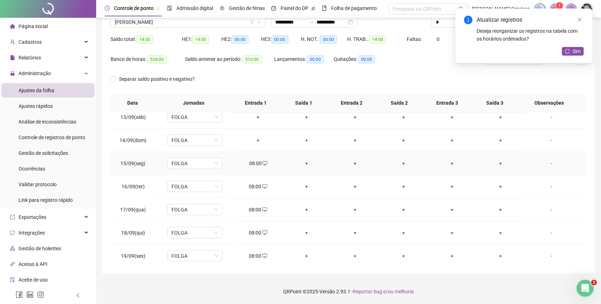
click at [304, 167] on div "+" at bounding box center [306, 164] width 37 height 8
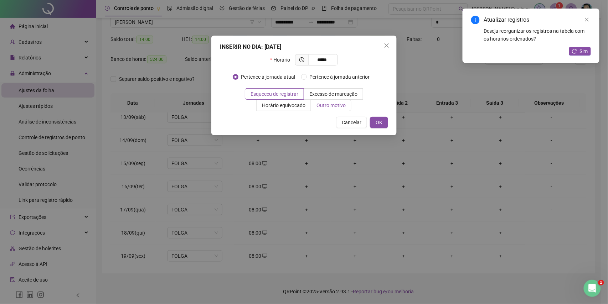
click at [330, 110] on label "Outro motivo" at bounding box center [331, 105] width 40 height 11
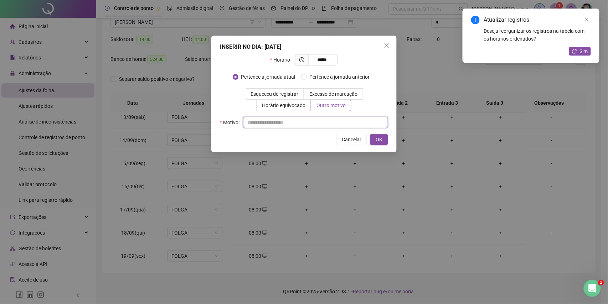
click at [329, 124] on input "text" at bounding box center [315, 122] width 145 height 11
click at [375, 136] on button "OK" at bounding box center [379, 139] width 18 height 11
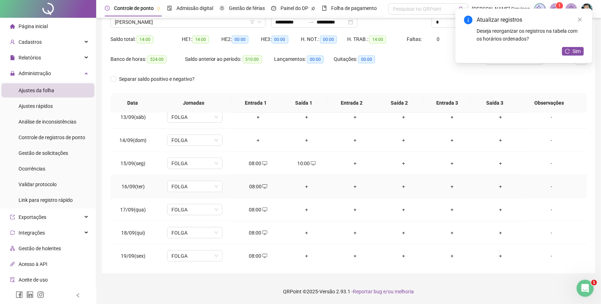
click at [305, 187] on div "+" at bounding box center [306, 187] width 37 height 8
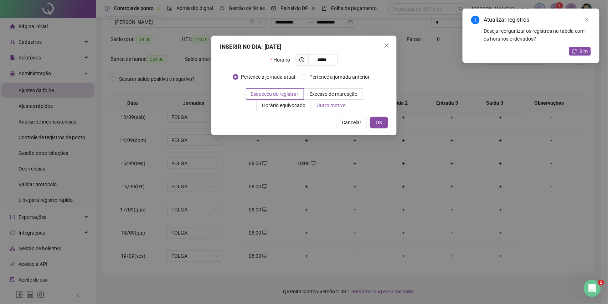
click at [334, 108] on span "Outro motivo" at bounding box center [331, 106] width 29 height 6
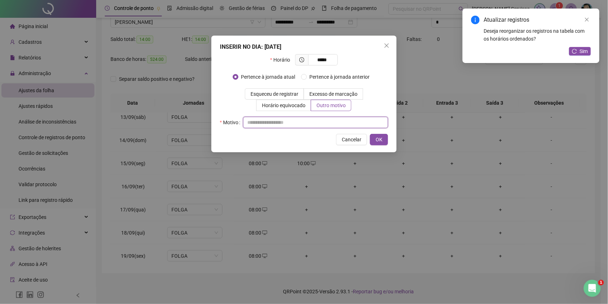
click at [333, 127] on input "text" at bounding box center [315, 122] width 145 height 11
click at [370, 139] on button "OK" at bounding box center [379, 139] width 18 height 11
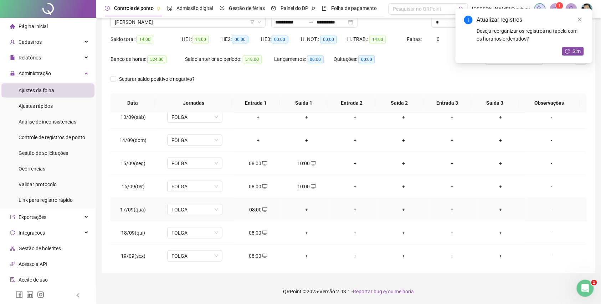
click at [304, 212] on div "+" at bounding box center [306, 210] width 37 height 8
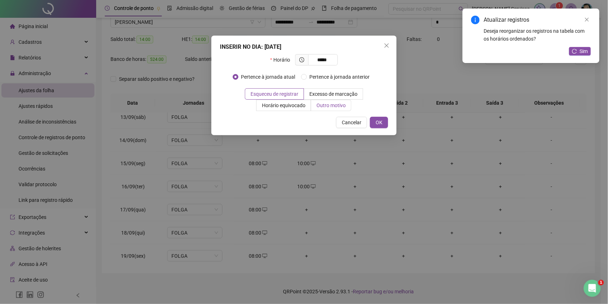
click at [338, 106] on span "Outro motivo" at bounding box center [331, 106] width 29 height 6
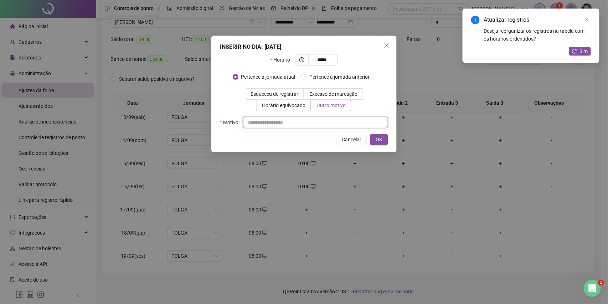
click at [332, 127] on input "text" at bounding box center [315, 122] width 145 height 11
click at [380, 142] on span "OK" at bounding box center [379, 140] width 7 height 8
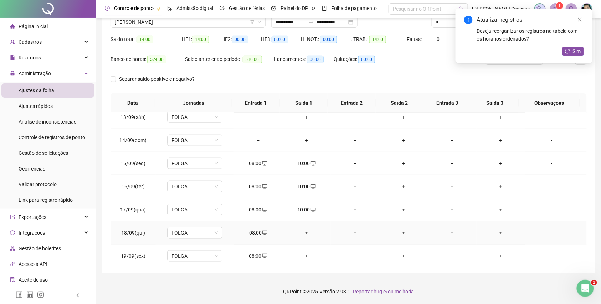
click at [302, 234] on div "+" at bounding box center [306, 233] width 37 height 8
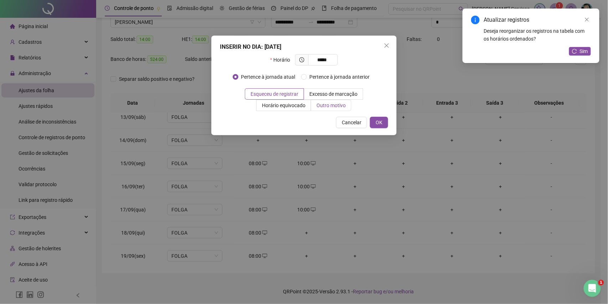
drag, startPoint x: 332, startPoint y: 96, endPoint x: 331, endPoint y: 106, distance: 9.4
click at [331, 101] on div "Esqueceu de registrar Excesso de marcação Horário equivocado Outro motivo" at bounding box center [304, 99] width 168 height 23
click at [331, 106] on span "Outro motivo" at bounding box center [331, 106] width 29 height 6
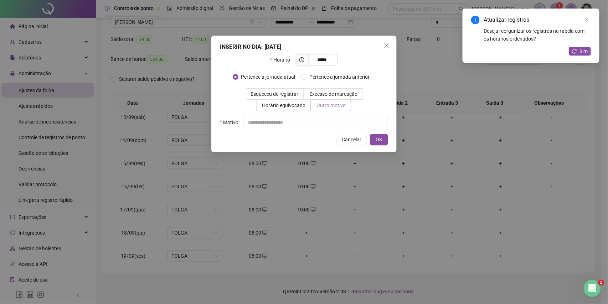
click at [339, 107] on span "Outro motivo" at bounding box center [331, 106] width 29 height 6
click at [331, 124] on input "text" at bounding box center [315, 122] width 145 height 11
click
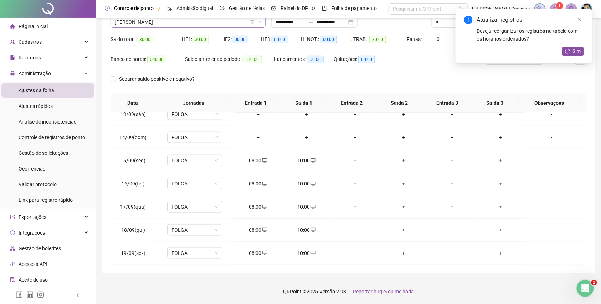
scroll to position [17409, 0]
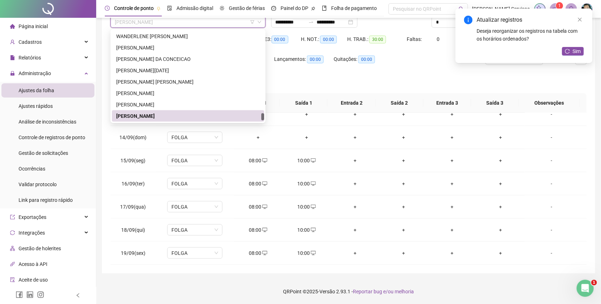
paste input "**********"
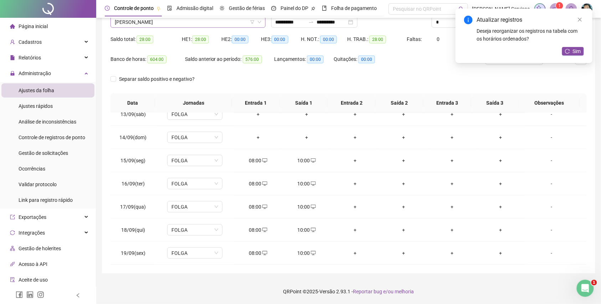
scroll to position [10199, 0]
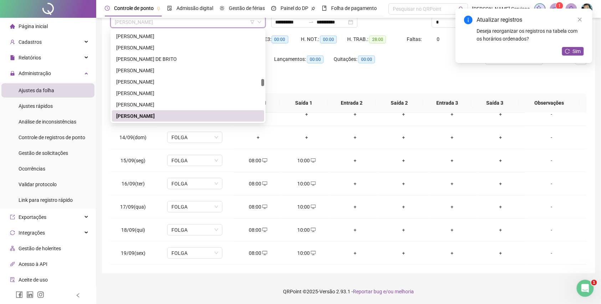
paste input "**********"
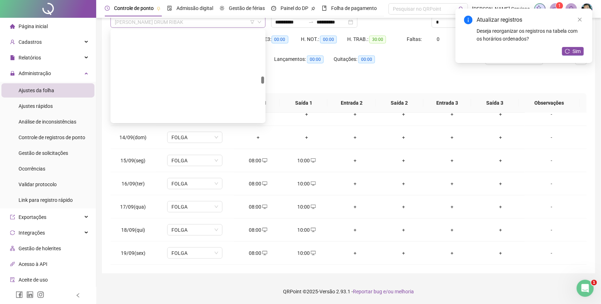
scroll to position [9697, 0]
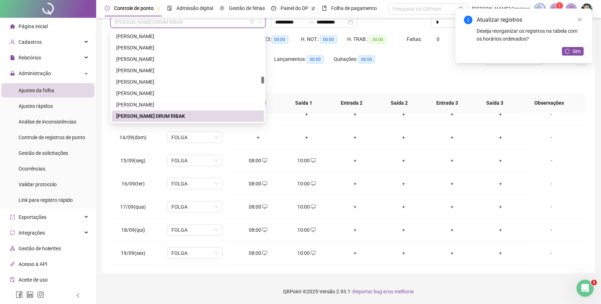
paste input "**********"
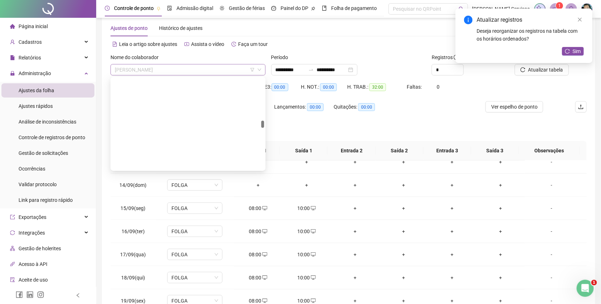
scroll to position [8898, 0]
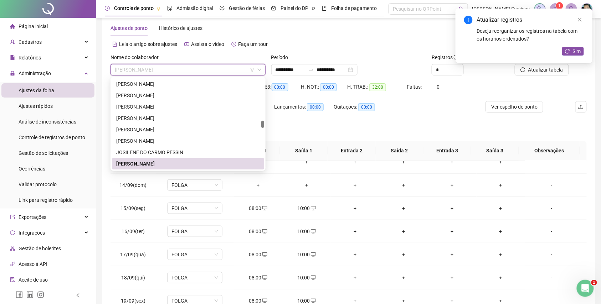
paste input "**********"
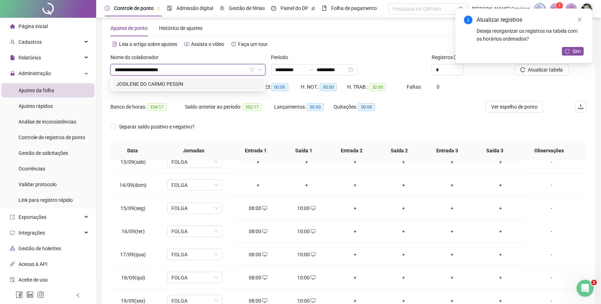
scroll to position [0, 0]
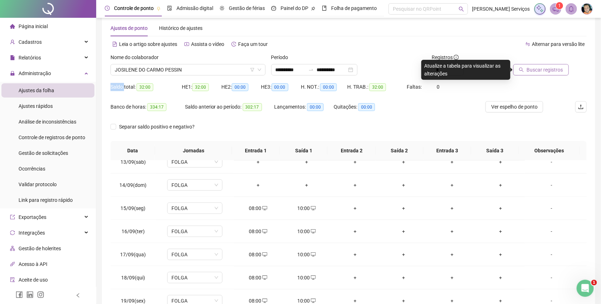
copy div "Saldo"
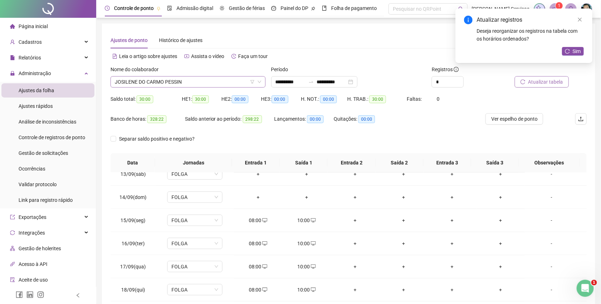
scroll to position [8887, 0]
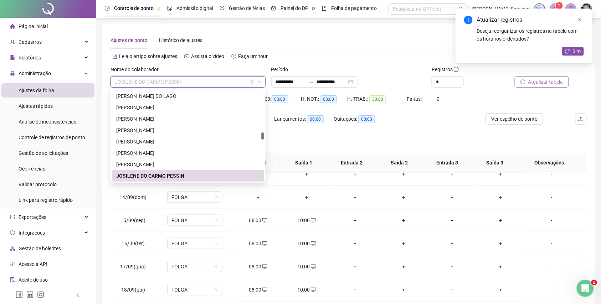
paste input "**********"
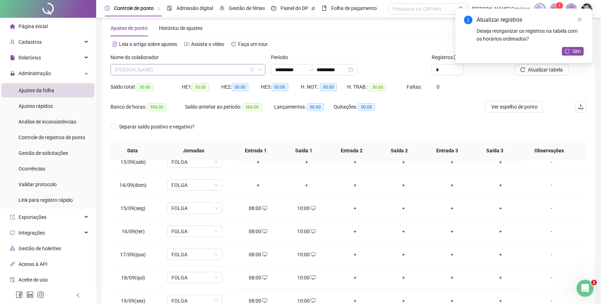
scroll to position [8773, 0]
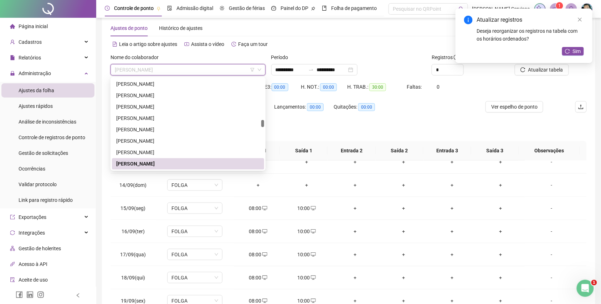
paste input "**********"
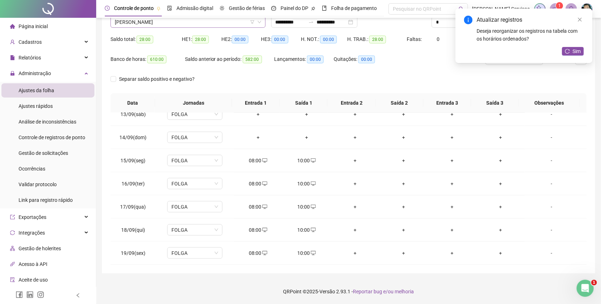
scroll to position [8248, 0]
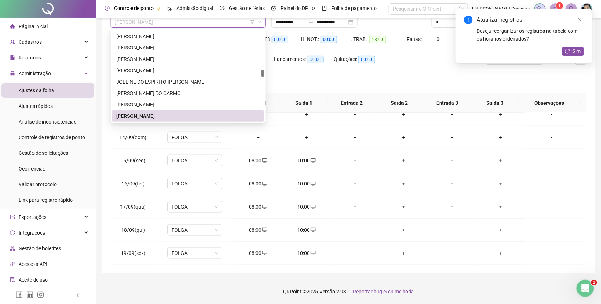
paste input "**********"
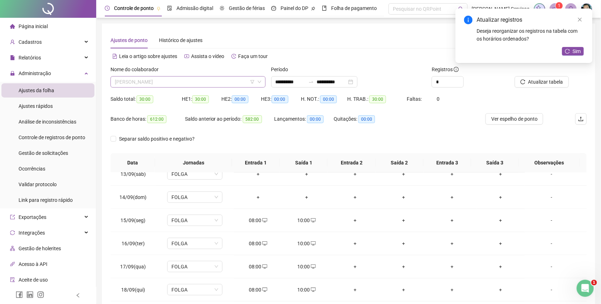
scroll to position [8123, 0]
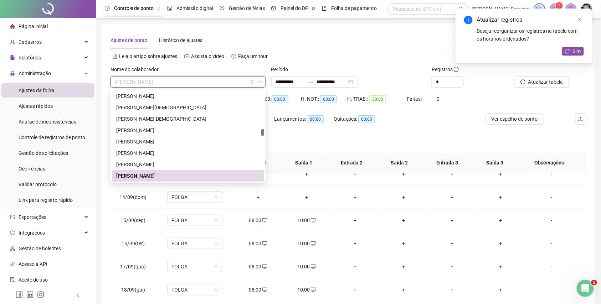
paste input "**********"
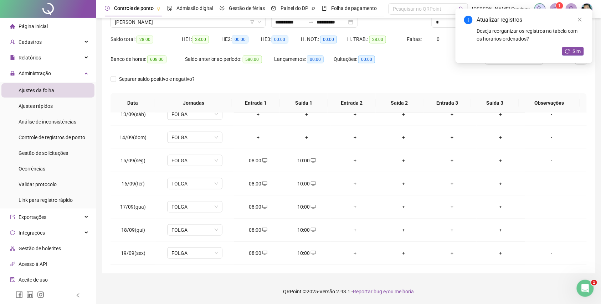
scroll to position [0, 0]
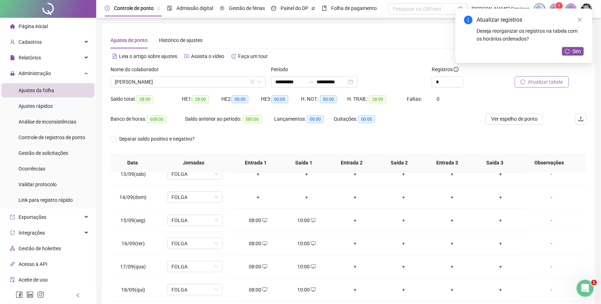
drag, startPoint x: 535, startPoint y: 75, endPoint x: 535, endPoint y: 81, distance: 5.7
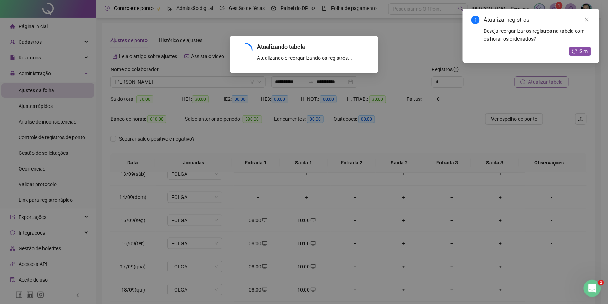
copy div "Atualizar tabela"
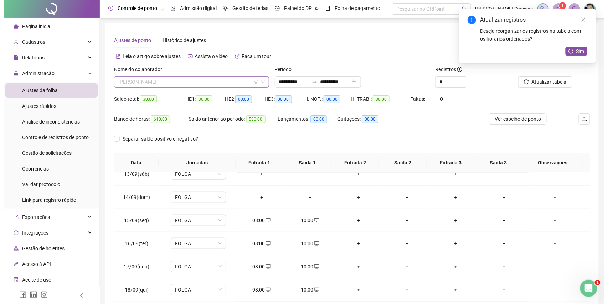
scroll to position [7689, 0]
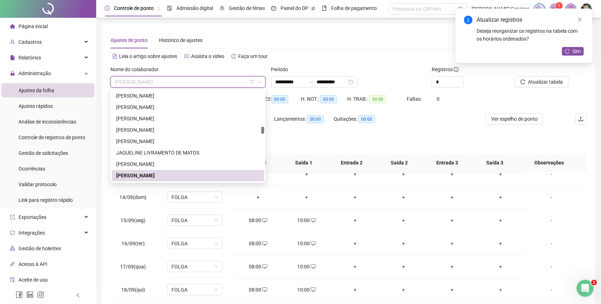
paste input "**********"
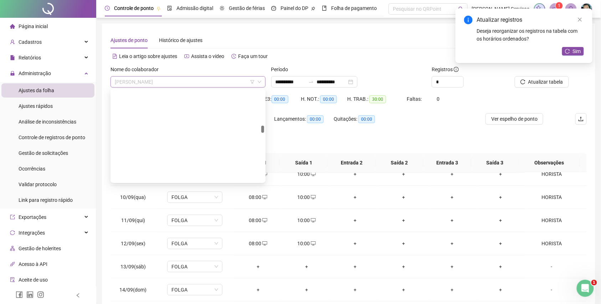
scroll to position [7450, 0]
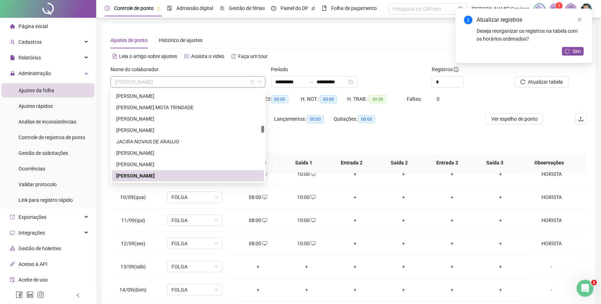
click at [183, 84] on span "[PERSON_NAME]" at bounding box center [188, 82] width 147 height 11
paste input "**********"
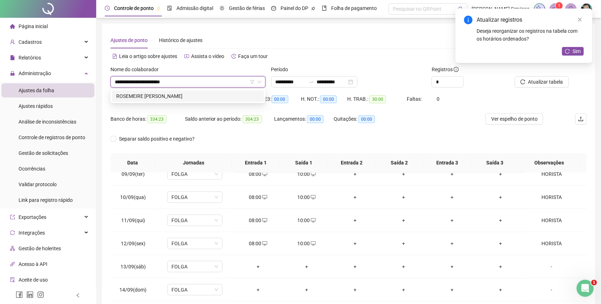
scroll to position [0, 0]
click at [185, 93] on div "ROSEMEIRE [PERSON_NAME]" at bounding box center [188, 96] width 144 height 8
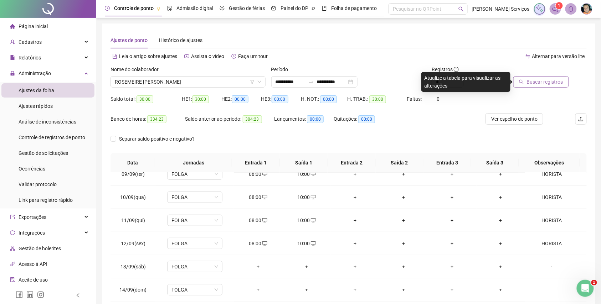
click at [538, 86] on span "Buscar registros" at bounding box center [545, 82] width 36 height 8
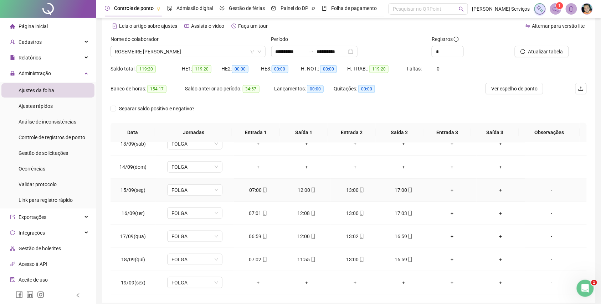
scroll to position [60, 0]
